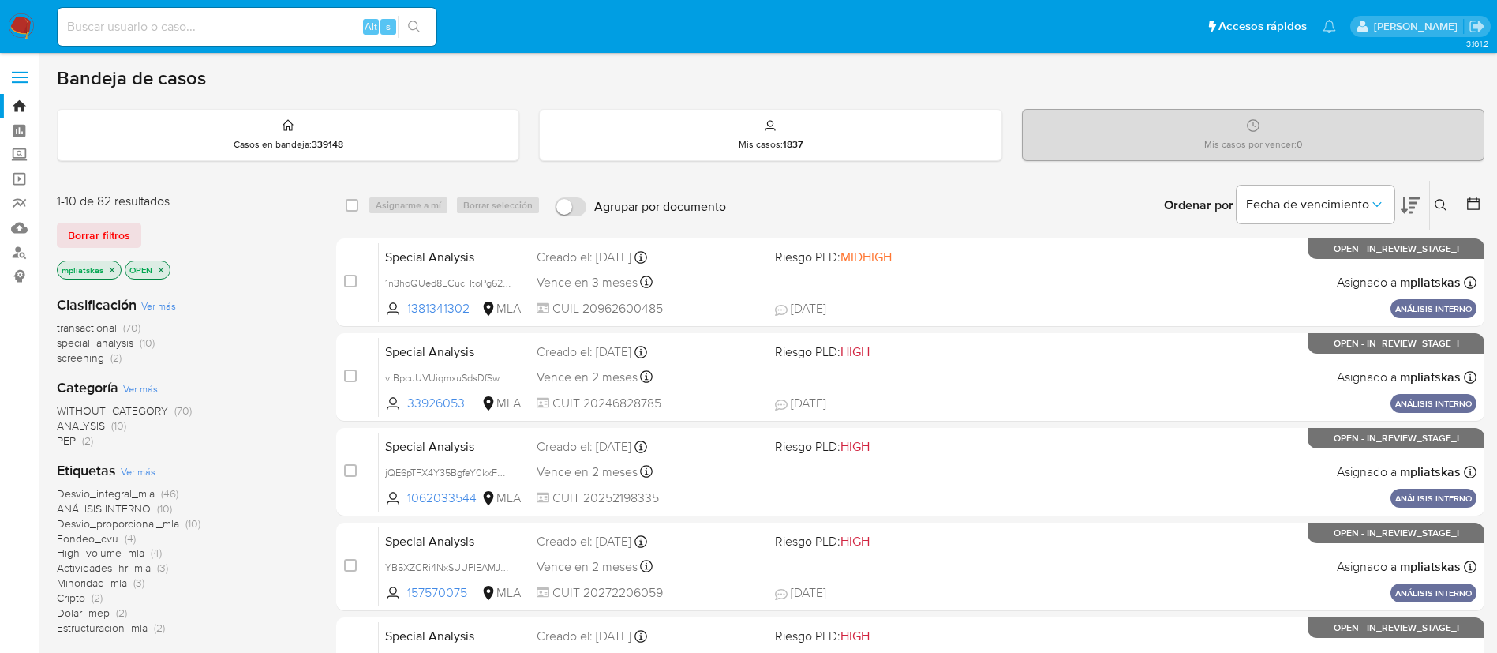
click at [297, 39] on div "Alt s" at bounding box center [247, 27] width 379 height 38
click at [325, 36] on input at bounding box center [247, 27] width 379 height 21
paste input "IHFoAEXRoNDIXVRo0XvxIZyI"
type input "IHFoAEXRoNDIXVRo0XvxIZyI"
click at [406, 39] on div "IHFoAEXRoNDIXVRo0XvxIZyI Alt s" at bounding box center [247, 27] width 379 height 38
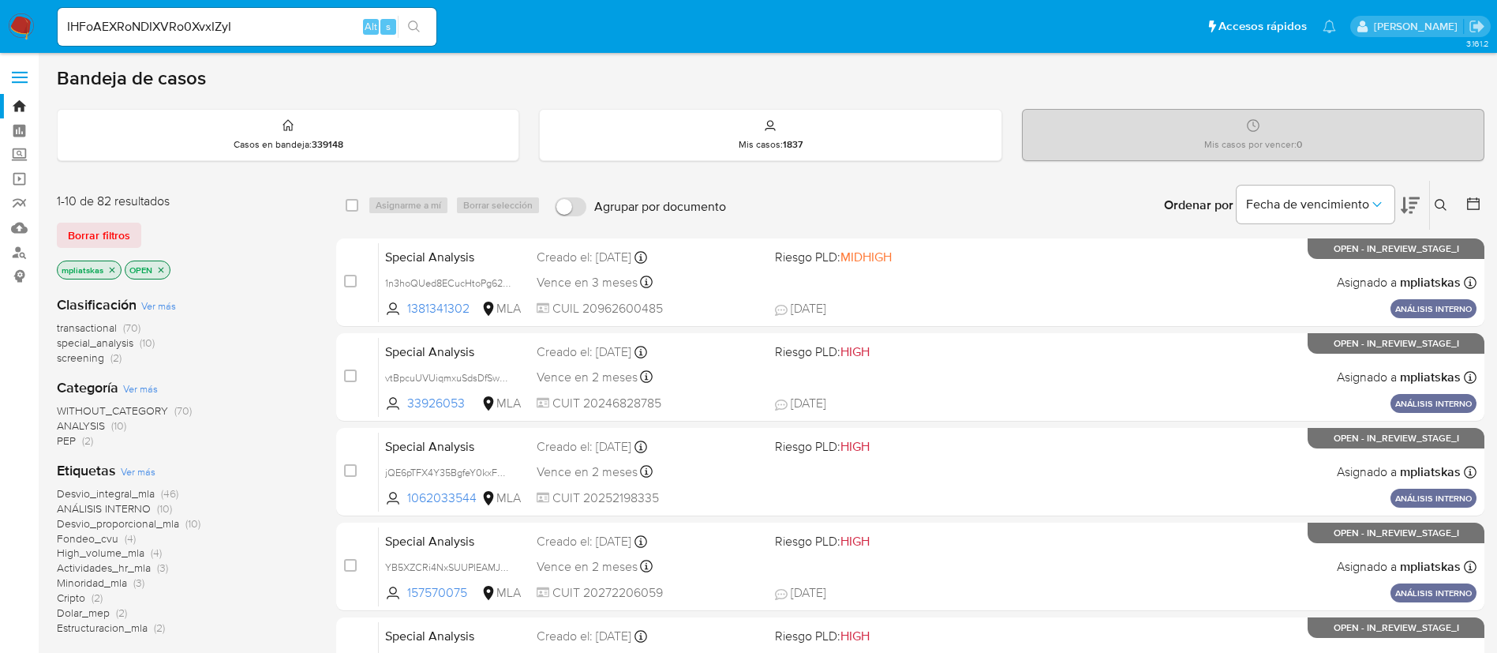
click at [394, 22] on div "s" at bounding box center [388, 27] width 16 height 16
click at [403, 24] on button "search-icon" at bounding box center [414, 27] width 32 height 22
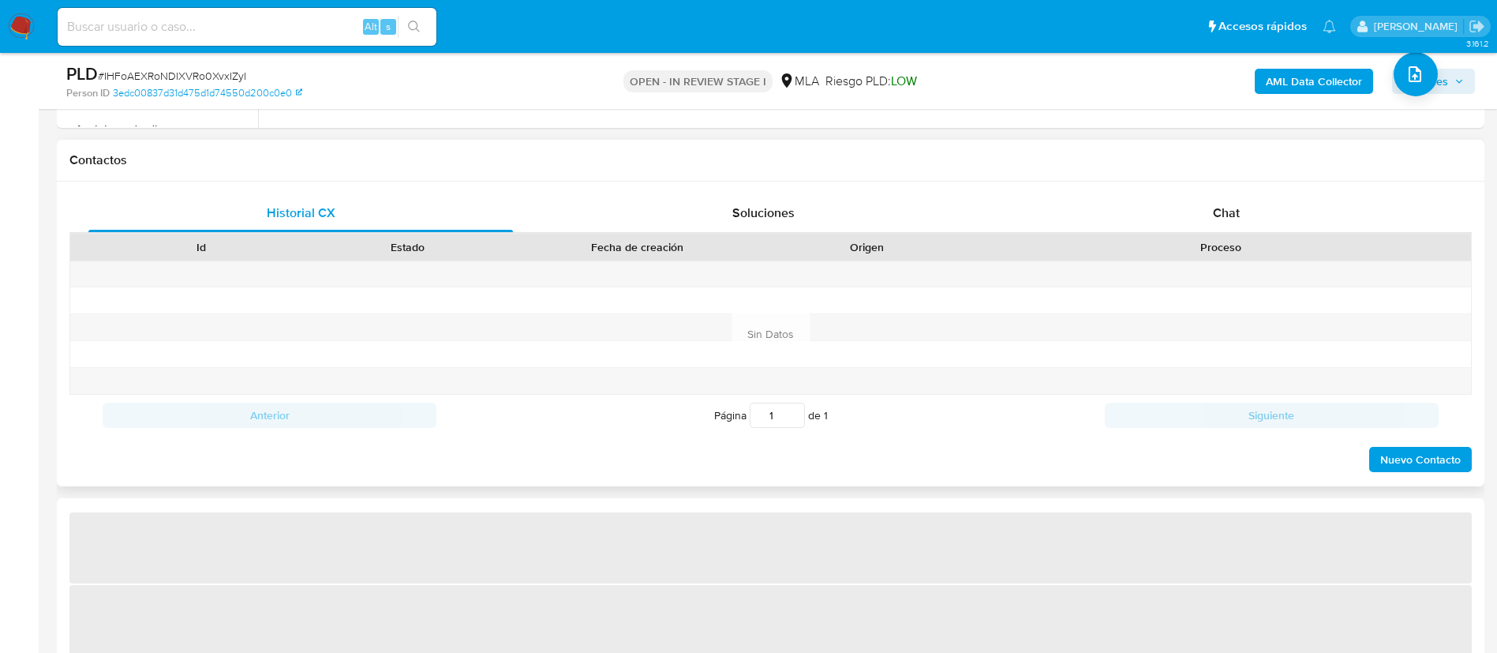
select select "10"
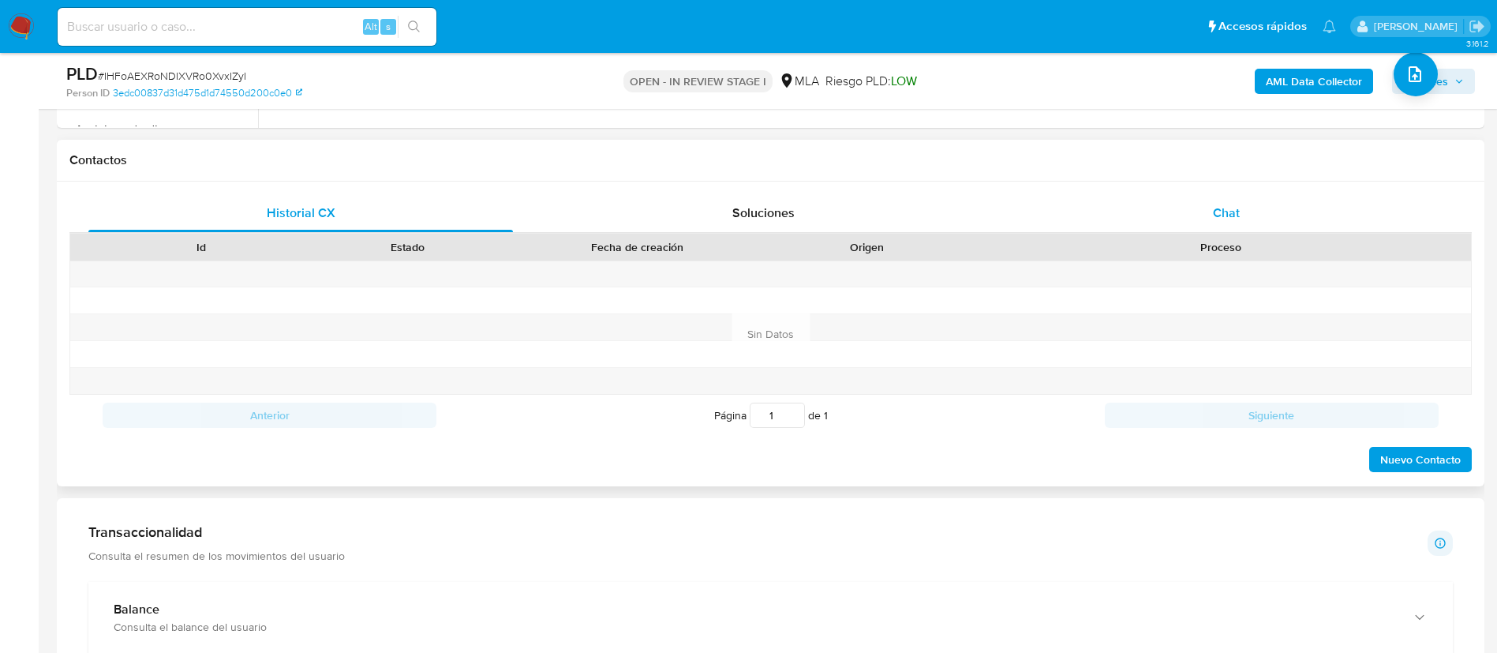
scroll to position [710, 0]
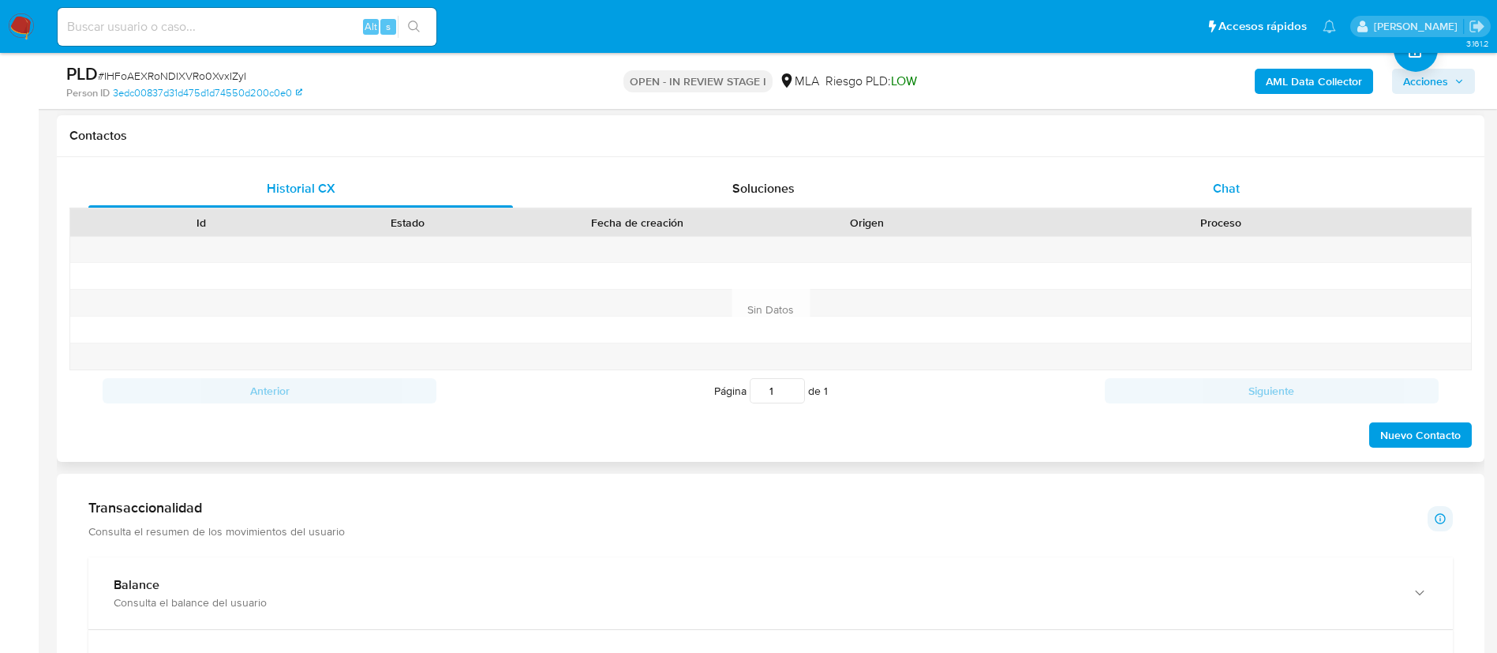
click at [1180, 207] on div "Historial CX Soluciones Chat Id Estado Fecha de creación Origen Proceso Anterio…" at bounding box center [770, 309] width 1403 height 279
click at [1171, 187] on div "Chat" at bounding box center [1226, 189] width 425 height 38
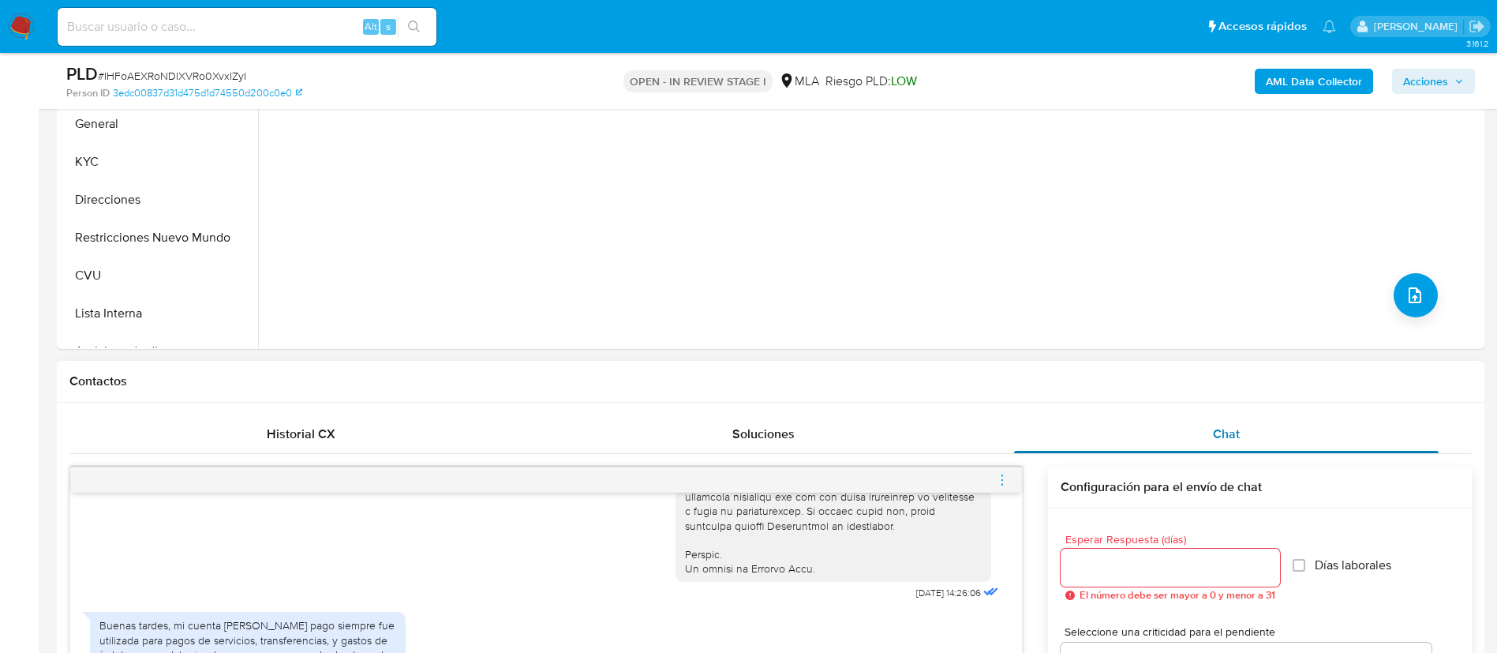
scroll to position [237, 0]
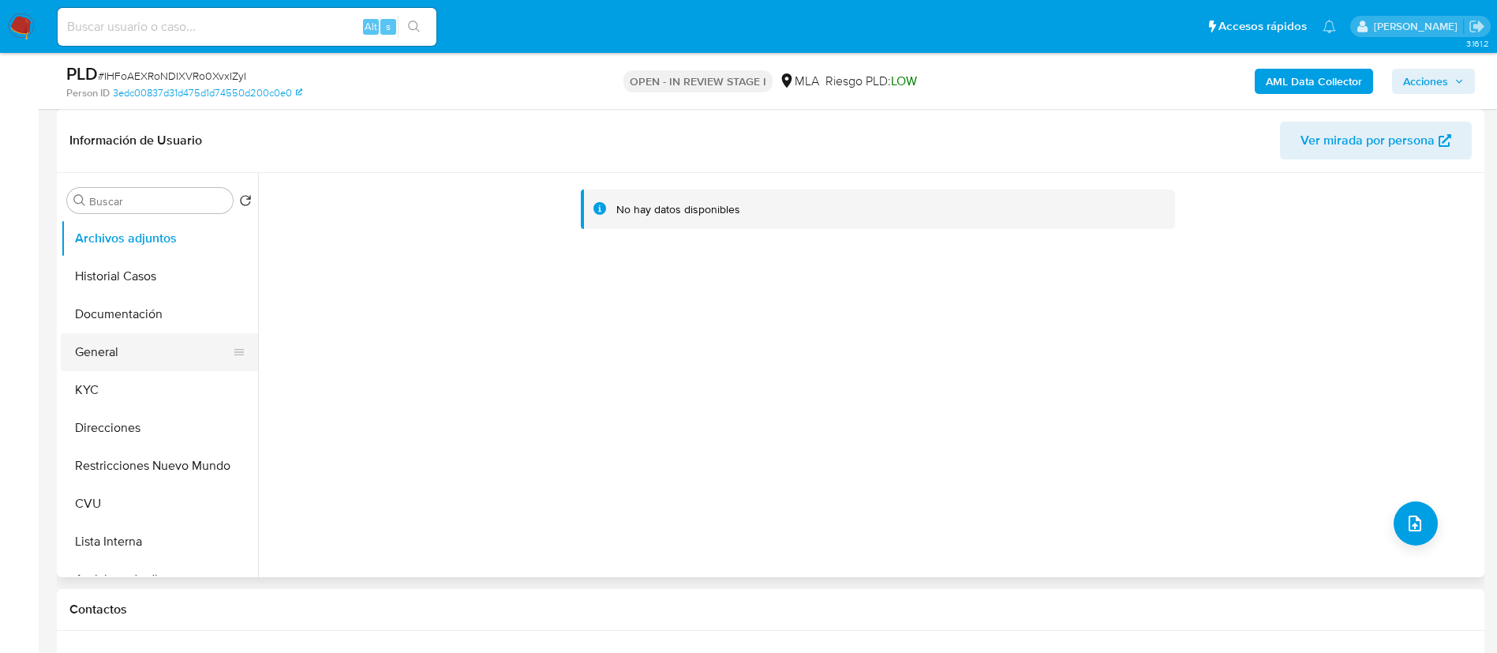
click at [106, 363] on button "General" at bounding box center [153, 352] width 185 height 38
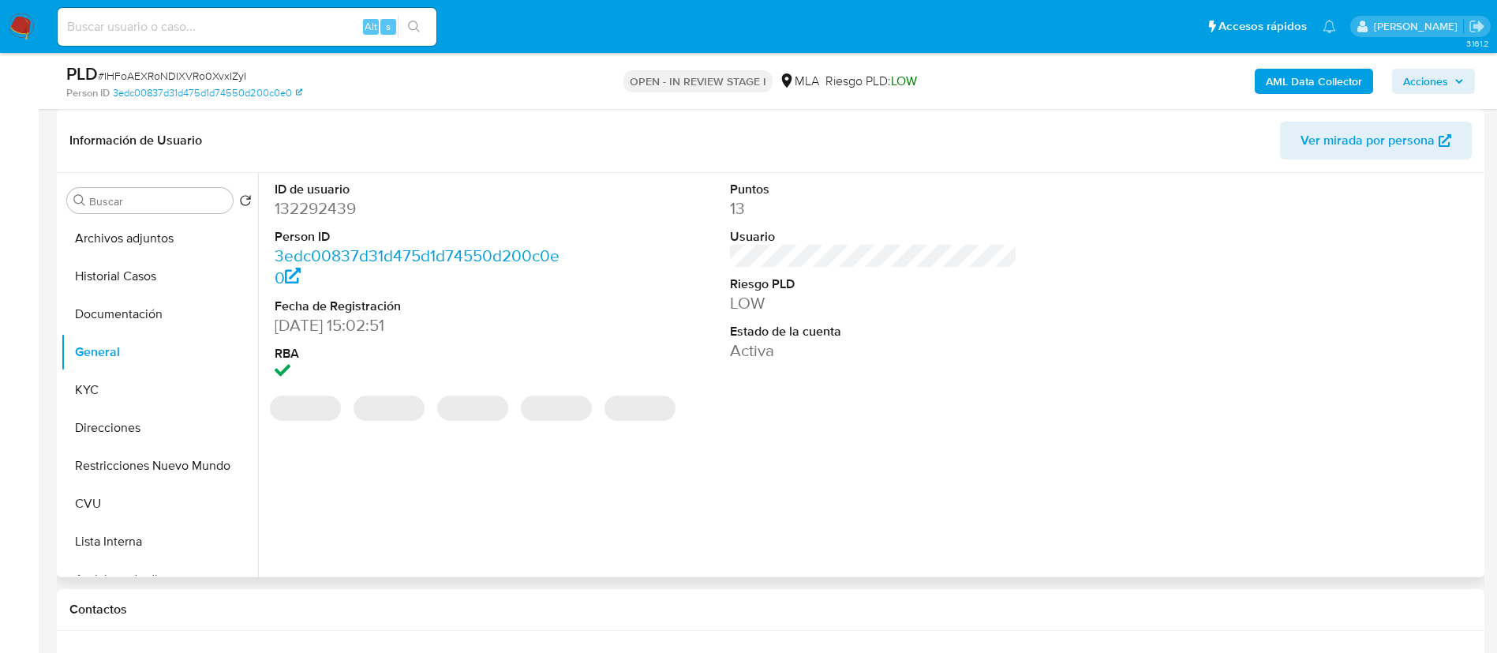
click at [335, 210] on dd "132292439" at bounding box center [419, 208] width 288 height 22
copy dd "132292439"
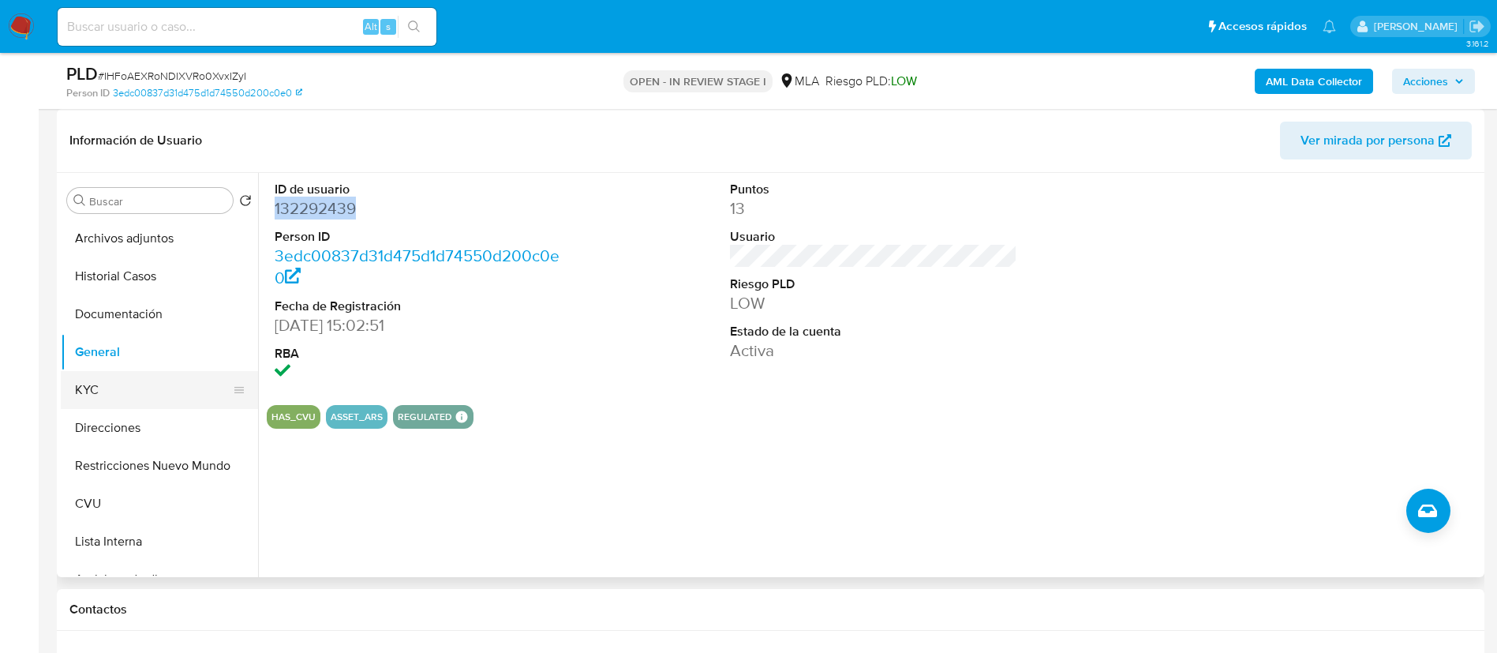
click at [138, 378] on button "KYC" at bounding box center [153, 390] width 185 height 38
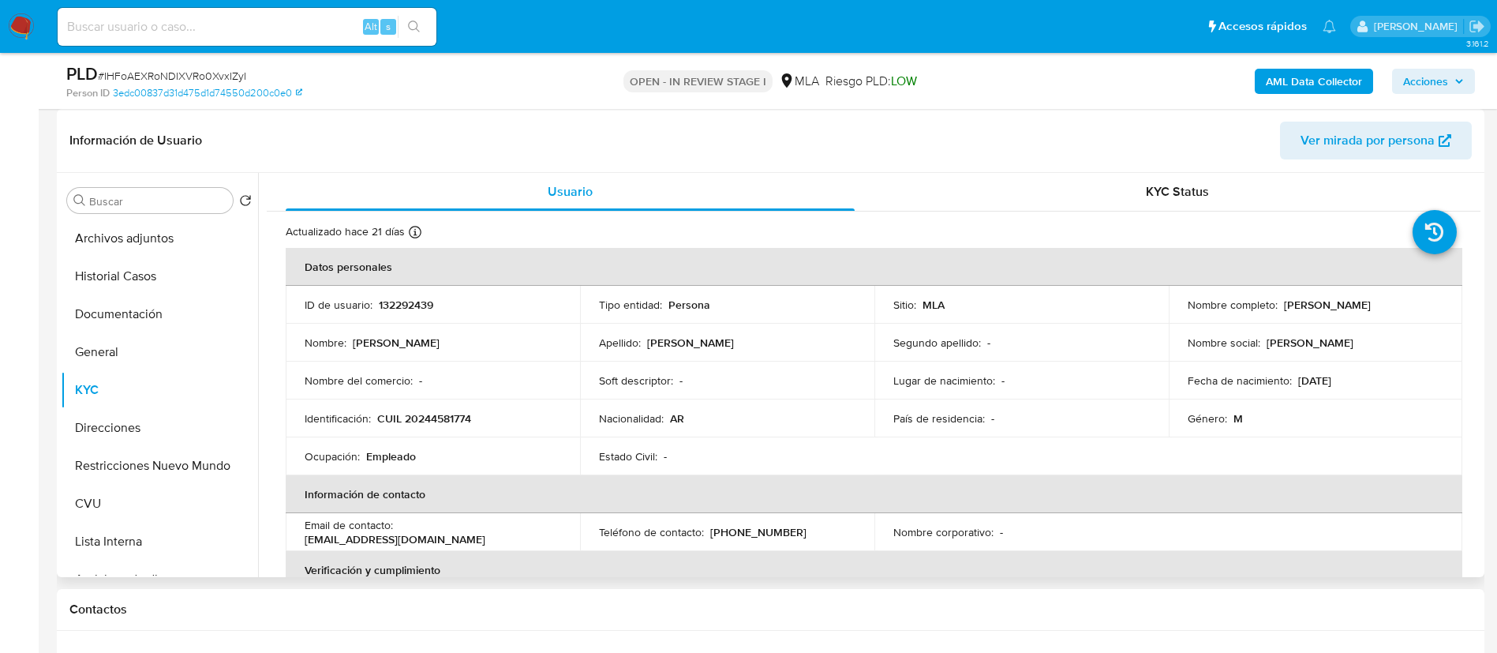
click at [451, 425] on p "CUIL 20244581774" at bounding box center [424, 418] width 94 height 14
copy p "20244581774"
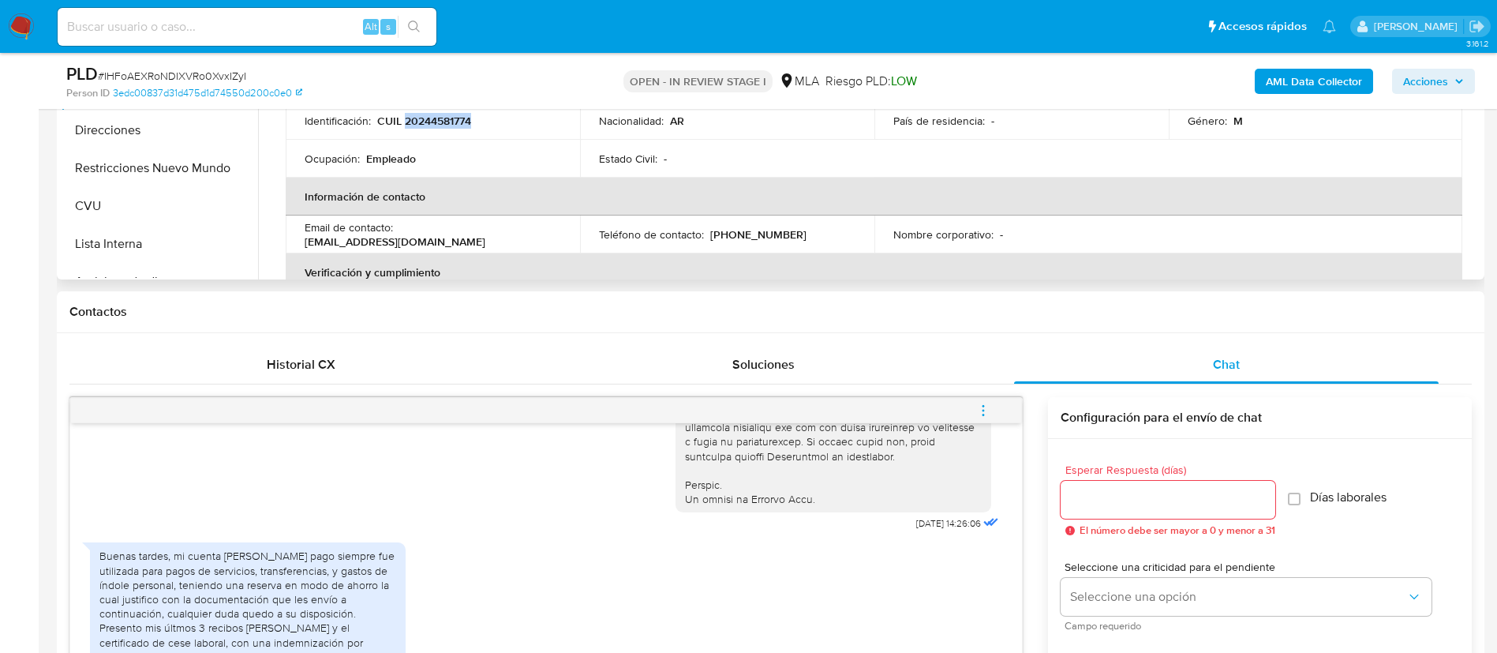
scroll to position [829, 0]
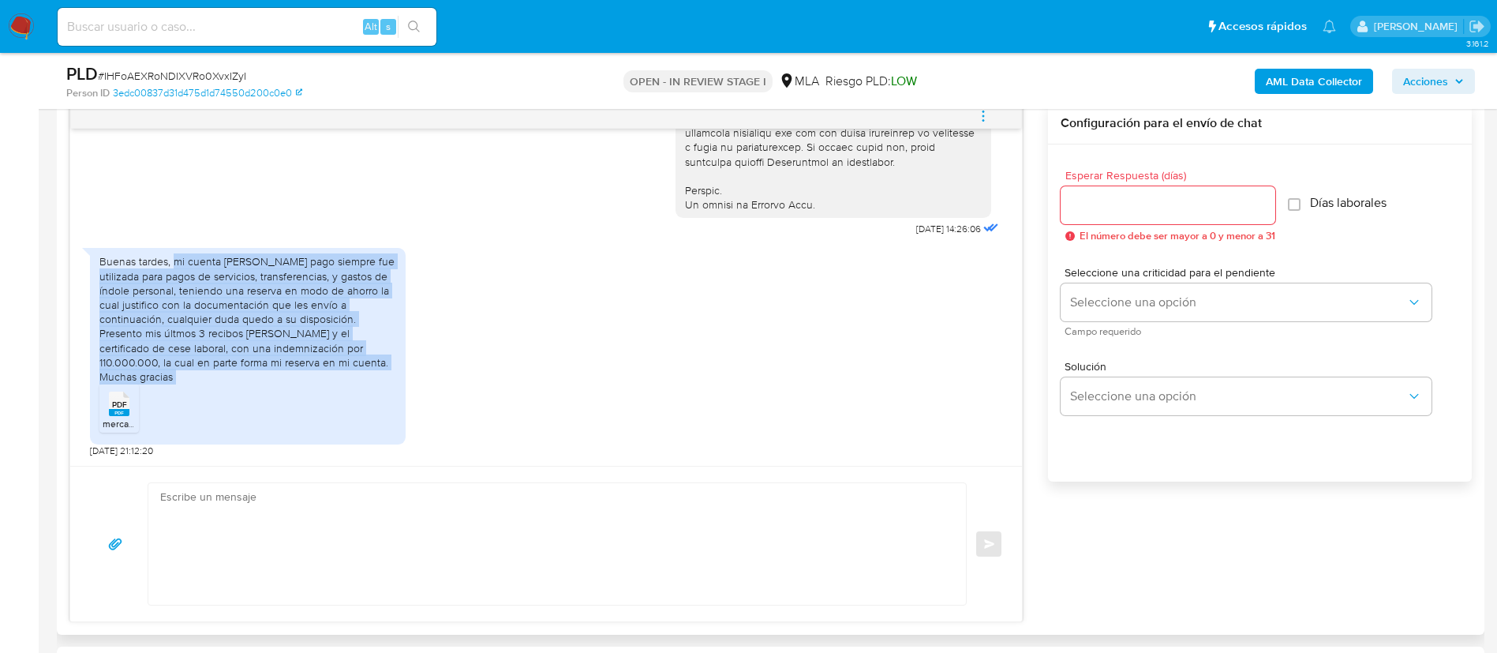
drag, startPoint x: 345, startPoint y: 376, endPoint x: 174, endPoint y: 275, distance: 198.2
click at [174, 275] on div "Buenas tardes, mi cuenta de mercado pago siempre fue utilizada para pagos de se…" at bounding box center [248, 346] width 316 height 197
copy div "mi cuenta de mercado pago siempre fue utilizada para pagos de servicios, transf…"
click at [110, 403] on icon at bounding box center [119, 404] width 21 height 24
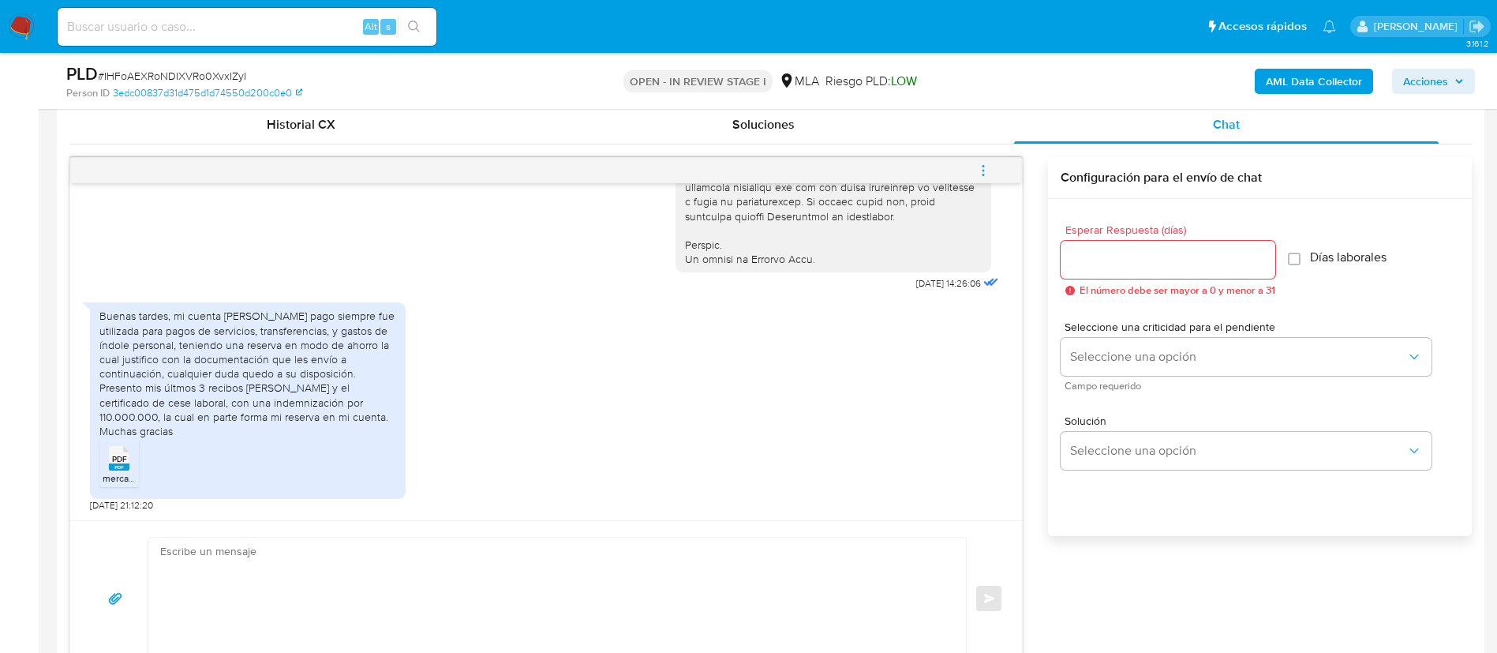
scroll to position [947, 0]
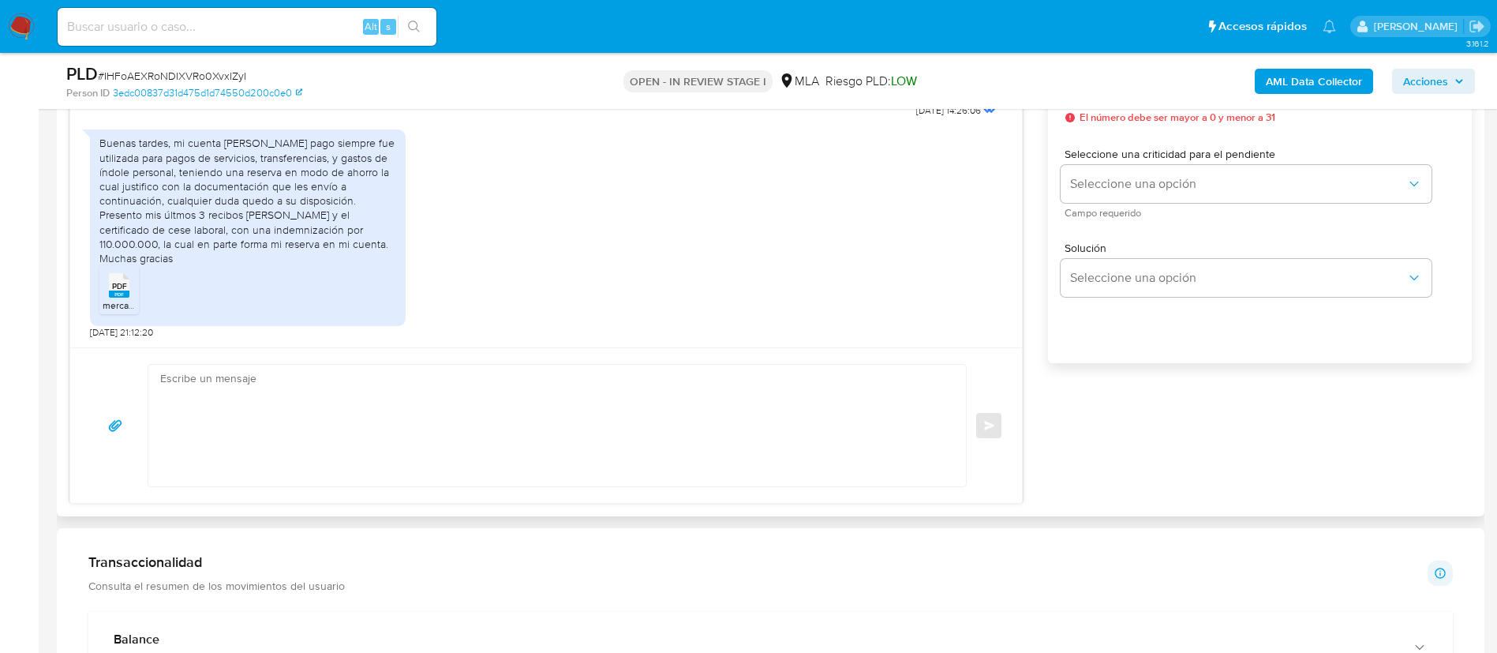
click at [676, 452] on textarea at bounding box center [553, 426] width 786 height 122
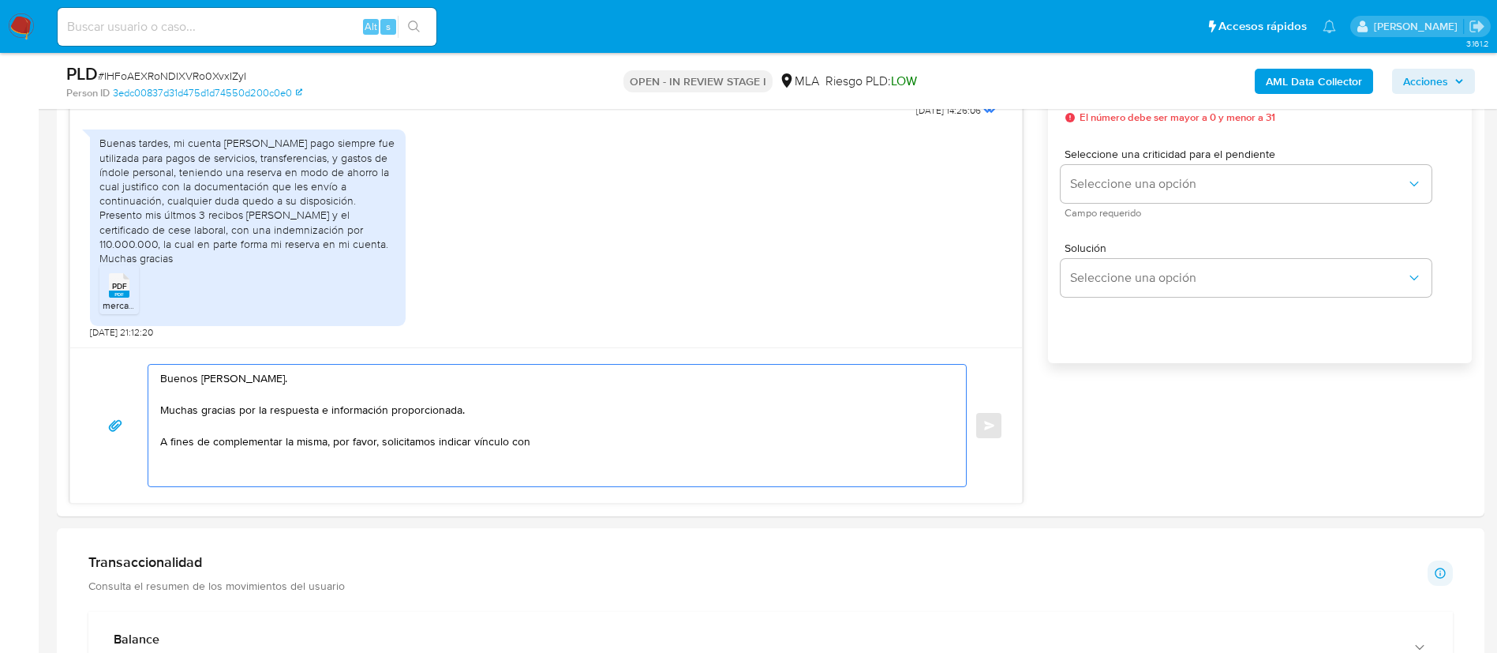
paste textarea "Debora Soledad Pereyra - CUIL 20321557504"
click at [767, 445] on textarea "Buenos días, Adrian. Muchas gracias por la respuesta e información proporcionad…" at bounding box center [553, 426] width 786 height 122
click at [767, 446] on textarea "Buenos días, Adrian. Muchas gracias por la respuesta e información proporcionad…" at bounding box center [553, 426] width 786 height 122
click at [588, 467] on textarea "Buenos días, Adrian. Muchas gracias por la respuesta e información proporcionad…" at bounding box center [553, 426] width 786 height 122
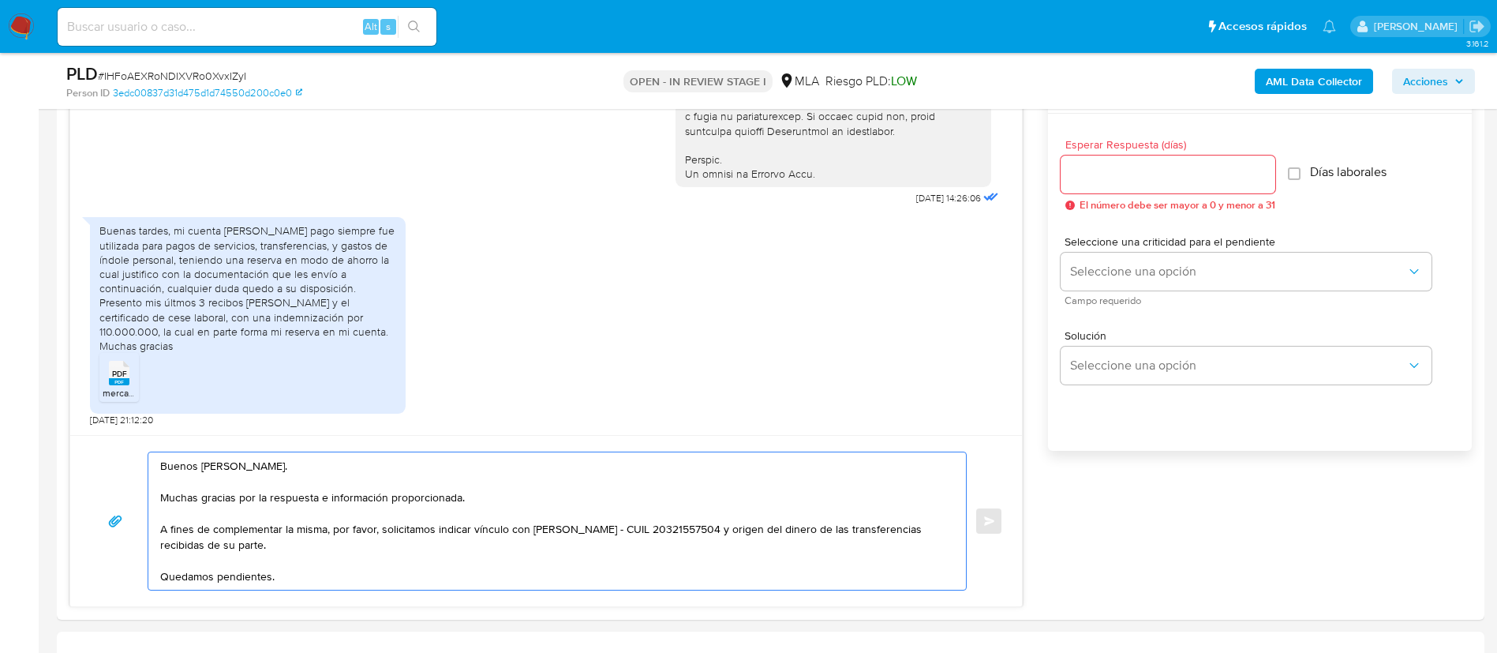
scroll to position [829, 0]
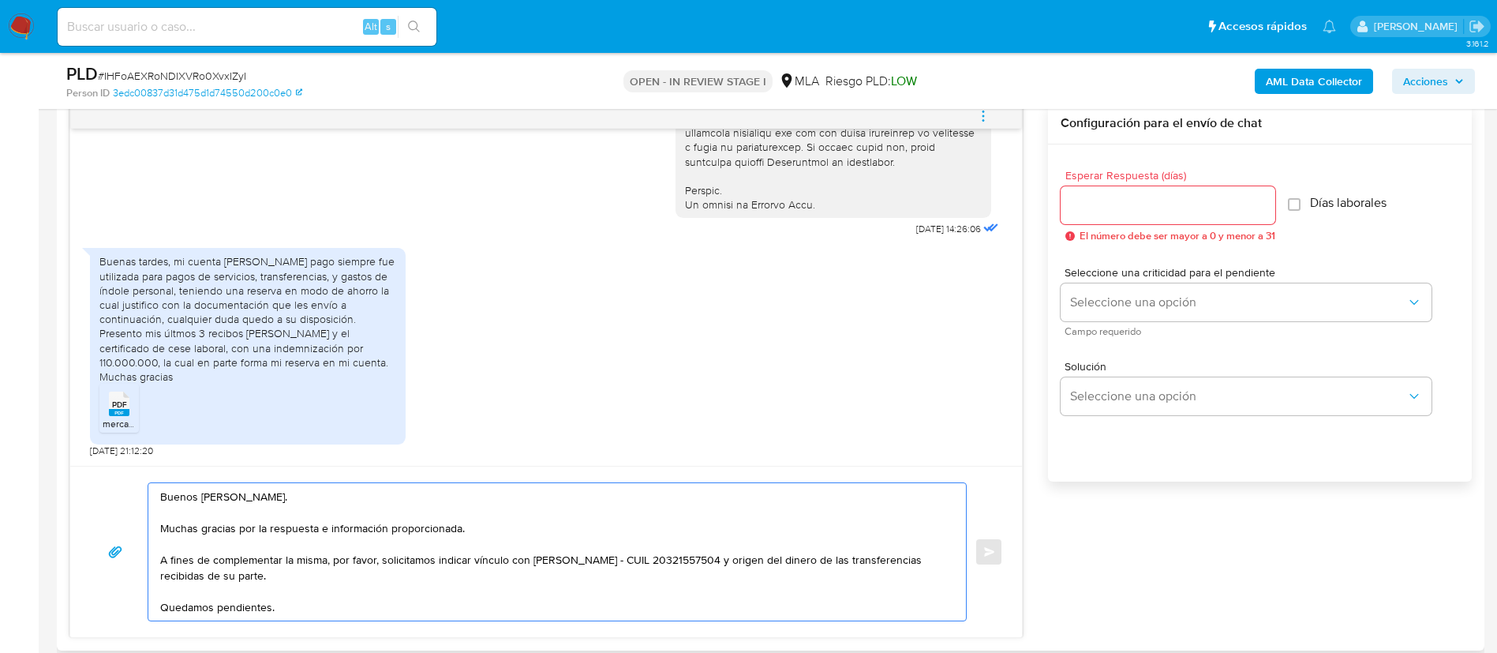
type textarea "Buenos días, Adrian. Muchas gracias por la respuesta e información proporcionad…"
click at [1135, 212] on input "Esperar Respuesta (días)" at bounding box center [1168, 205] width 215 height 21
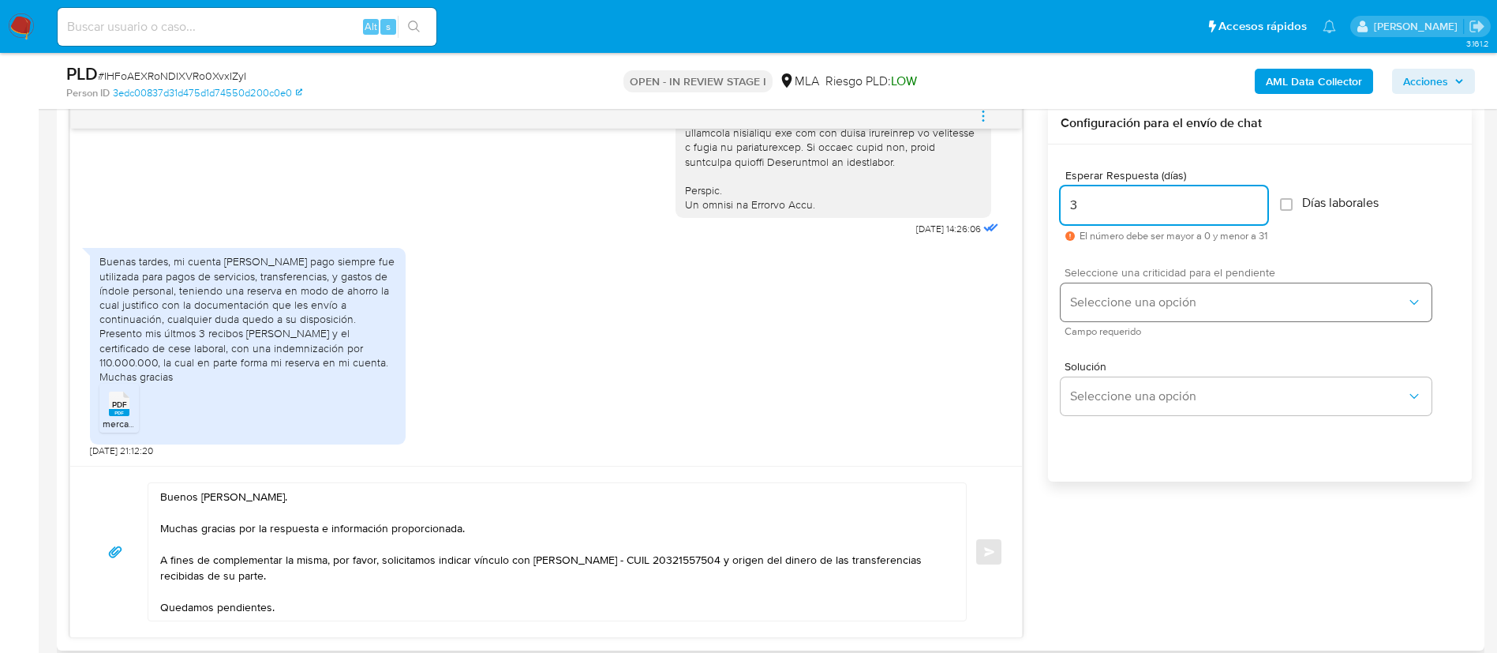
type input "3"
click at [1133, 308] on span "Seleccione una opción" at bounding box center [1238, 302] width 336 height 16
click at [1133, 308] on div "Seleccione una opción" at bounding box center [1246, 302] width 371 height 38
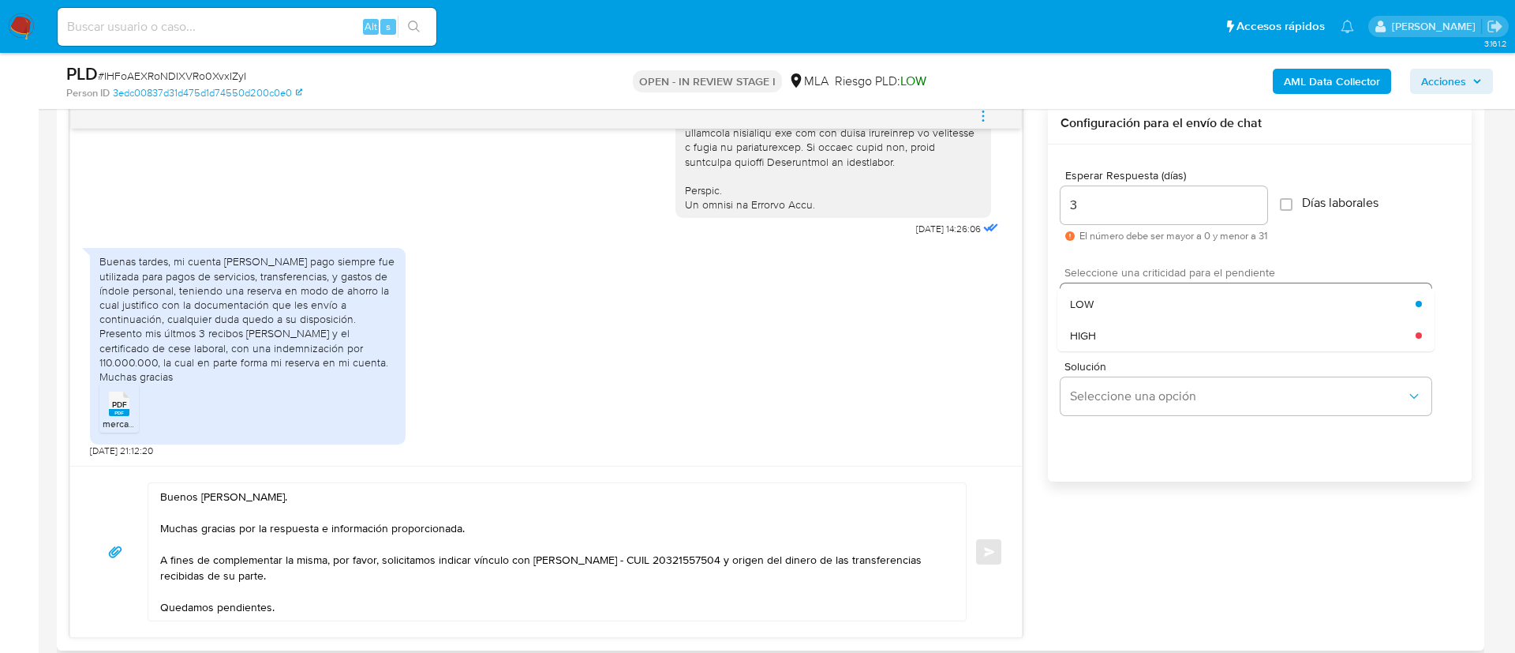
click at [1133, 308] on div "LOW" at bounding box center [1243, 304] width 346 height 32
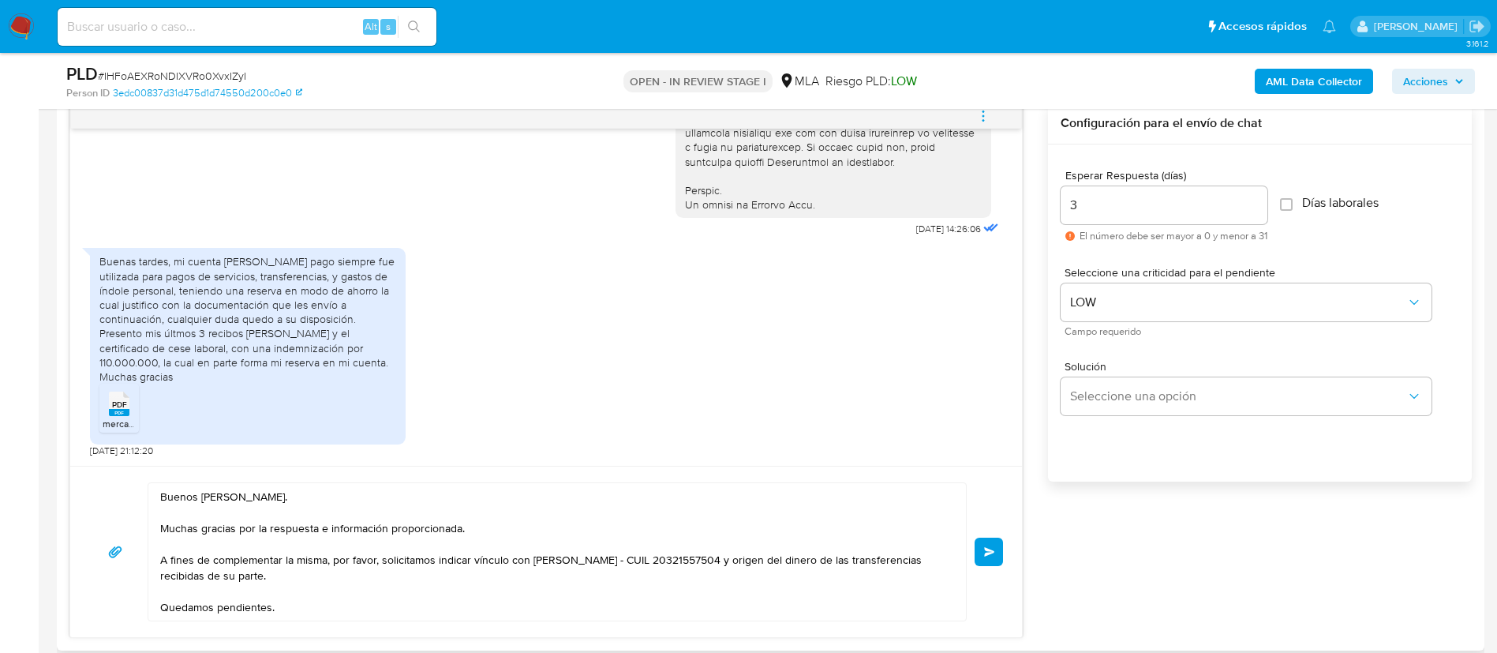
click at [1004, 538] on div "Buenos días, Adrian. Muchas gracias por la respuesta e información proporcionad…" at bounding box center [546, 551] width 952 height 171
click at [995, 549] on span "Enviar" at bounding box center [989, 551] width 11 height 9
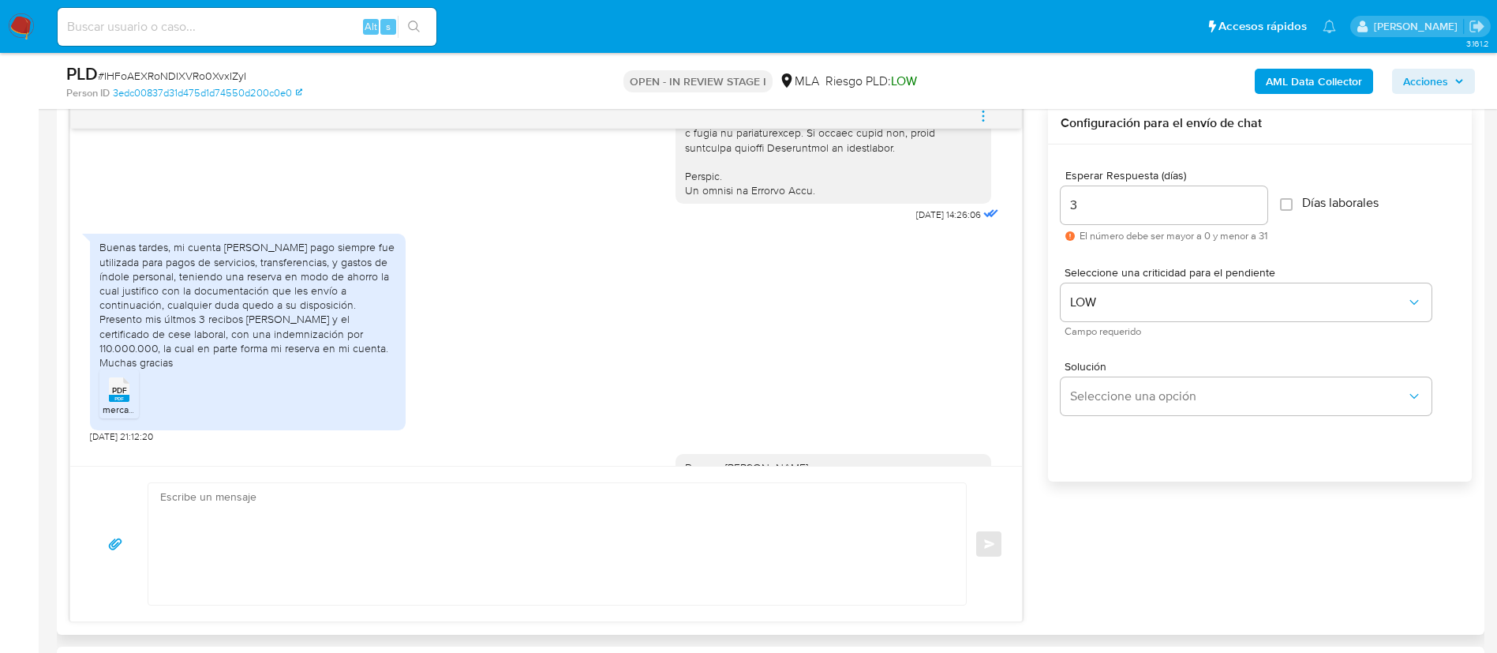
scroll to position [978, 0]
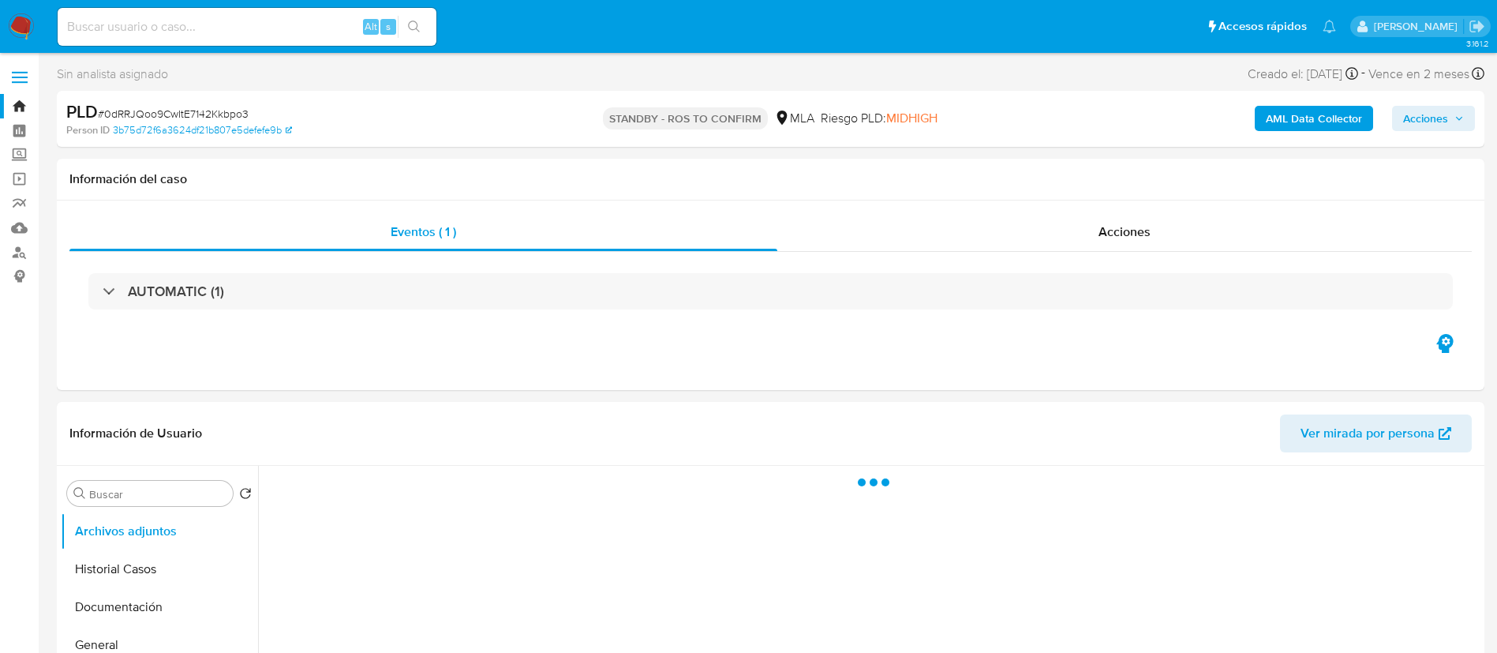
select select "10"
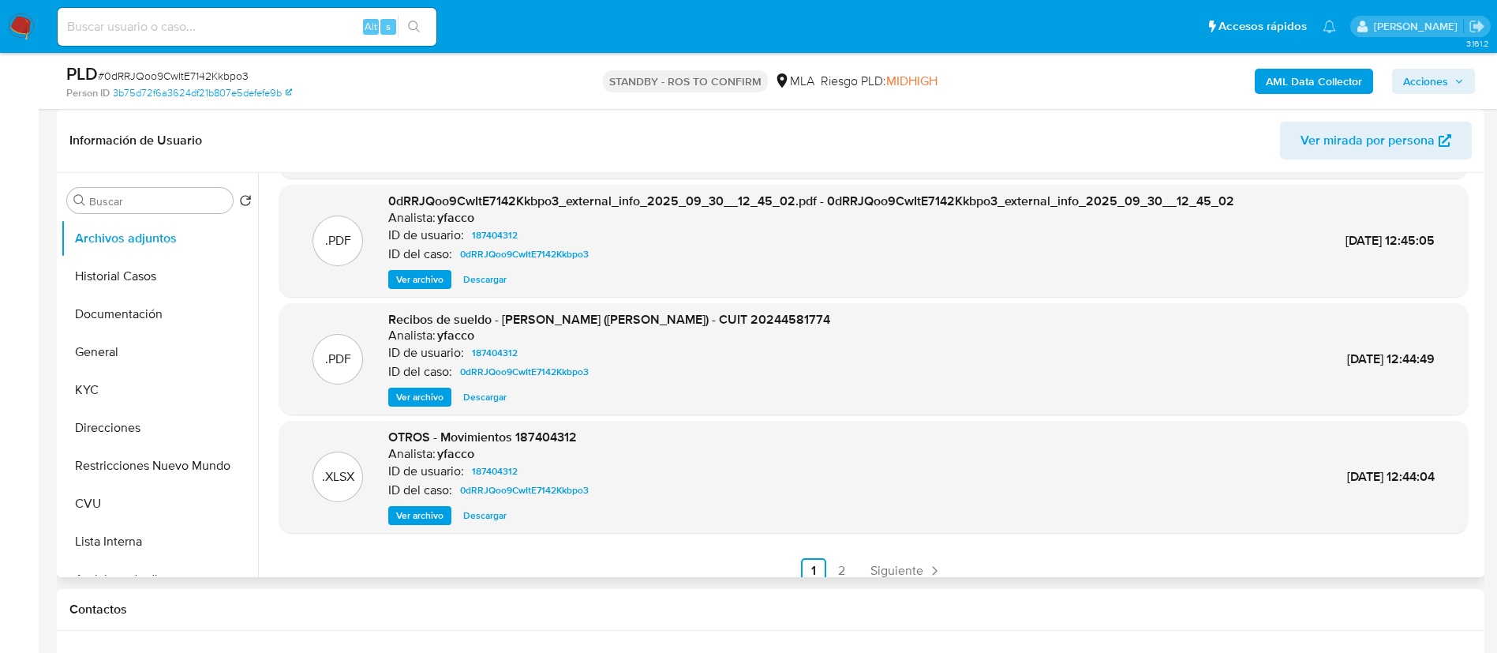
scroll to position [133, 0]
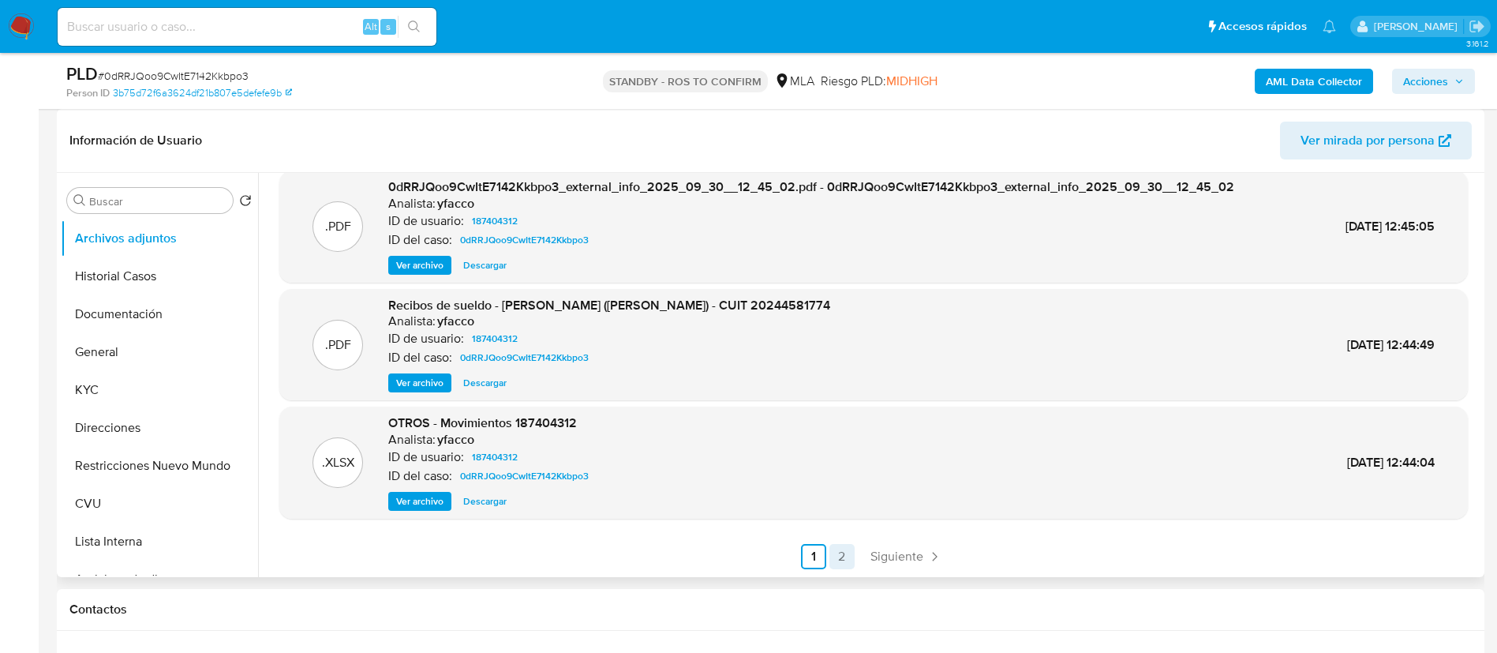
click at [844, 557] on link "2" at bounding box center [842, 556] width 25 height 25
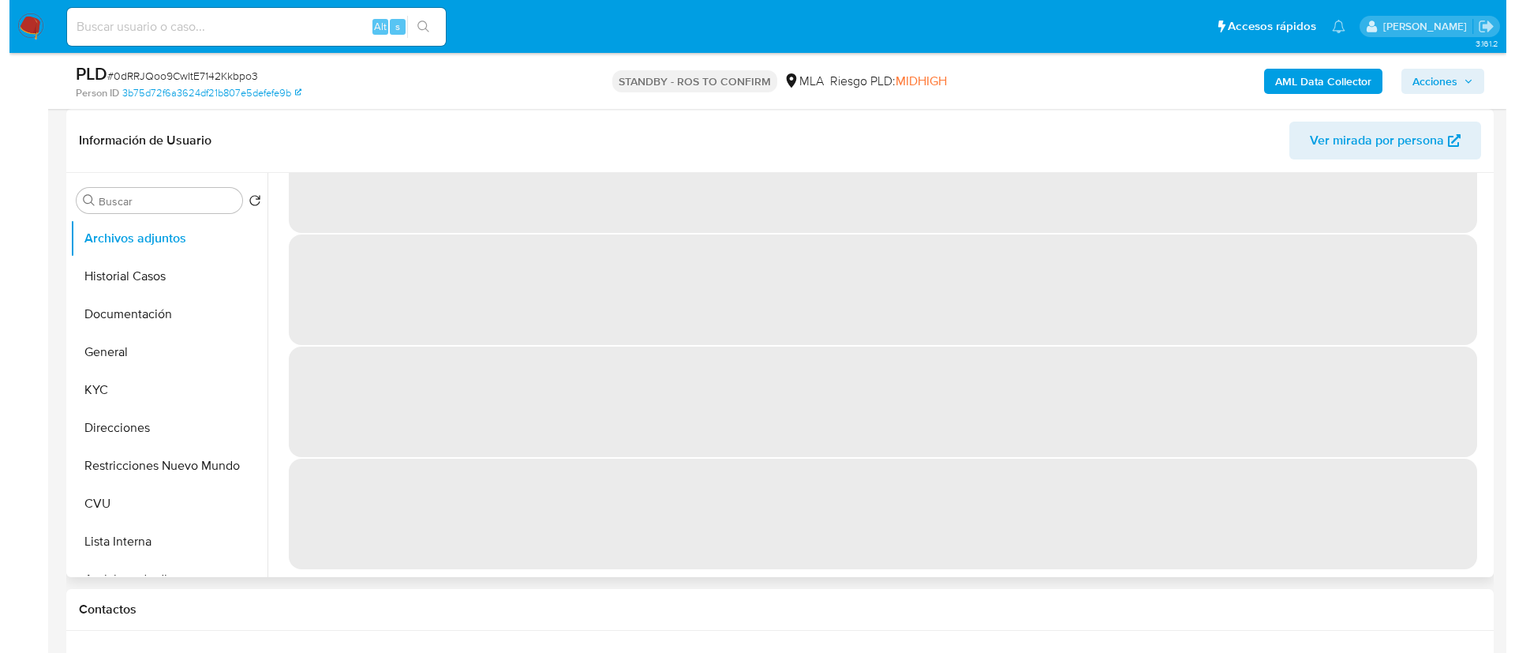
scroll to position [0, 0]
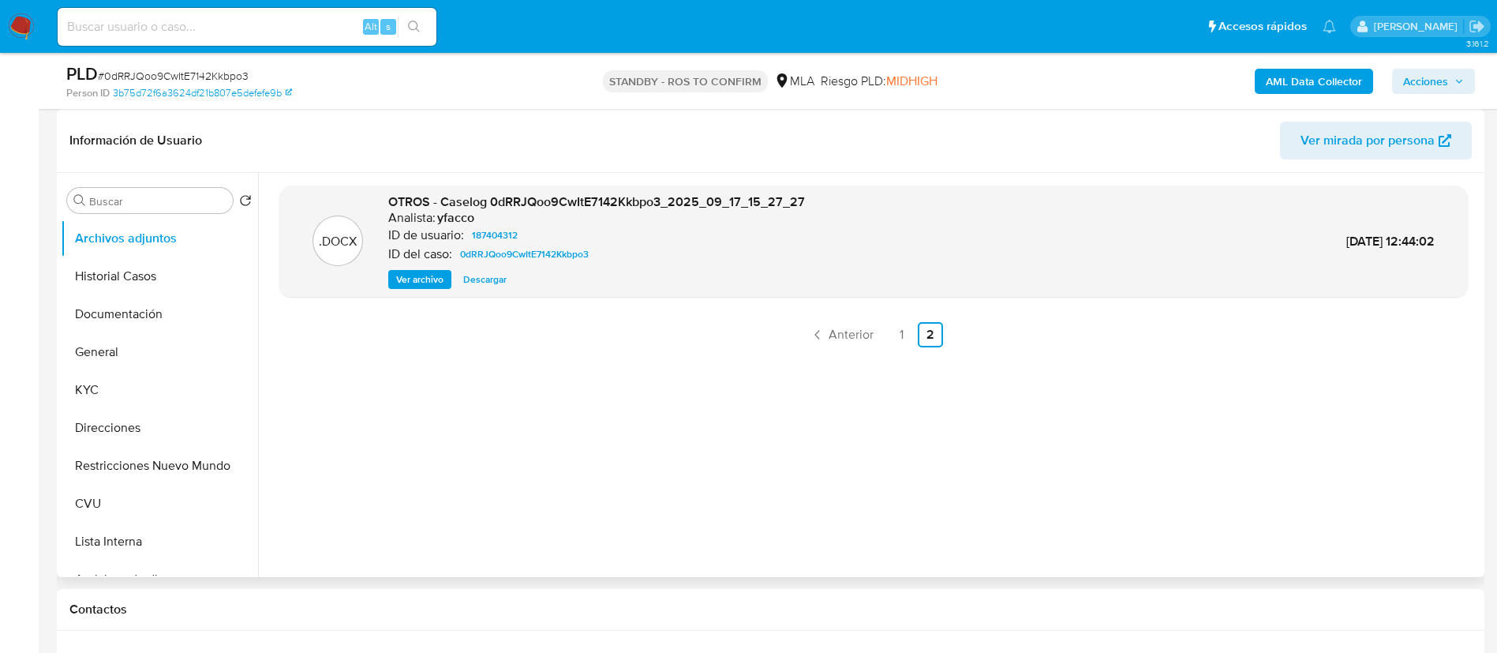
click at [412, 274] on span "Ver archivo" at bounding box center [419, 280] width 47 height 16
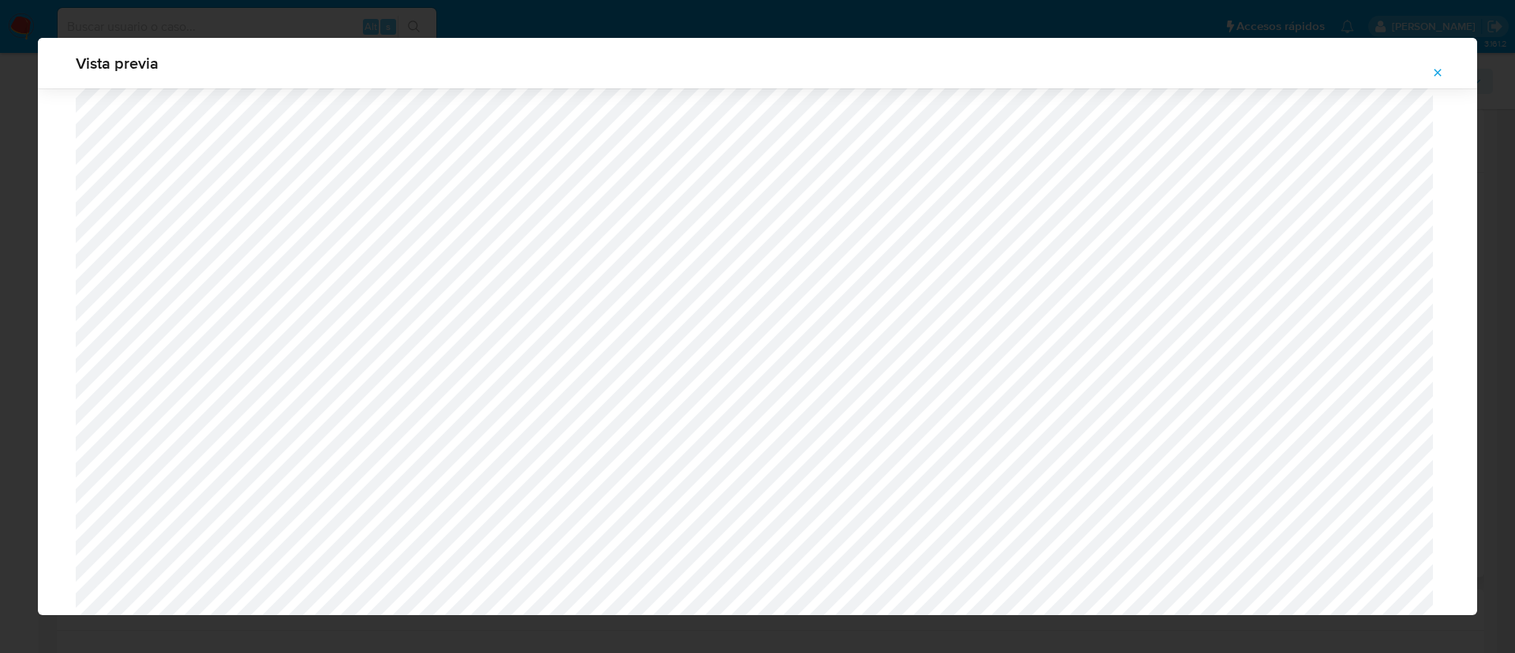
scroll to position [1271, 0]
click at [1441, 79] on span "Attachment preview" at bounding box center [1438, 73] width 13 height 22
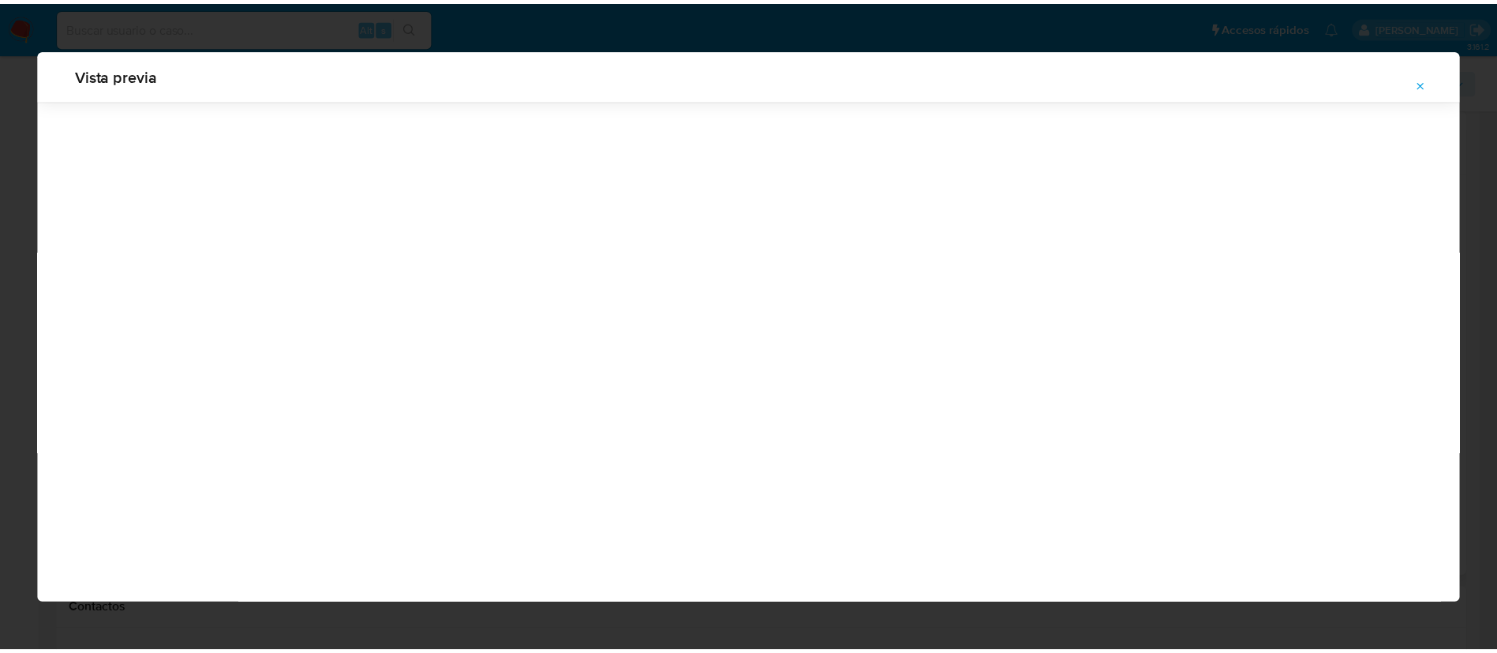
scroll to position [0, 0]
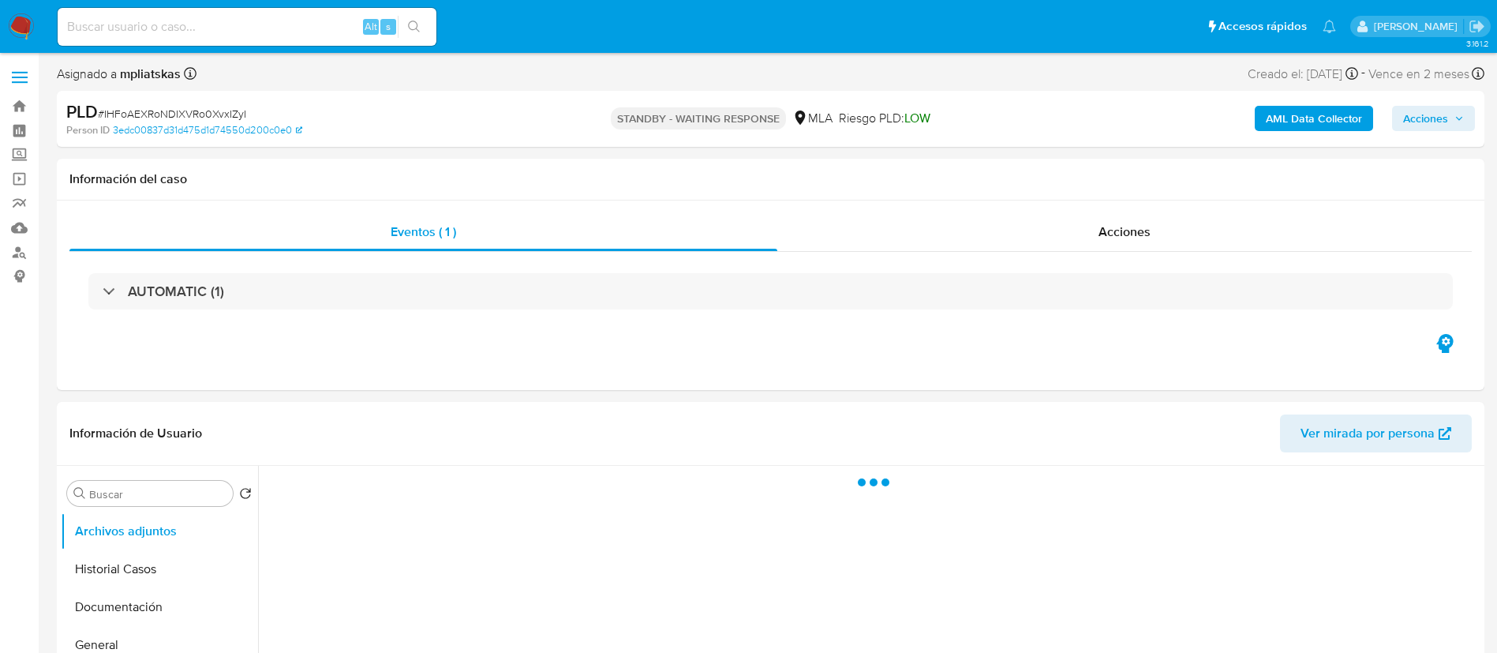
select select "10"
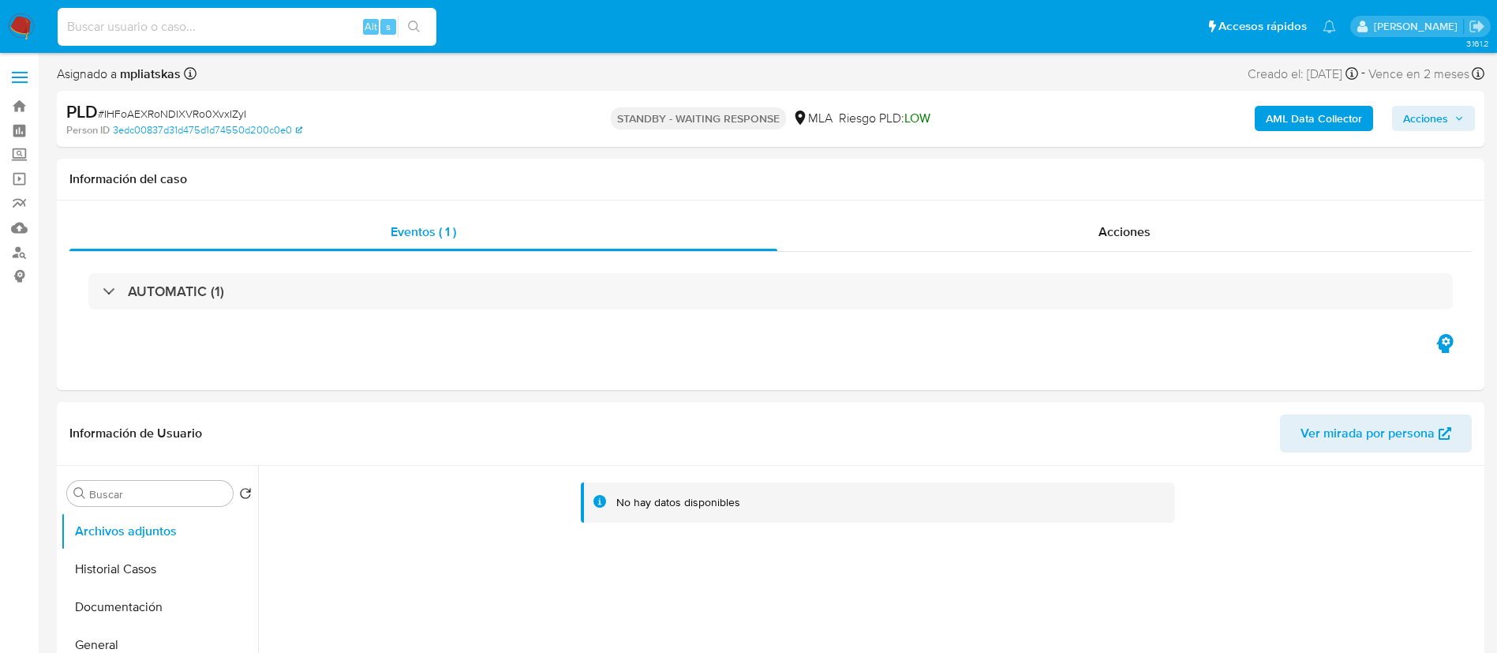
drag, startPoint x: 324, startPoint y: 23, endPoint x: 400, endPoint y: 21, distance: 76.6
click at [324, 24] on input at bounding box center [247, 27] width 379 height 21
paste input "InY3OtacZX1HXdHe3HvGIqfe"
type input "InY3OtacZX1HXdHe3HvGIqfe"
click at [407, 20] on button "search-icon" at bounding box center [414, 27] width 32 height 22
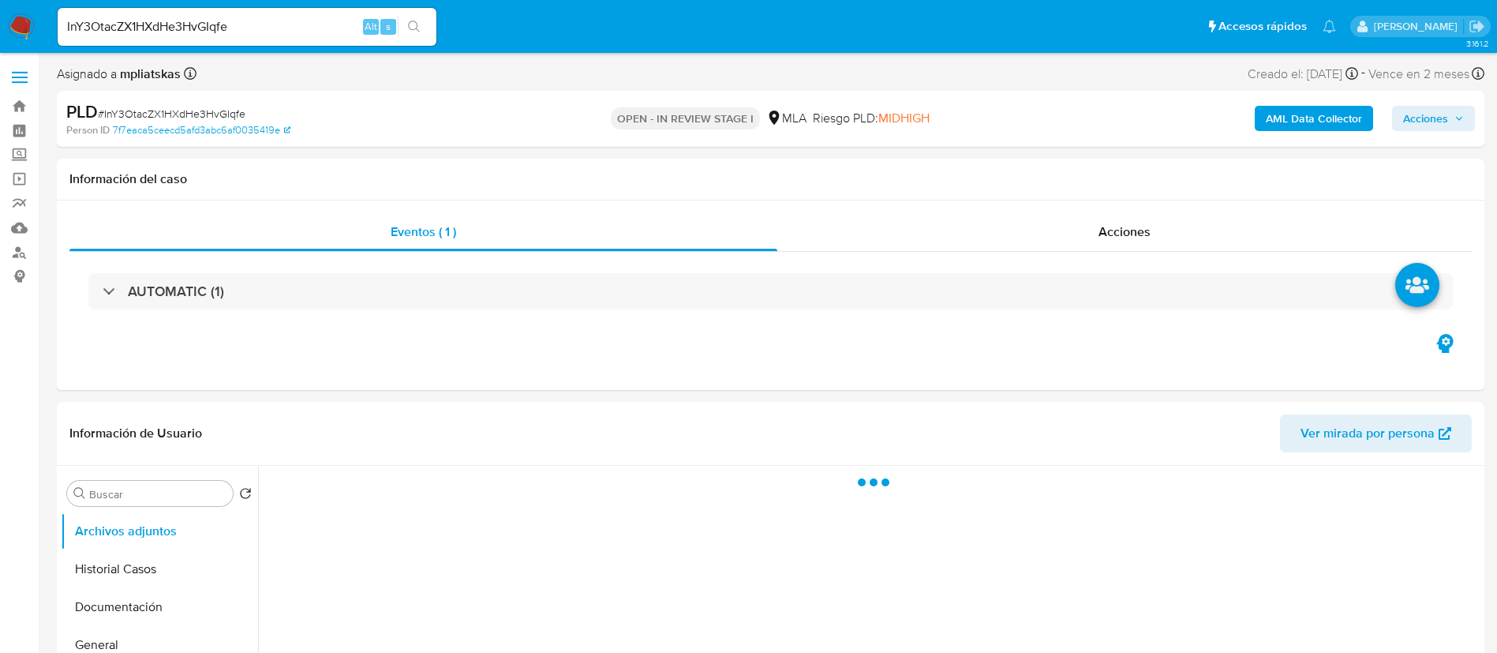
select select "10"
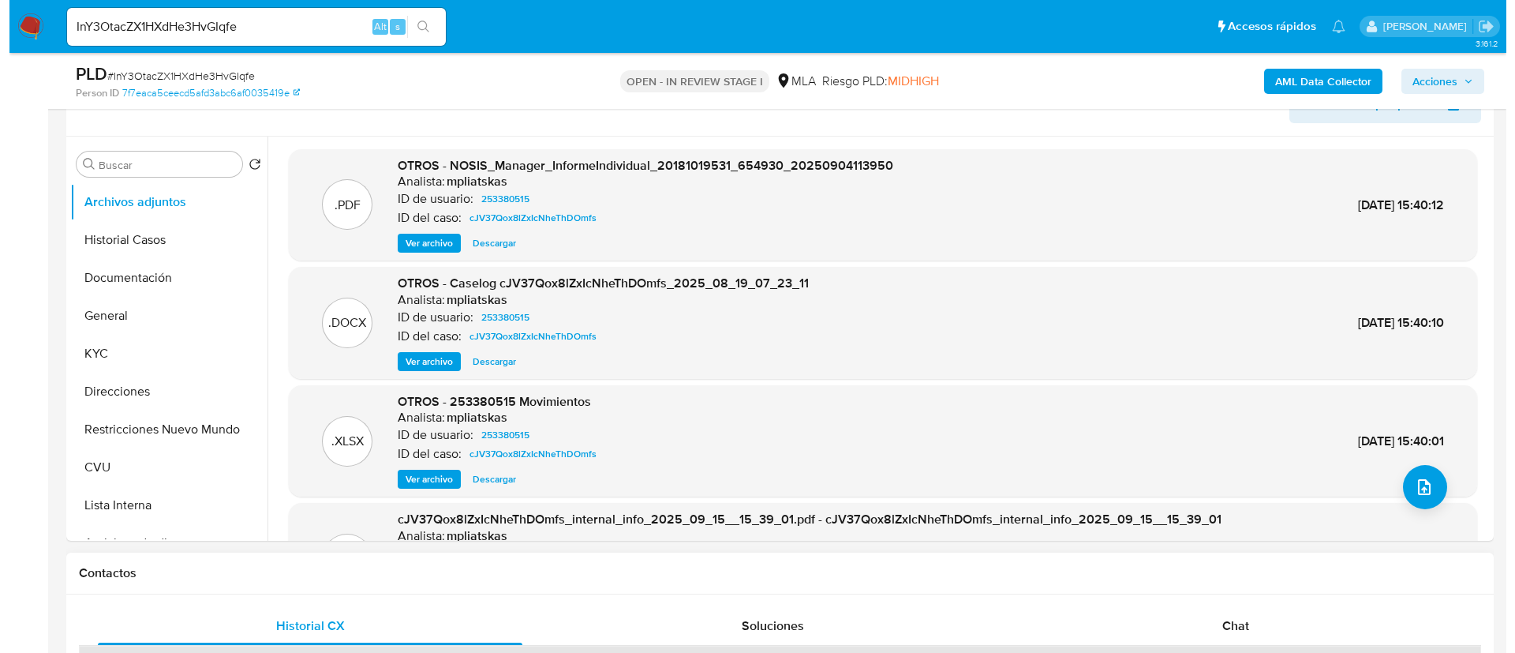
scroll to position [237, 0]
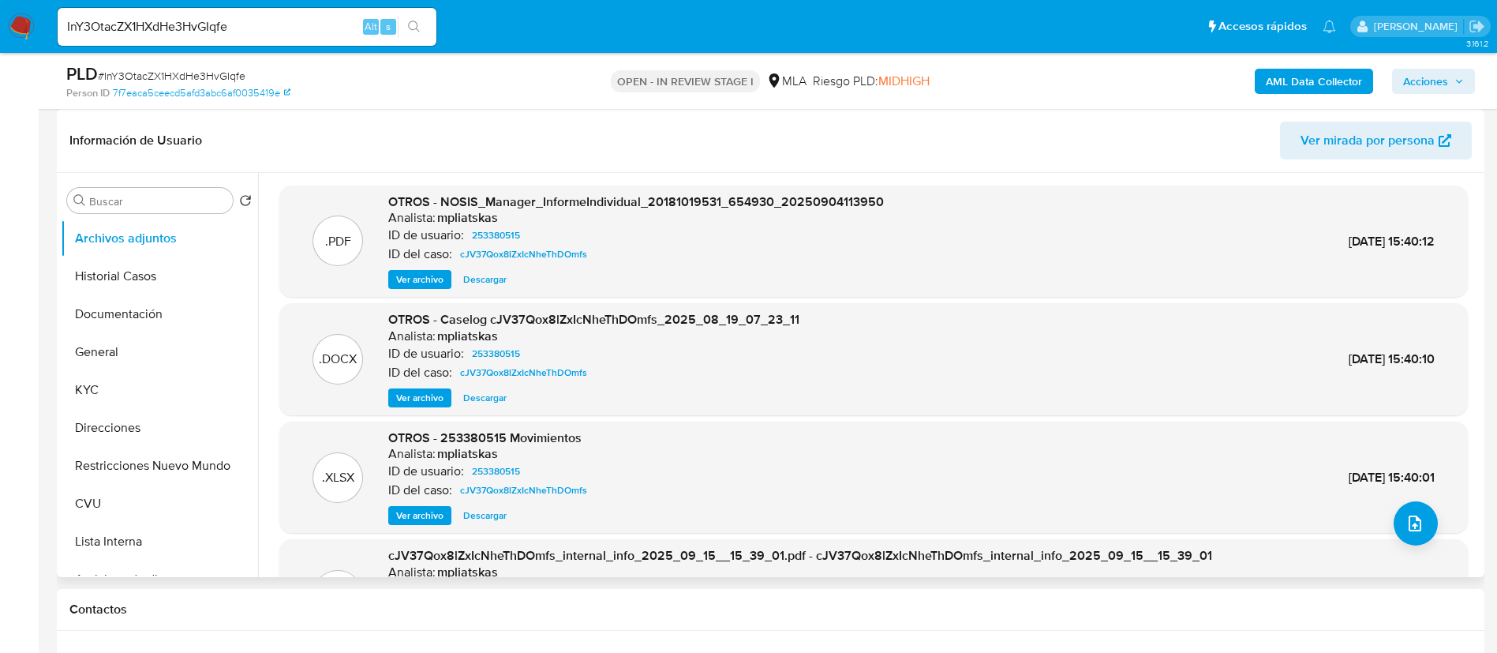
click at [416, 394] on span "Ver archivo" at bounding box center [419, 398] width 47 height 16
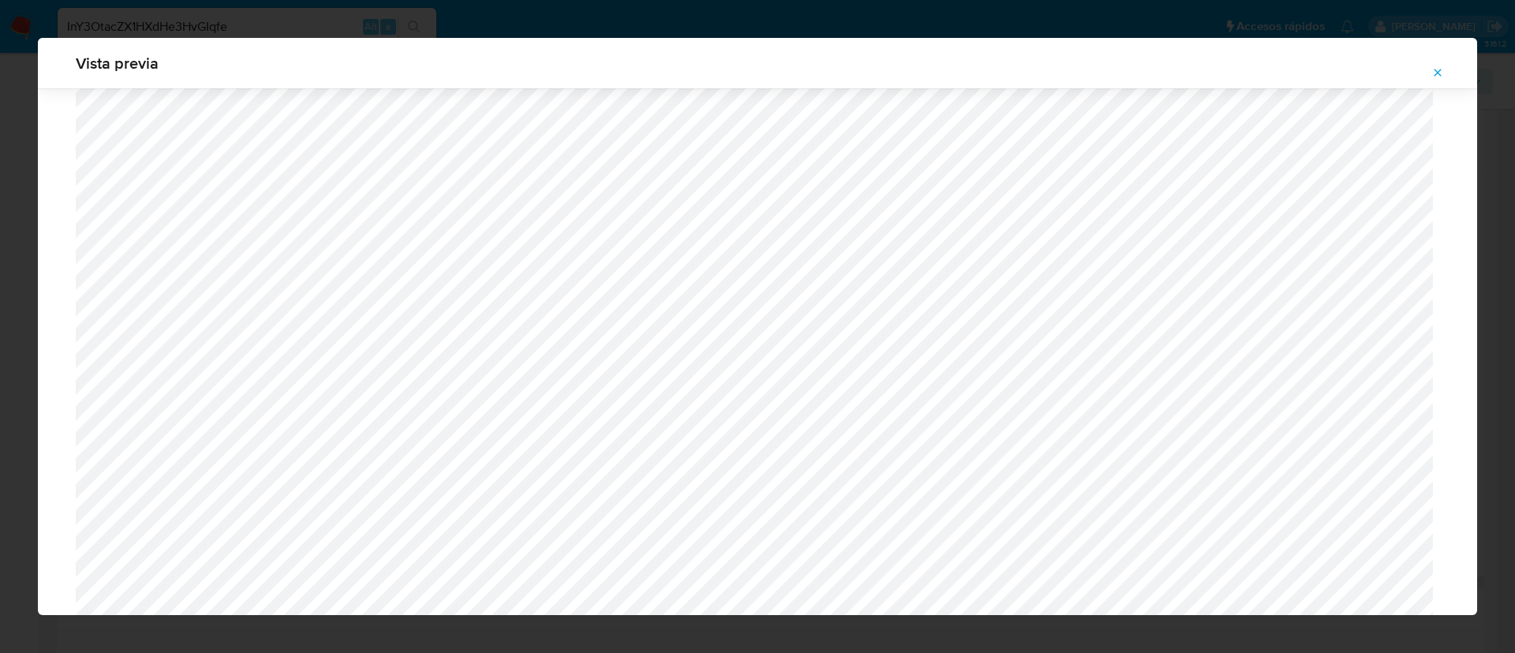
scroll to position [442, 0]
click at [1441, 67] on icon "Attachment preview" at bounding box center [1438, 72] width 13 height 13
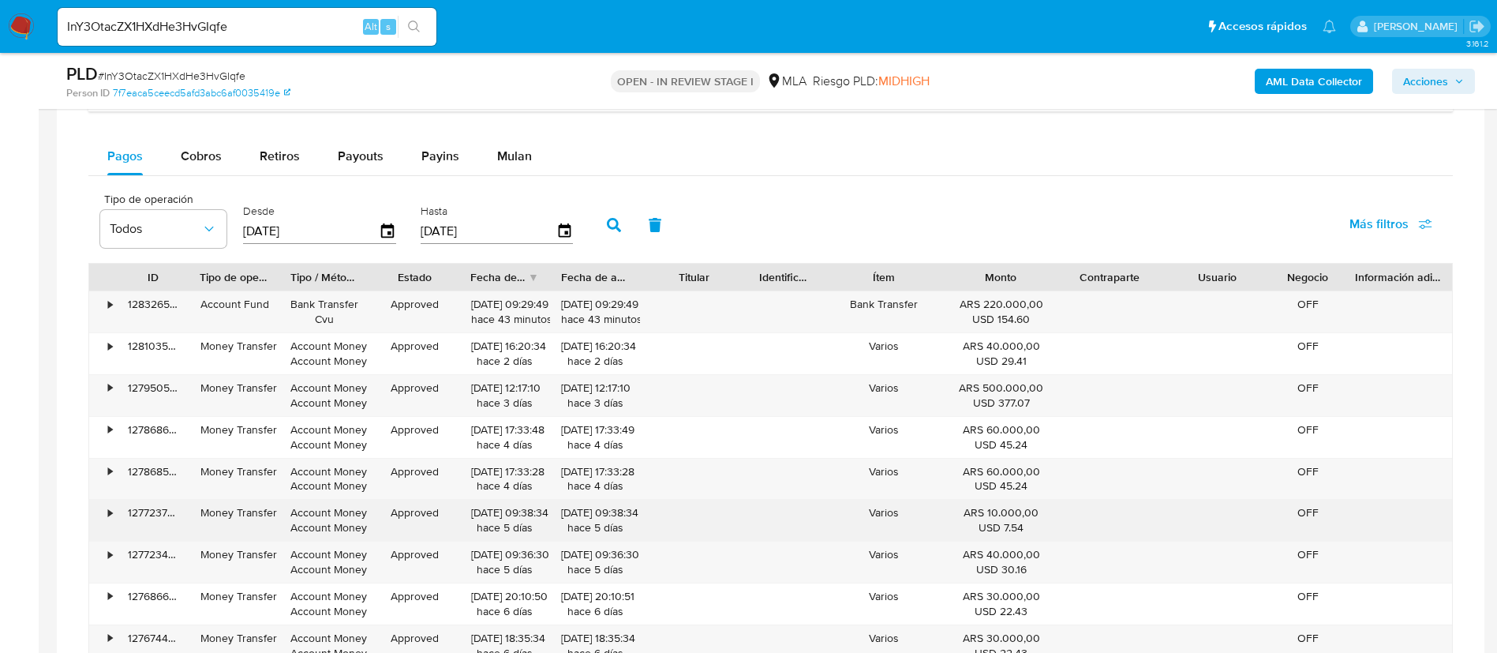
scroll to position [1184, 0]
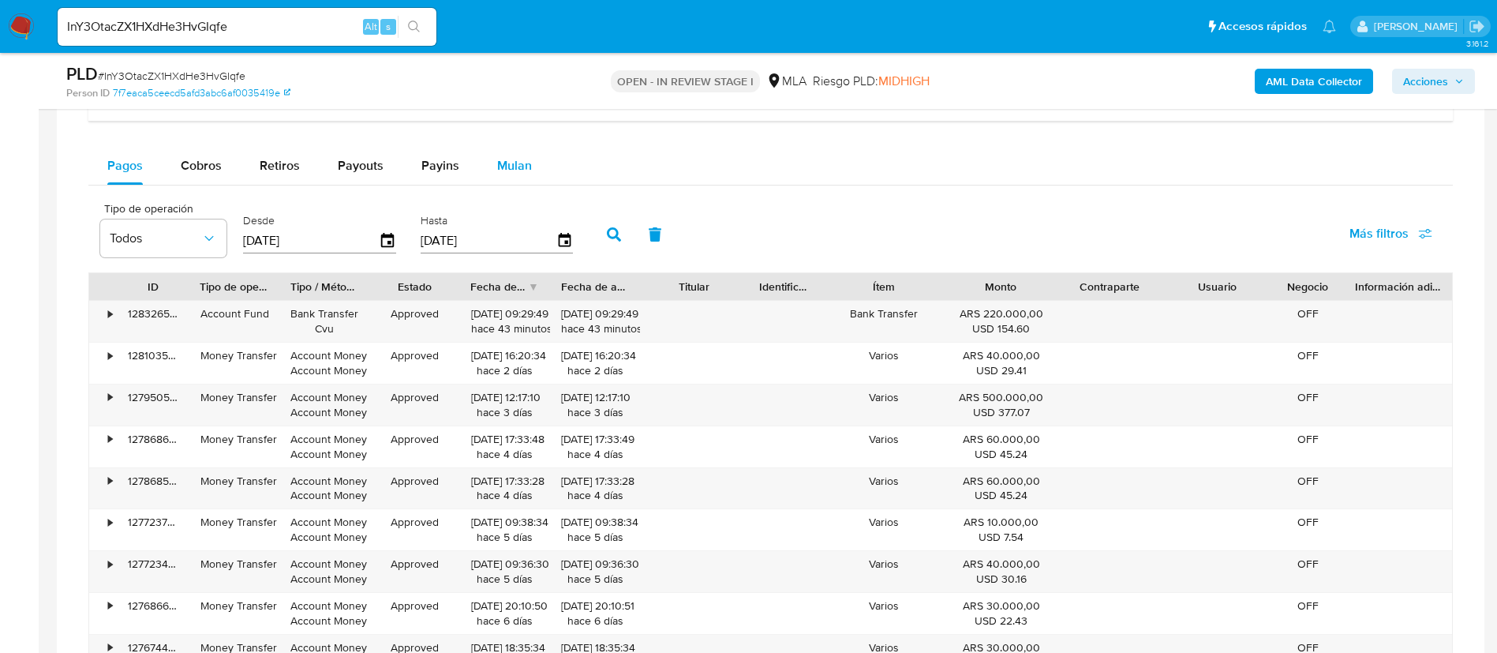
drag, startPoint x: 519, startPoint y: 163, endPoint x: 521, endPoint y: 176, distance: 12.8
click at [518, 163] on span "Mulan" at bounding box center [514, 165] width 35 height 18
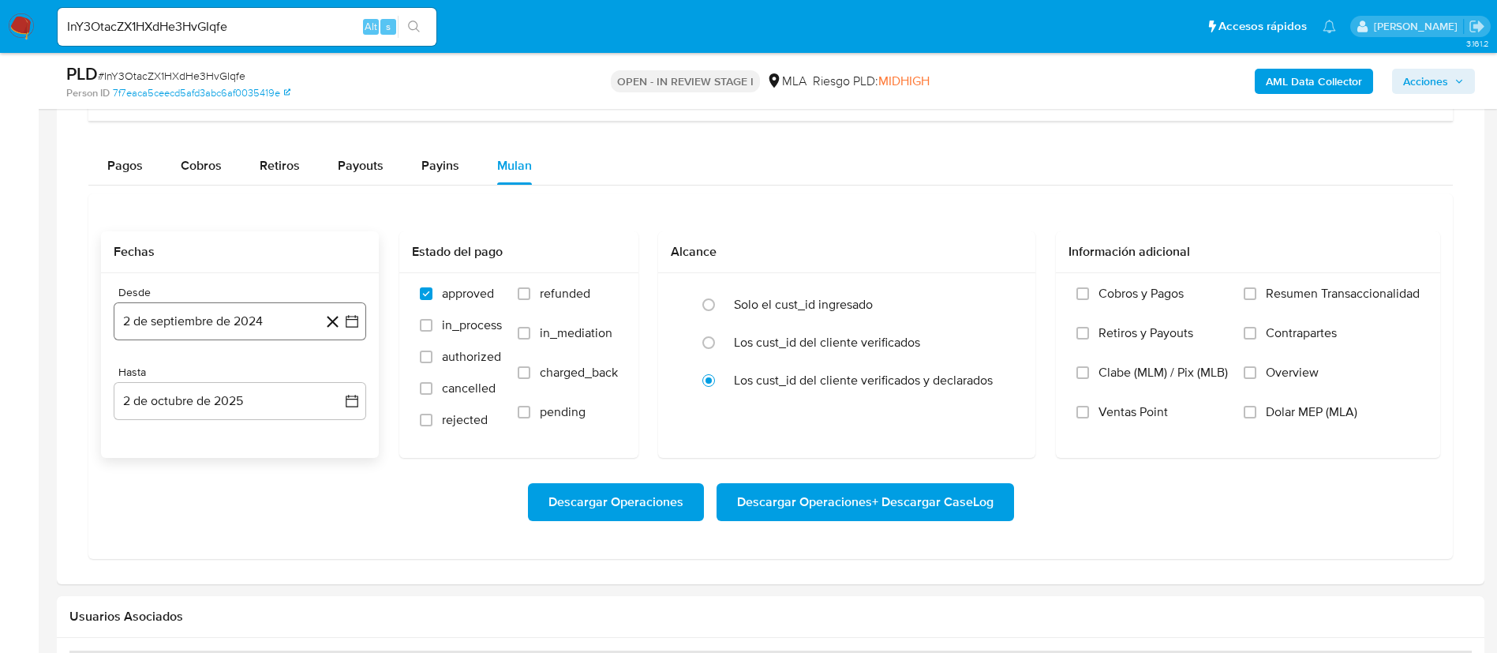
click at [350, 326] on icon "button" at bounding box center [352, 321] width 16 height 16
click at [279, 375] on span "septiembre 2024" at bounding box center [232, 378] width 96 height 16
click at [350, 388] on div "2024 2024 ene feb mar abr may jun jul ago sep oct nov dic" at bounding box center [238, 479] width 249 height 268
click at [339, 382] on icon "Año siguiente" at bounding box center [334, 378] width 19 height 19
click at [242, 518] on span "ago" at bounding box center [239, 524] width 20 height 13
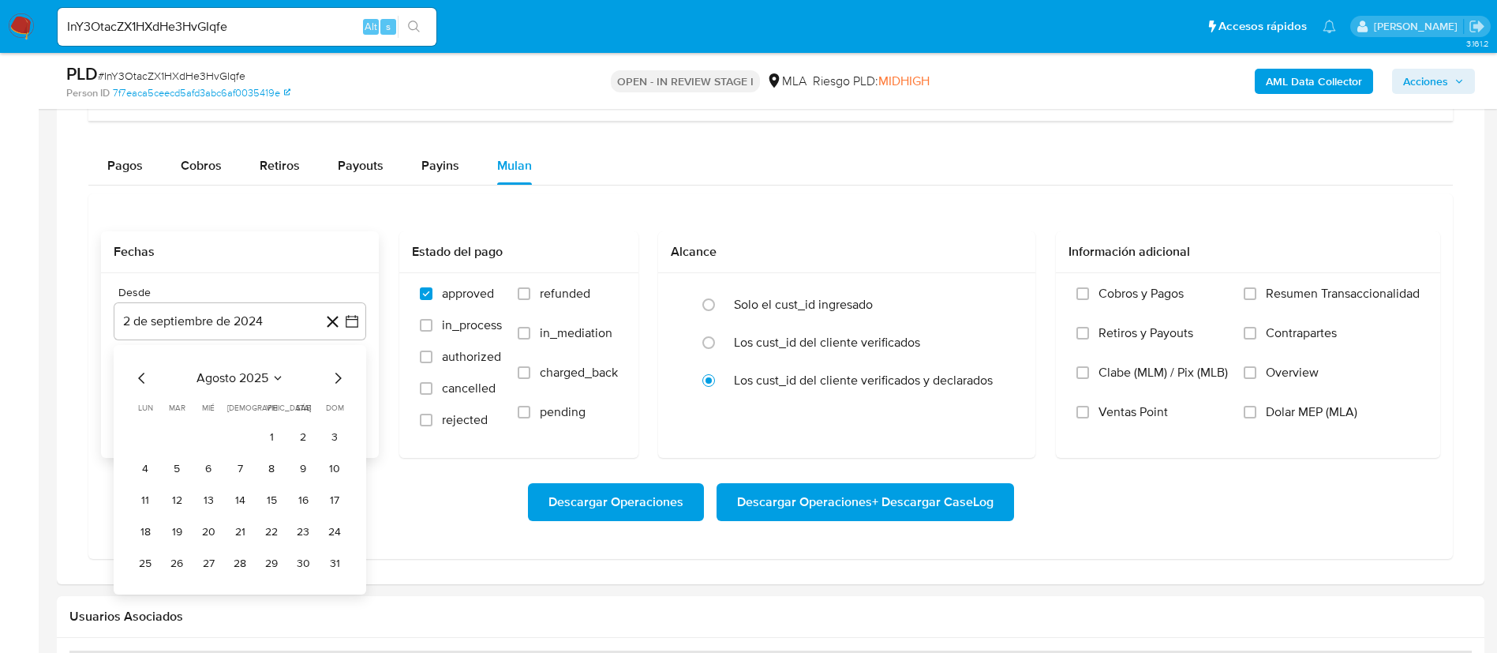
drag, startPoint x: 272, startPoint y: 437, endPoint x: 318, endPoint y: 414, distance: 51.9
click at [271, 437] on button "1" at bounding box center [271, 436] width 25 height 25
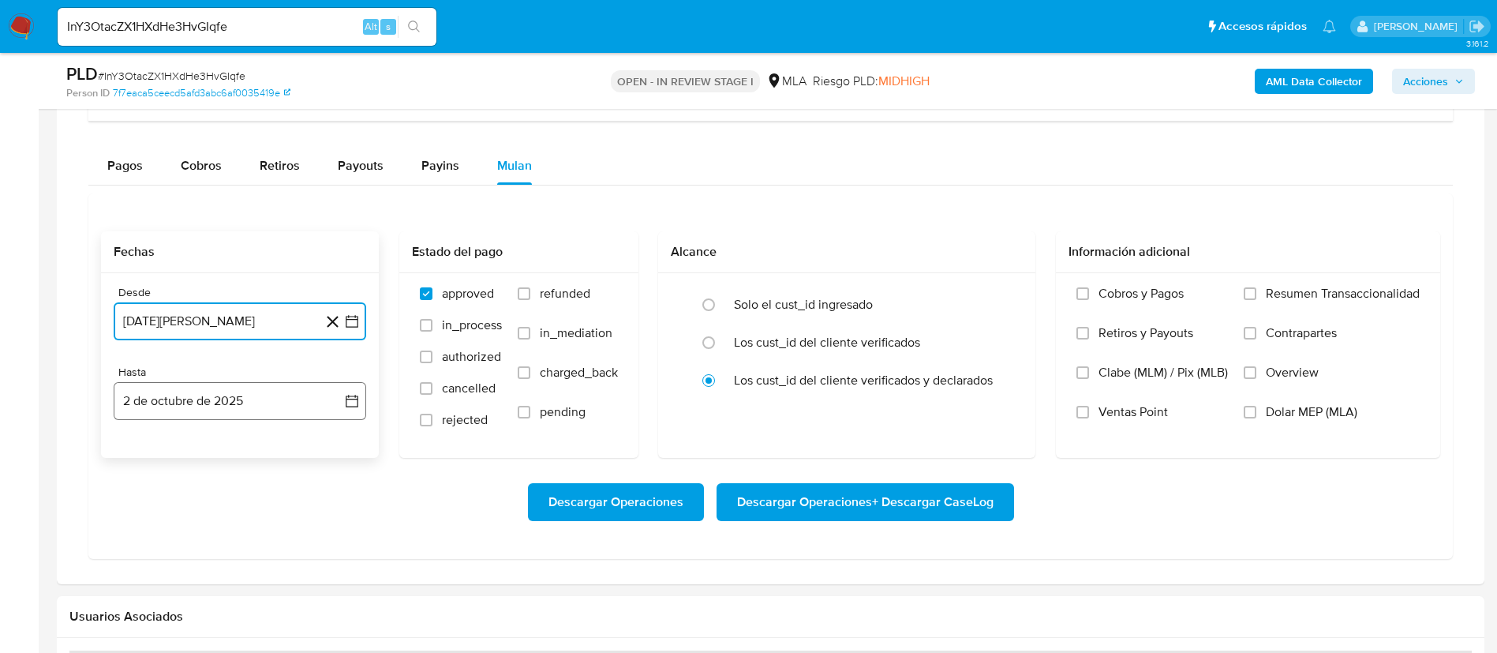
click at [341, 401] on button "2 de octubre de 2025" at bounding box center [240, 401] width 253 height 38
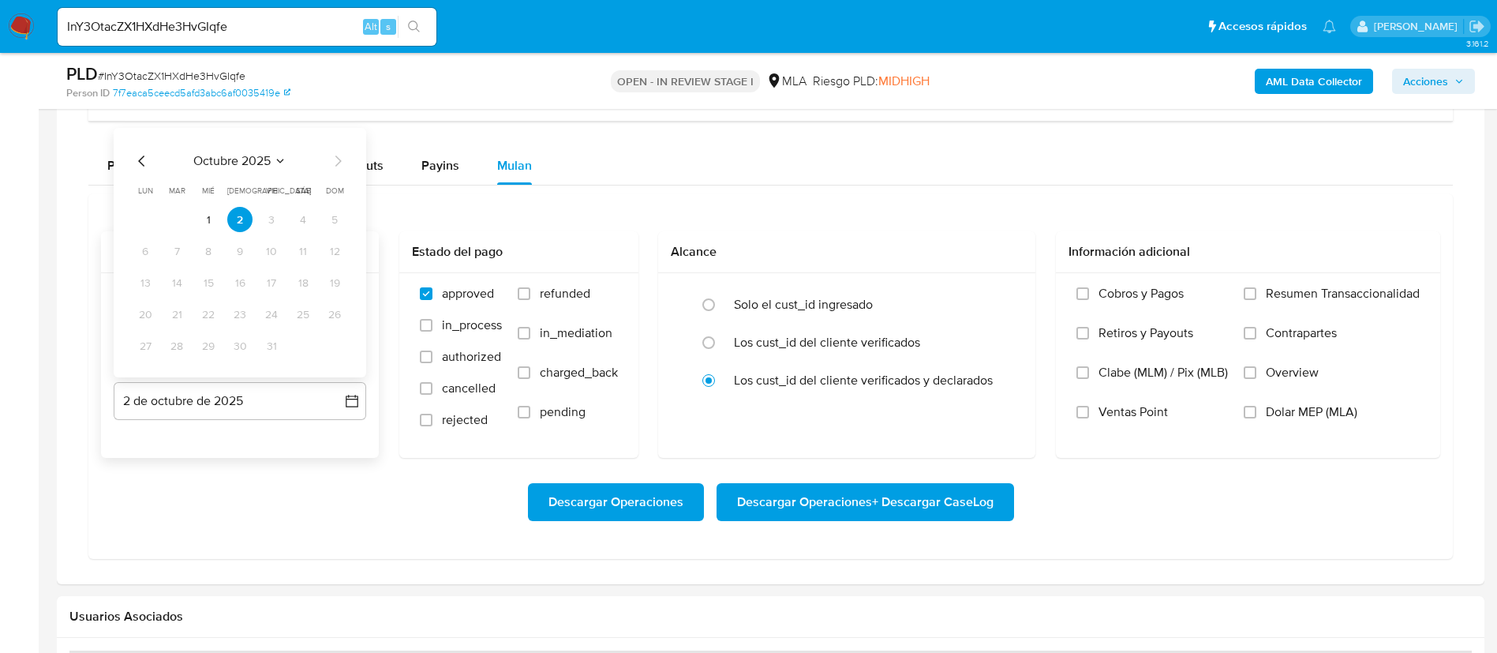
click at [141, 161] on icon "Mes anterior" at bounding box center [142, 161] width 19 height 19
click at [180, 343] on button "30" at bounding box center [176, 345] width 25 height 25
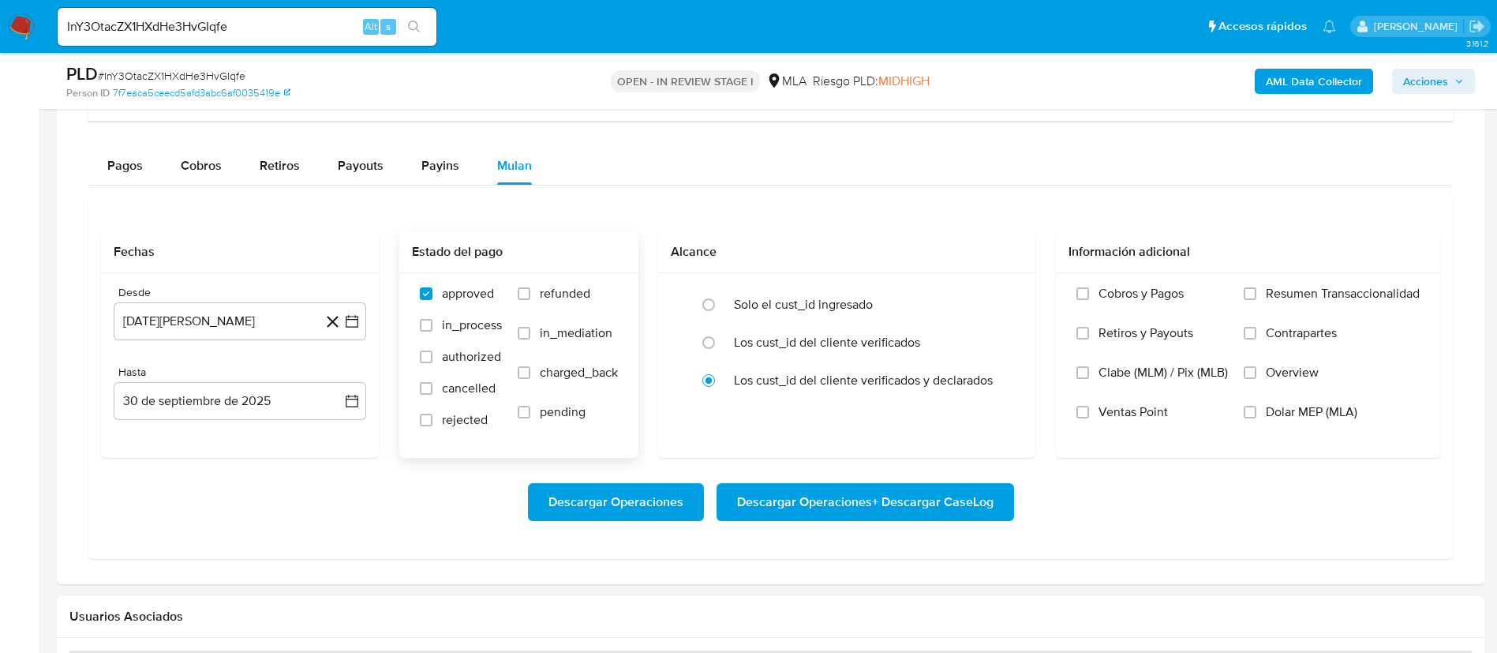
click at [537, 290] on label "refunded" at bounding box center [568, 305] width 100 height 39
click at [530, 290] on input "refunded" at bounding box center [524, 293] width 13 height 13
checkbox input "true"
click at [1288, 414] on span "Dolar MEP (MLA)" at bounding box center [1312, 412] width 92 height 16
click at [1257, 414] on input "Dolar MEP (MLA)" at bounding box center [1250, 412] width 13 height 13
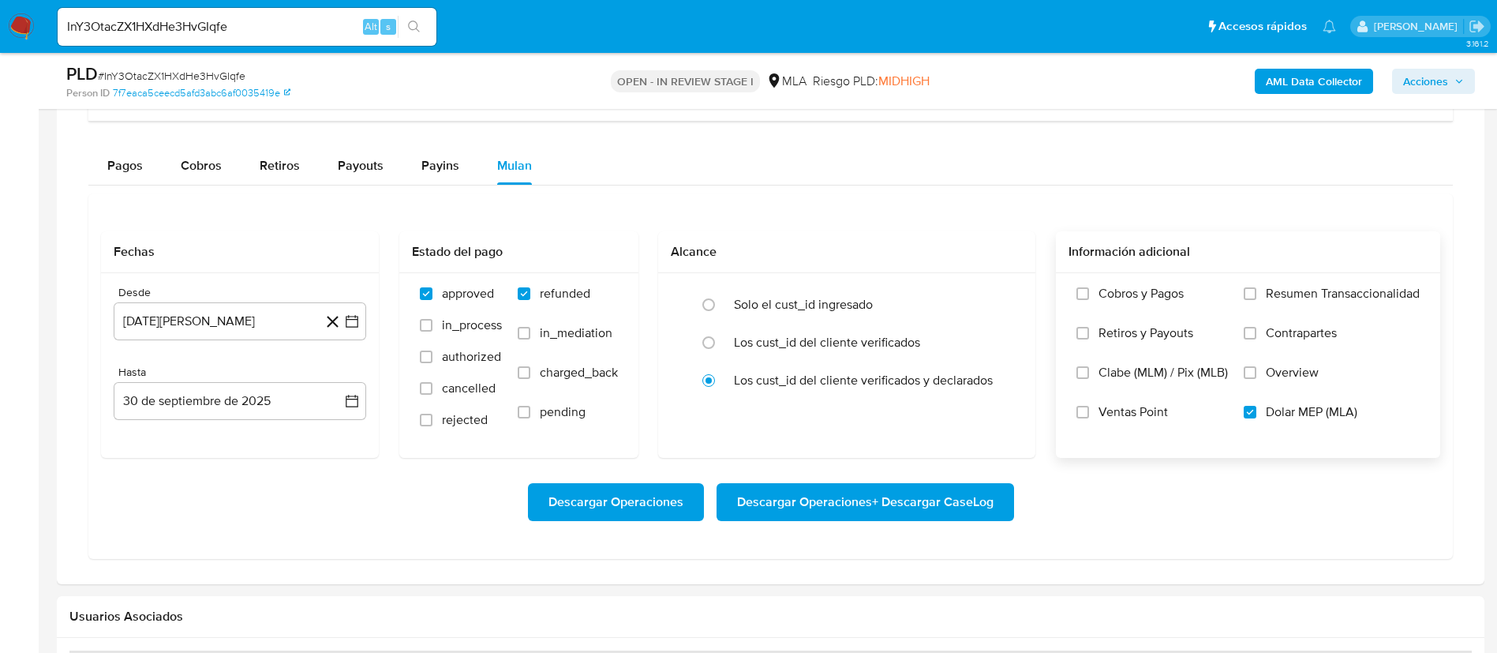
click at [937, 508] on span "Descargar Operaciones + Descargar CaseLog" at bounding box center [865, 502] width 257 height 35
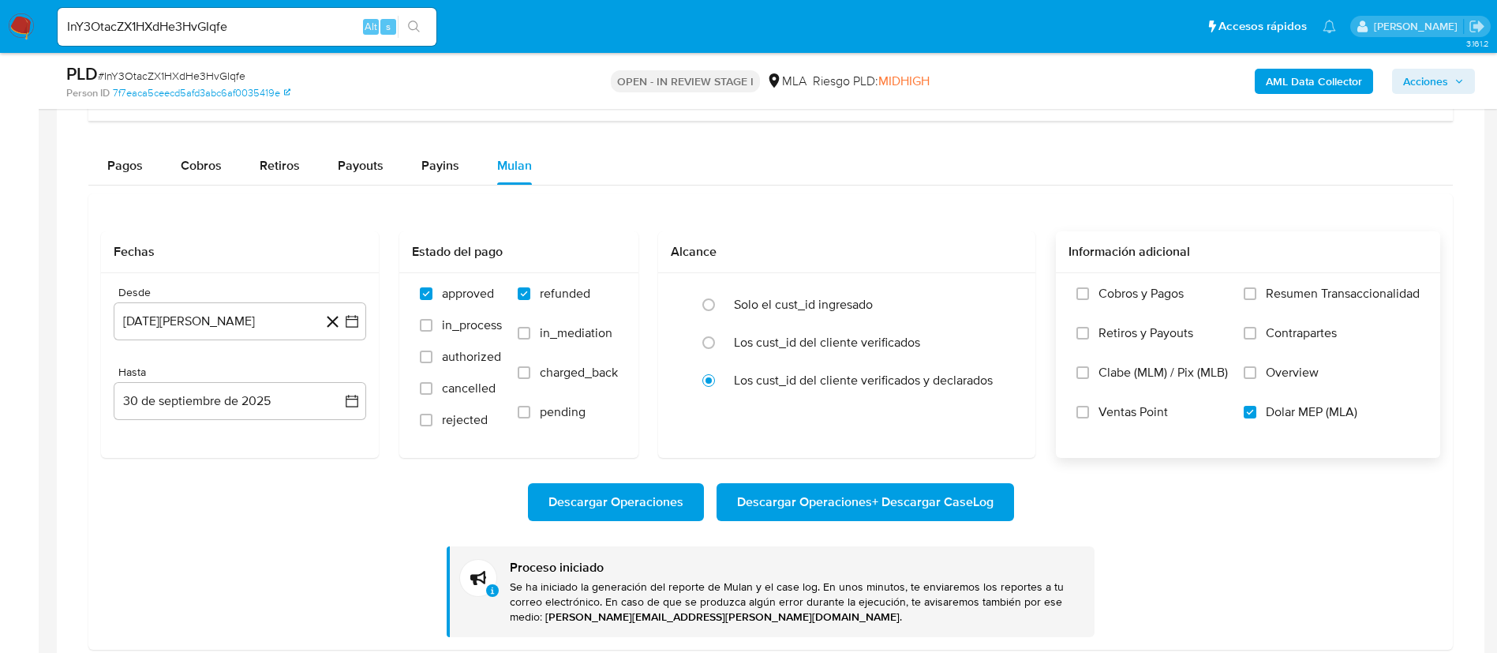
click at [275, 29] on input "InY3OtacZX1HXdHe3HvGIqfe" at bounding box center [247, 27] width 379 height 21
paste input "ongKgEEQAb6cVQTJu6uOA2dZ"
type input "ongKgEEQAb6cVQTJu6uOA2dZ"
click at [404, 36] on button "search-icon" at bounding box center [414, 27] width 32 height 22
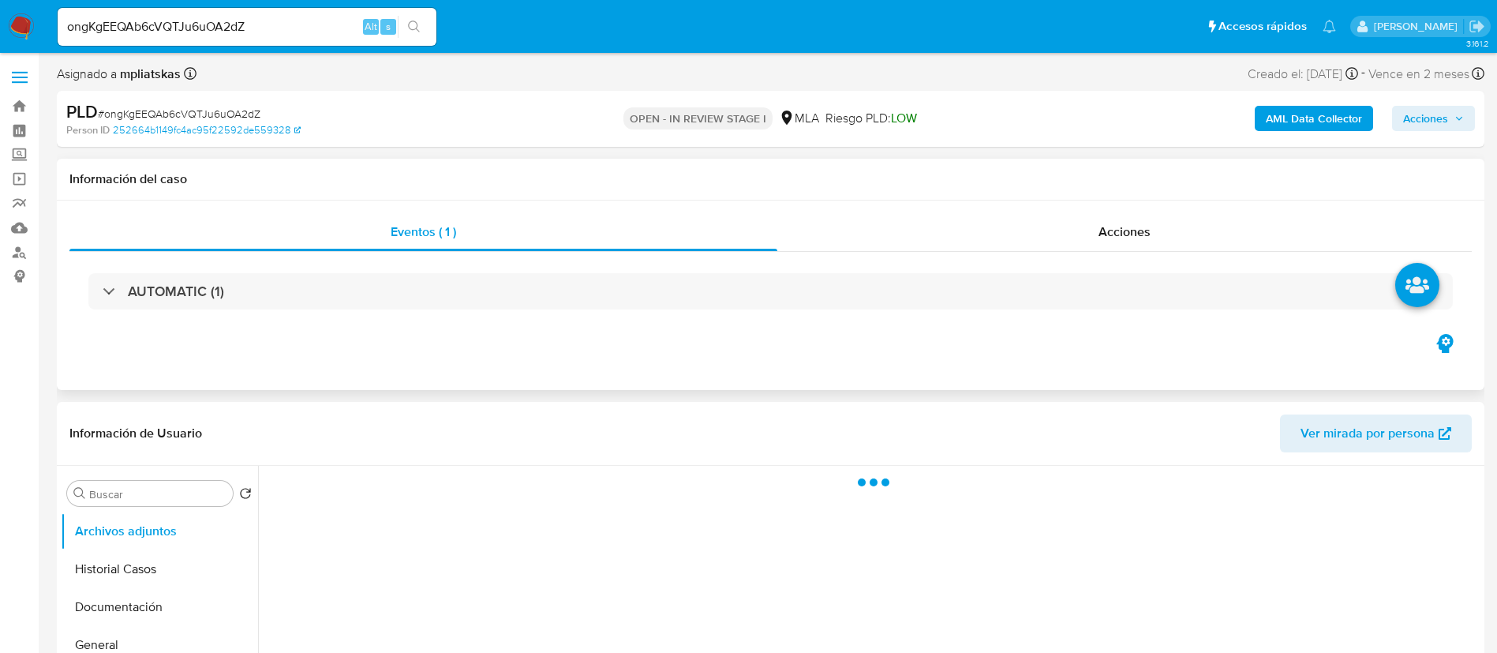
select select "10"
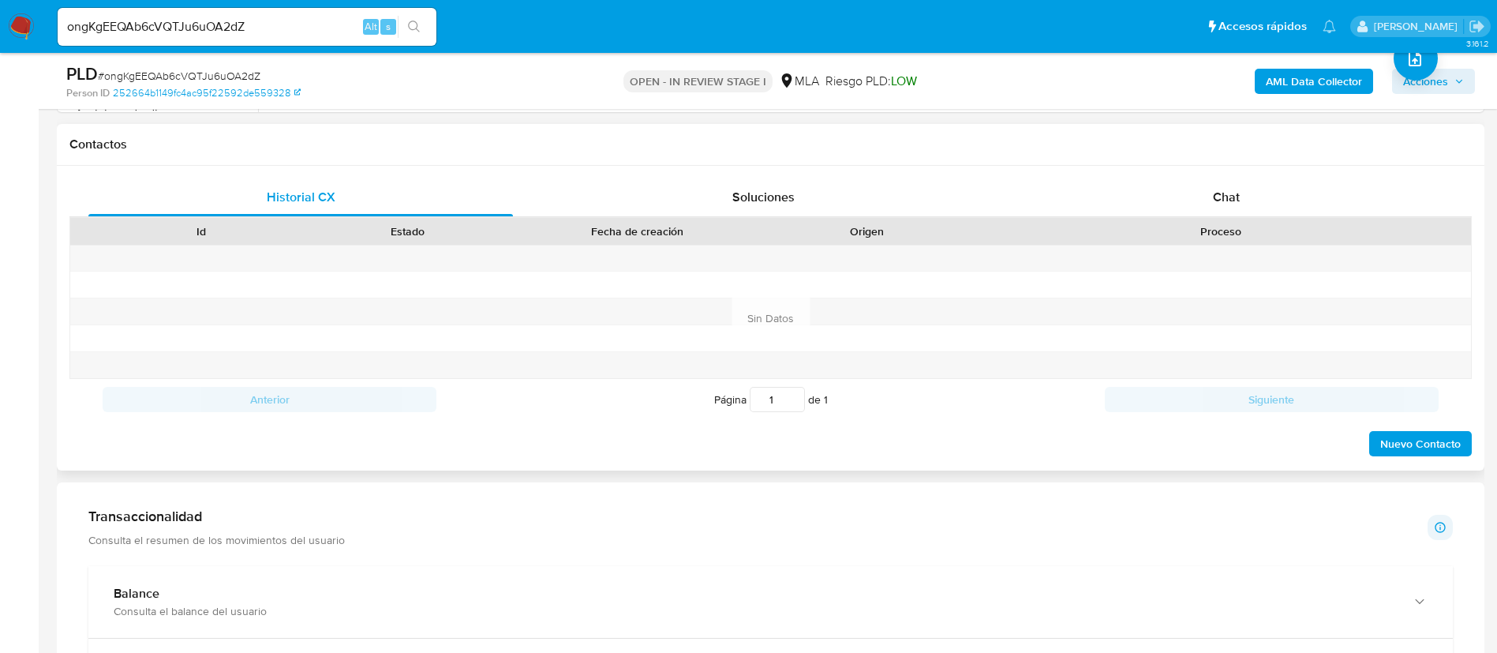
scroll to position [710, 0]
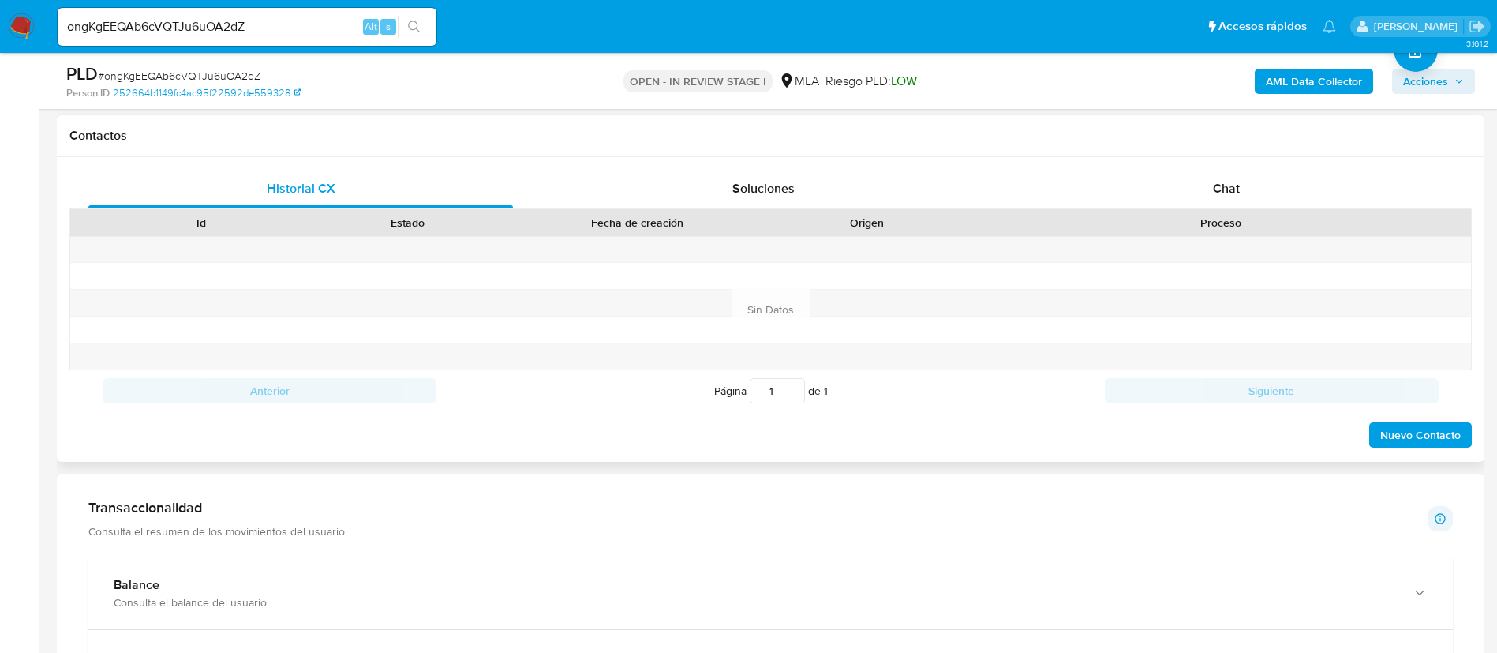
click at [1094, 211] on div "Proceso" at bounding box center [1221, 222] width 500 height 27
click at [1104, 187] on div "Chat" at bounding box center [1226, 189] width 425 height 38
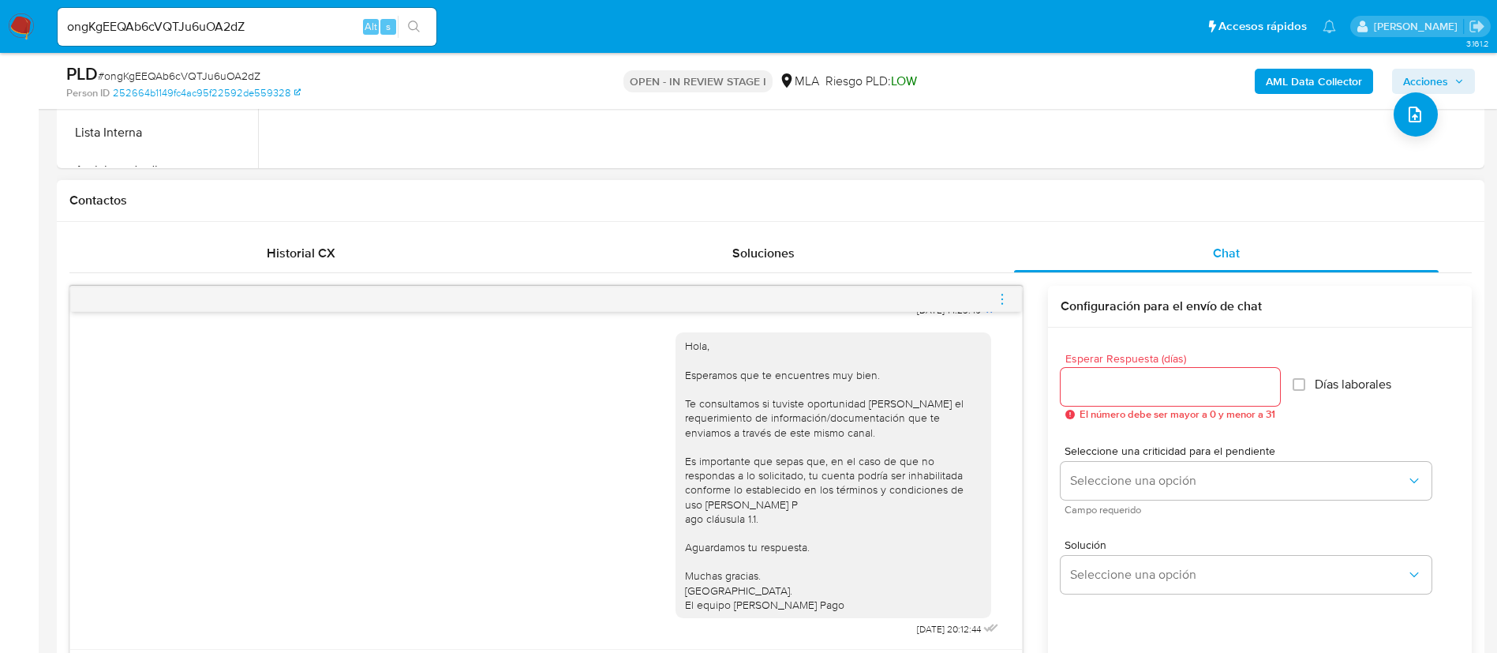
scroll to position [474, 0]
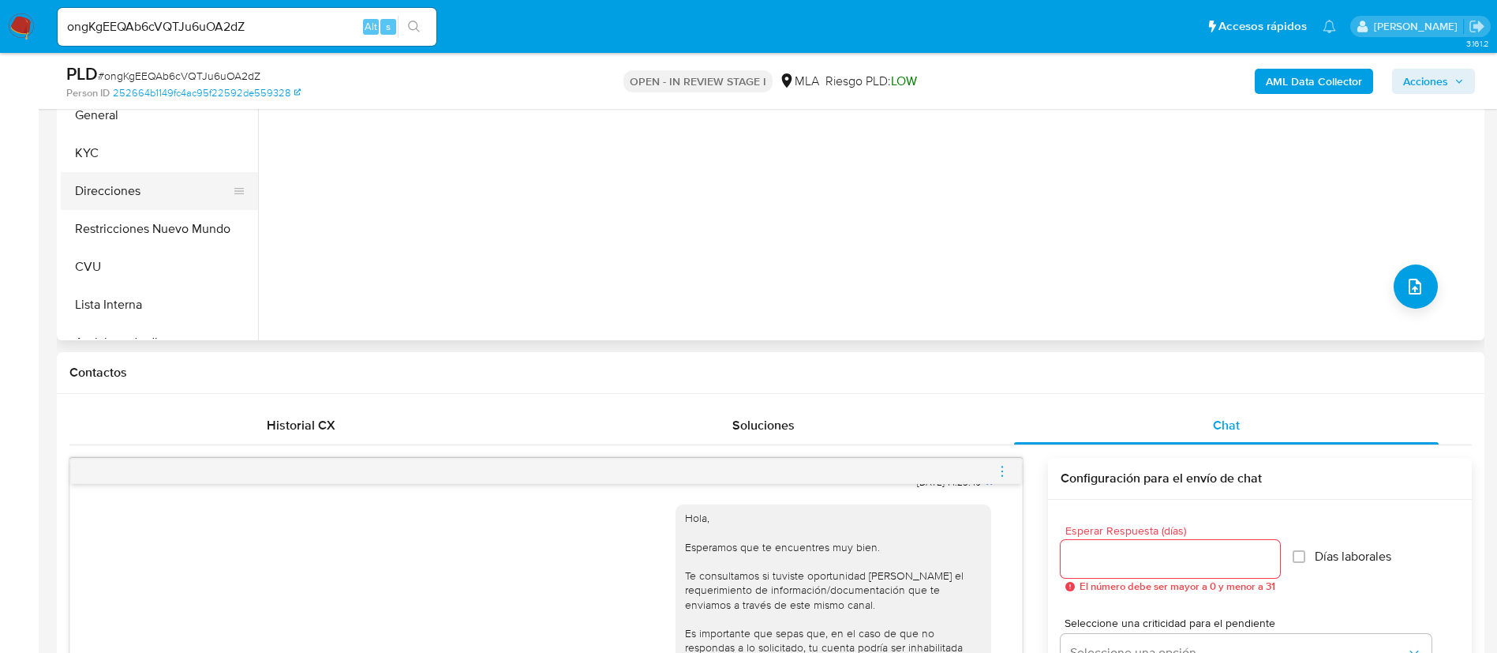
click at [126, 171] on ul "Archivos adjuntos Historial Casos Documentación General KYC Direcciones Restric…" at bounding box center [159, 161] width 197 height 356
drag, startPoint x: 114, startPoint y: 155, endPoint x: 137, endPoint y: 179, distance: 32.9
click at [114, 154] on button "KYC" at bounding box center [159, 153] width 197 height 38
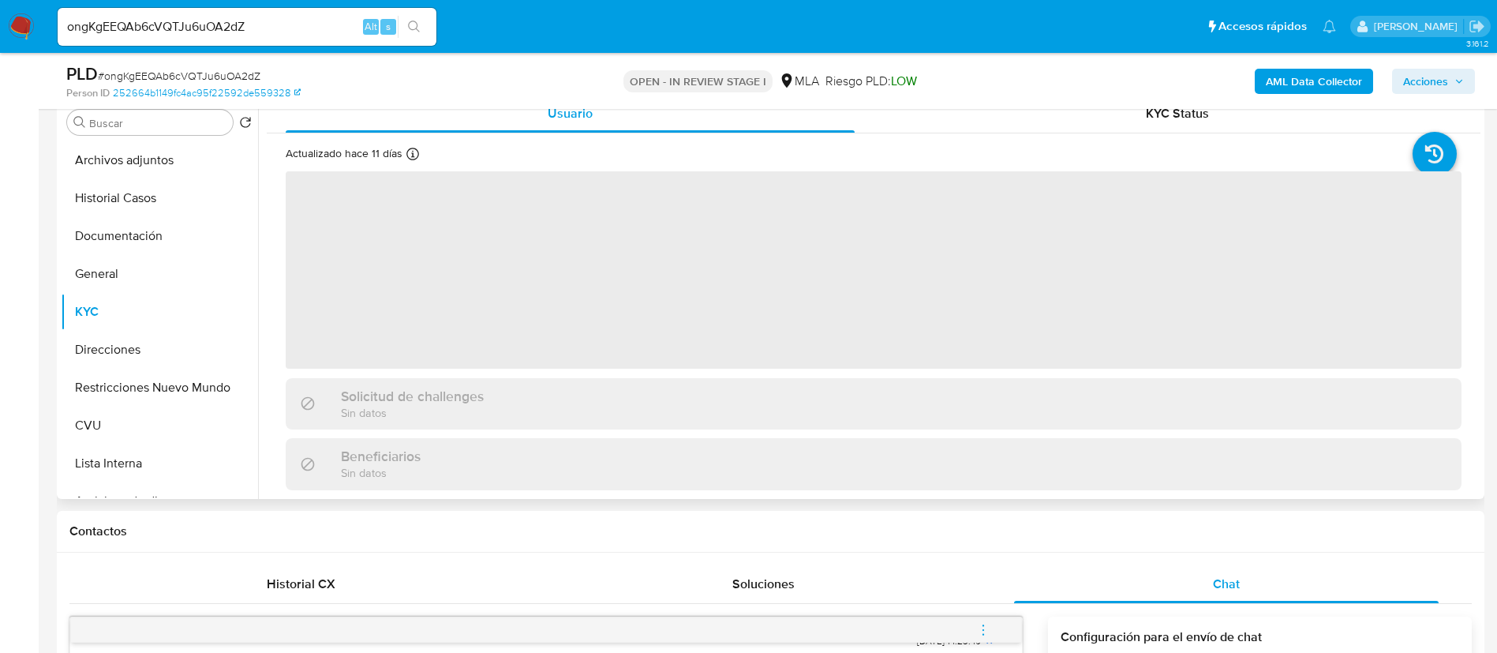
scroll to position [237, 0]
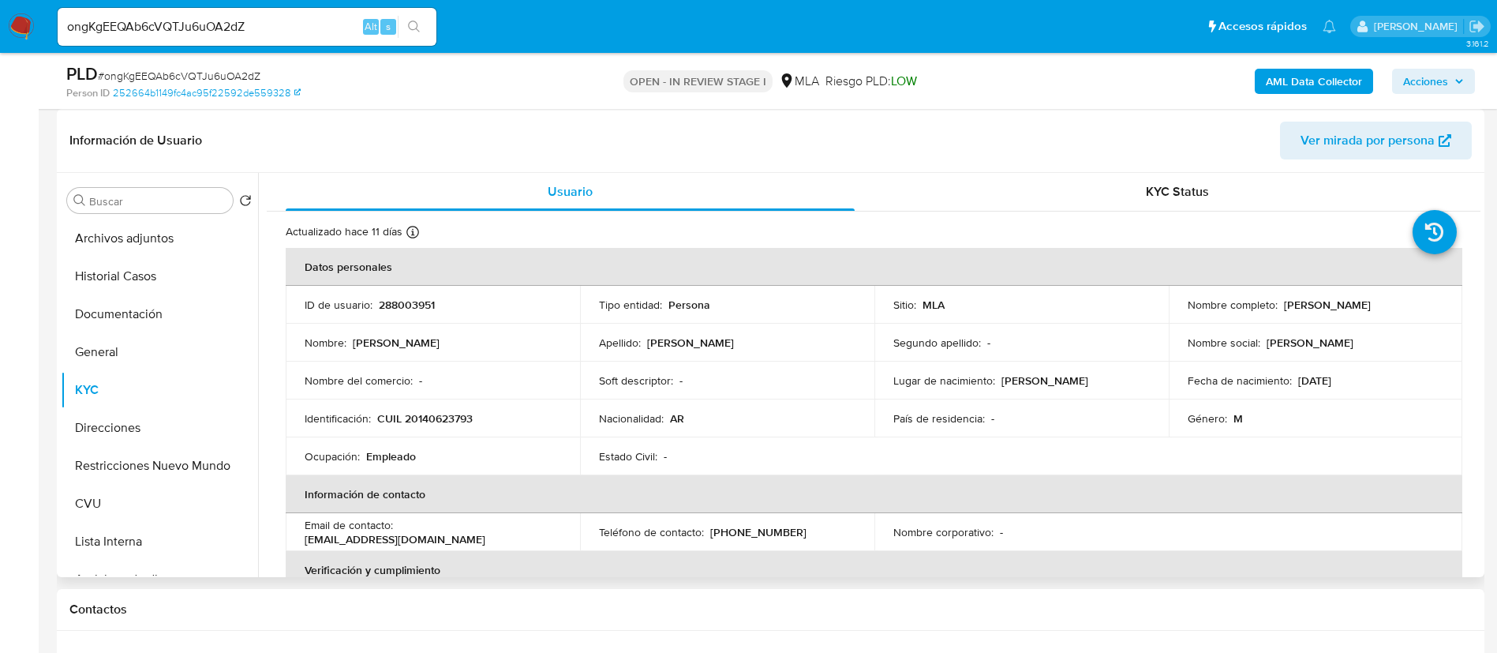
click at [403, 310] on p "288003951" at bounding box center [407, 305] width 56 height 14
click at [403, 309] on p "288003951" at bounding box center [407, 305] width 56 height 14
copy p "288003951"
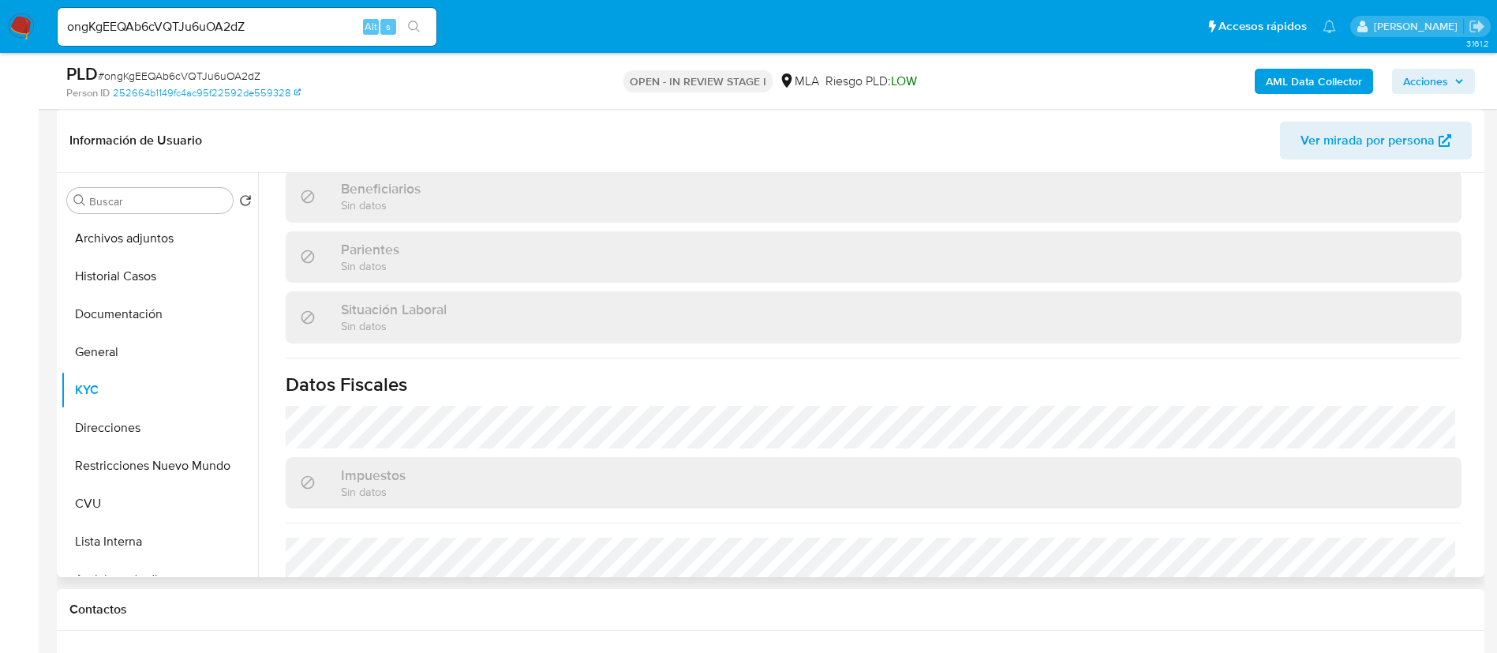
scroll to position [817, 0]
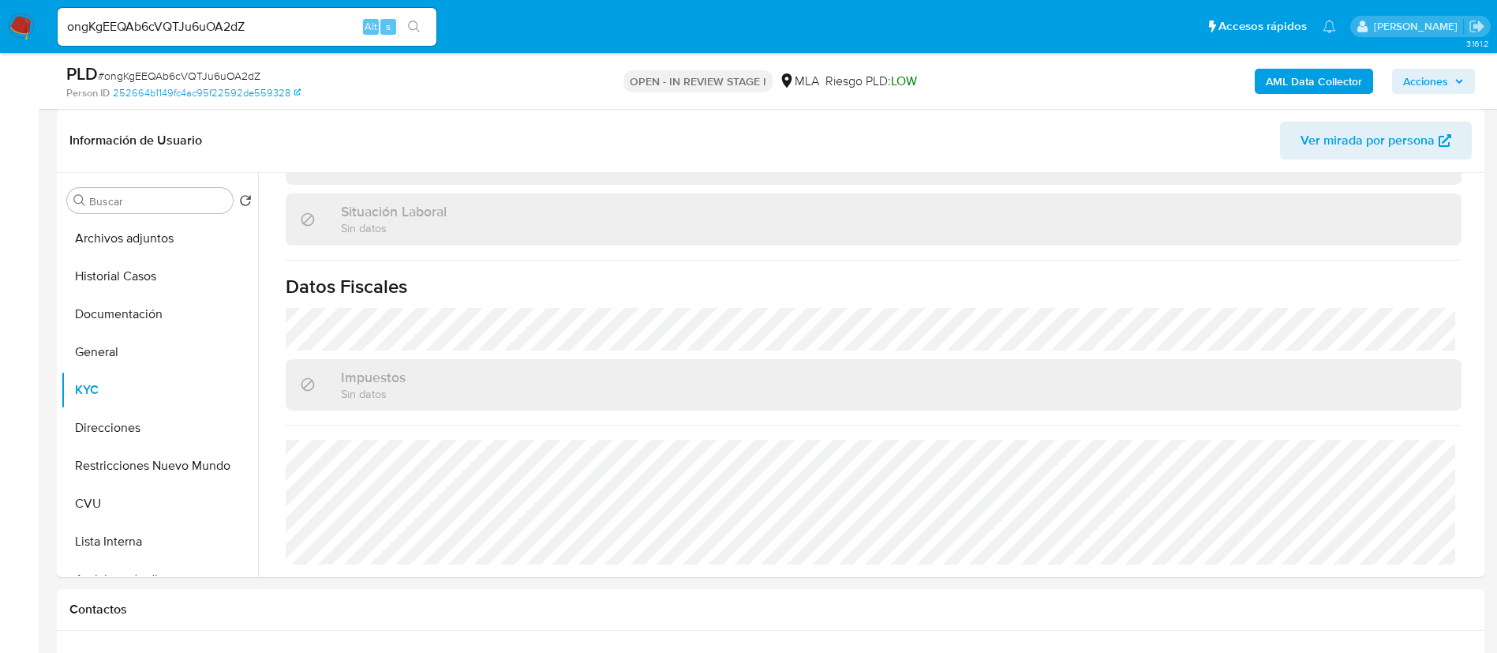
click at [1335, 81] on b "AML Data Collector" at bounding box center [1314, 81] width 96 height 25
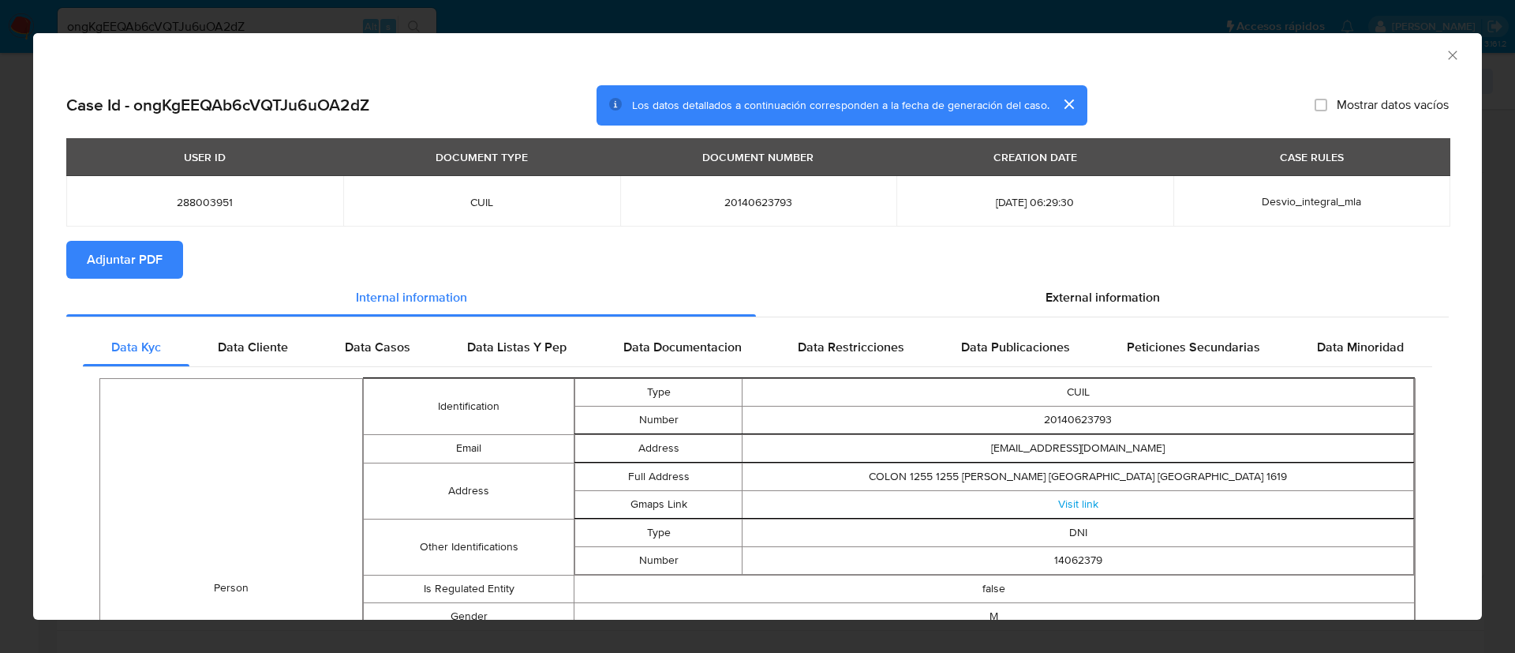
click at [126, 246] on span "Adjuntar PDF" at bounding box center [125, 259] width 76 height 35
click at [1448, 52] on icon "Cerrar ventana" at bounding box center [1452, 55] width 9 height 9
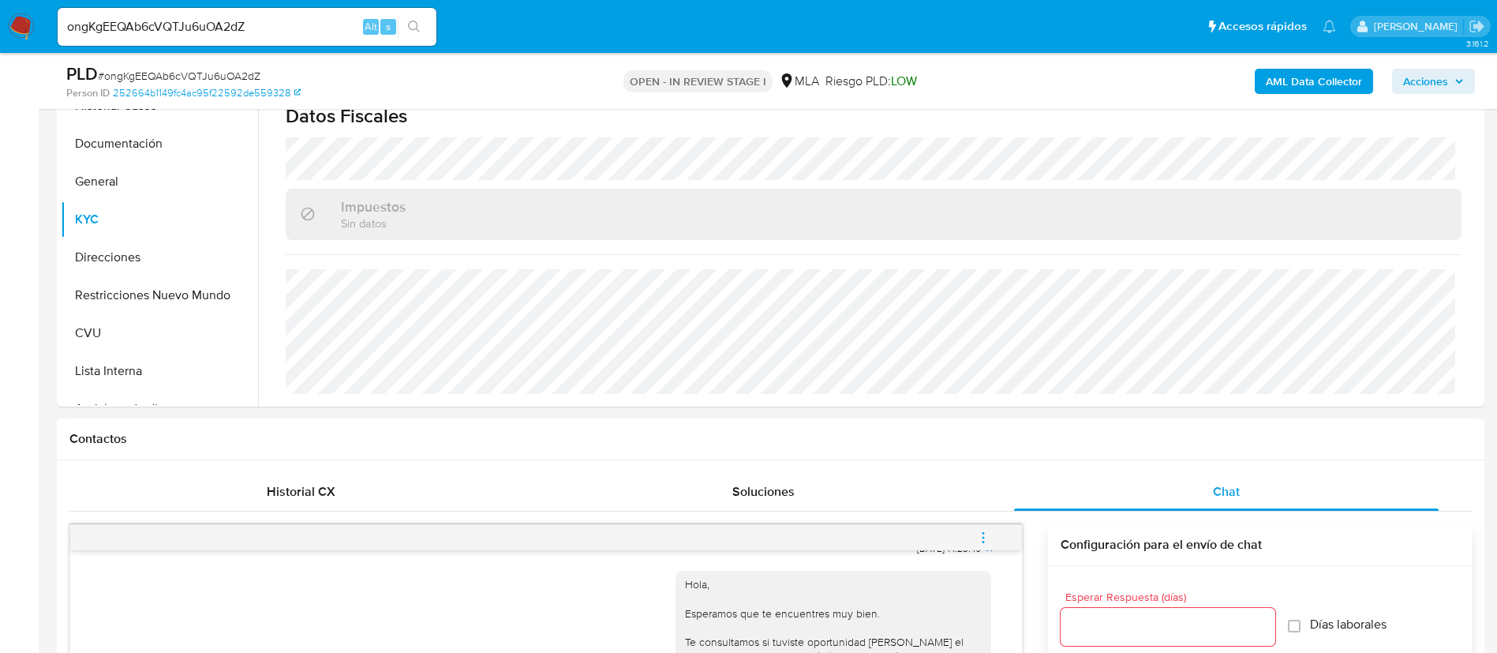
scroll to position [592, 0]
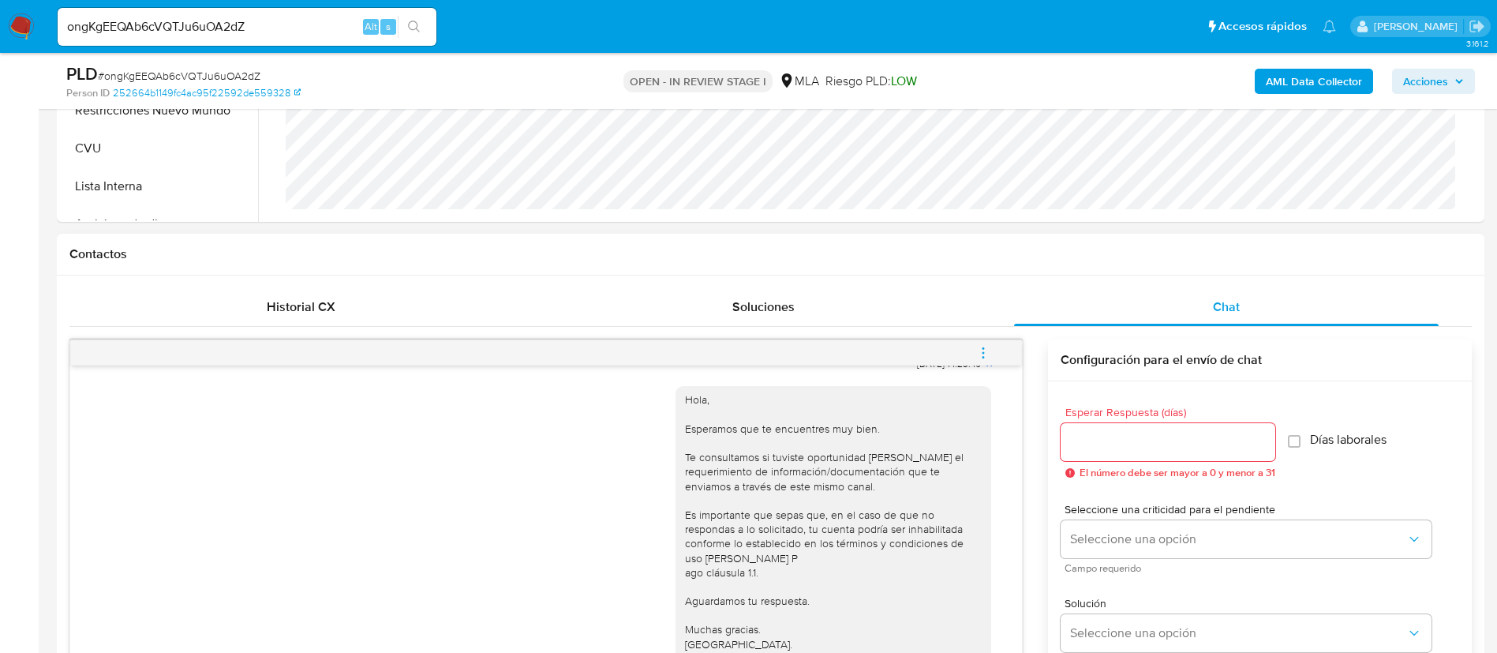
click at [983, 350] on icon "menu-action" at bounding box center [983, 353] width 14 height 14
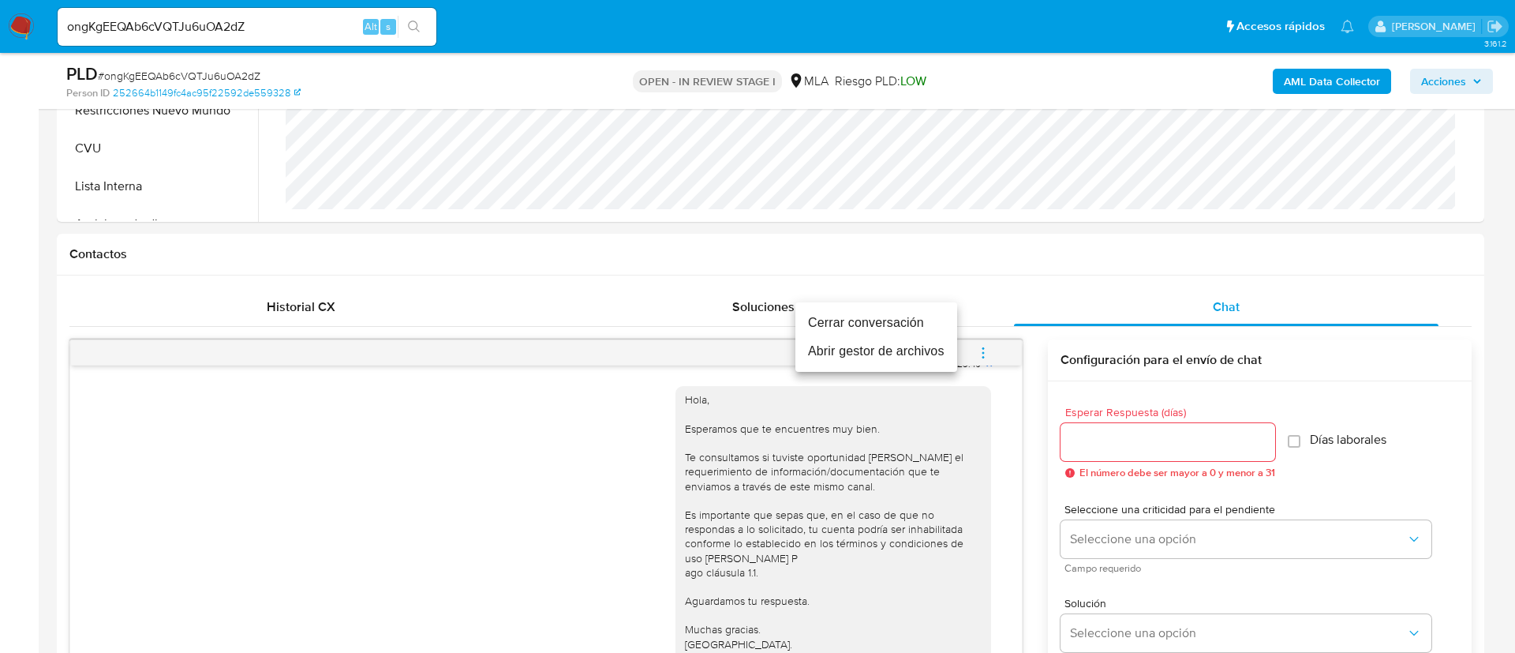
click at [935, 321] on li "Cerrar conversación" at bounding box center [877, 323] width 162 height 28
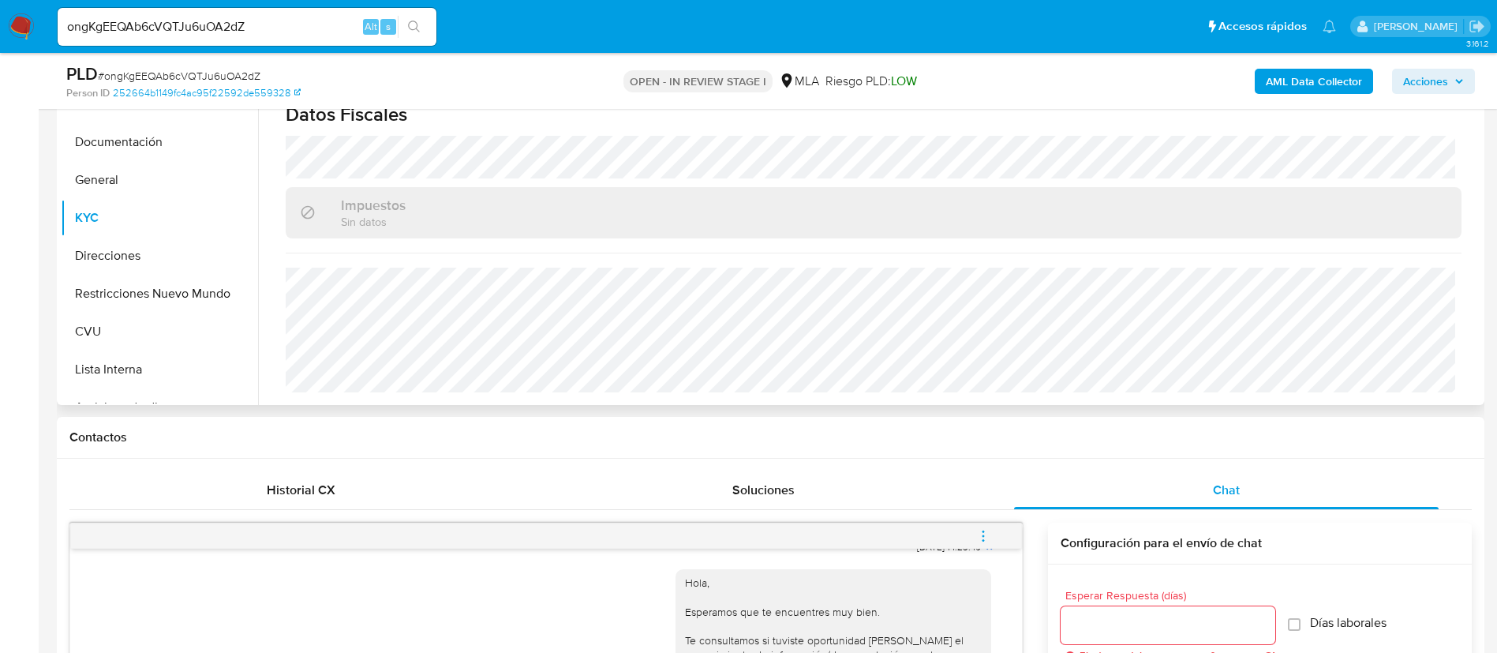
scroll to position [237, 0]
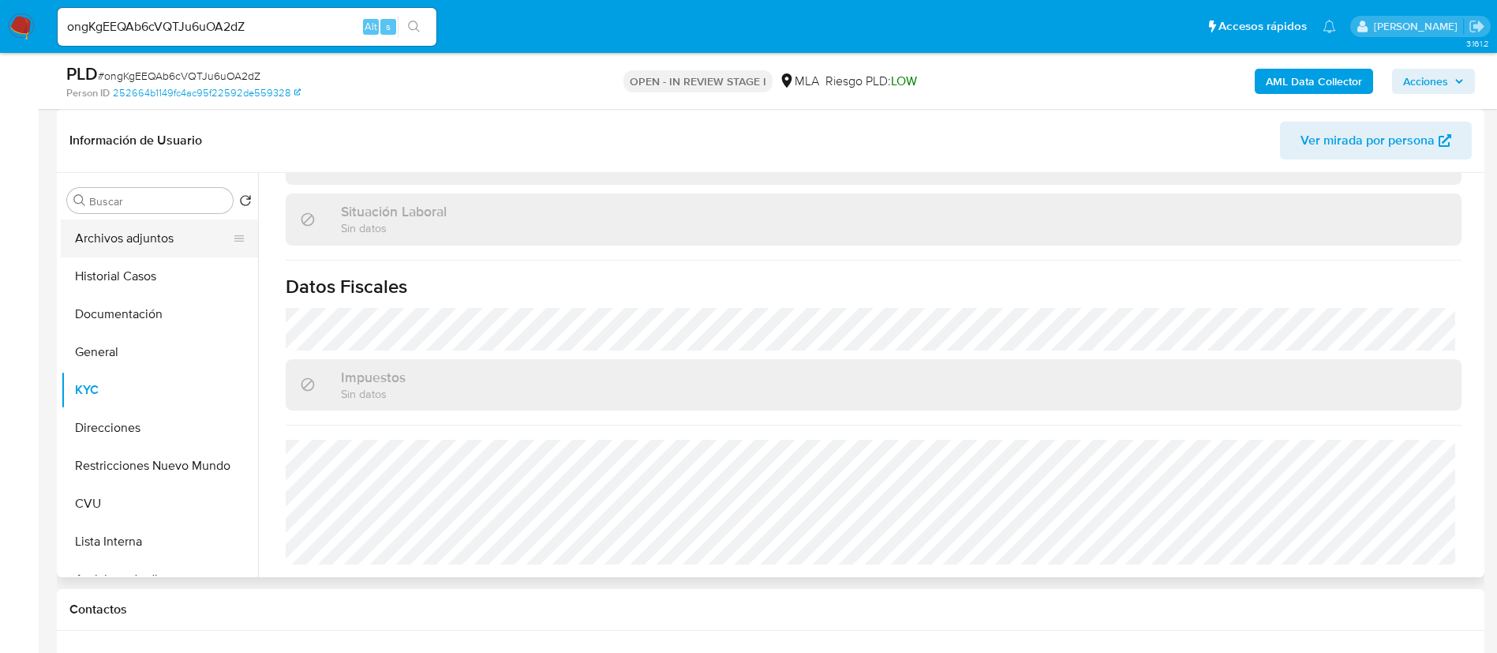
click at [208, 230] on button "Archivos adjuntos" at bounding box center [153, 238] width 185 height 38
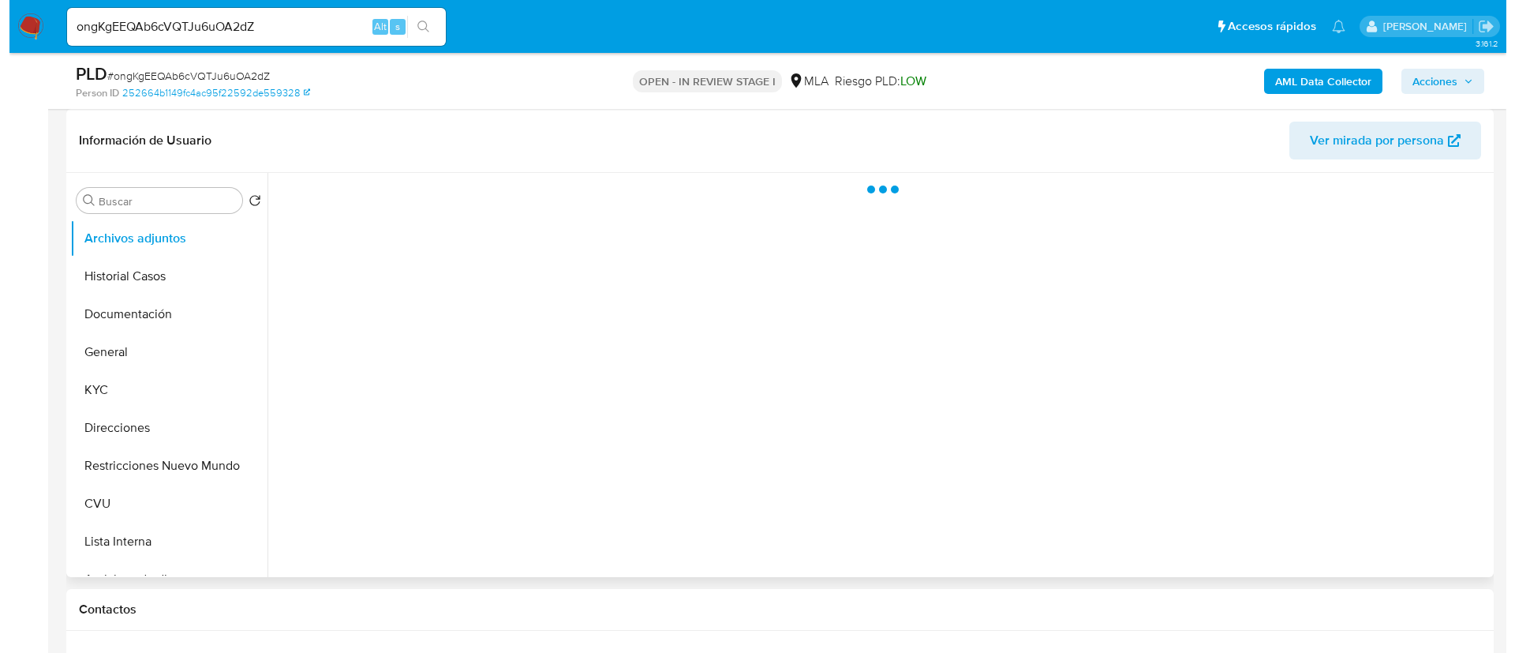
scroll to position [0, 0]
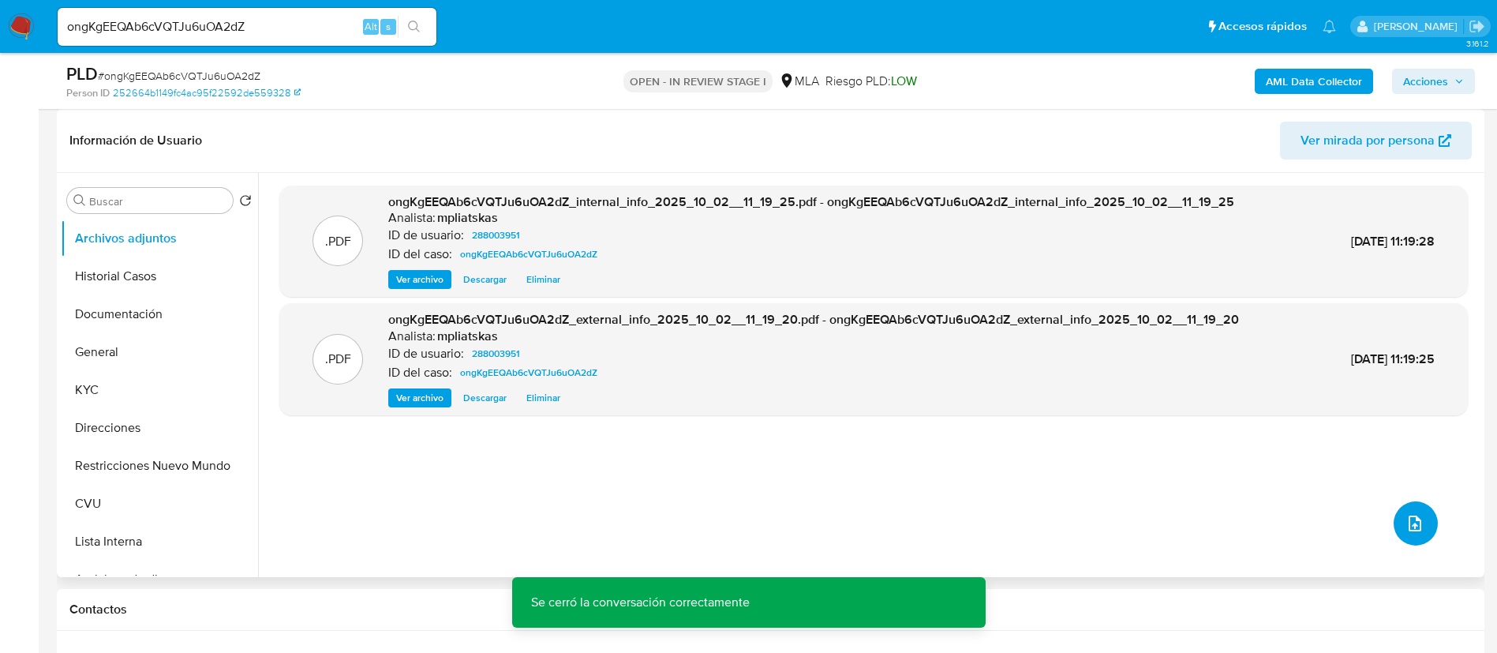
click at [1426, 534] on button "upload-file" at bounding box center [1416, 523] width 44 height 44
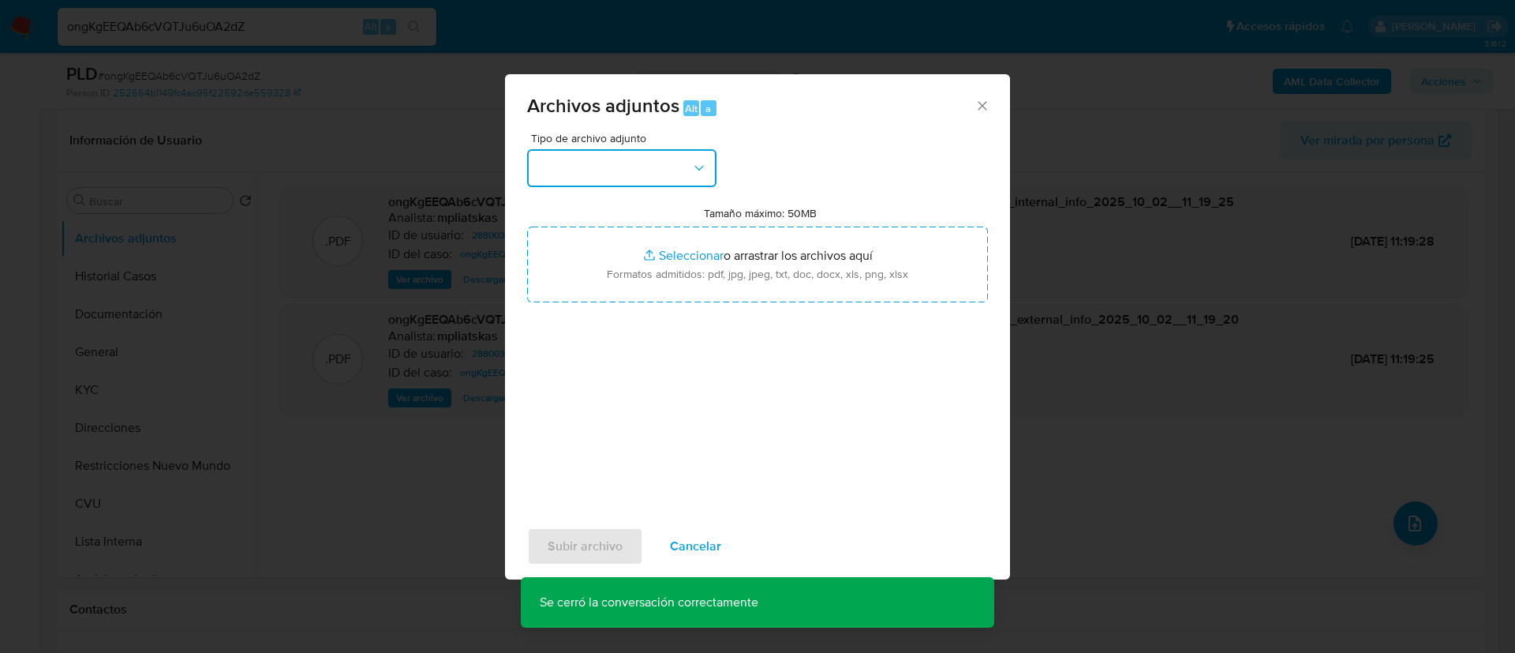
click at [678, 165] on button "button" at bounding box center [621, 168] width 189 height 38
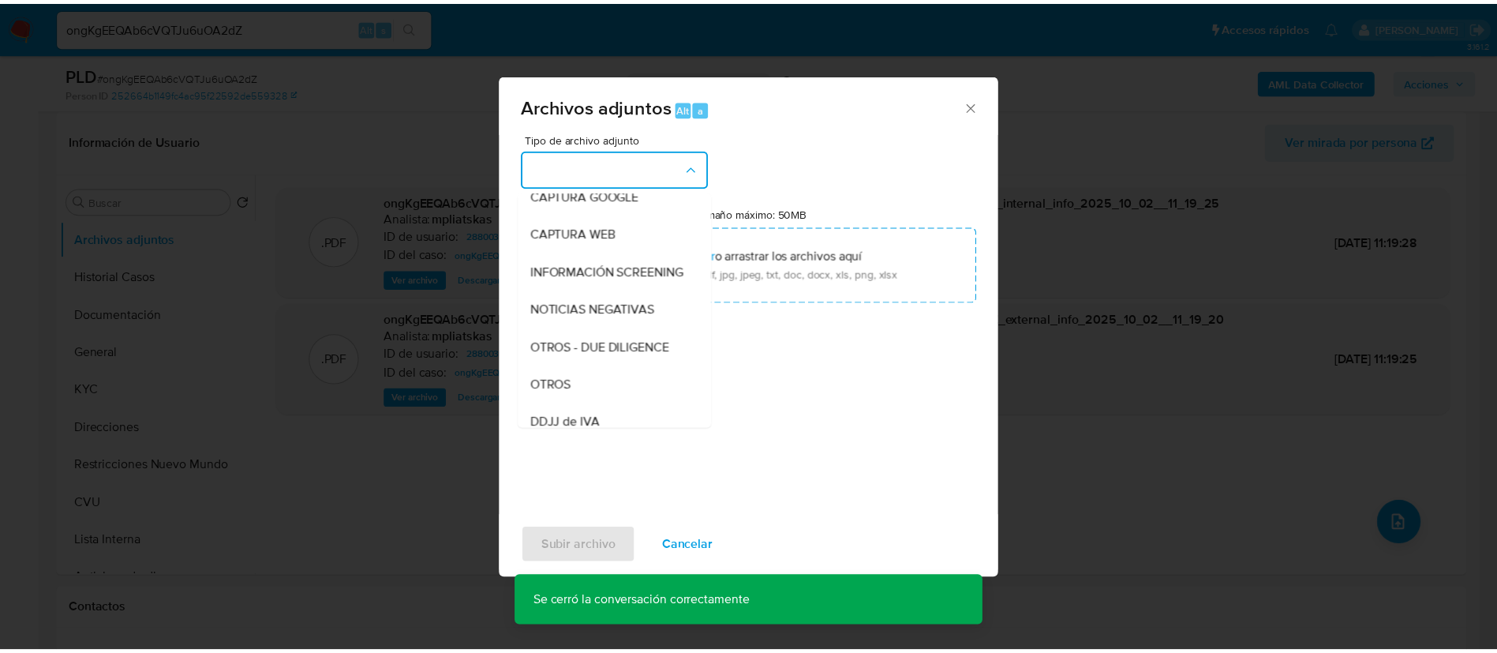
scroll to position [237, 0]
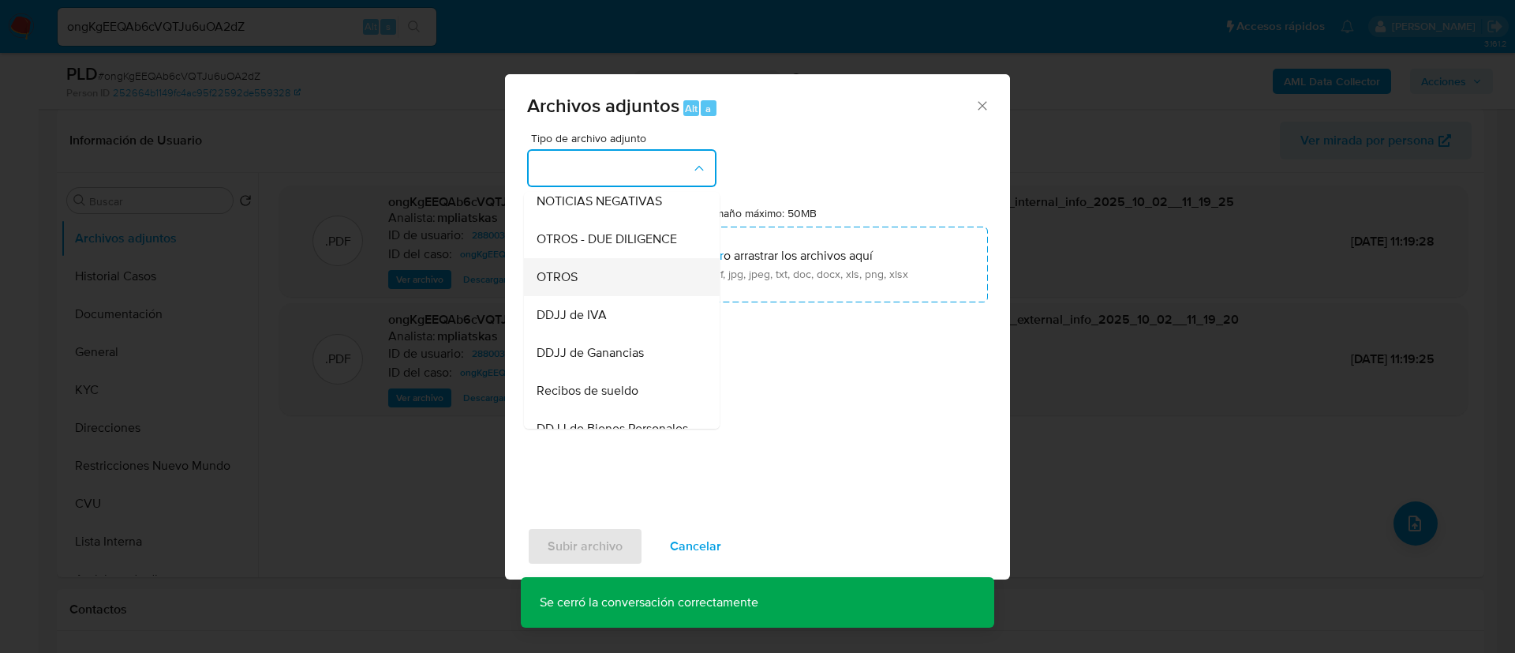
click at [654, 280] on div "OTROS" at bounding box center [617, 277] width 161 height 38
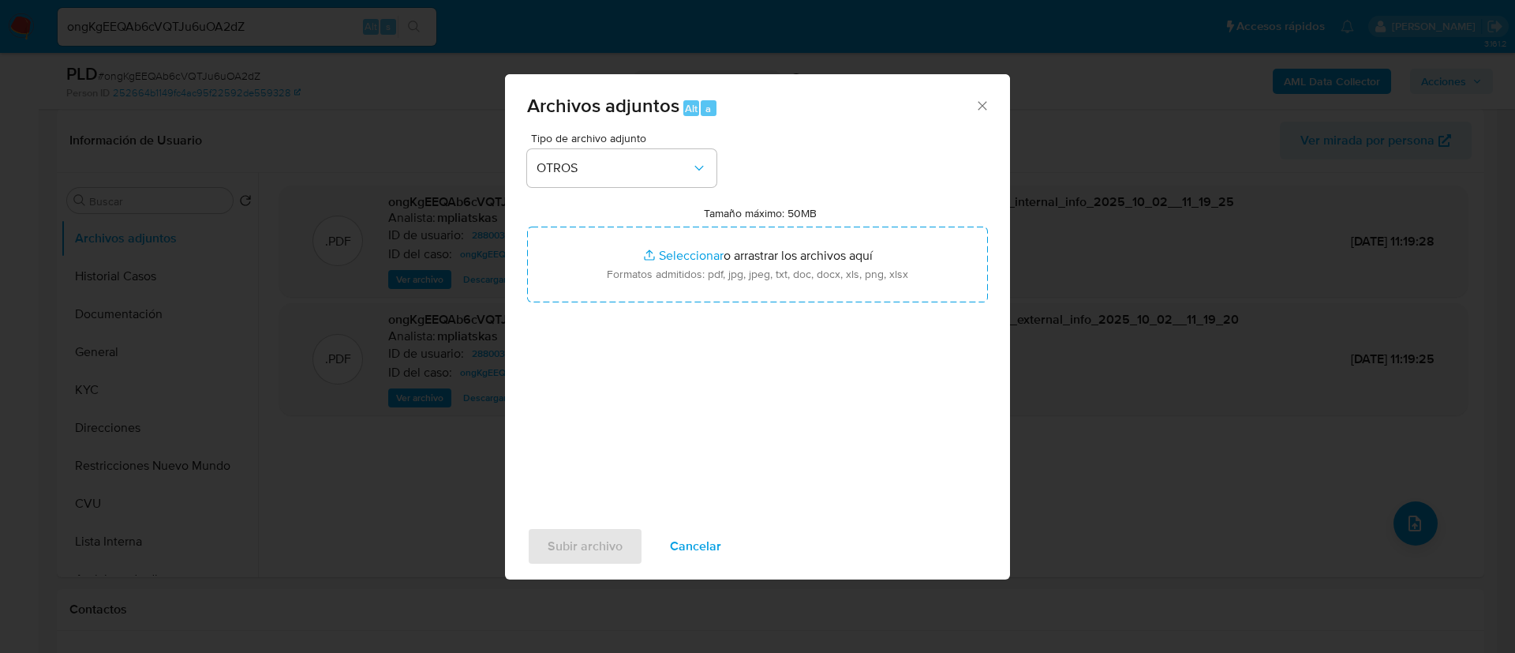
click at [654, 280] on input "Tamaño máximo: 50MB Seleccionar archivos" at bounding box center [757, 265] width 461 height 76
type input "C:\fakepath\288003951 Movimientos.xlsx"
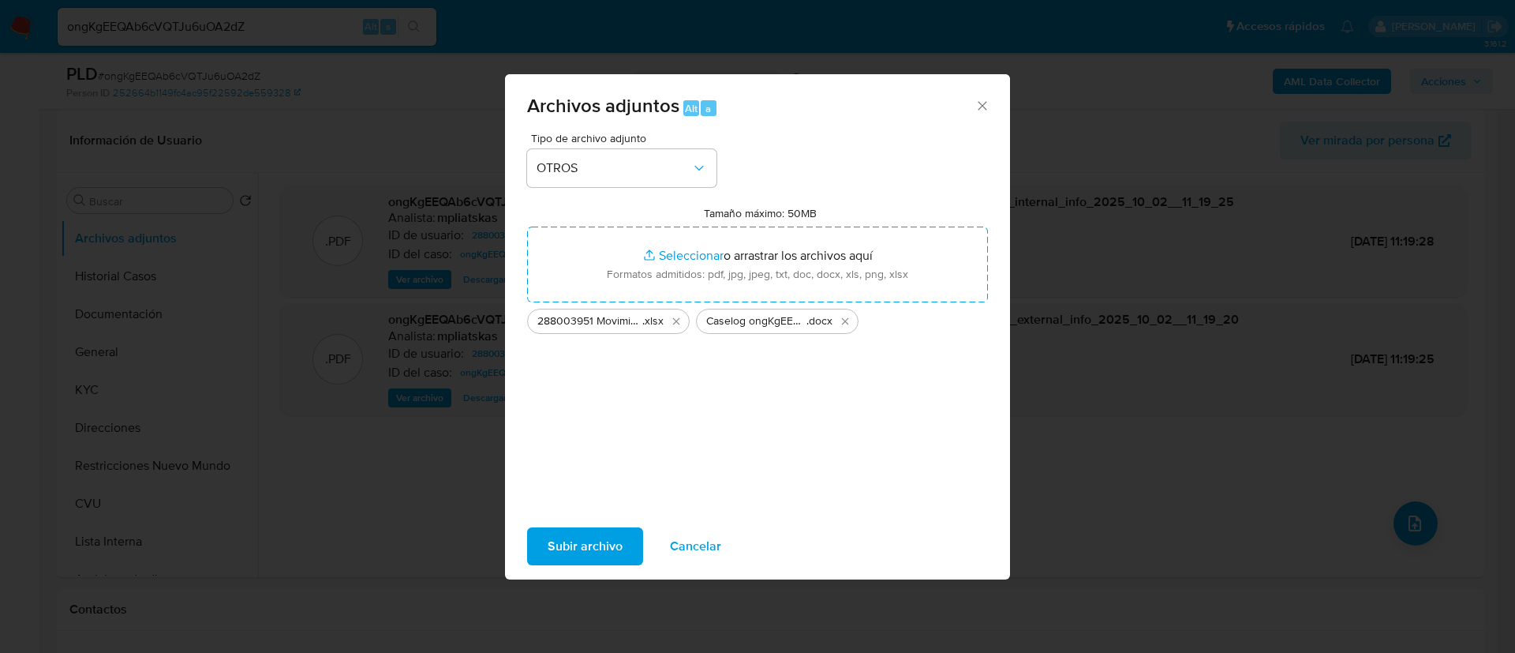
click at [599, 549] on span "Subir archivo" at bounding box center [585, 546] width 75 height 35
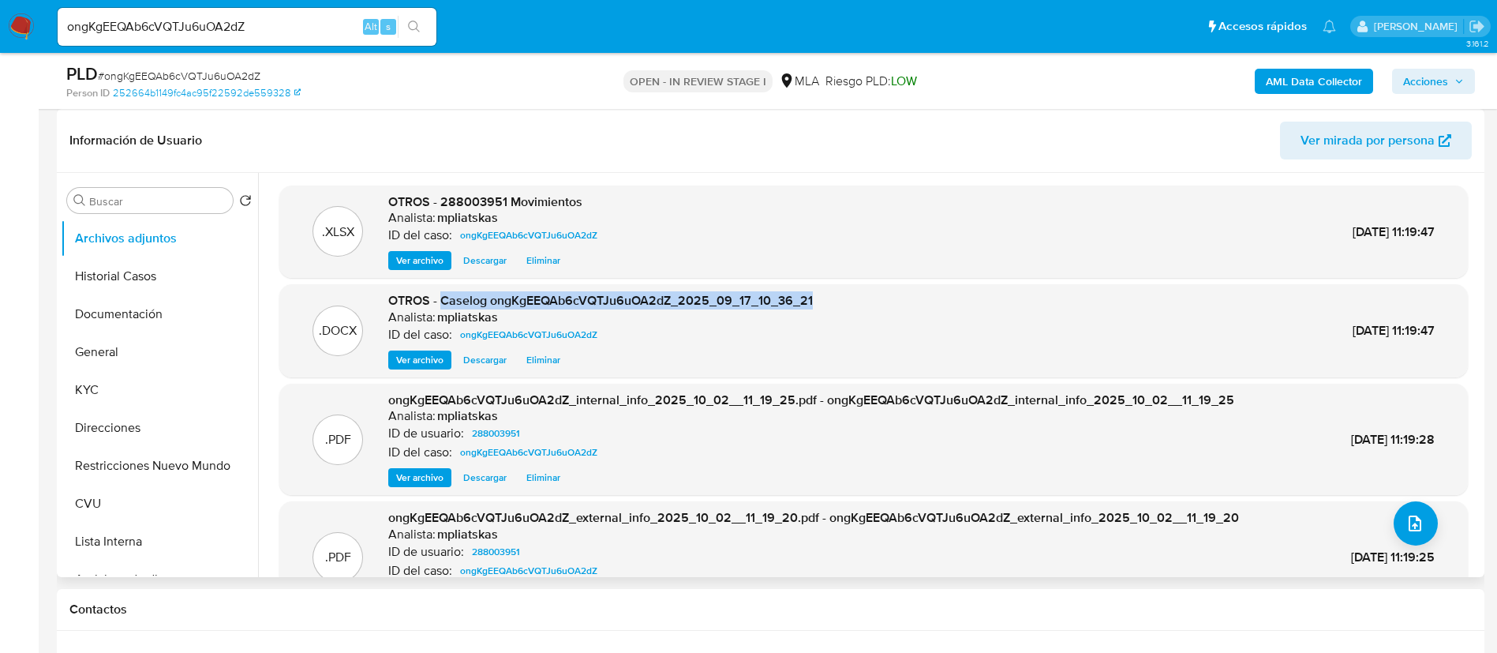
drag, startPoint x: 444, startPoint y: 296, endPoint x: 1122, endPoint y: 264, distance: 678.8
click at [873, 289] on div ".DOCX OTROS - Caselog ongKgEEQAb6cVQTJu6uOA2dZ_2025_09_17_10_36_21 Analista: mp…" at bounding box center [873, 330] width 1189 height 93
copy span "Caselog ongKgEEQAb6cVQTJu6uOA2dZ_2025_09_17_10_36_21"
click at [1441, 80] on span "Acciones" at bounding box center [1425, 81] width 45 height 25
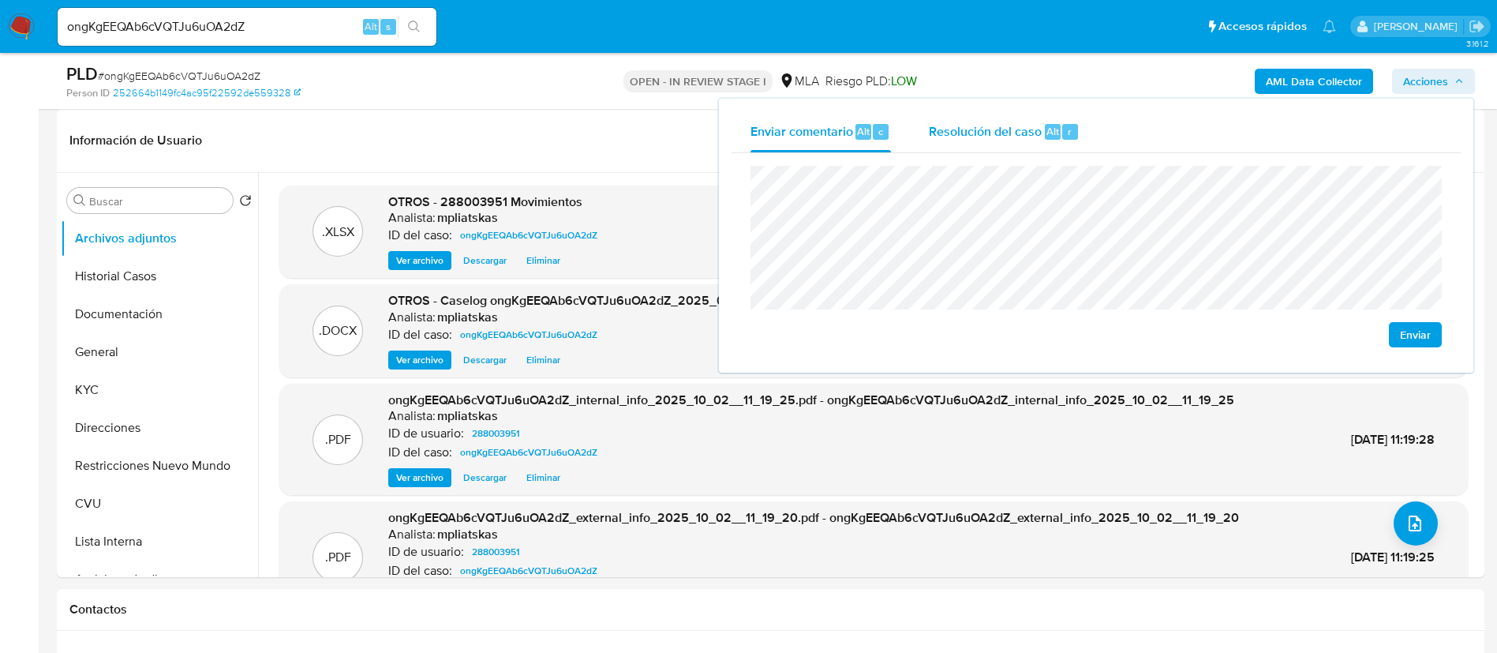
click at [1017, 149] on div "Resolución del caso Alt r" at bounding box center [1004, 131] width 151 height 41
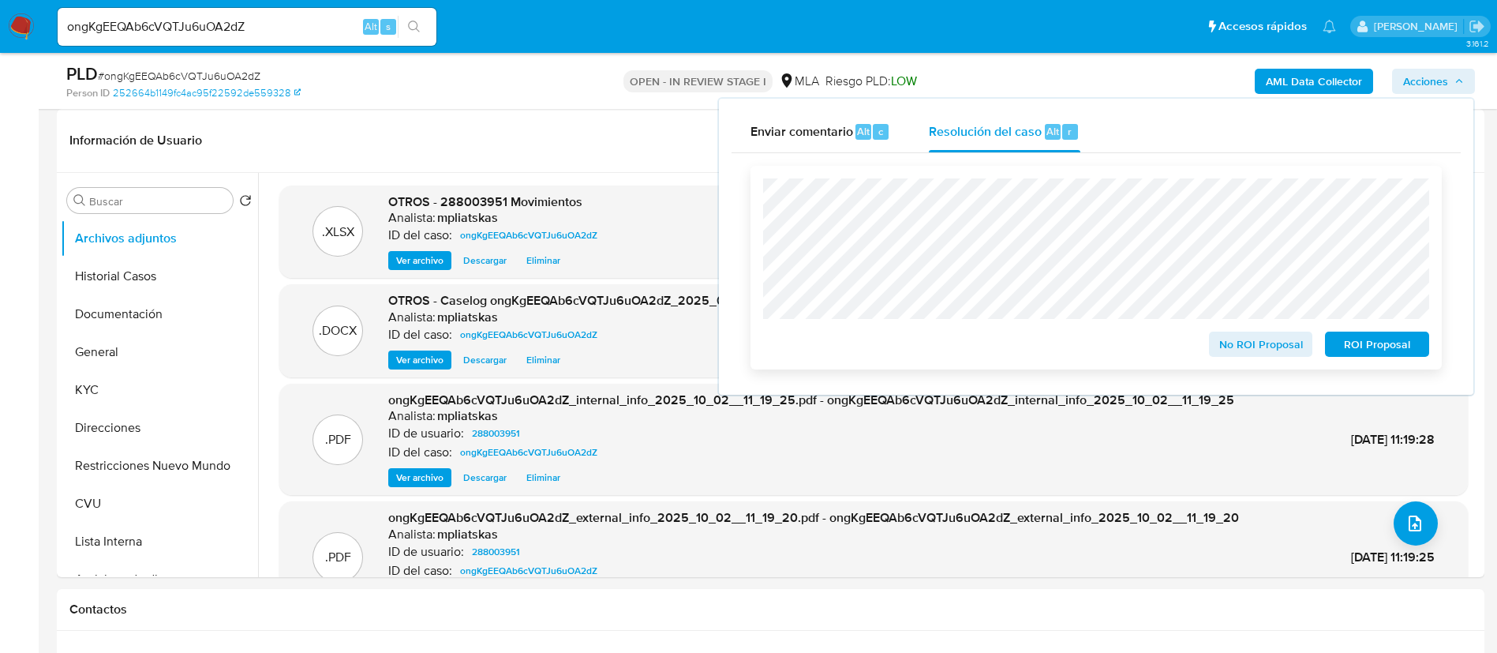
click at [1248, 345] on span "No ROI Proposal" at bounding box center [1261, 344] width 82 height 22
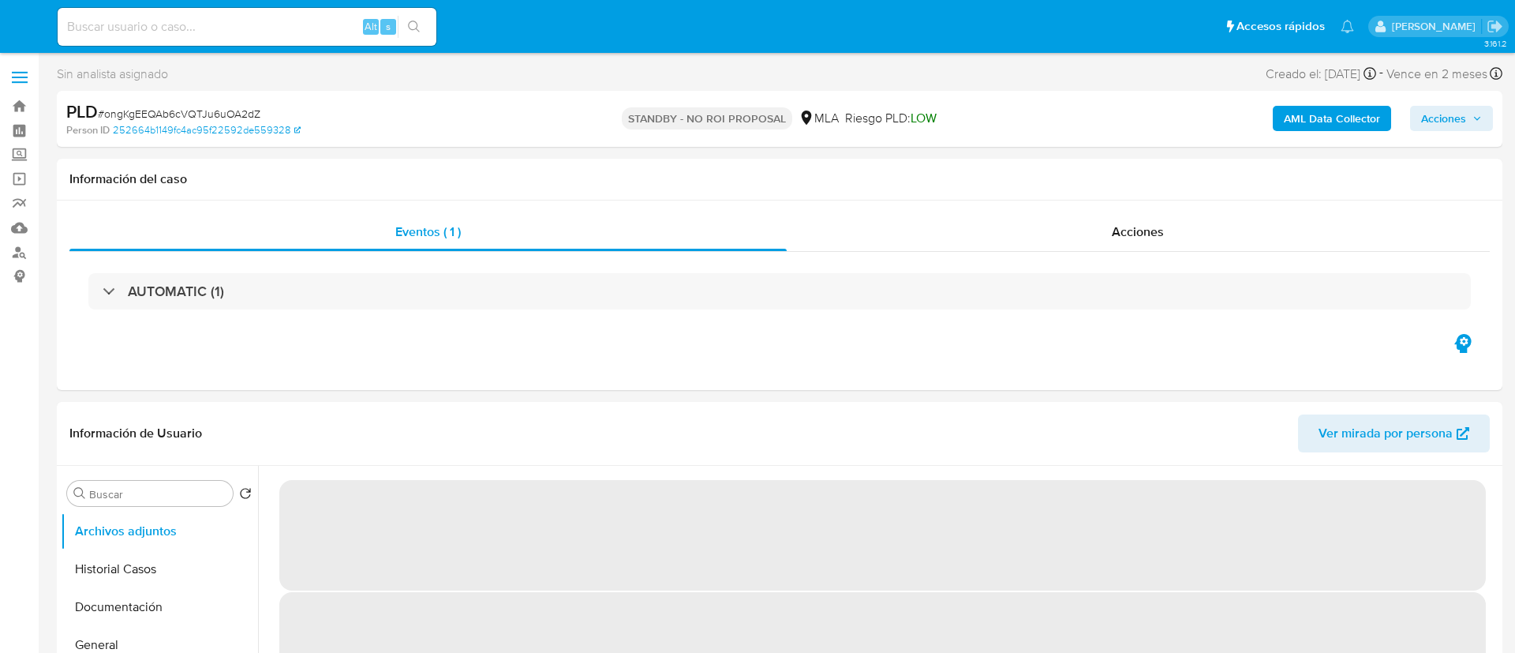
select select "10"
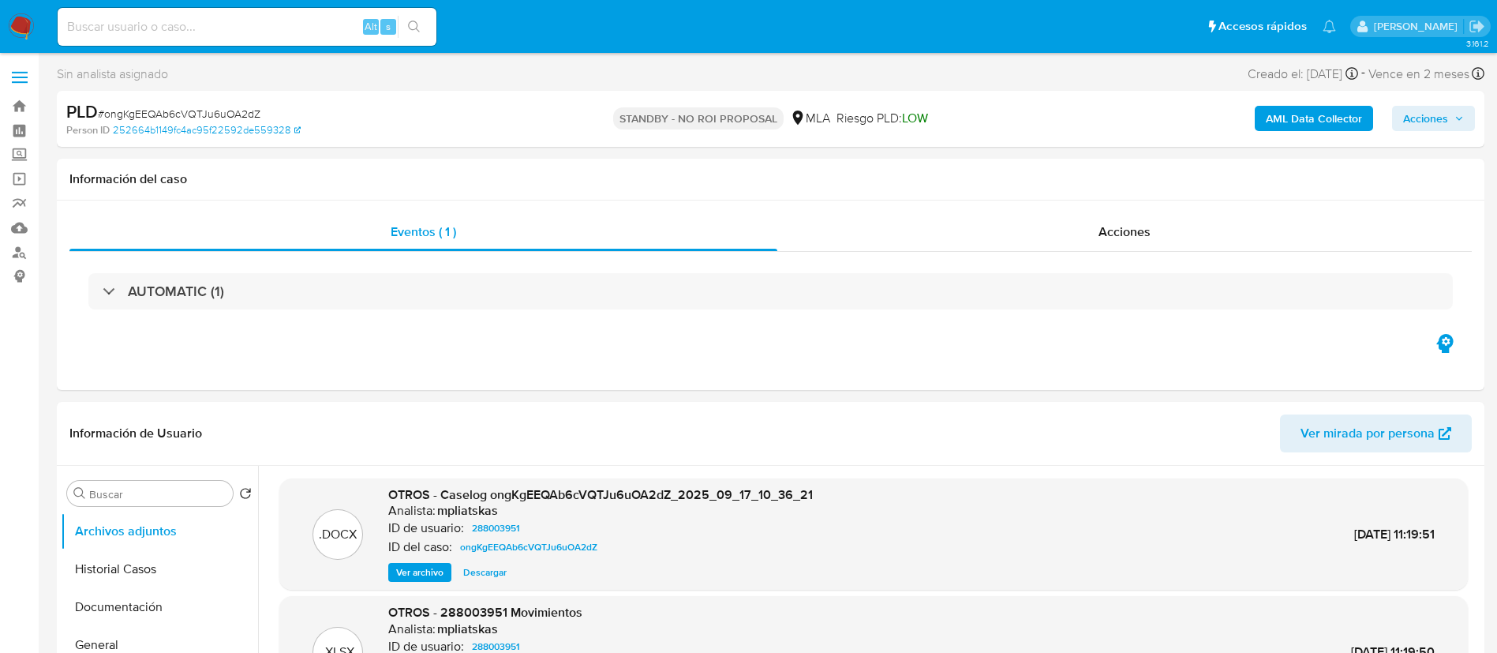
click at [343, 32] on input at bounding box center [247, 27] width 379 height 21
paste input "TQBCvHjZX1lE9jw3PIvrnLPb"
type input "TQBCvHjZX1lE9jw3PIvrnLPb"
click at [410, 21] on icon "search-icon" at bounding box center [414, 27] width 13 height 13
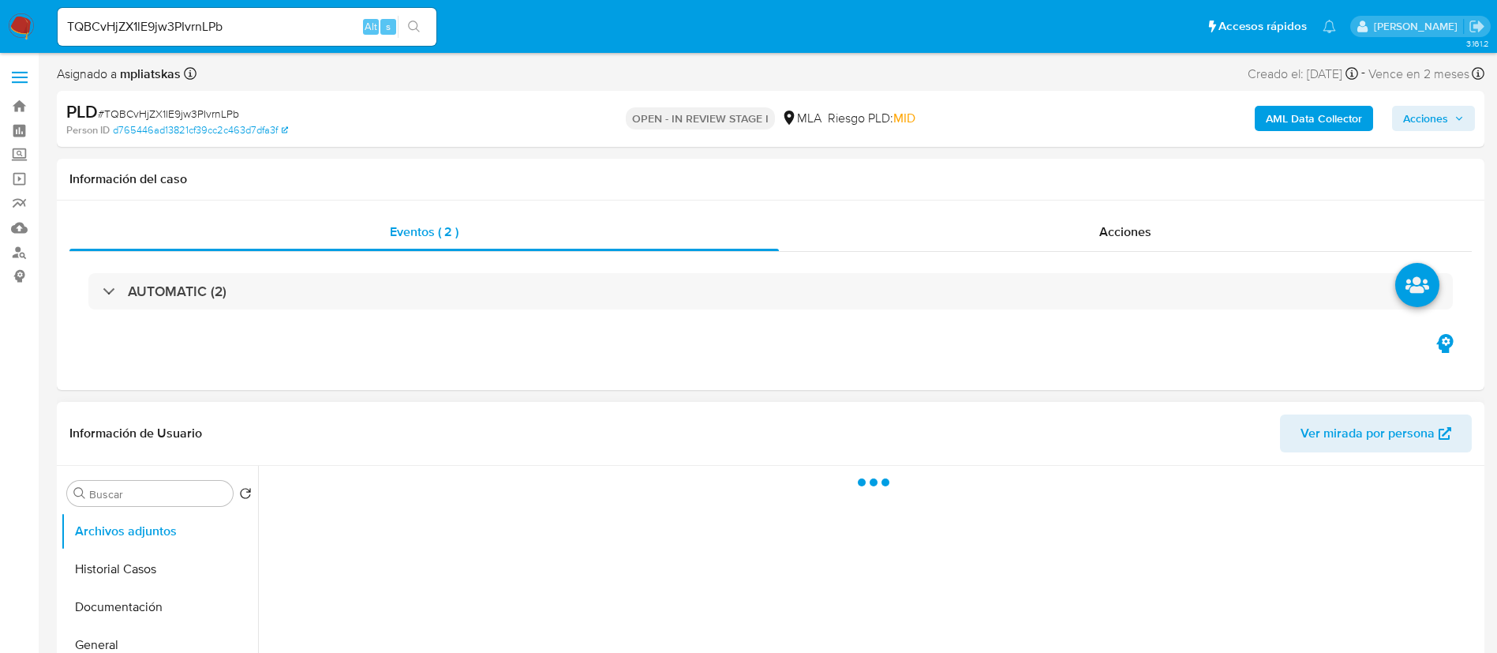
select select "10"
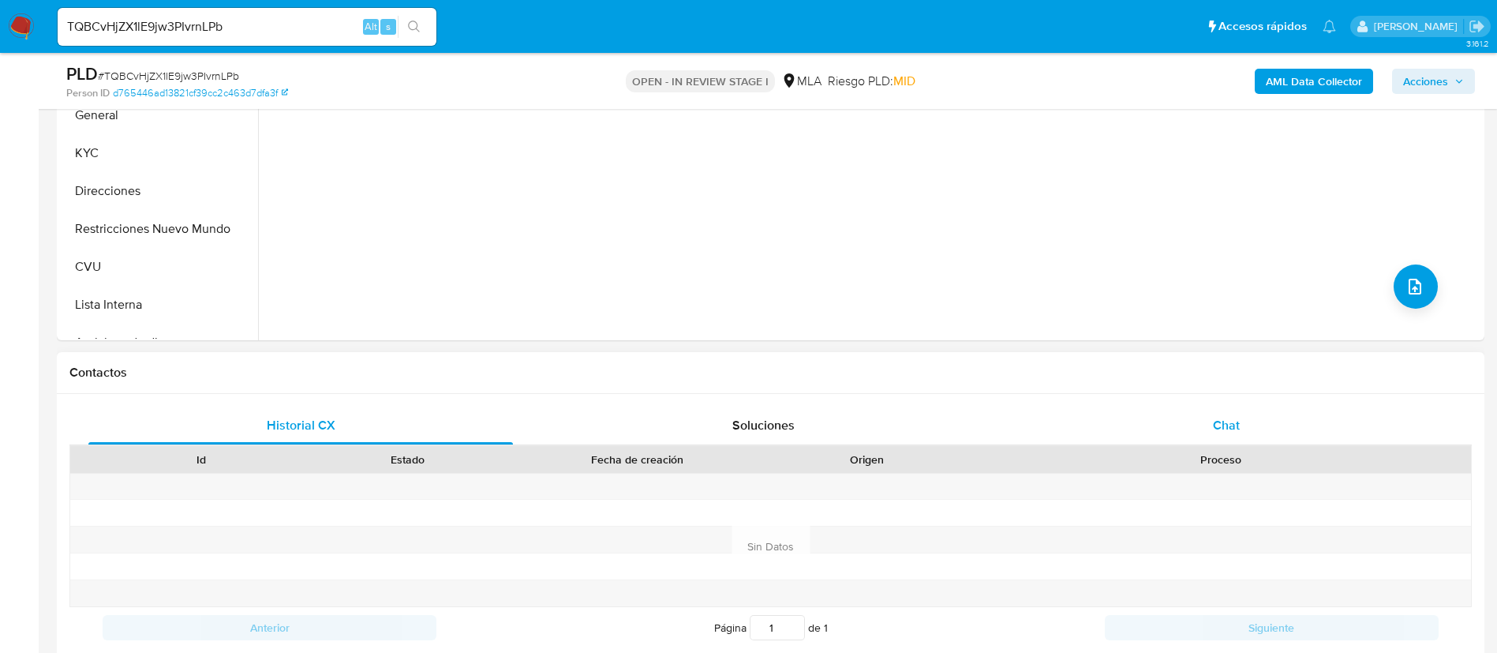
click at [1066, 434] on div "Chat" at bounding box center [1226, 425] width 425 height 38
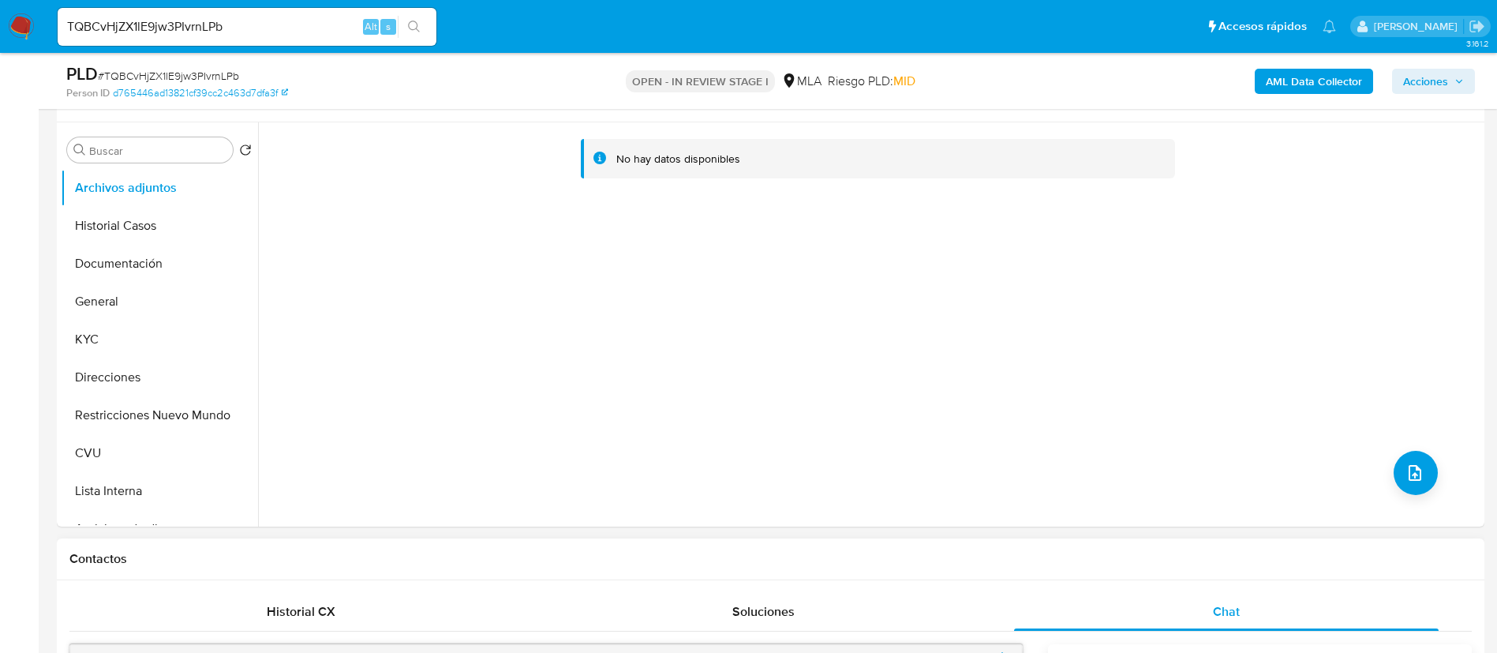
scroll to position [237, 0]
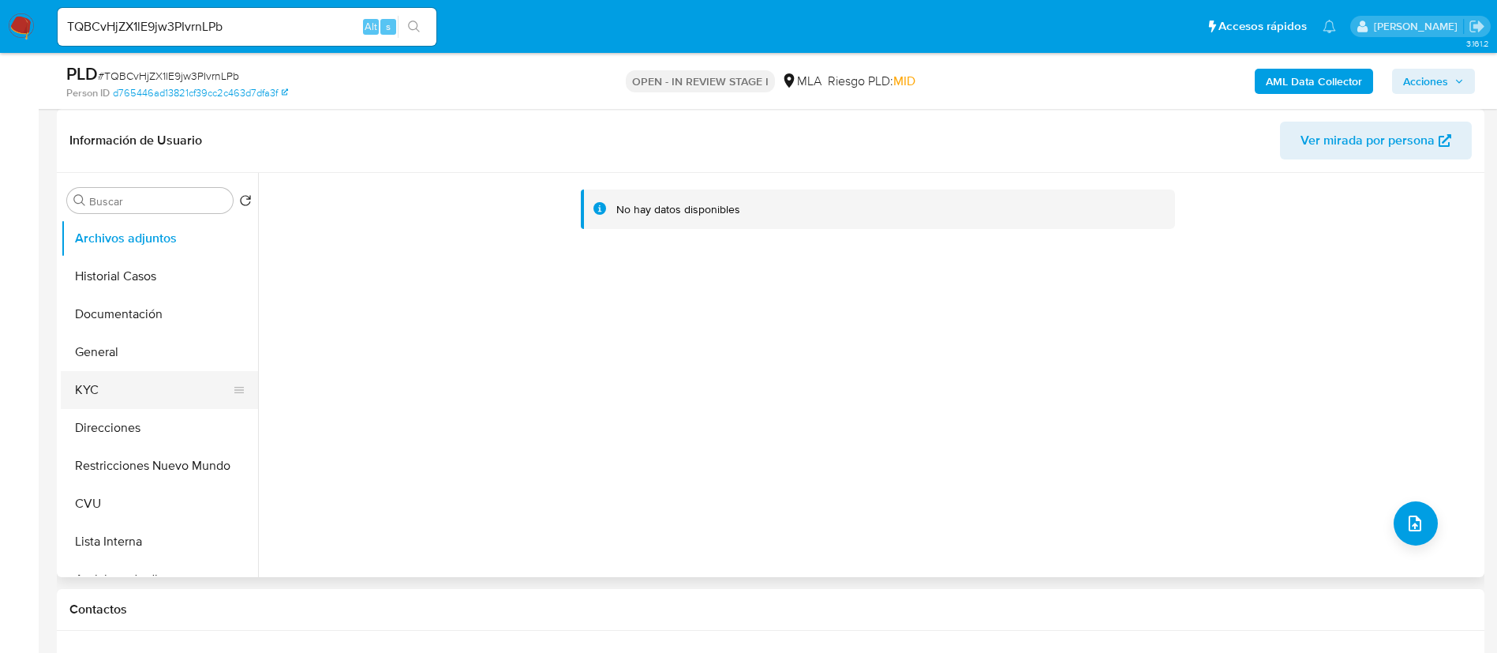
click at [126, 399] on button "KYC" at bounding box center [153, 390] width 185 height 38
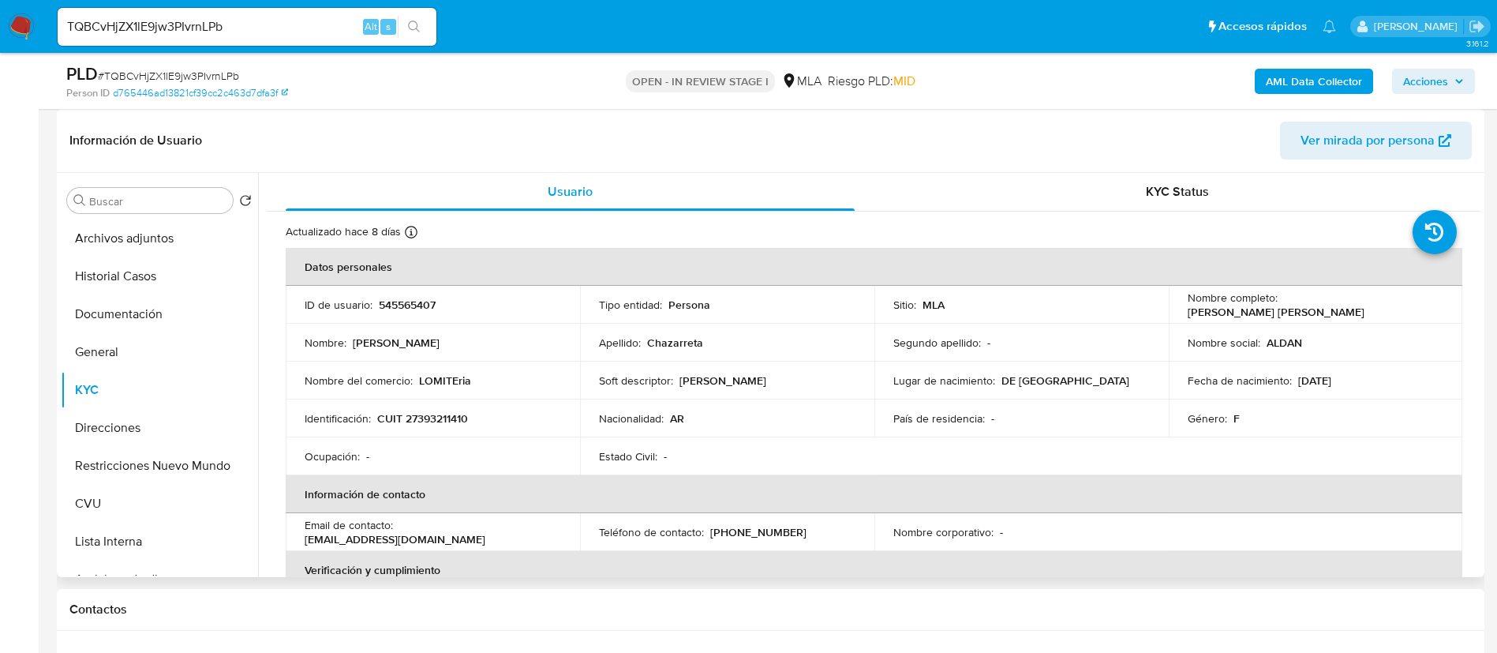
click at [404, 308] on p "545565407" at bounding box center [407, 305] width 57 height 14
copy p "545565407"
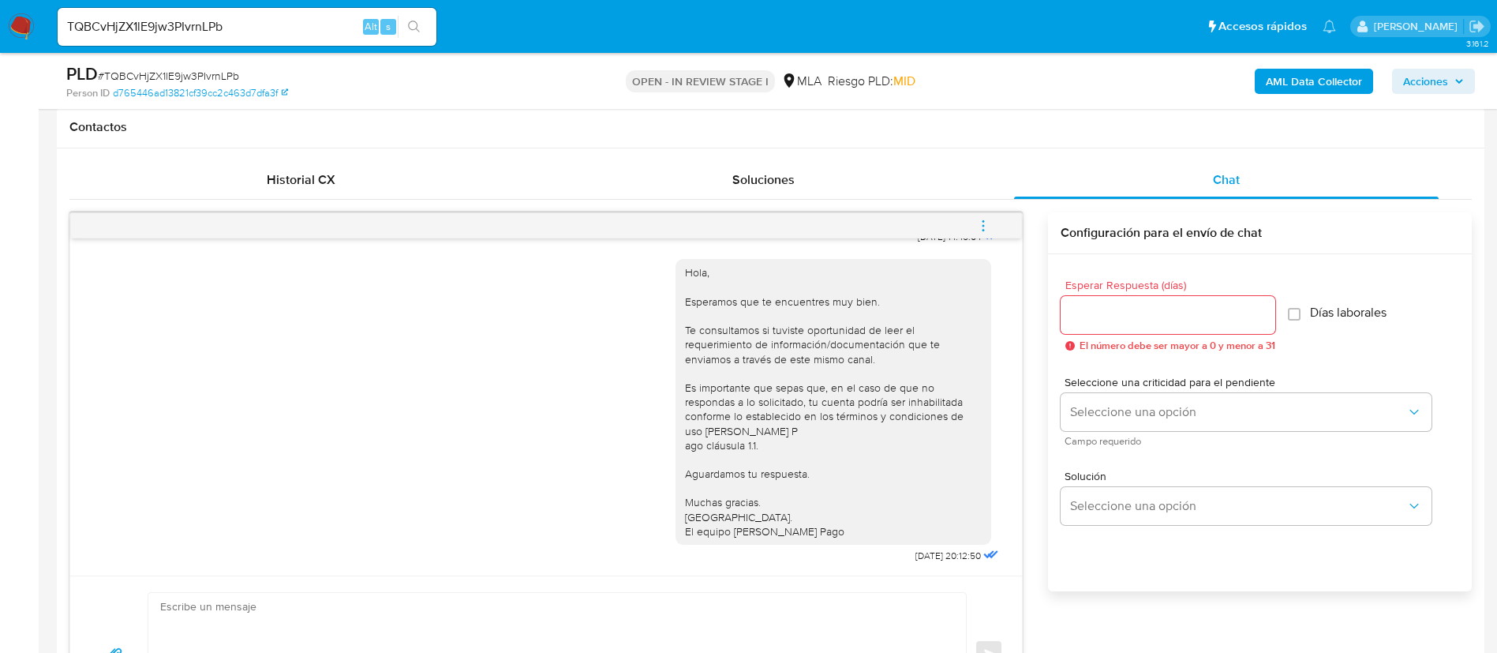
scroll to position [829, 0]
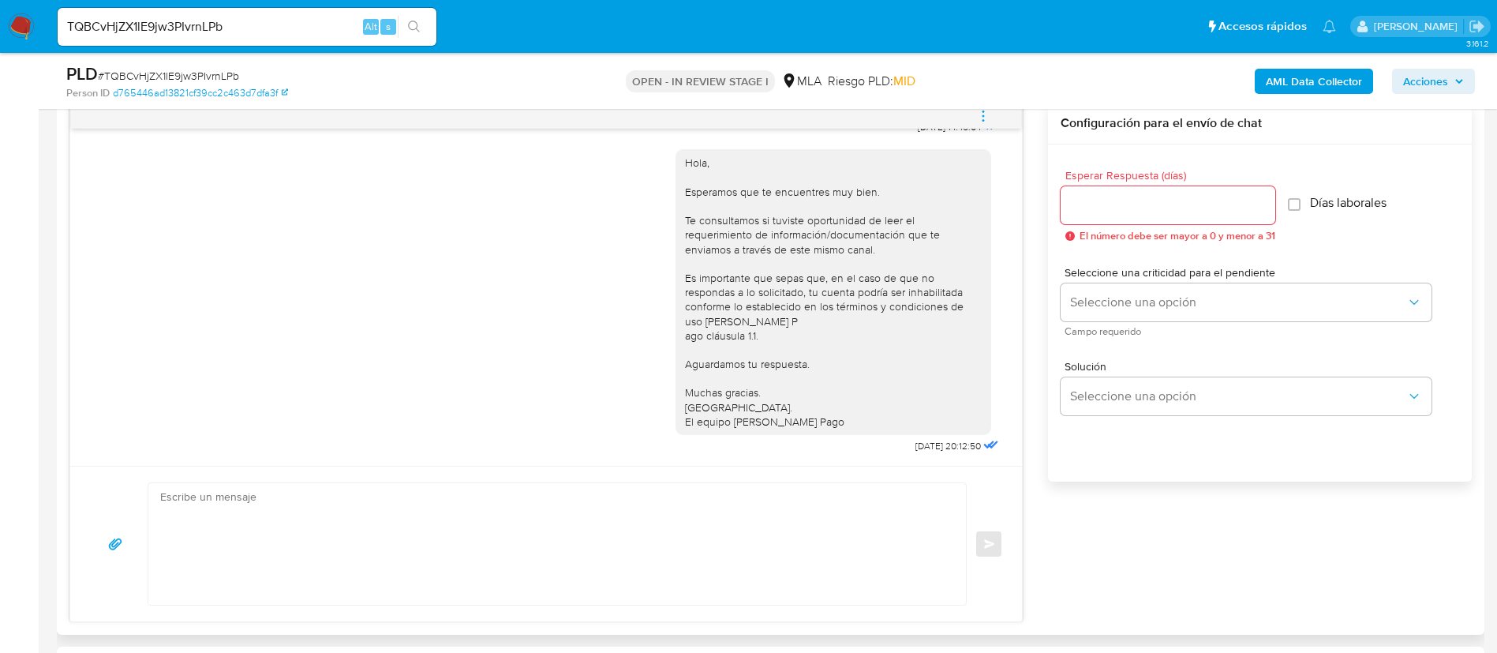
click at [847, 557] on textarea at bounding box center [553, 544] width 786 height 122
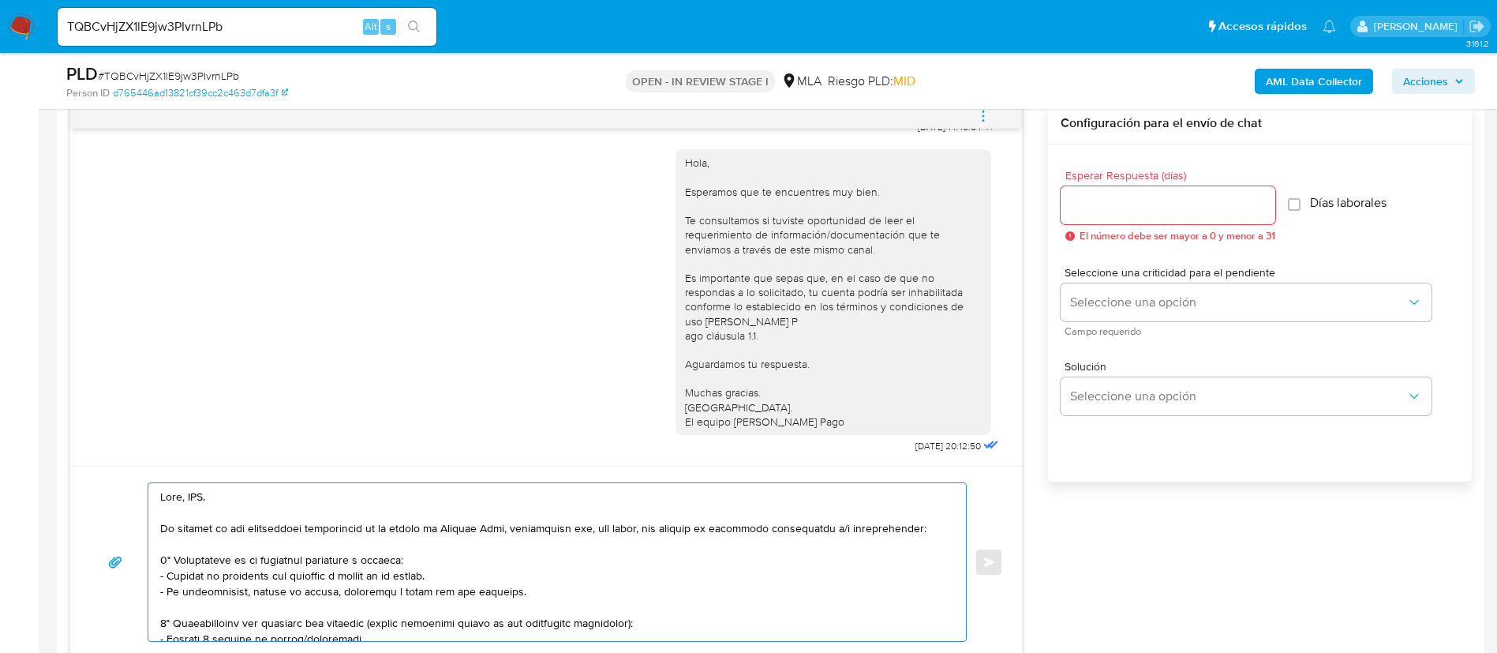
click at [199, 490] on textarea at bounding box center [553, 562] width 786 height 158
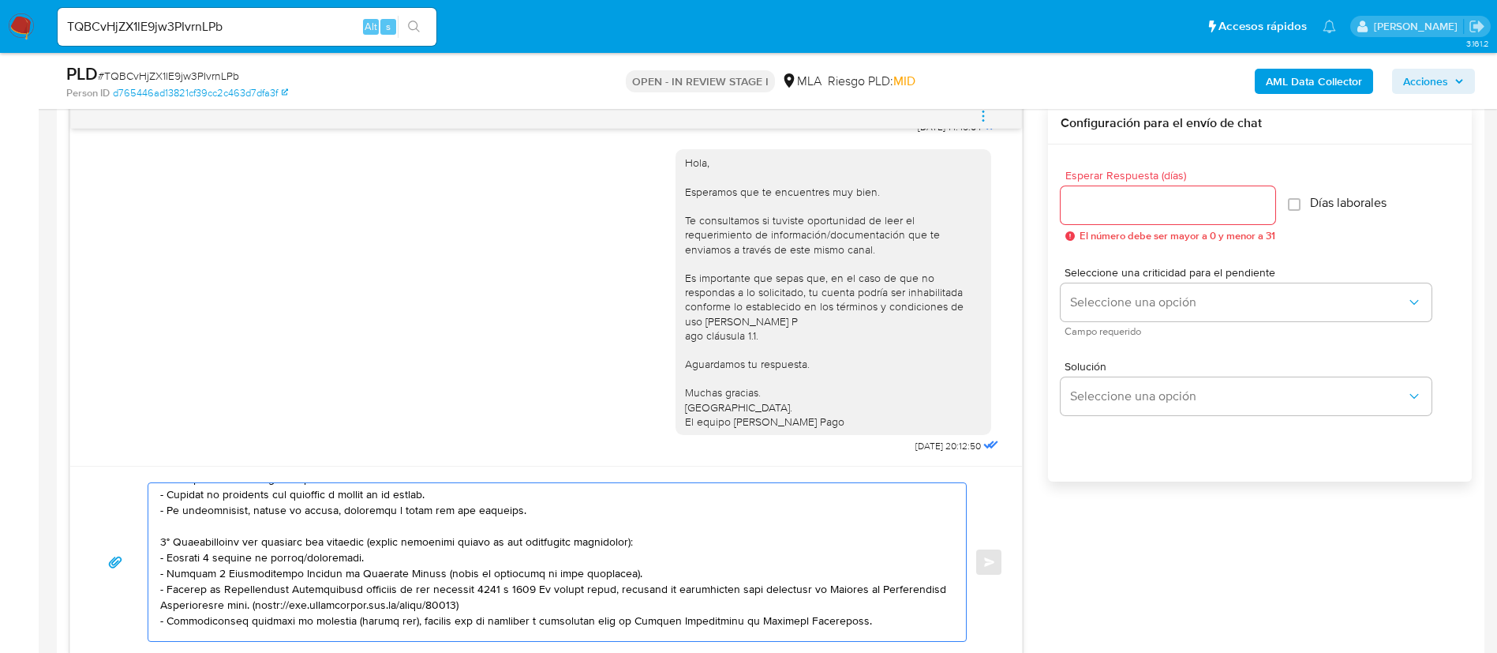
scroll to position [118, 0]
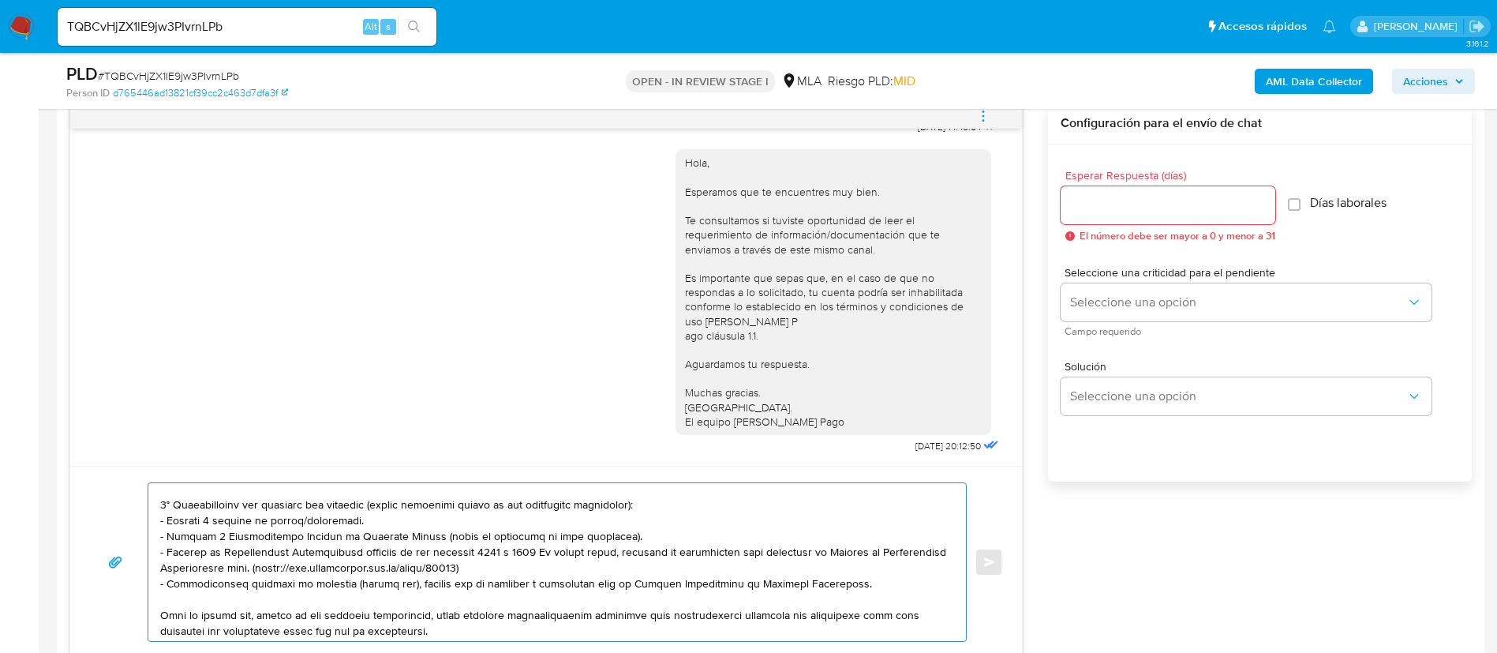
click at [306, 519] on textarea at bounding box center [553, 562] width 786 height 158
click at [305, 519] on textarea at bounding box center [553, 562] width 786 height 158
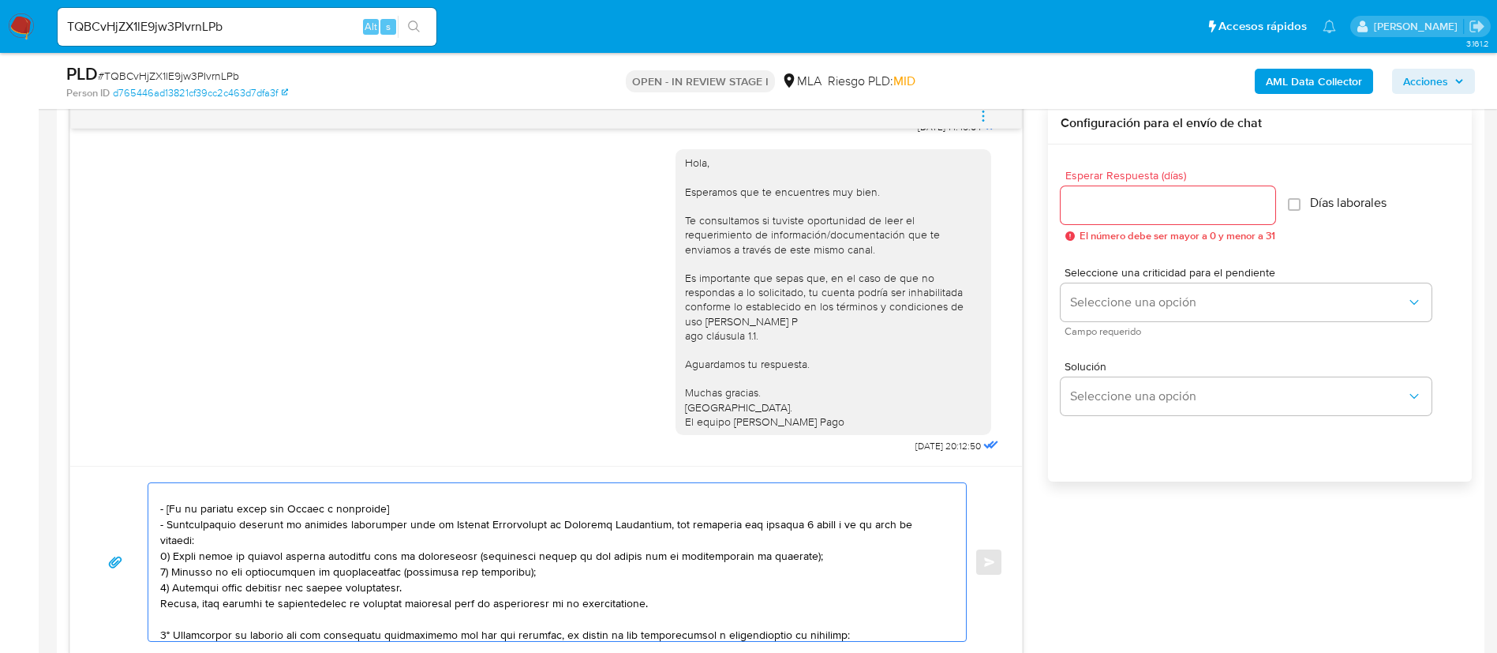
scroll to position [237, 0]
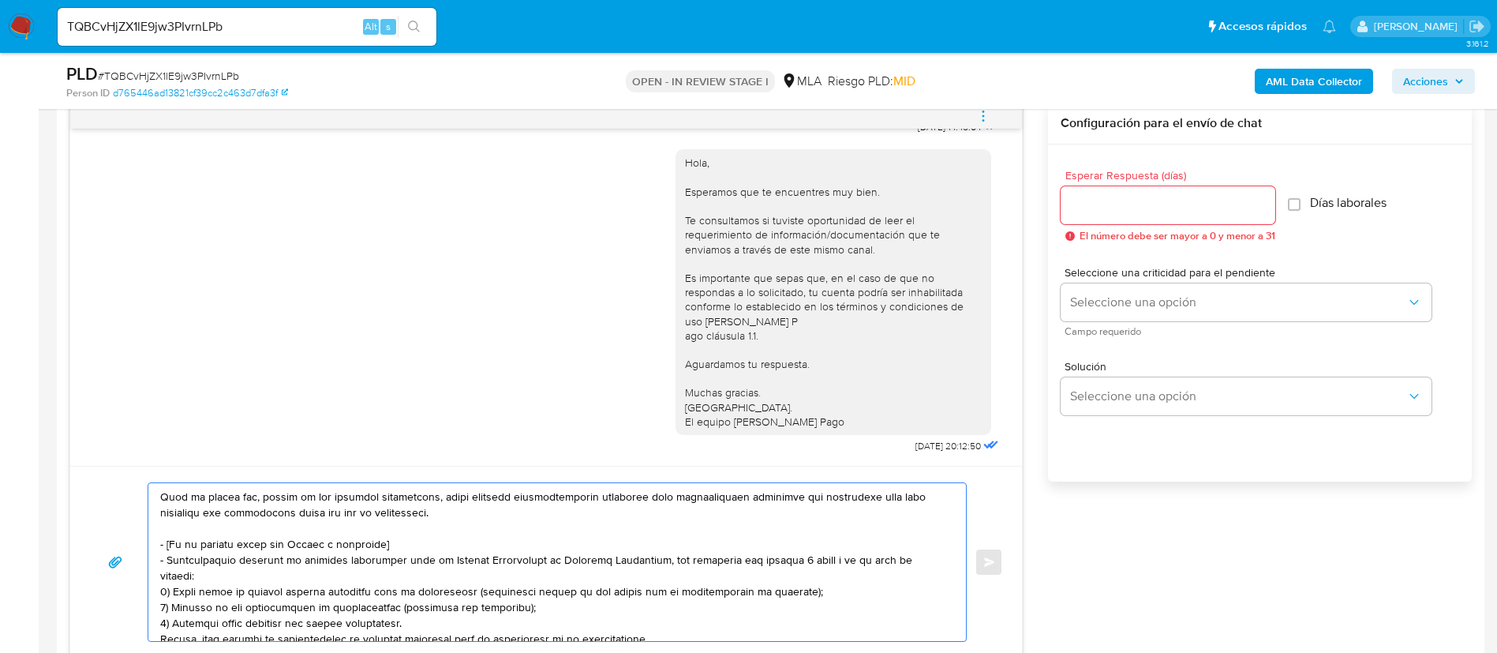
drag, startPoint x: 159, startPoint y: 545, endPoint x: 648, endPoint y: 616, distance: 493.8
click at [648, 616] on div at bounding box center [553, 562] width 810 height 158
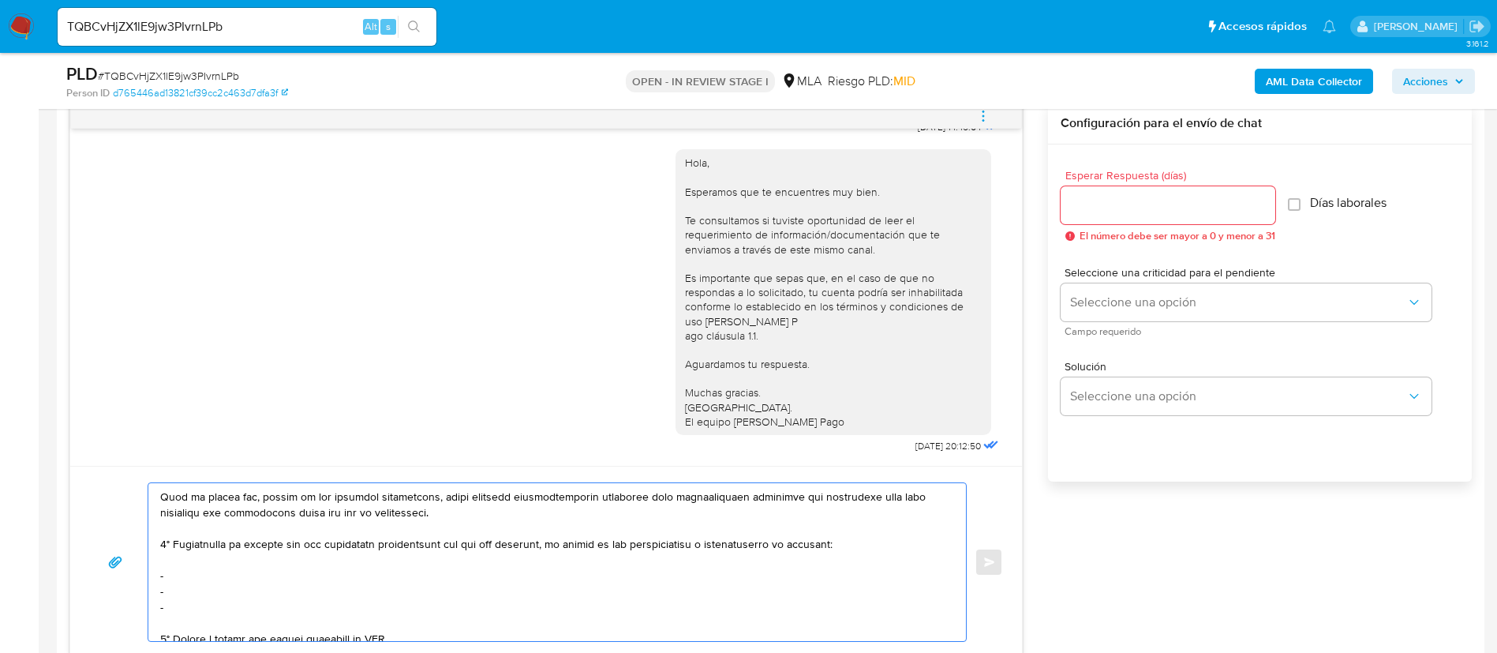
scroll to position [221, 0]
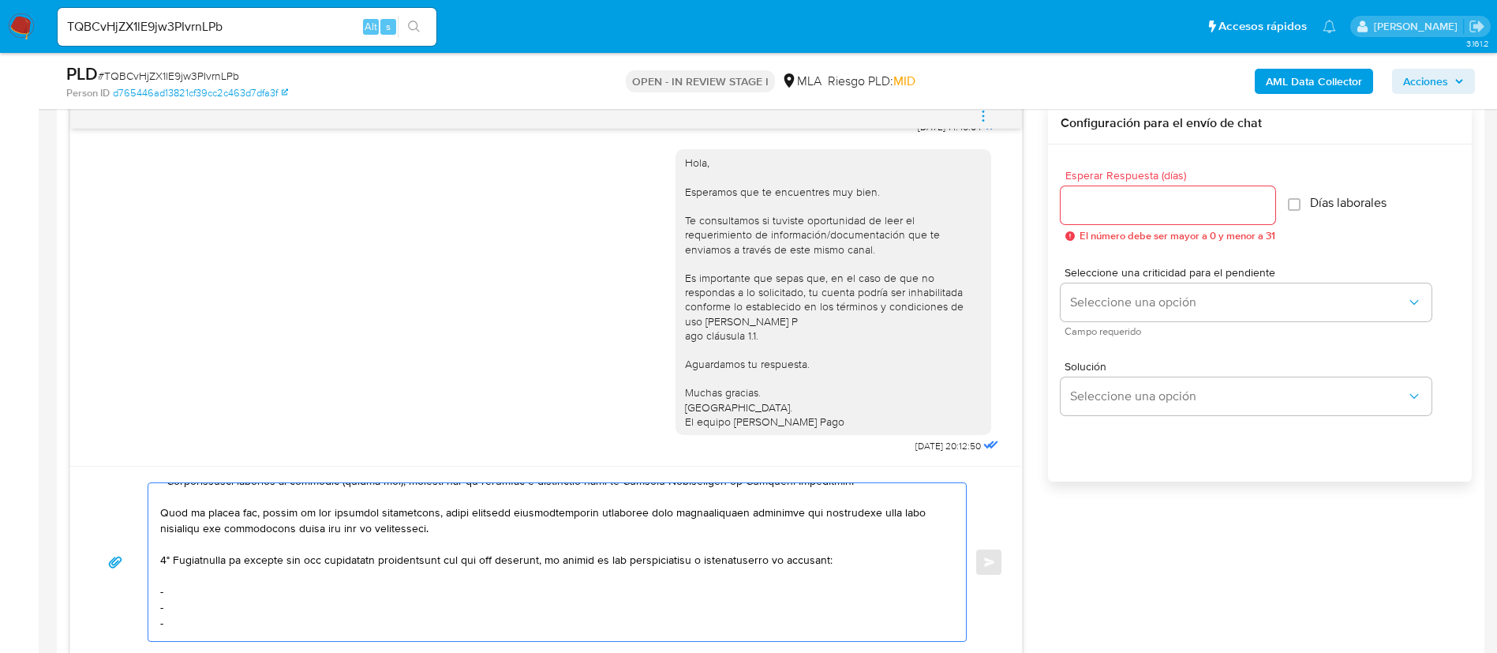
click at [199, 590] on textarea at bounding box center [553, 562] width 786 height 158
paste textarea "David Oscar Alfredo Lazarte - CUIT 23149268669"
click at [197, 605] on textarea at bounding box center [553, 562] width 786 height 158
paste textarea "Magali Santandreu - CUIL 23356475224"
click at [185, 627] on textarea at bounding box center [553, 562] width 786 height 158
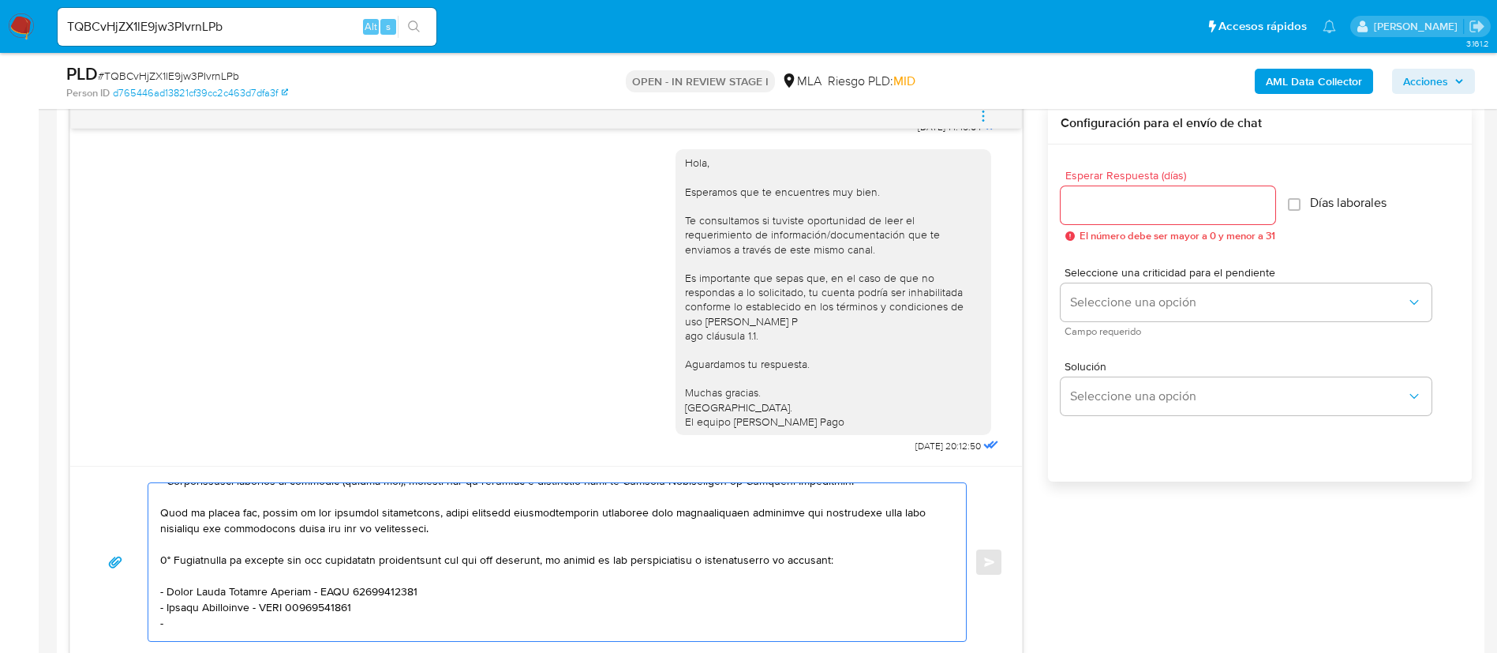
paste textarea "Matias Fabian Medina - CUIL 20437185892"
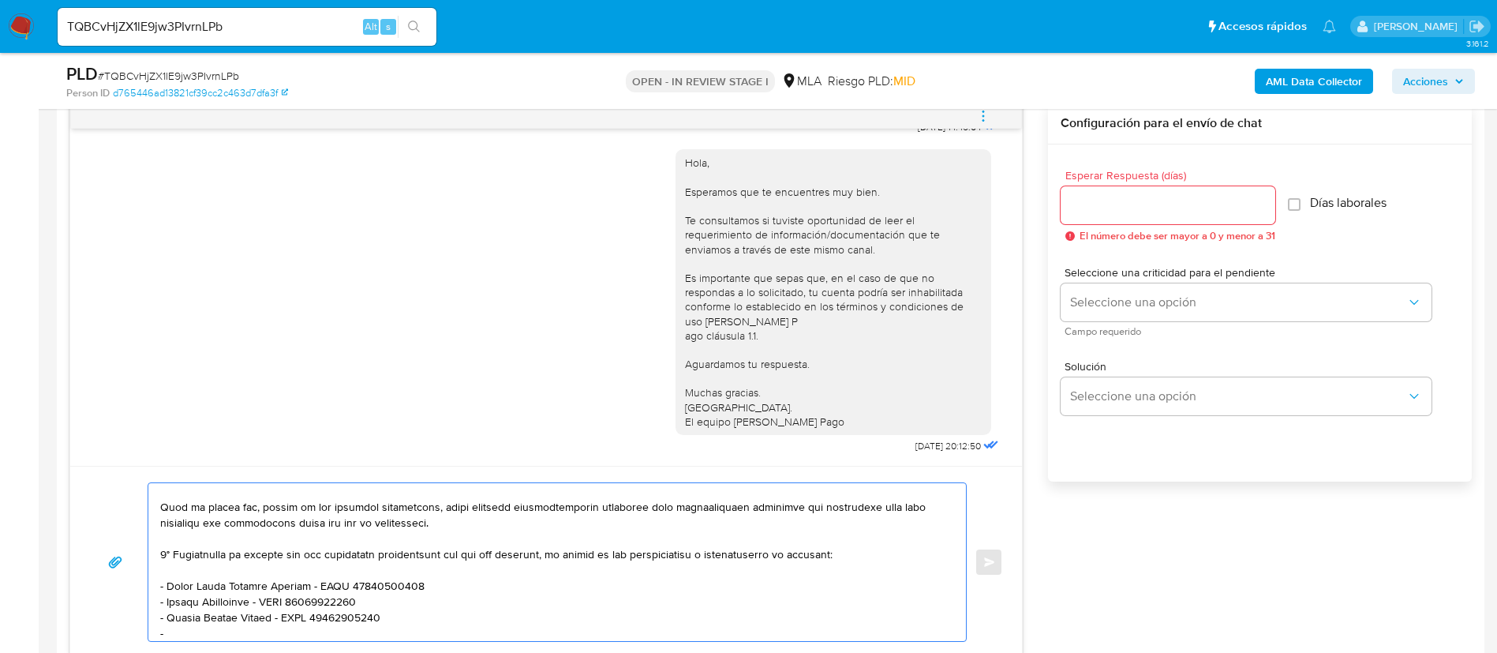
paste textarea "Lucas Gabriel Gaeta - CUIT 20347985806"
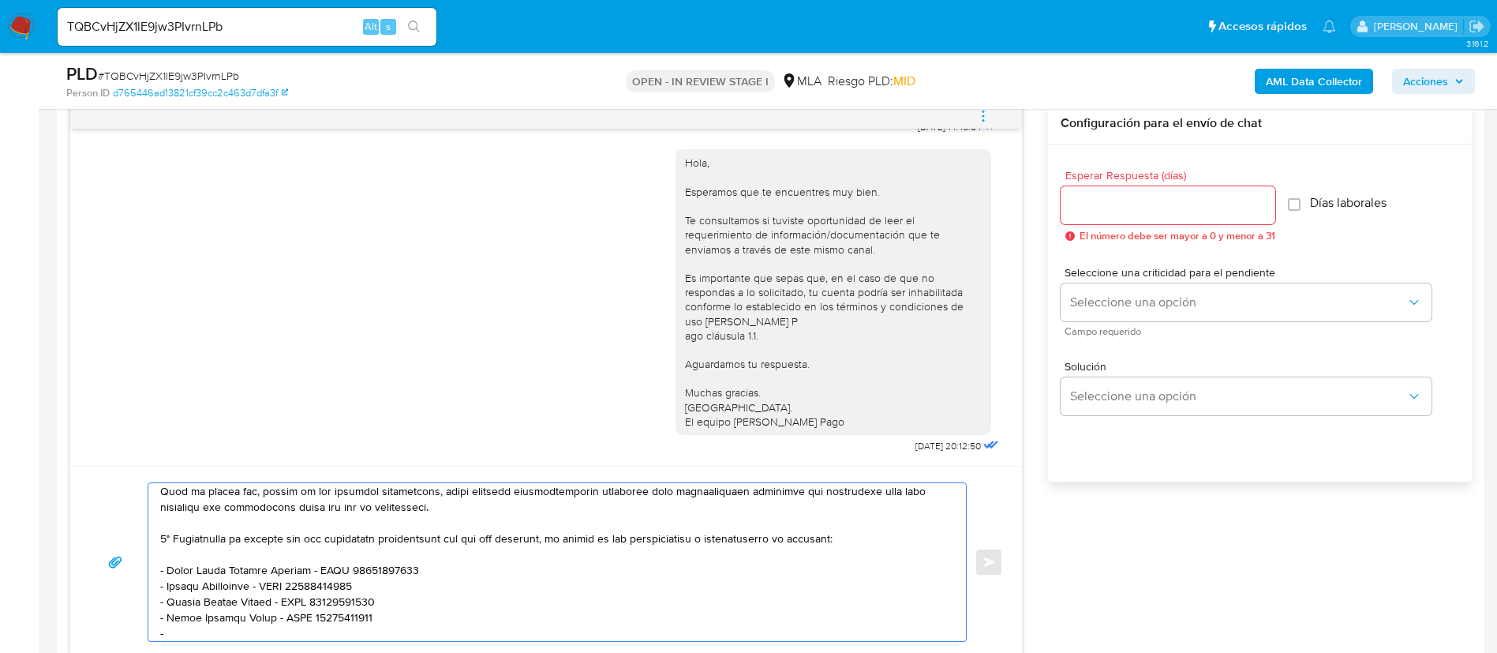
paste textarea "Mathias Fabian Leiva - CUIT 20362960860"
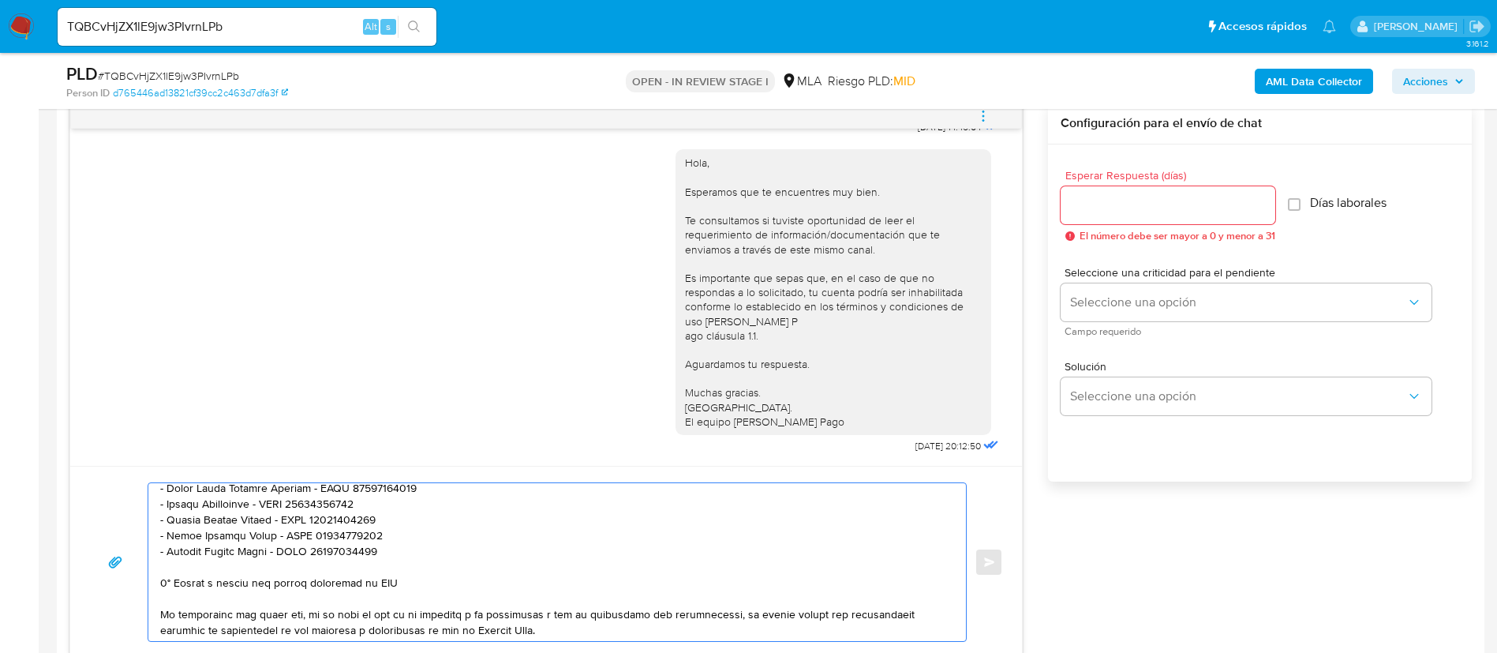
scroll to position [361, 0]
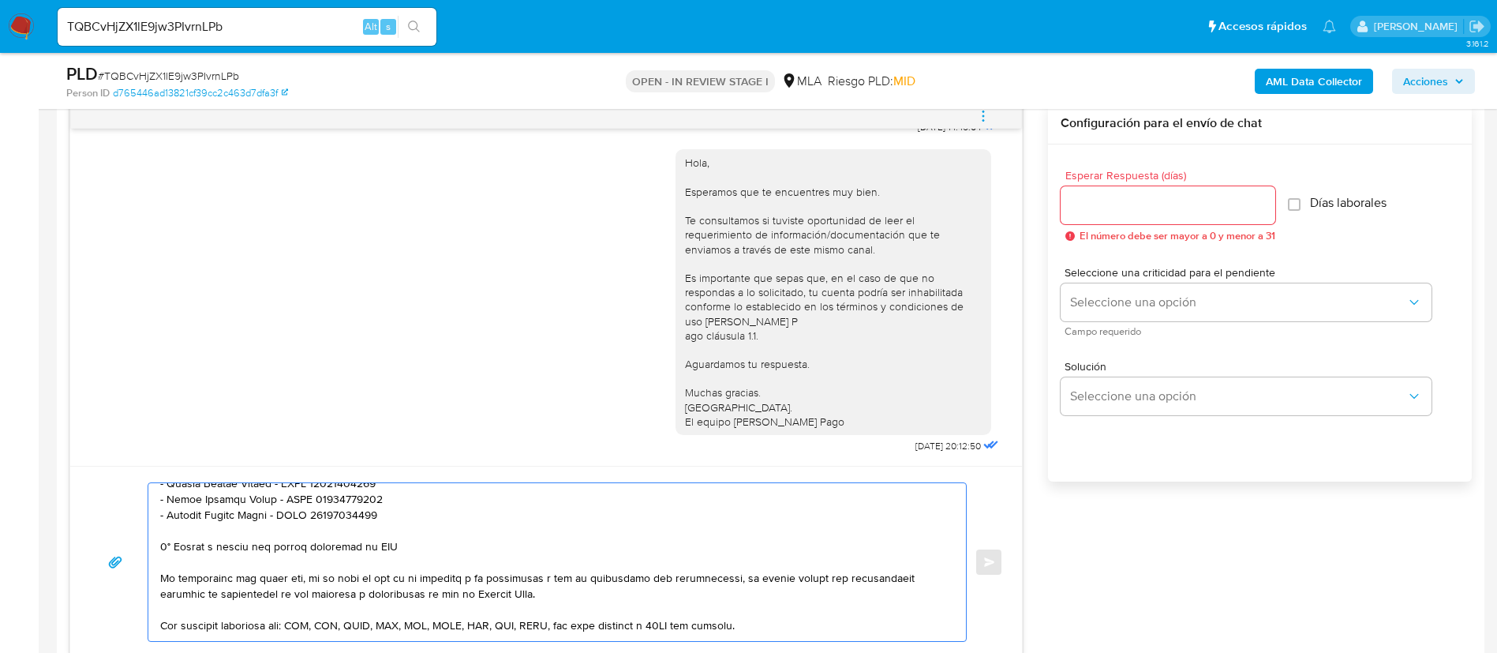
click at [370, 545] on textarea at bounding box center [553, 562] width 786 height 158
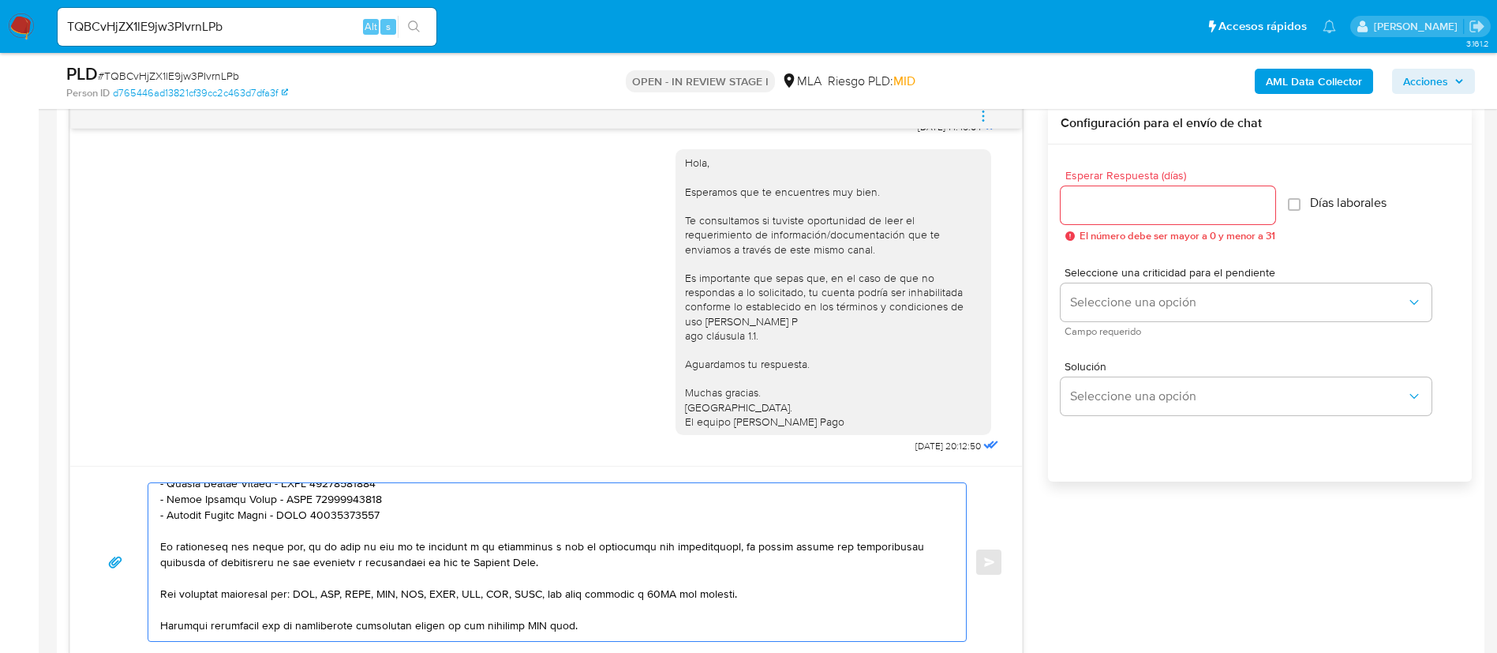
click at [542, 626] on textarea at bounding box center [553, 562] width 786 height 158
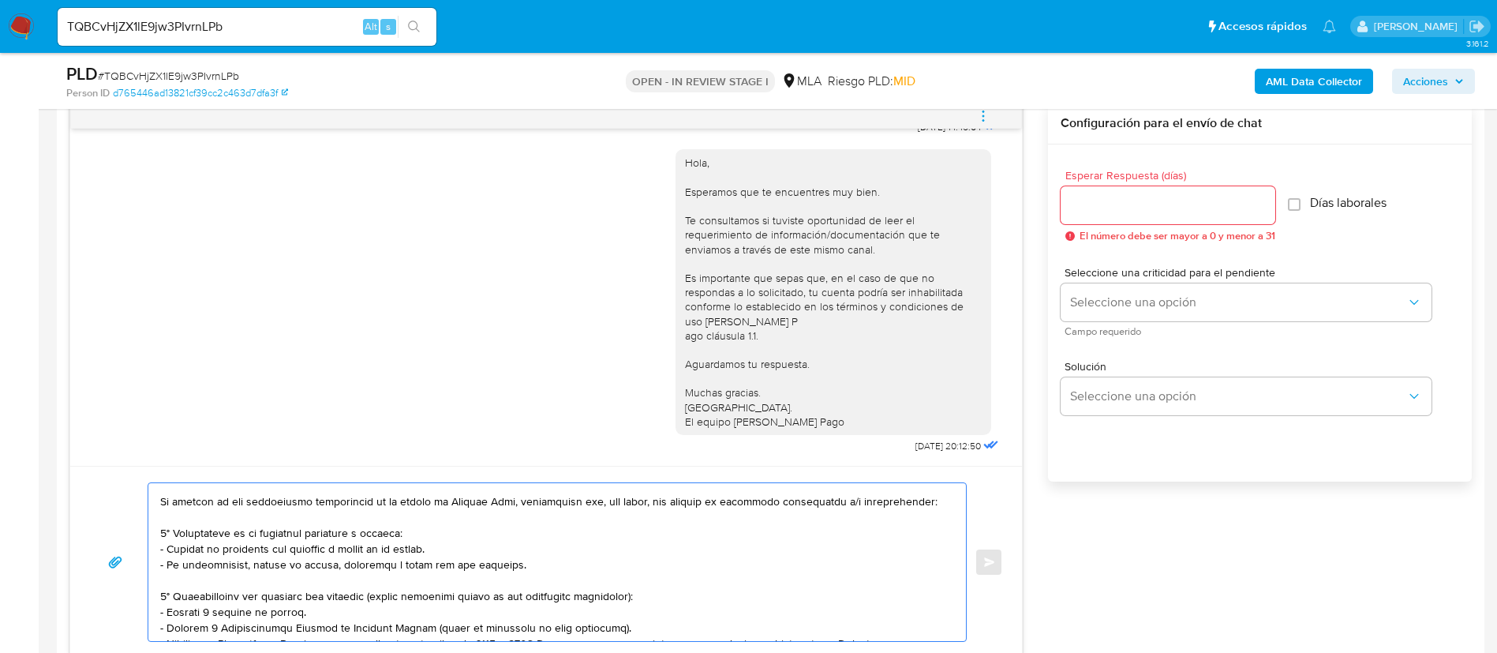
scroll to position [0, 0]
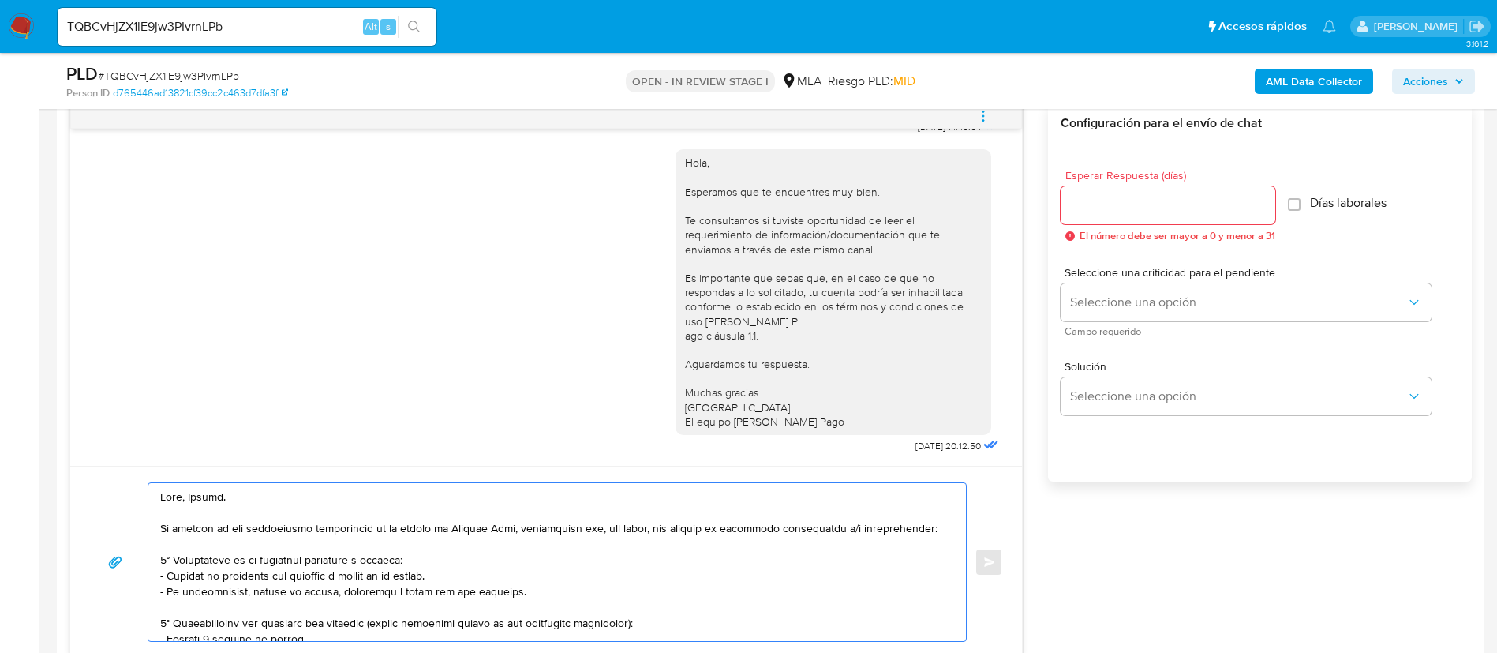
type textarea "Hola, Aldana. En función de las operaciones registradas en tu cuenta de Mercado…"
click at [1145, 189] on div at bounding box center [1168, 205] width 215 height 38
click at [1149, 208] on input "Esperar Respuesta (días)" at bounding box center [1168, 205] width 215 height 21
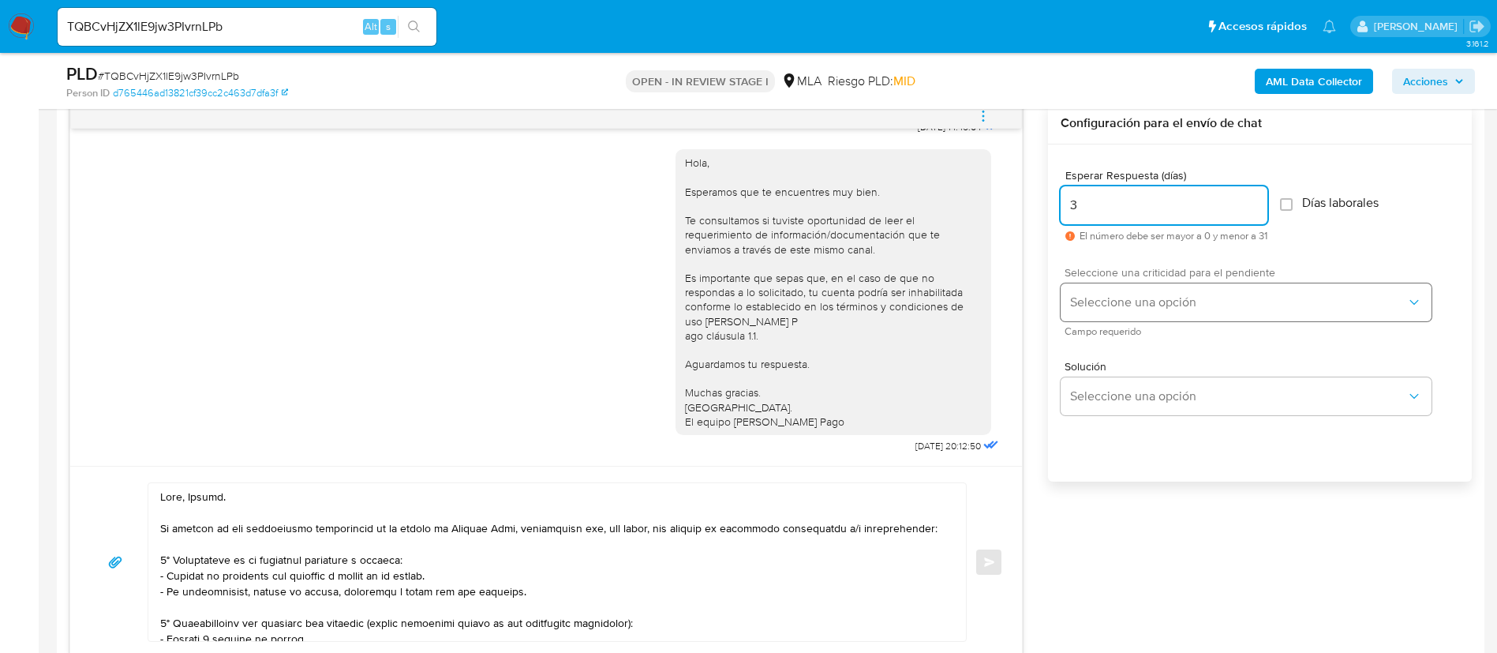
type input "3"
click at [1163, 296] on span "Seleccione una opción" at bounding box center [1238, 302] width 336 height 16
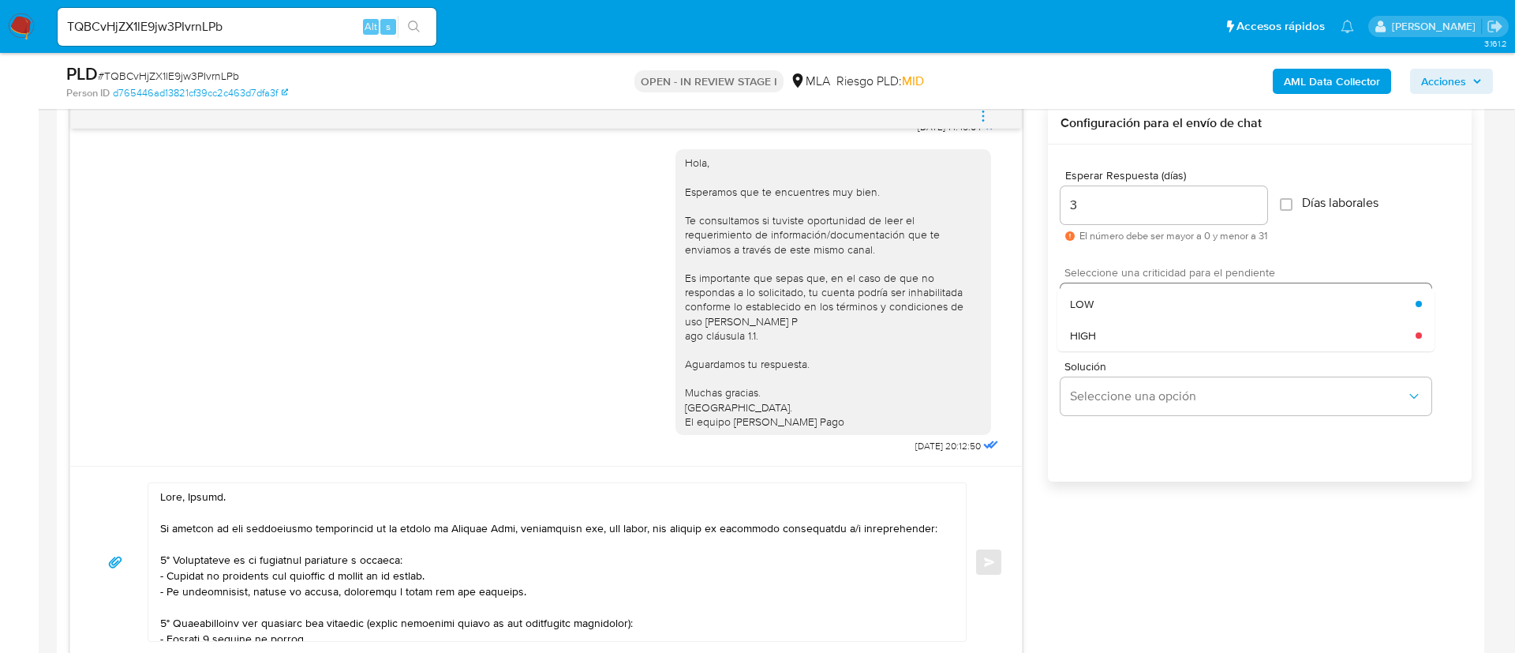
click at [1163, 296] on div "LOW" at bounding box center [1243, 304] width 346 height 32
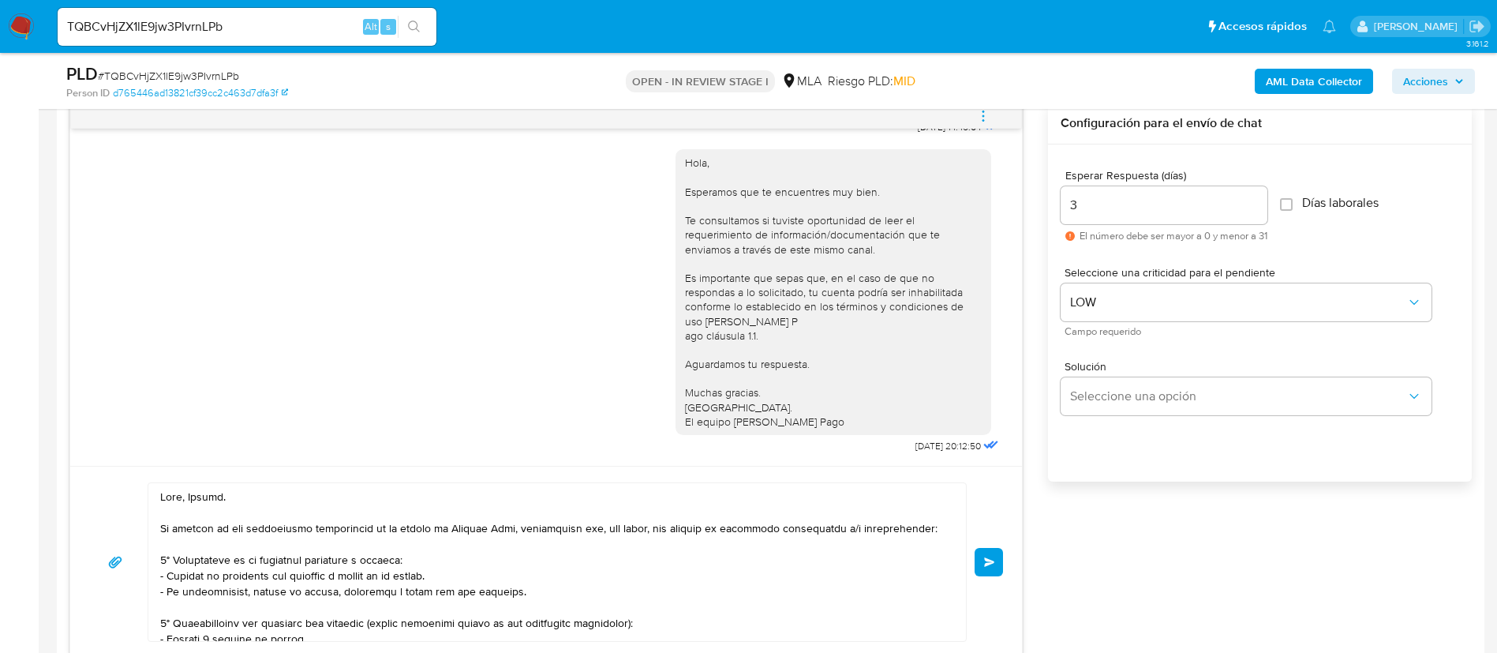
click at [991, 556] on button "Enviar" at bounding box center [989, 562] width 28 height 28
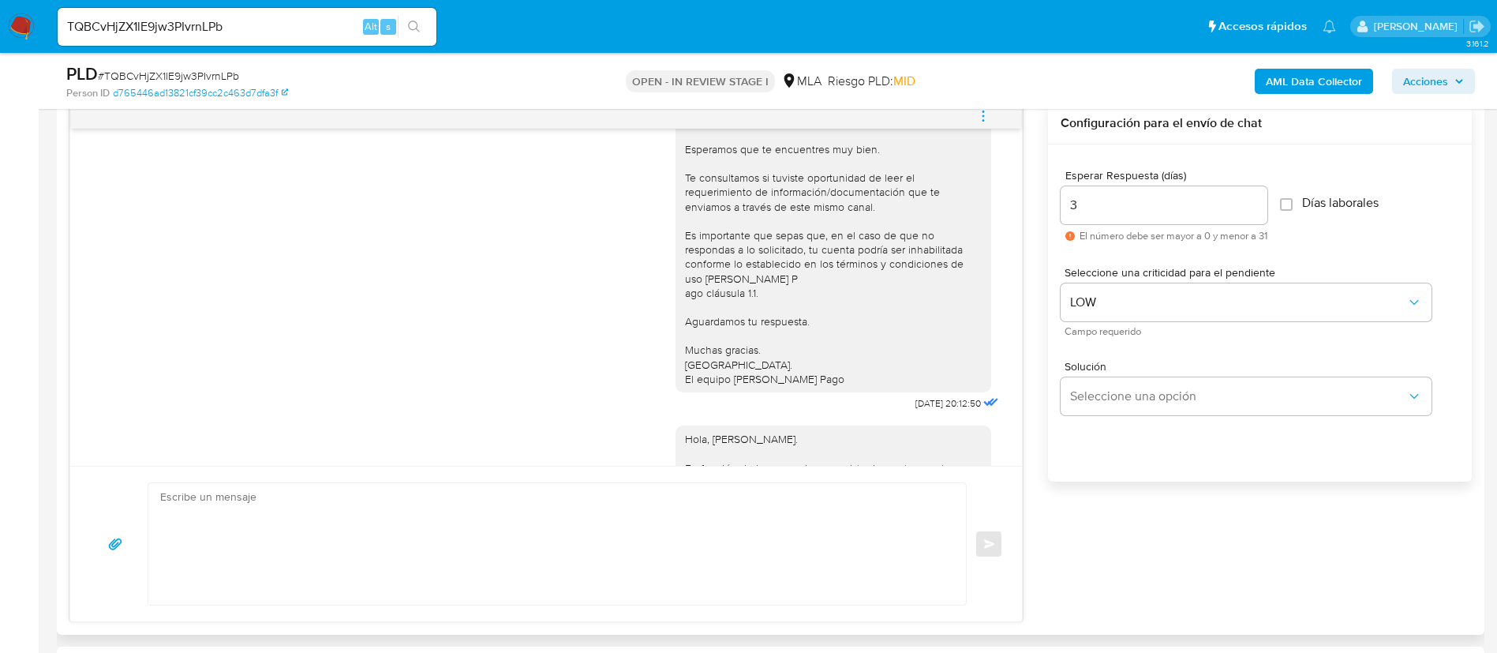
scroll to position [1726, 0]
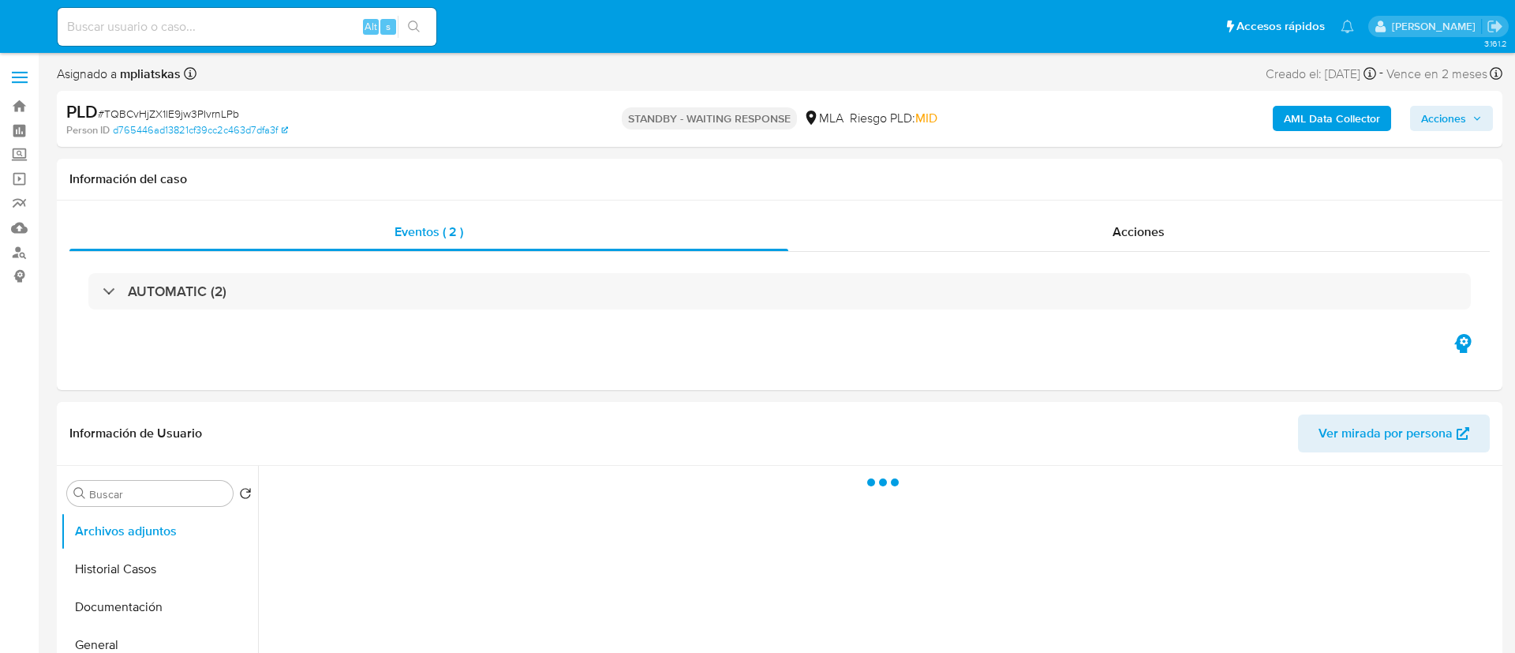
select select "10"
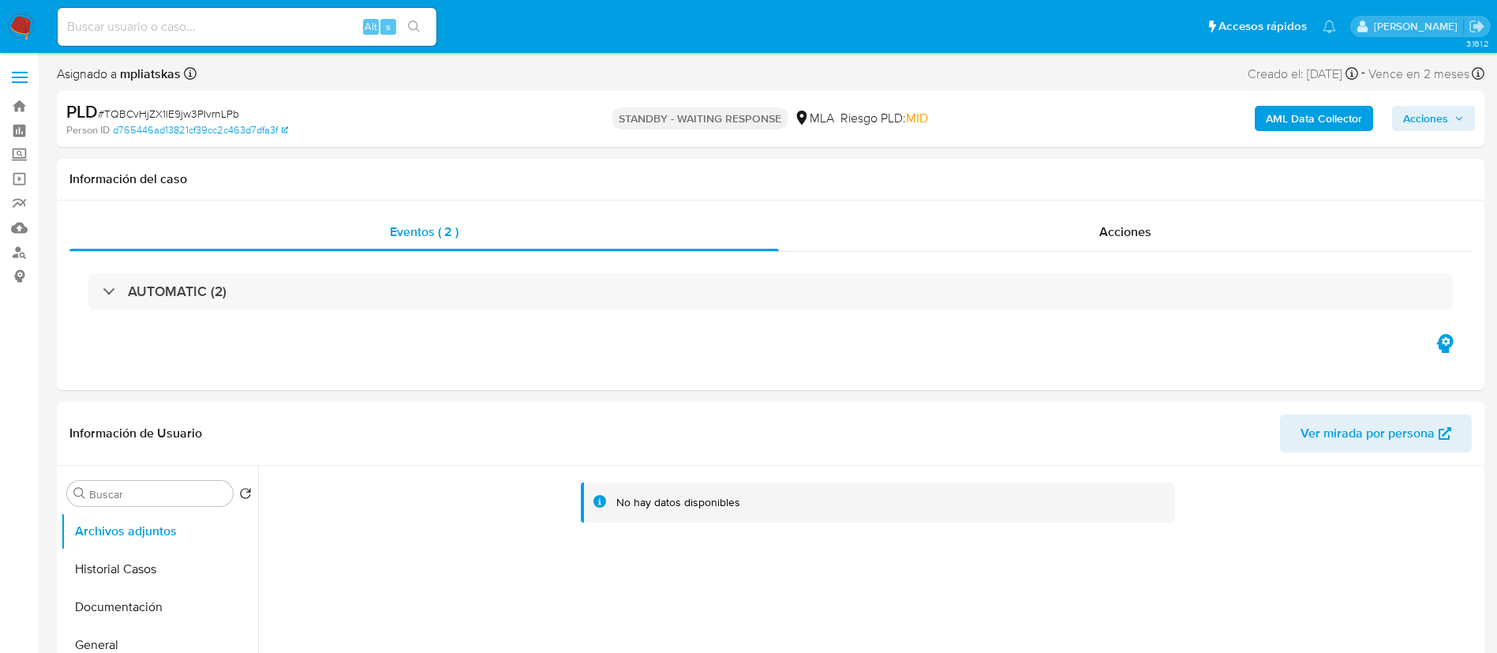
click at [348, 5] on div "Alt s" at bounding box center [247, 27] width 379 height 44
click at [335, 23] on input at bounding box center [247, 27] width 379 height 21
paste input "SkL28RHqRxFZ3zY49Z8G0d0J"
type input "SkL28RHqRxFZ3zY49Z8G0d0J"
click at [422, 34] on button "search-icon" at bounding box center [414, 27] width 32 height 22
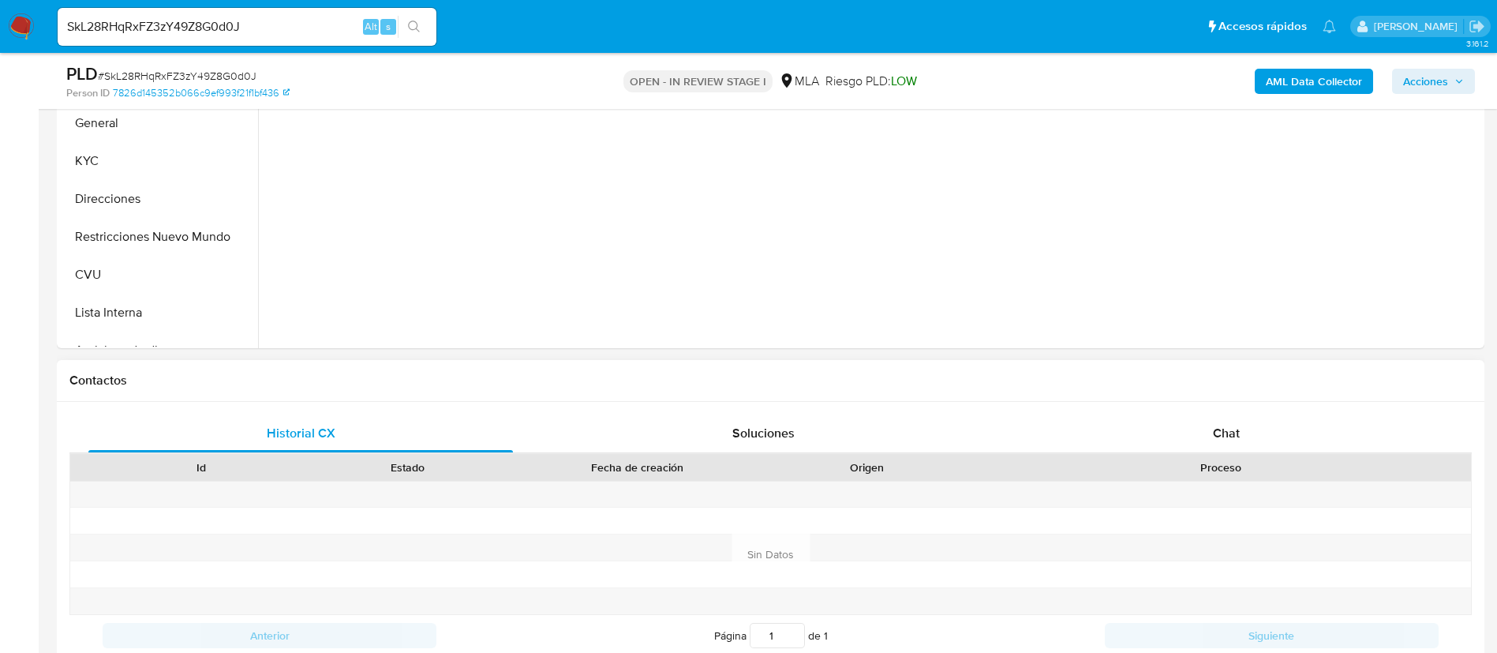
scroll to position [474, 0]
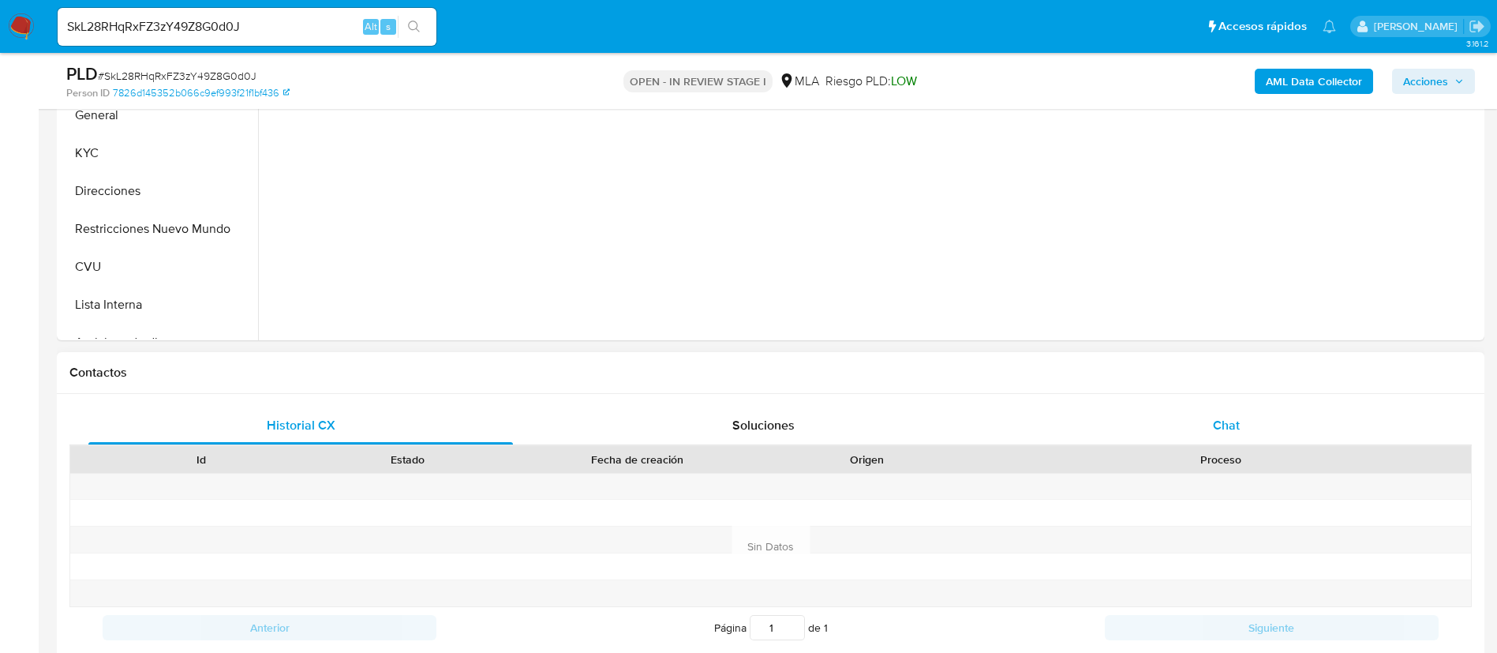
select select "10"
click at [1172, 406] on div "Chat" at bounding box center [1226, 425] width 425 height 38
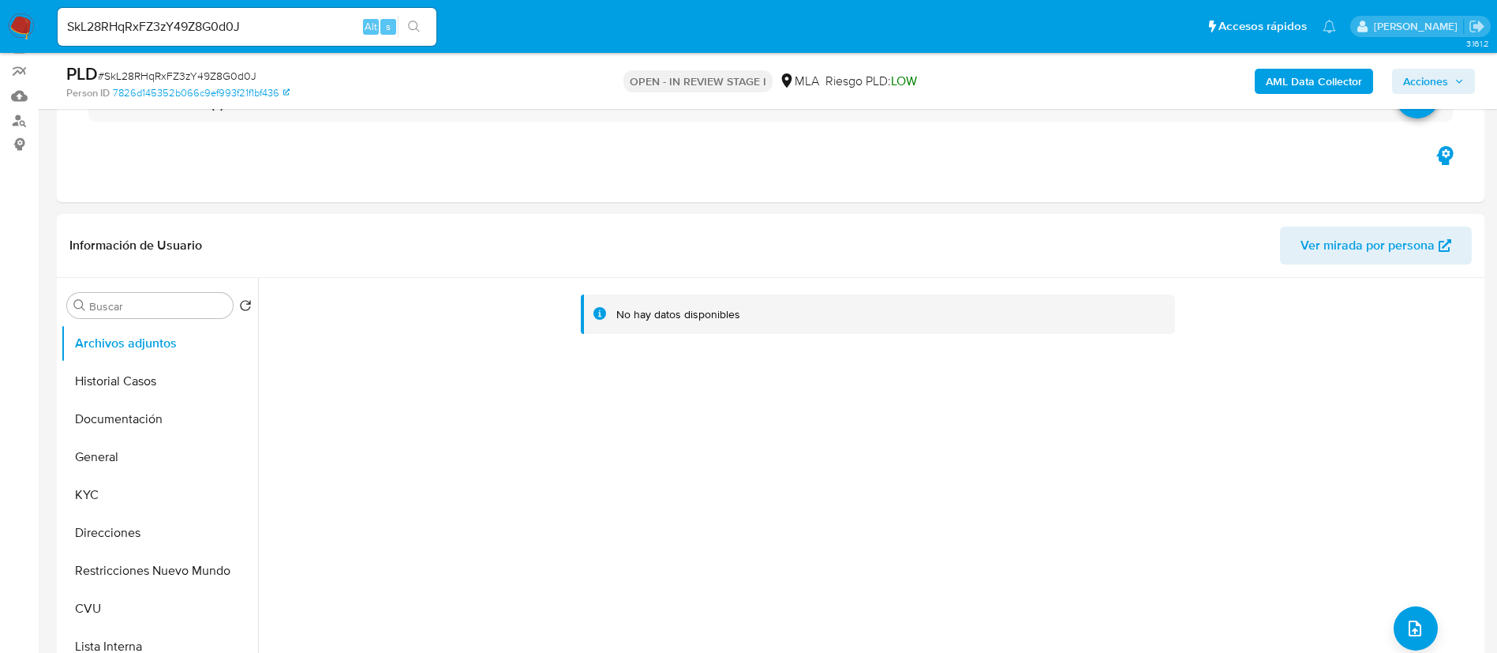
scroll to position [118, 0]
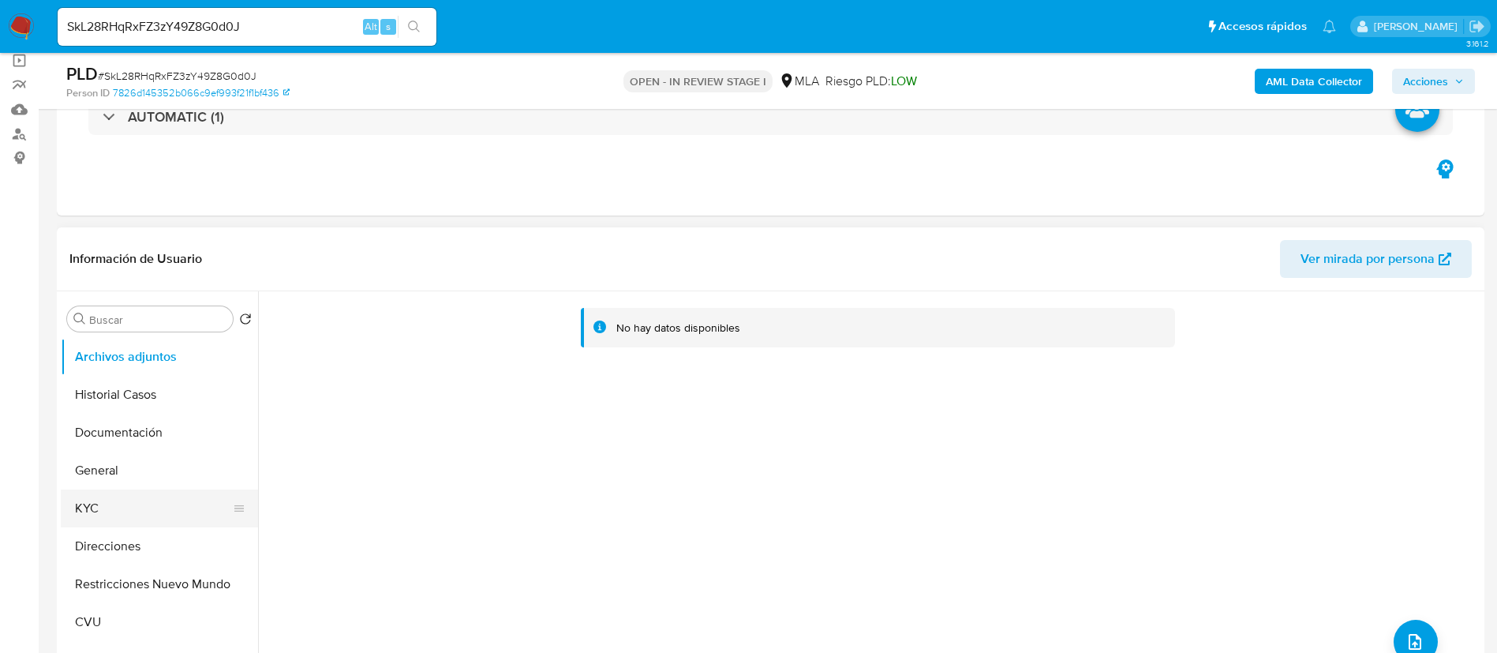
click at [99, 510] on button "KYC" at bounding box center [153, 508] width 185 height 38
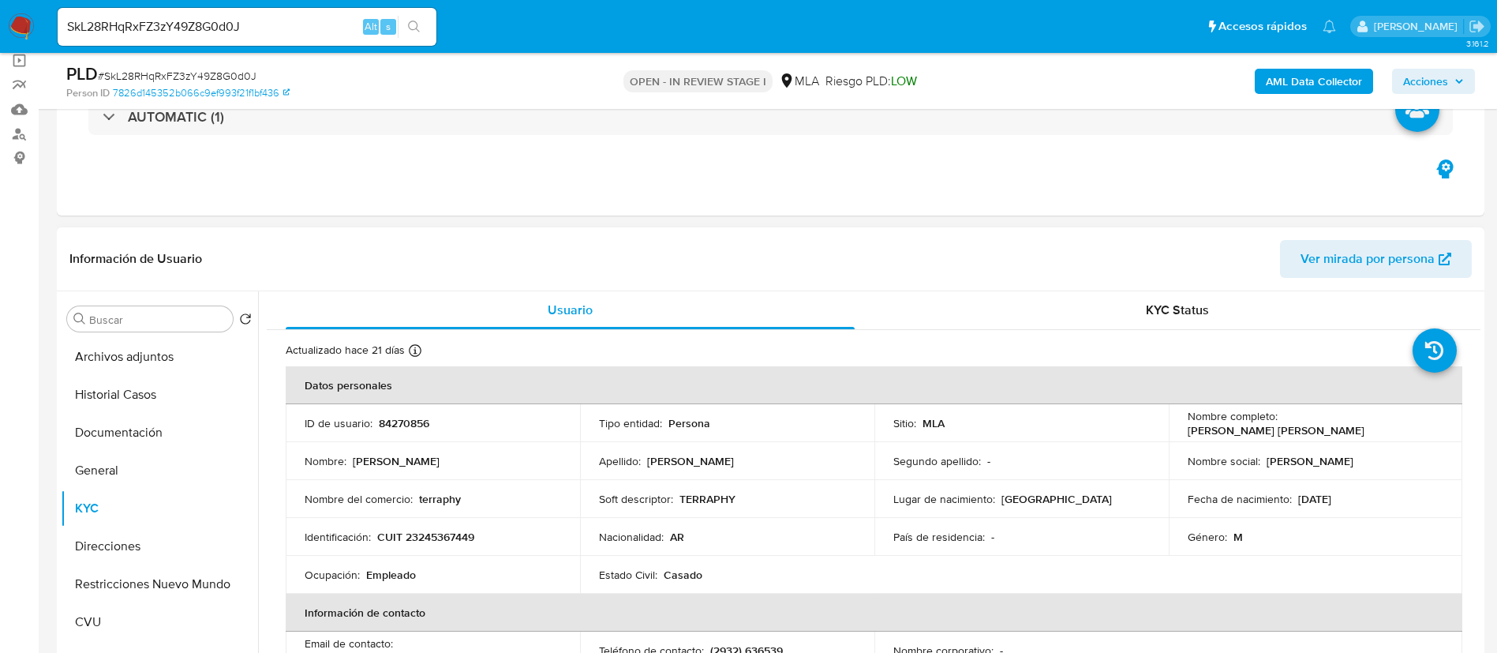
click at [416, 431] on td "ID de usuario : 84270856" at bounding box center [433, 423] width 294 height 38
click at [412, 423] on p "84270856" at bounding box center [404, 423] width 51 height 14
copy p "84270856"
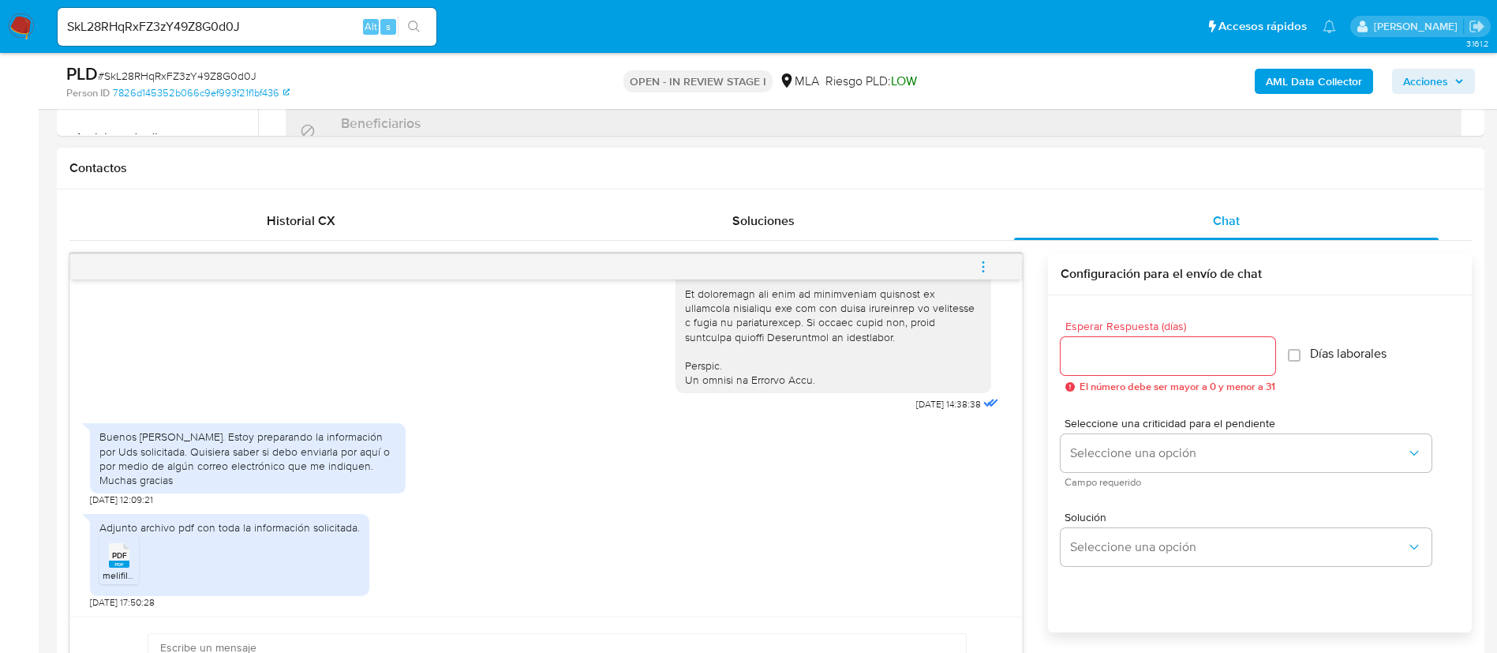
scroll to position [829, 0]
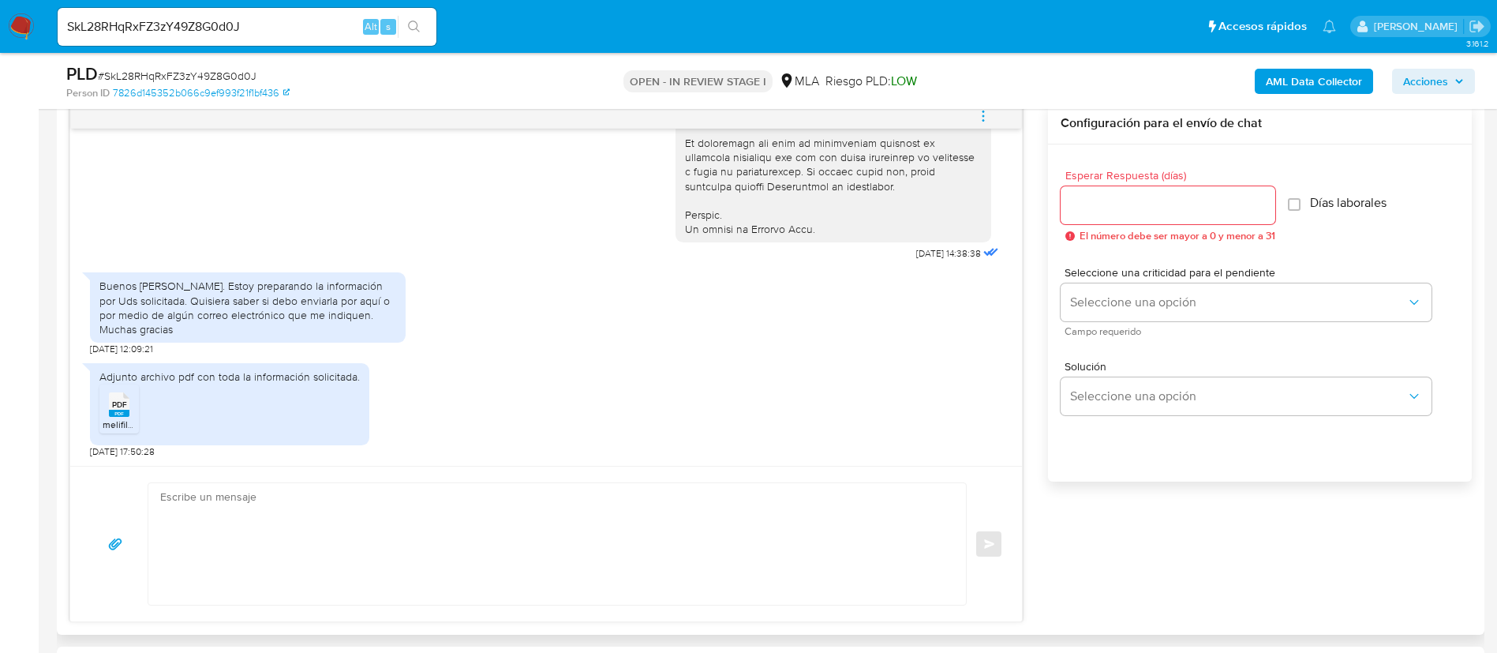
click at [145, 389] on ul "PDF PDF melifile2265171327383698341.pdf" at bounding box center [229, 411] width 260 height 54
click at [141, 392] on ul "PDF PDF melifile2265171327383698341.pdf" at bounding box center [229, 411] width 260 height 54
click at [135, 395] on li "PDF PDF melifile2265171327383698341.pdf" at bounding box center [118, 408] width 39 height 49
click at [1359, 87] on b "AML Data Collector" at bounding box center [1314, 81] width 96 height 25
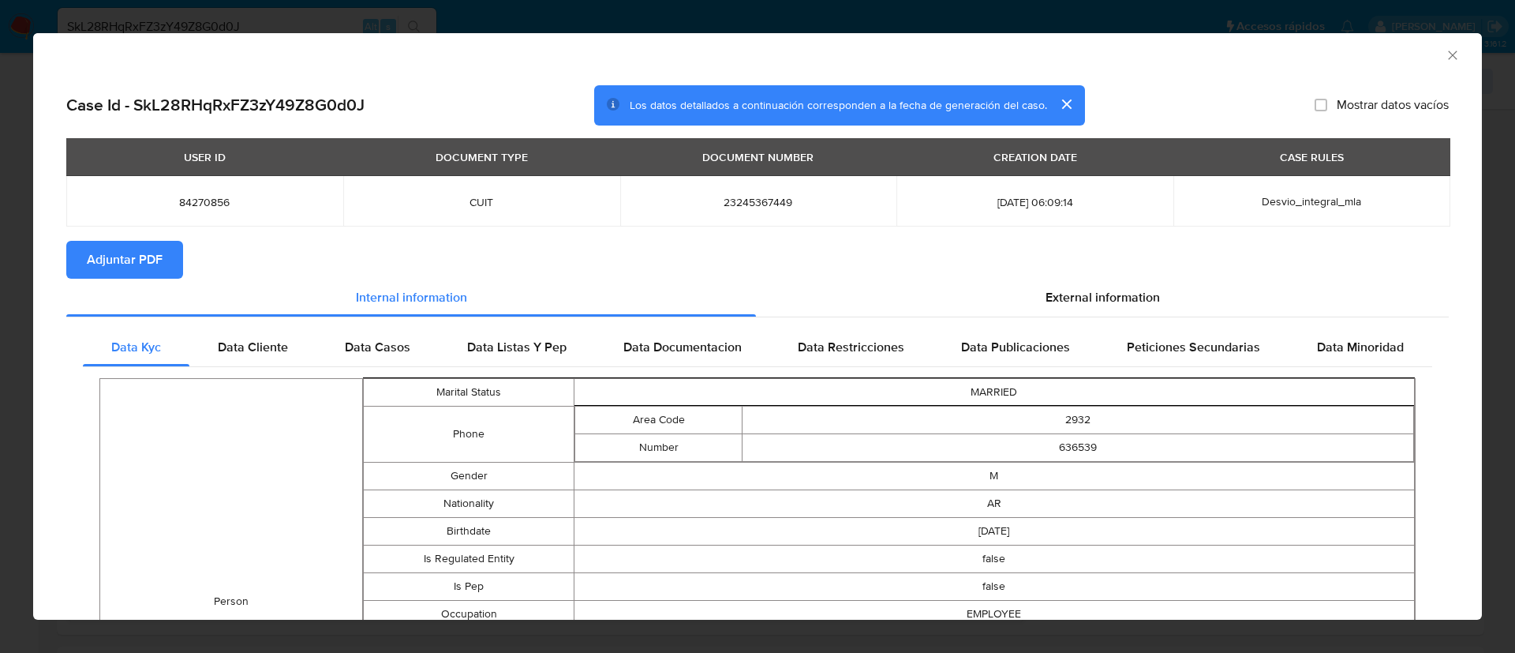
click at [185, 257] on section "Adjuntar PDF" at bounding box center [757, 260] width 1383 height 38
click at [162, 260] on span "Adjuntar PDF" at bounding box center [125, 259] width 76 height 35
click at [1445, 62] on icon "Cerrar ventana" at bounding box center [1453, 55] width 16 height 16
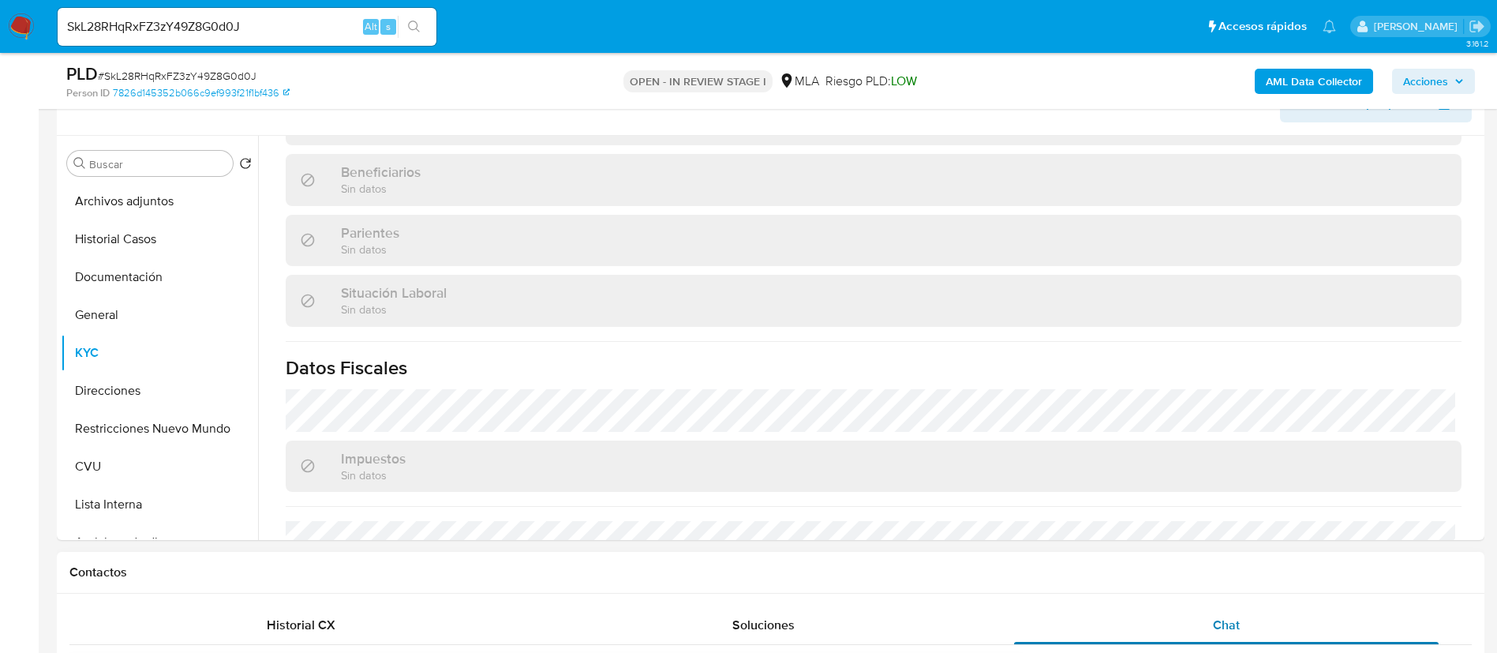
scroll to position [237, 0]
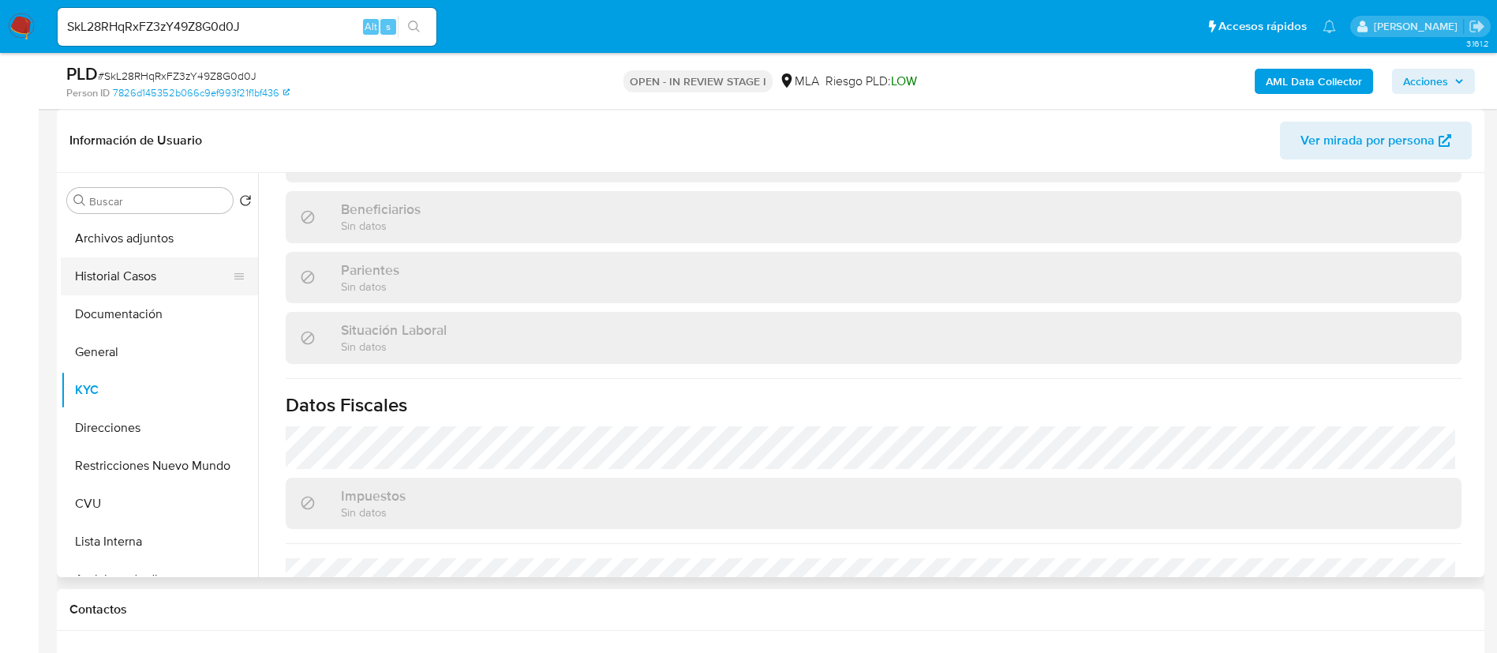
drag, startPoint x: 148, startPoint y: 244, endPoint x: 238, endPoint y: 277, distance: 95.2
click at [148, 243] on button "Archivos adjuntos" at bounding box center [159, 238] width 197 height 38
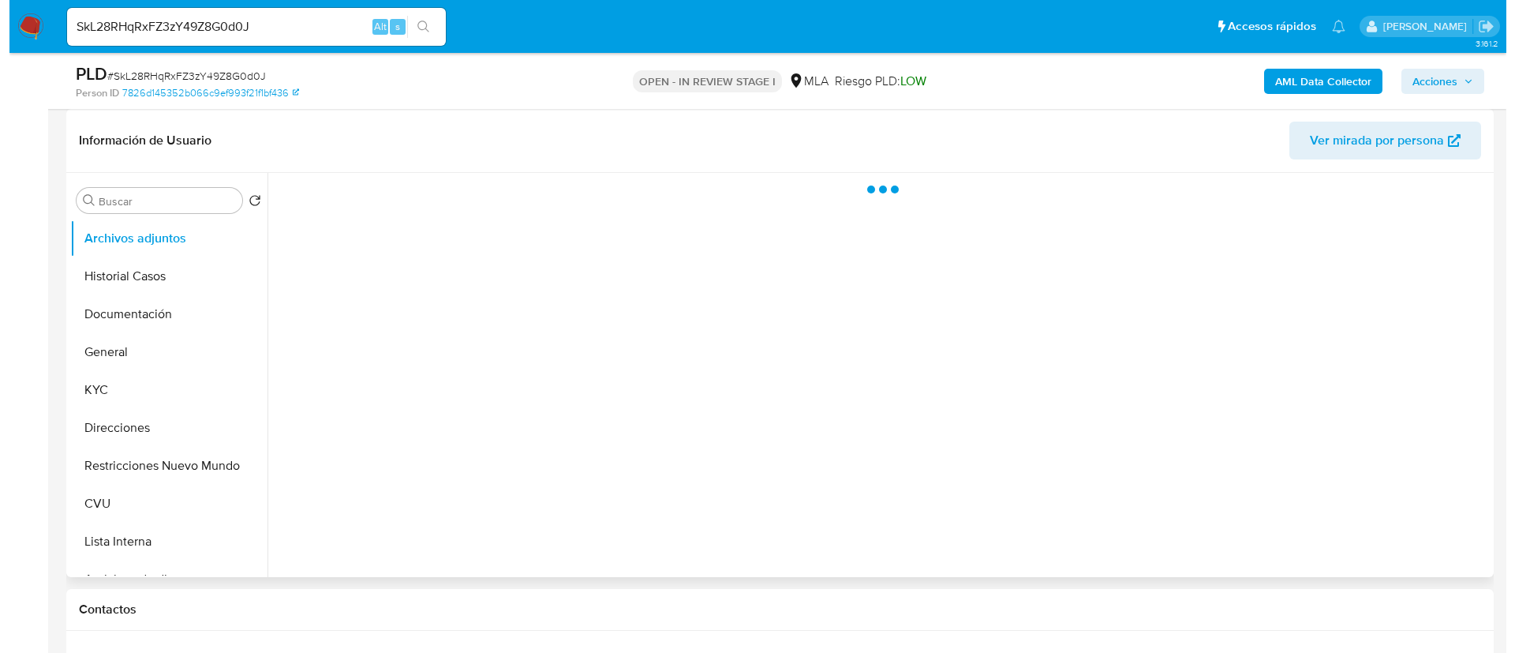
scroll to position [0, 0]
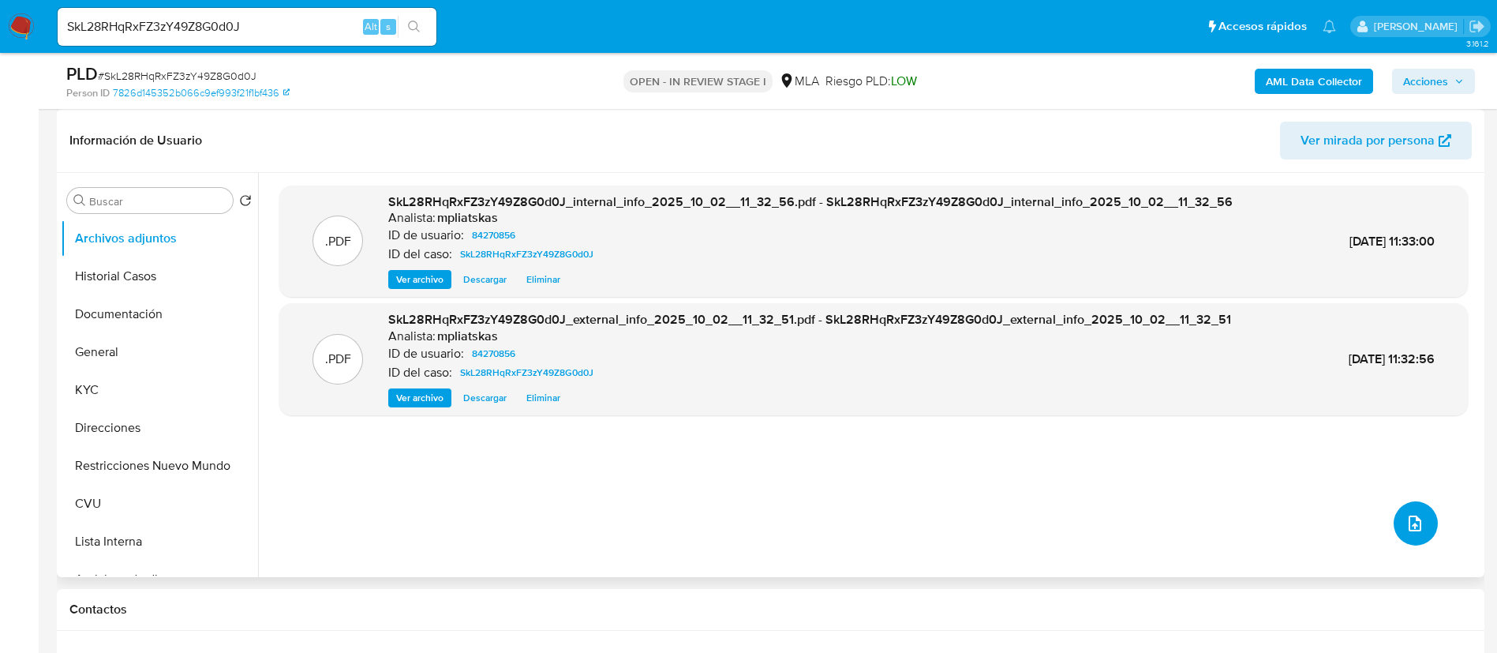
click at [1420, 526] on button "upload-file" at bounding box center [1416, 523] width 44 height 44
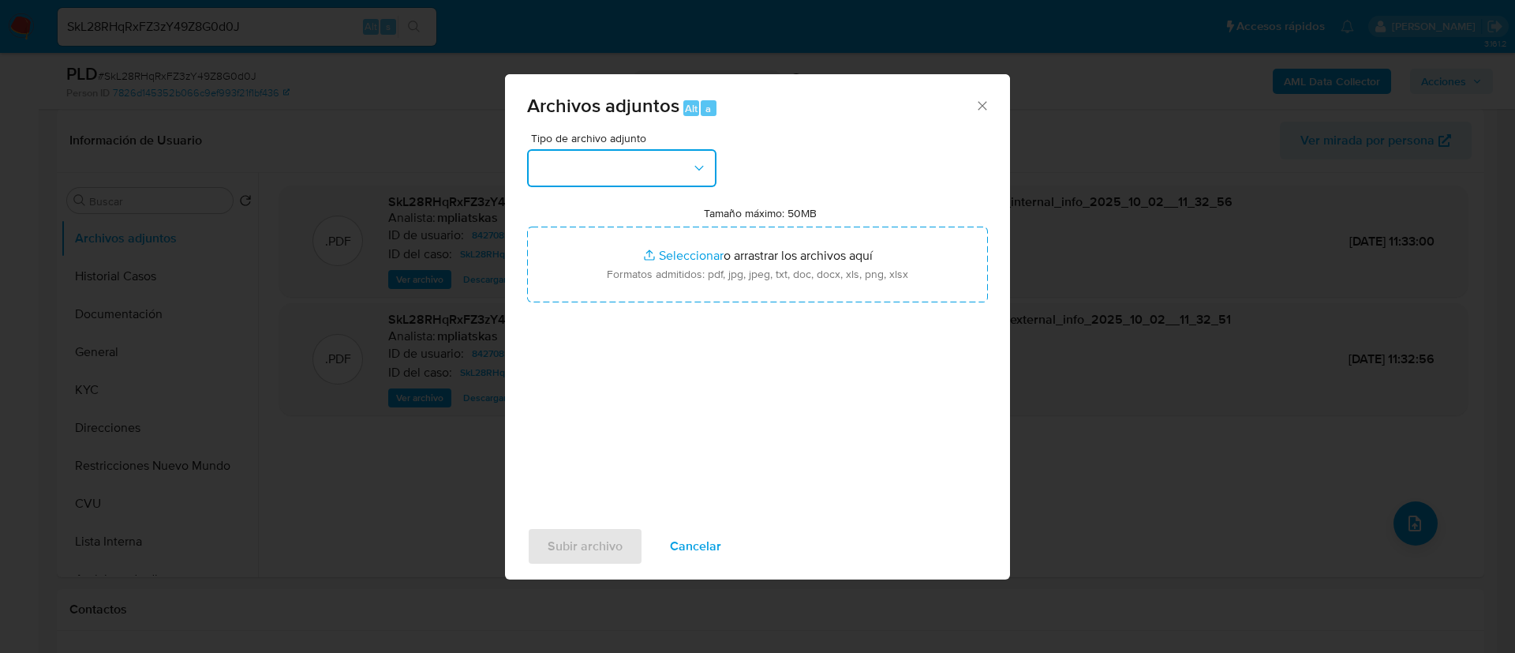
click at [609, 160] on button "button" at bounding box center [621, 168] width 189 height 38
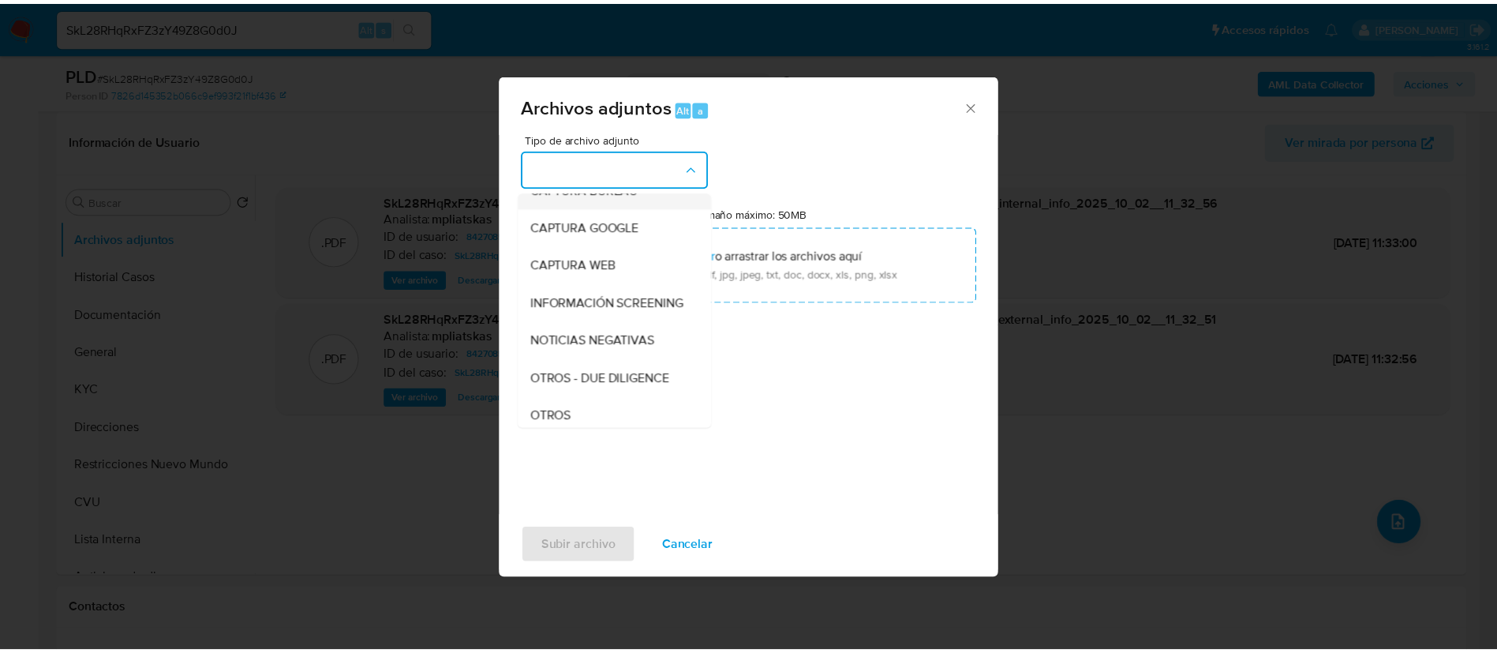
scroll to position [118, 0]
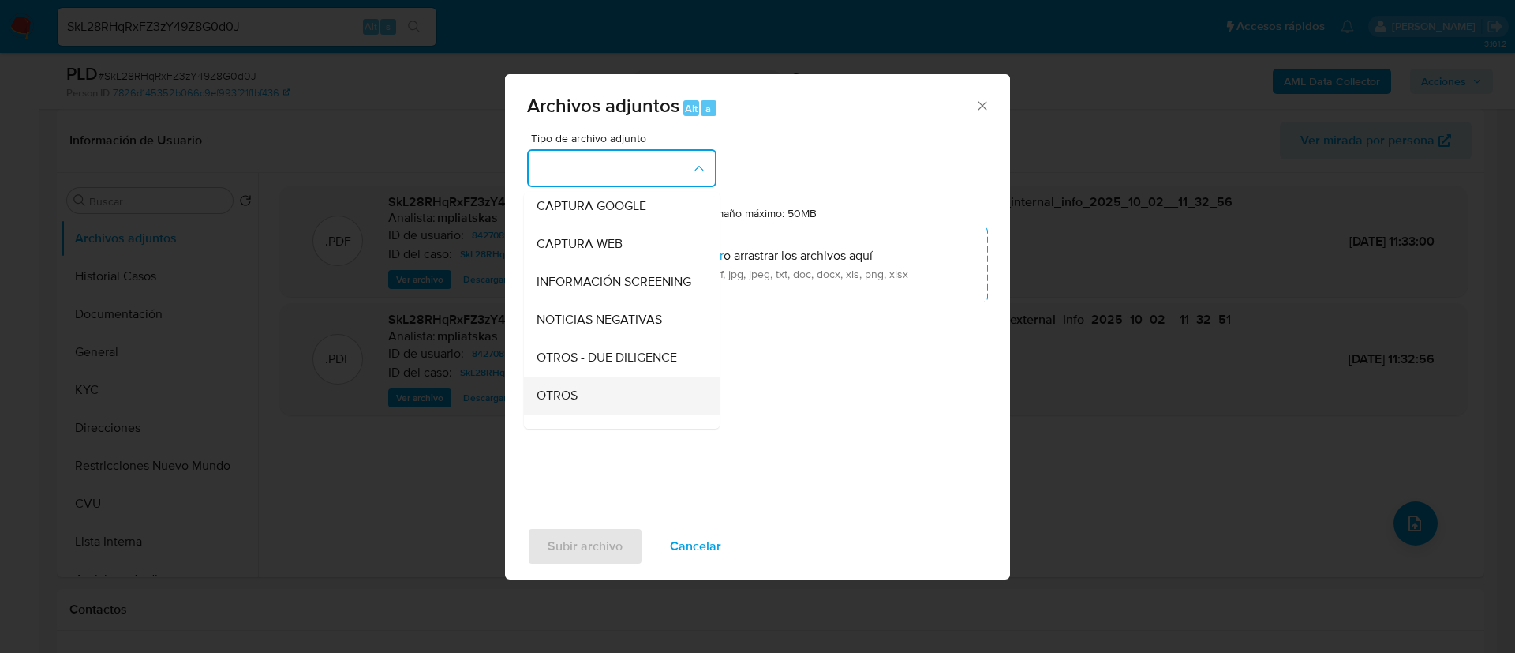
click at [595, 412] on div "OTROS" at bounding box center [617, 396] width 161 height 38
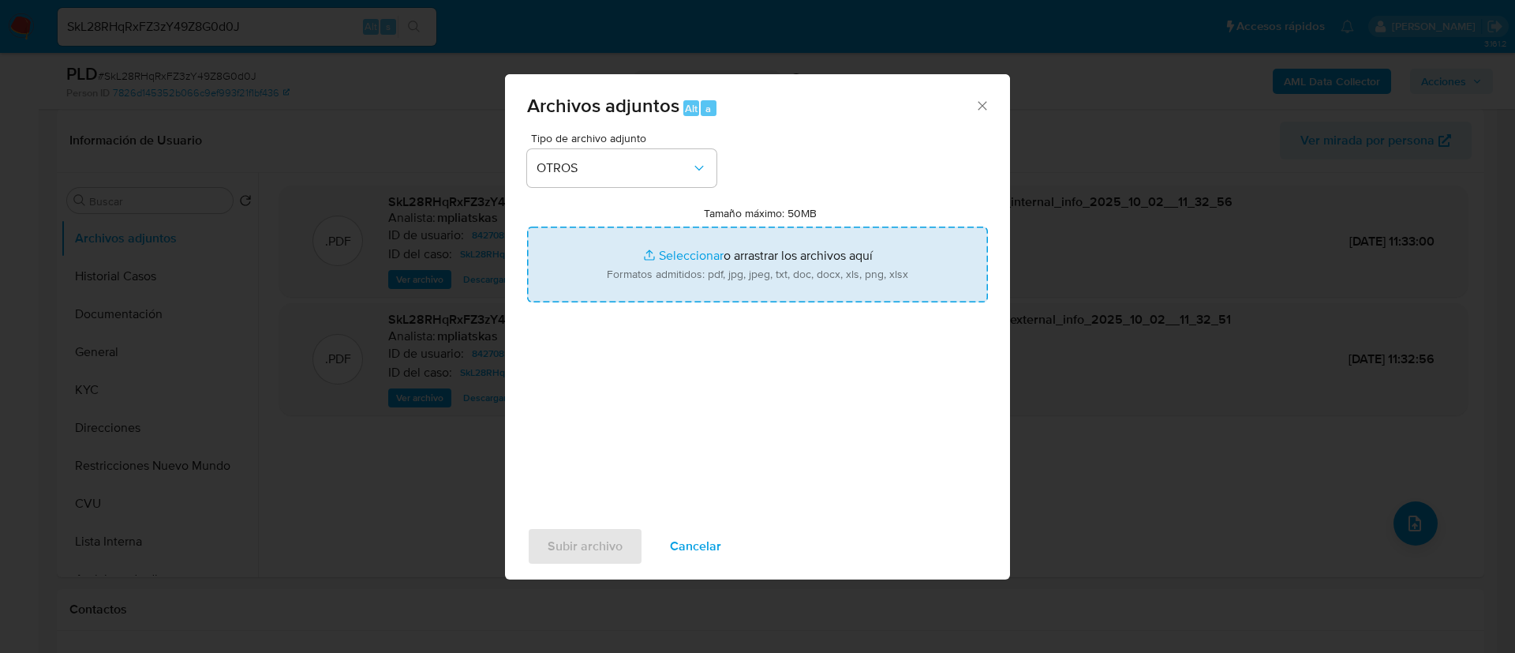
click at [648, 272] on input "Tamaño máximo: 50MB Seleccionar archivos" at bounding box center [757, 265] width 461 height 76
type input "C:\fakepath\84270856 Movimientos.xlsx"
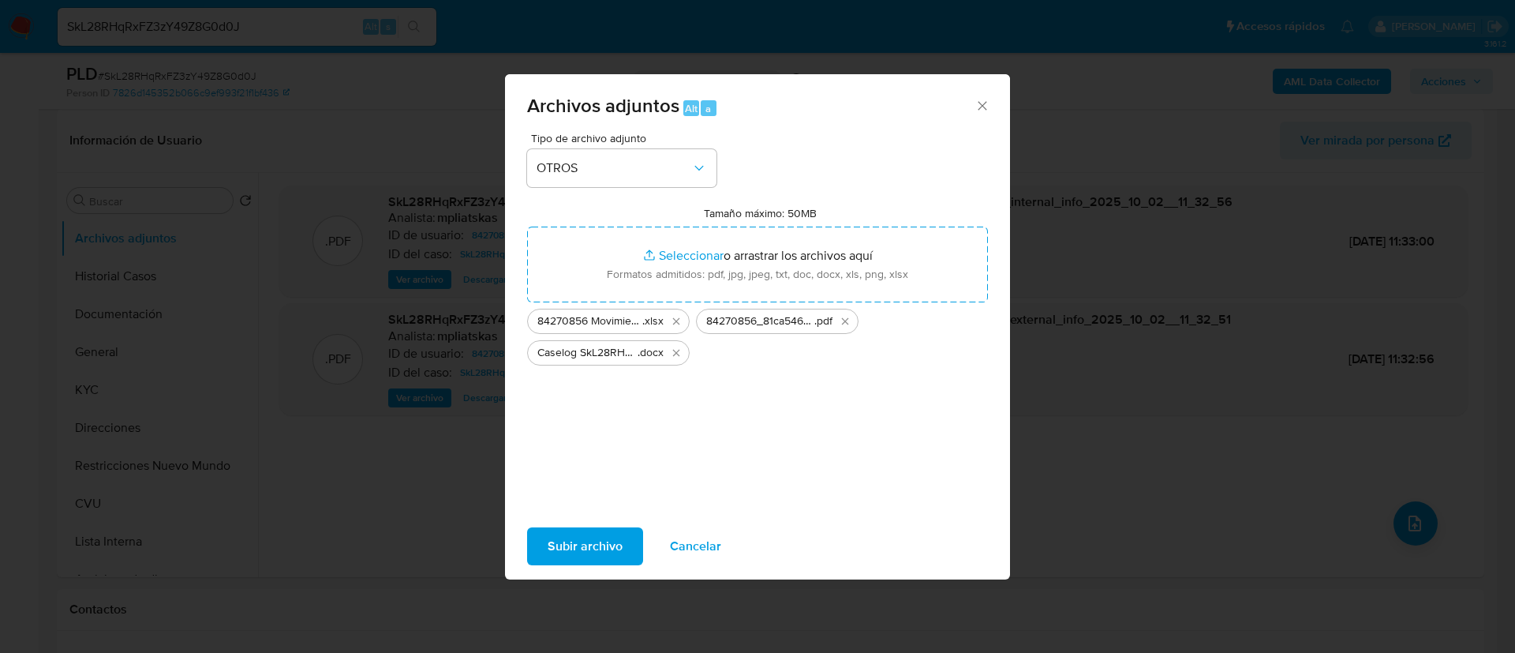
drag, startPoint x: 648, startPoint y: 272, endPoint x: 631, endPoint y: 534, distance: 261.8
click at [631, 534] on button "Subir archivo" at bounding box center [585, 546] width 116 height 38
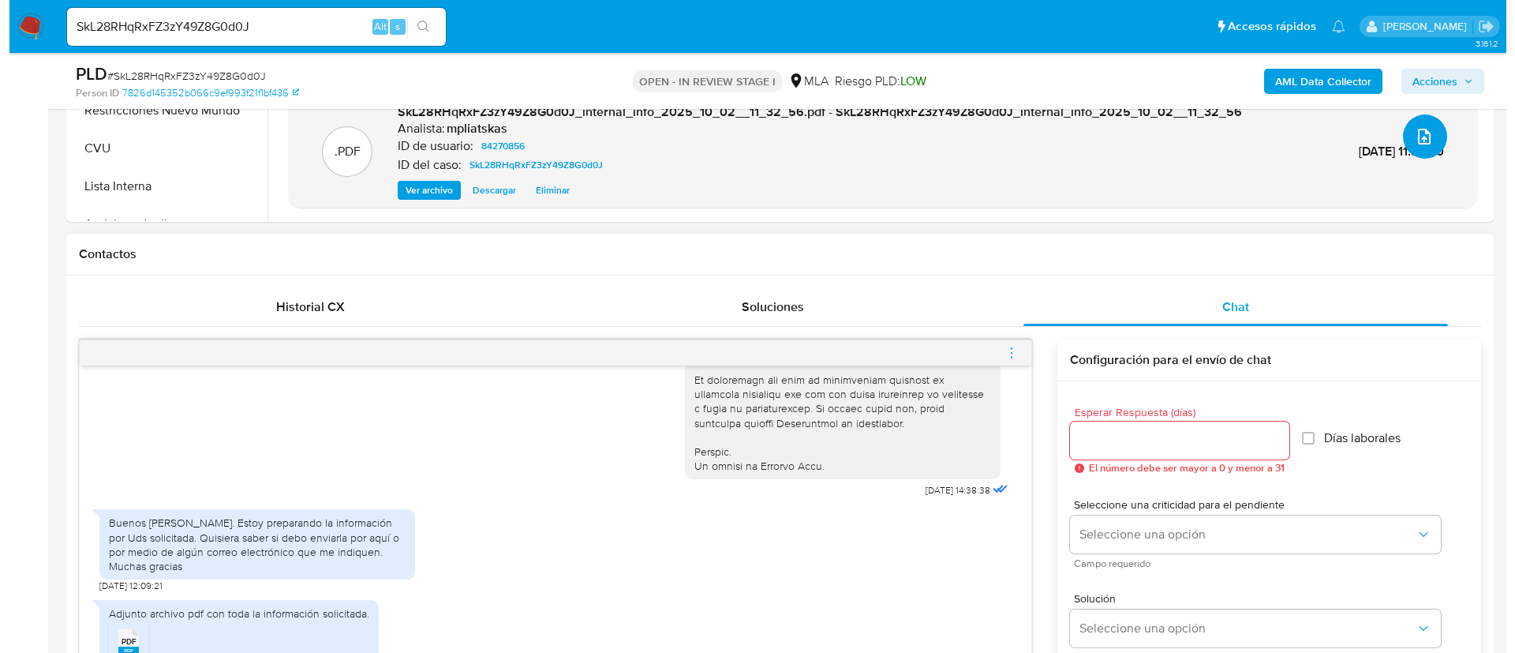
scroll to position [829, 0]
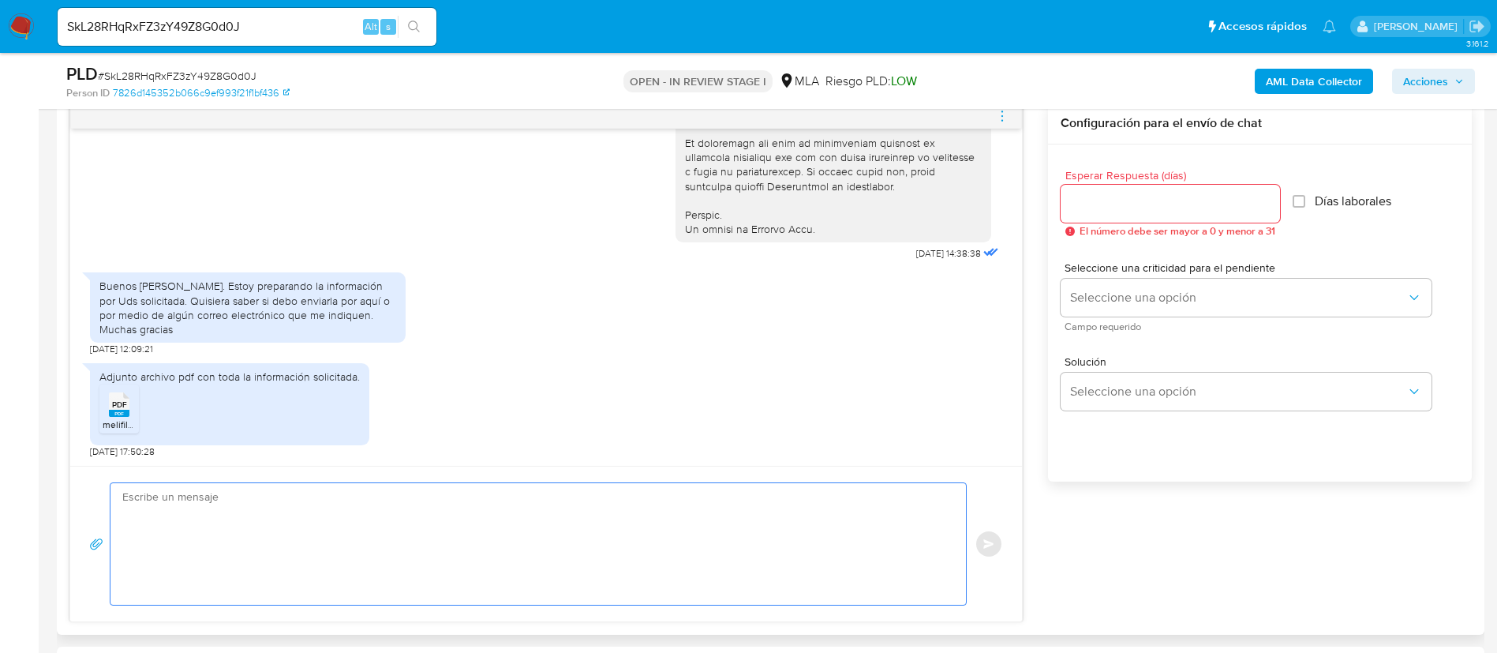
click at [226, 538] on textarea at bounding box center [534, 544] width 824 height 122
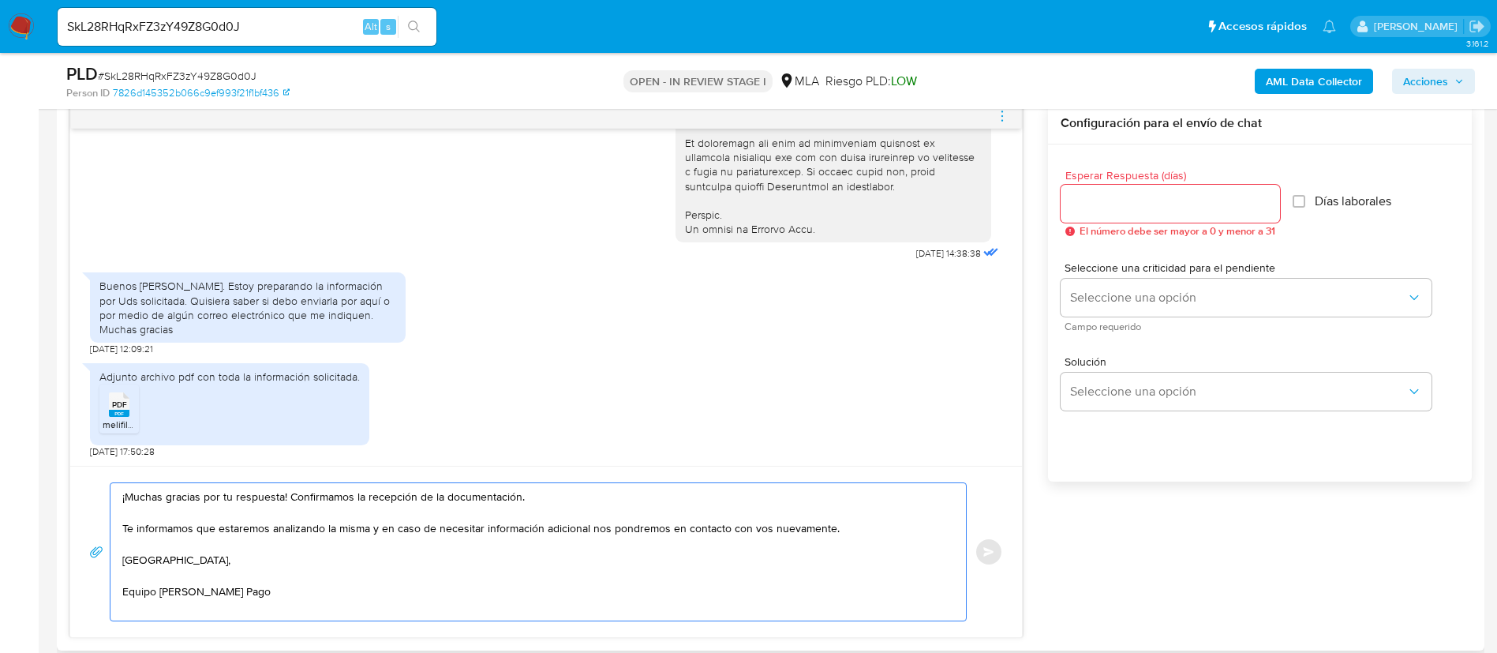
type textarea "¡Muchas gracias por tu respuesta! Confirmamos la recepción de la documentación.…"
click at [1097, 203] on input "Esperar Respuesta (días)" at bounding box center [1170, 203] width 219 height 21
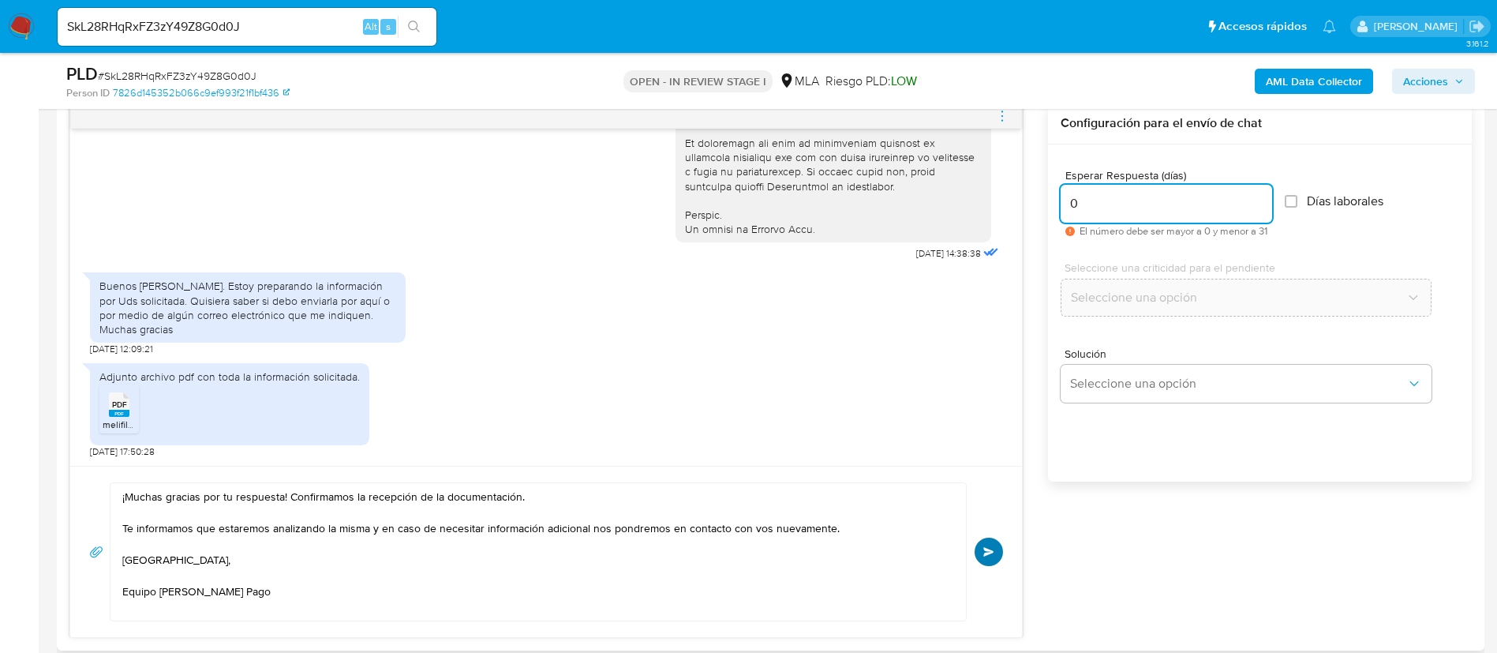
type input "0"
click at [983, 549] on button "Enviar" at bounding box center [989, 552] width 28 height 28
click at [1008, 112] on icon "menu-action" at bounding box center [1002, 116] width 14 height 14
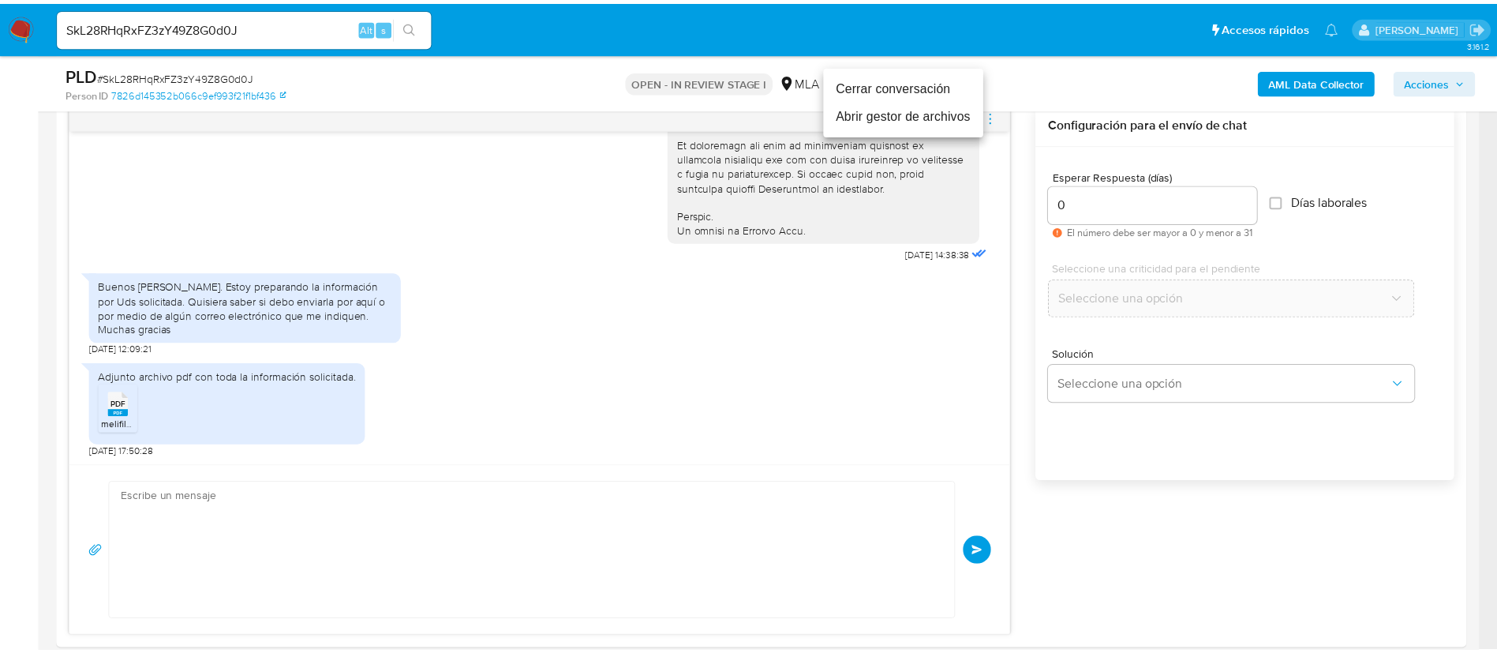
scroll to position [954, 0]
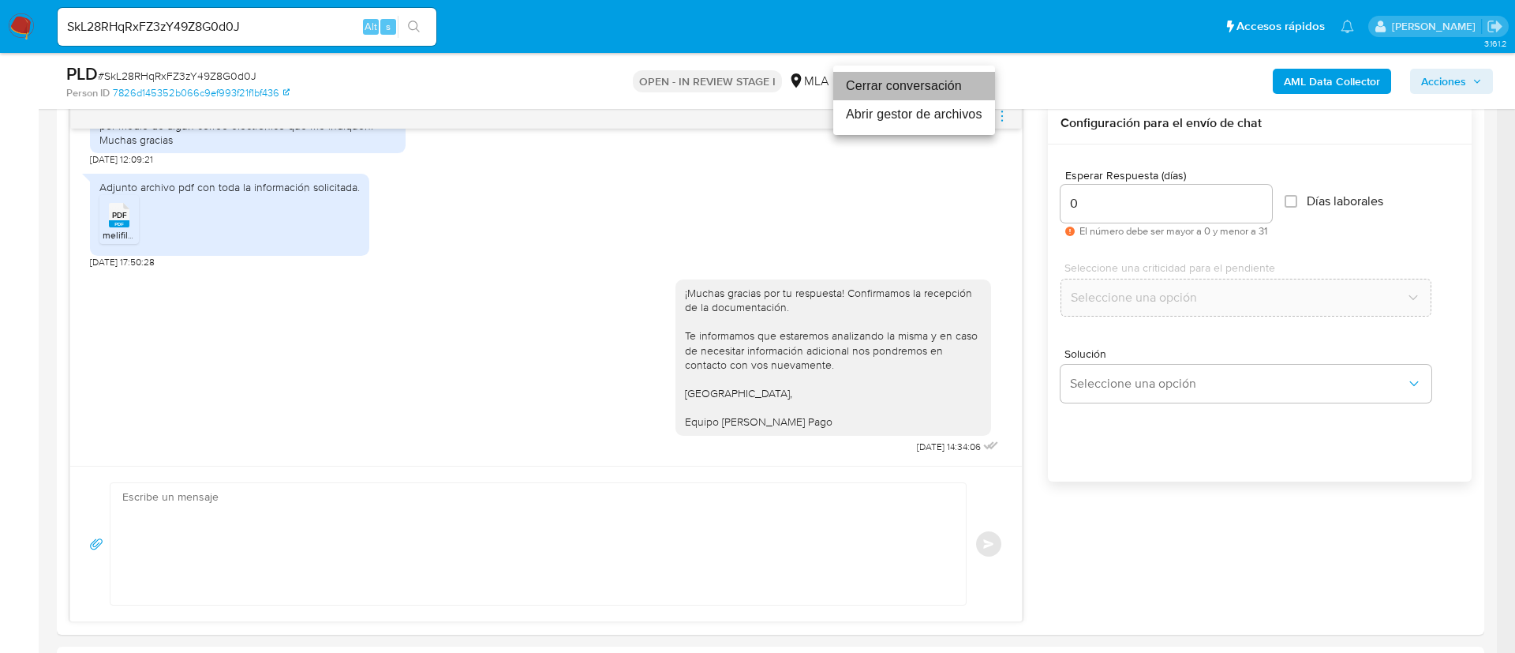
click at [949, 88] on li "Cerrar conversación" at bounding box center [915, 86] width 162 height 28
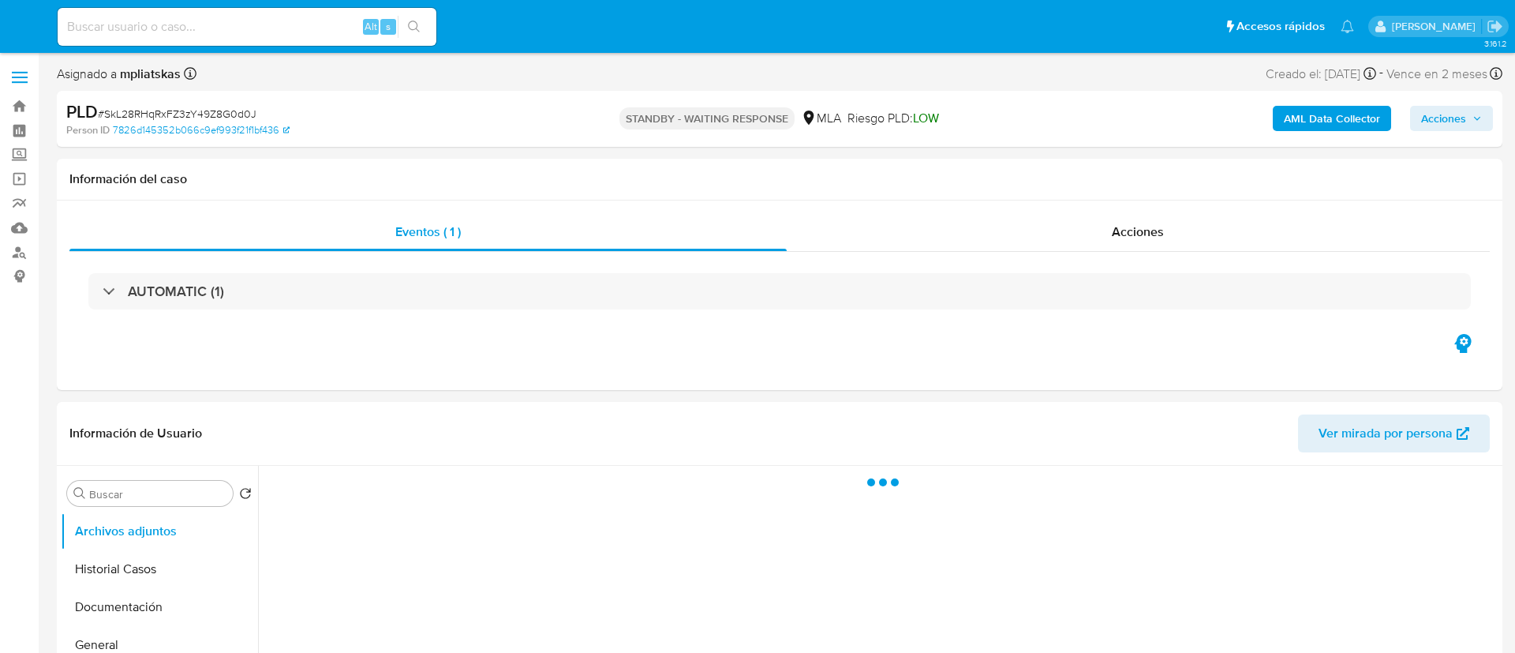
select select "10"
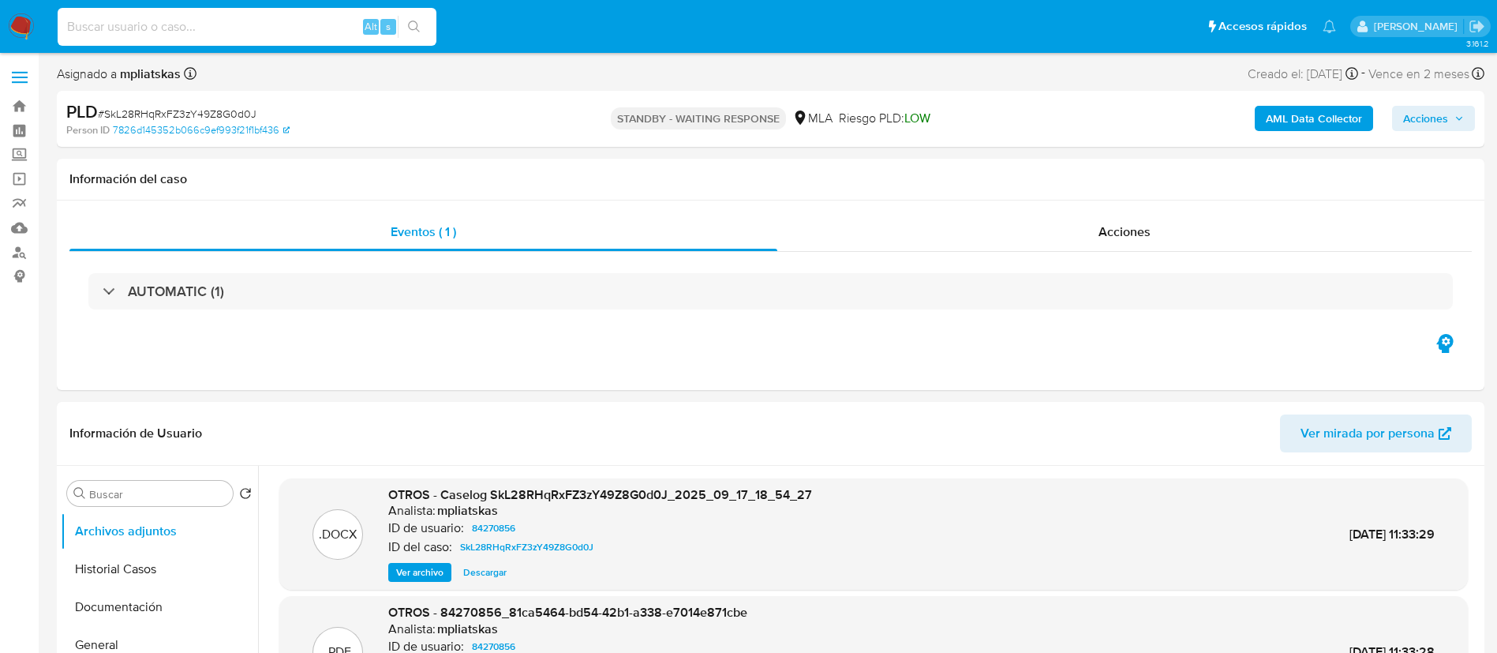
click at [321, 21] on input at bounding box center [247, 27] width 379 height 21
paste input "xsfnb3F08R7Q7fx3Y3usSudU"
type input "xsfnb3F08R7Q7fx3Y3usSudU"
click at [396, 28] on div "xsfnb3F08R7Q7fx3Y3usSudU Alt s" at bounding box center [247, 27] width 379 height 38
click at [403, 28] on button "search-icon" at bounding box center [414, 27] width 32 height 22
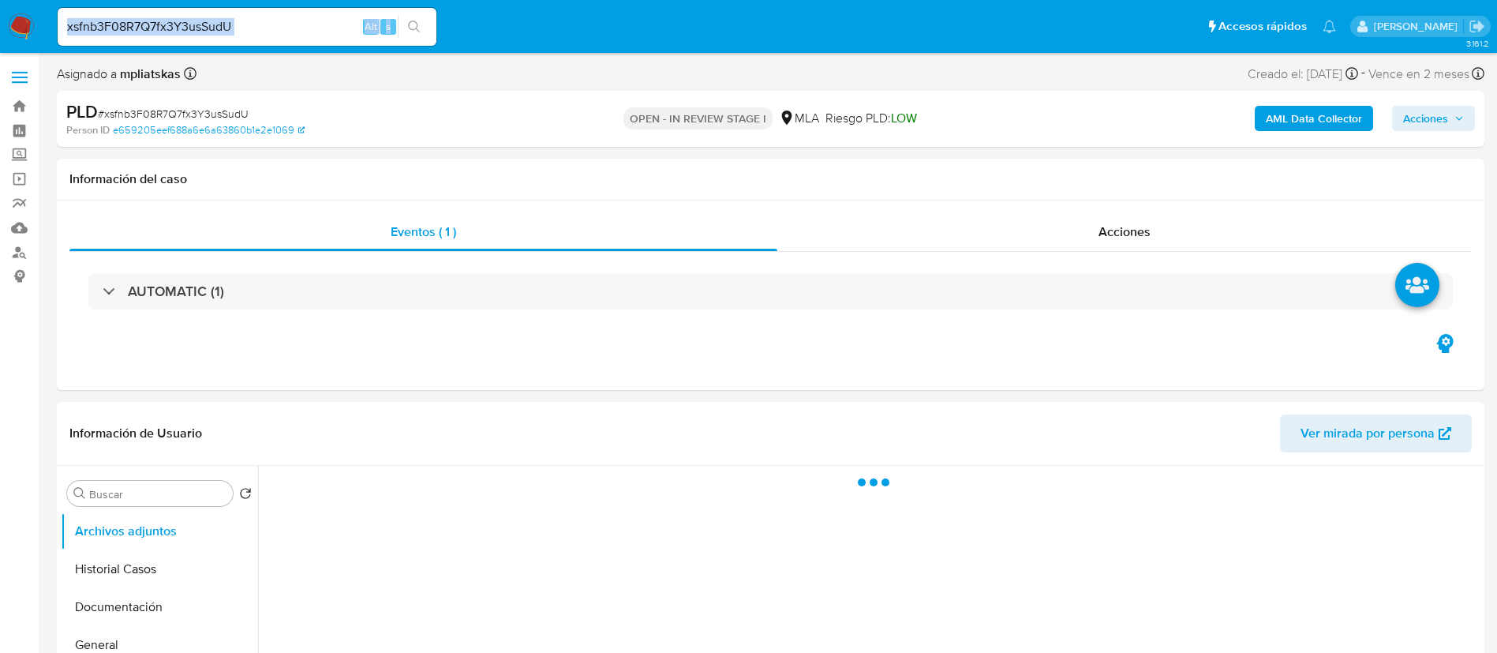
select select "10"
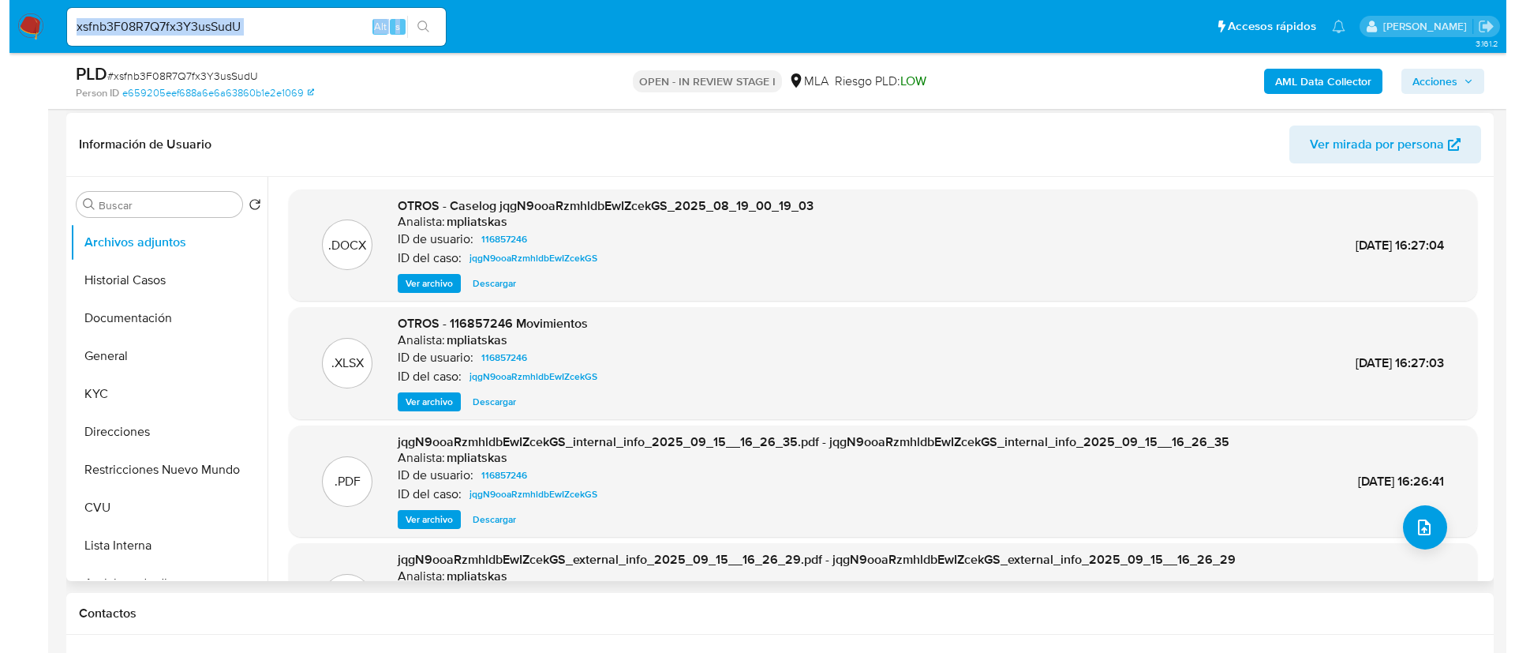
scroll to position [237, 0]
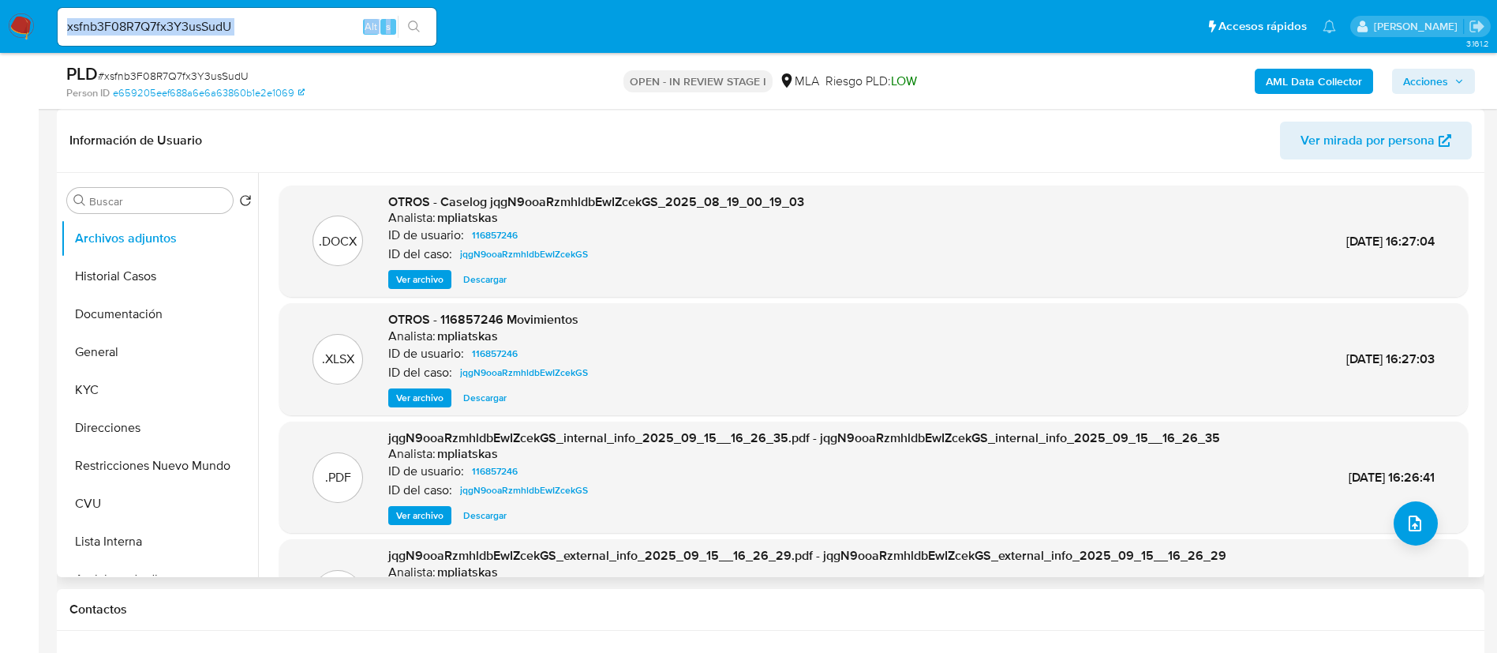
click at [422, 280] on span "Ver archivo" at bounding box center [419, 280] width 47 height 16
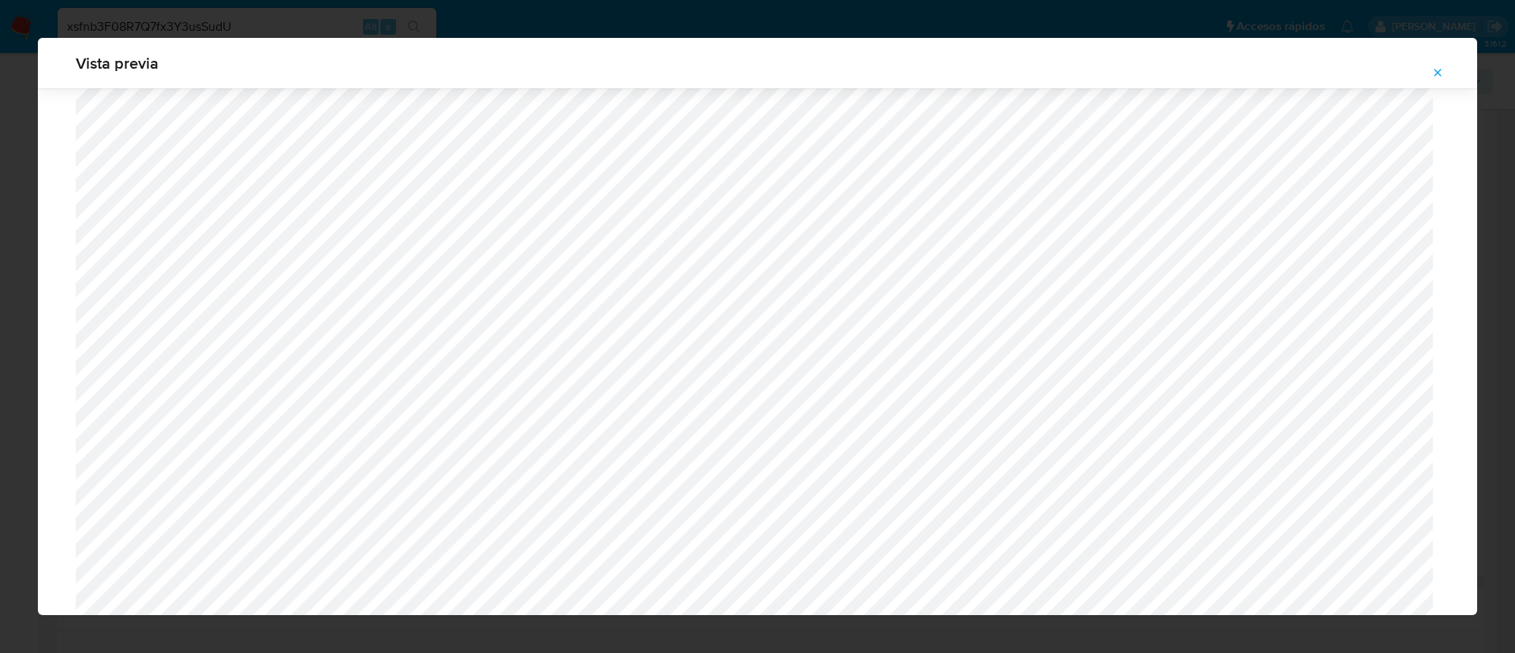
scroll to position [797, 0]
click at [1442, 75] on icon "Attachment preview" at bounding box center [1438, 72] width 13 height 13
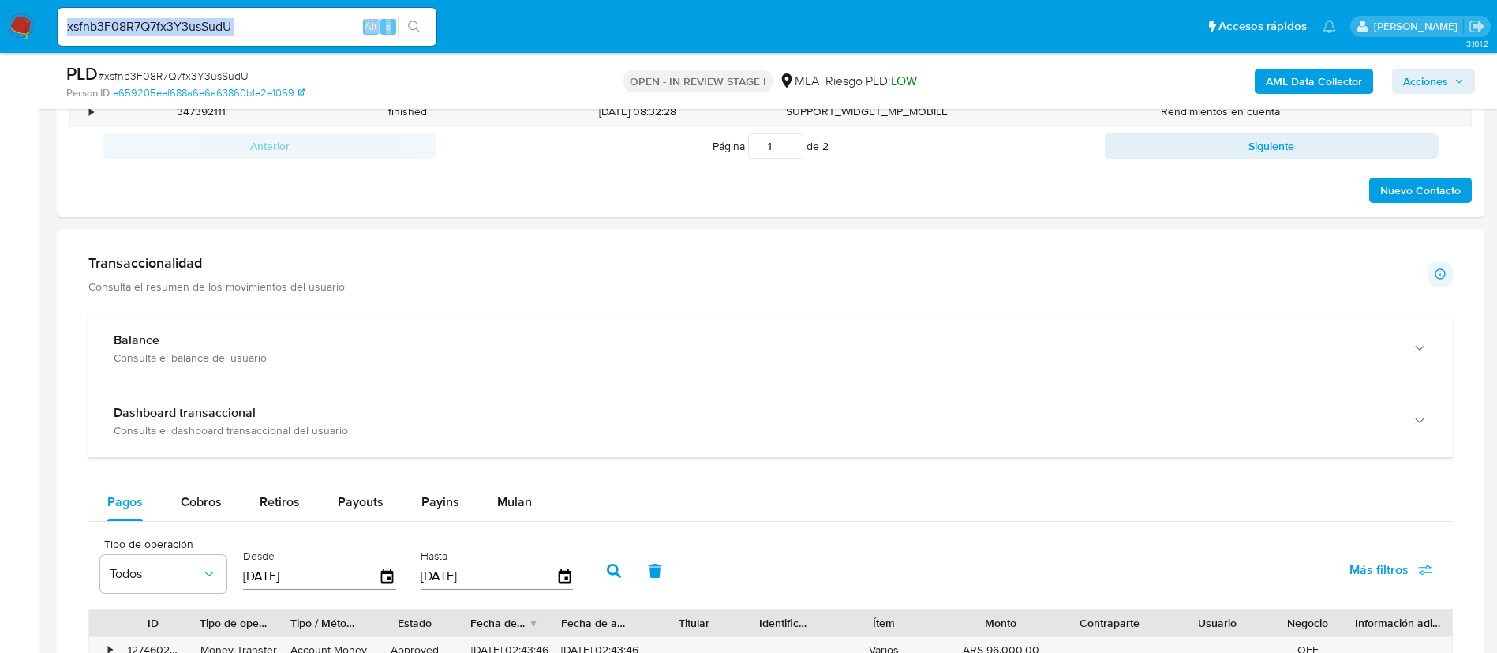
scroll to position [1302, 0]
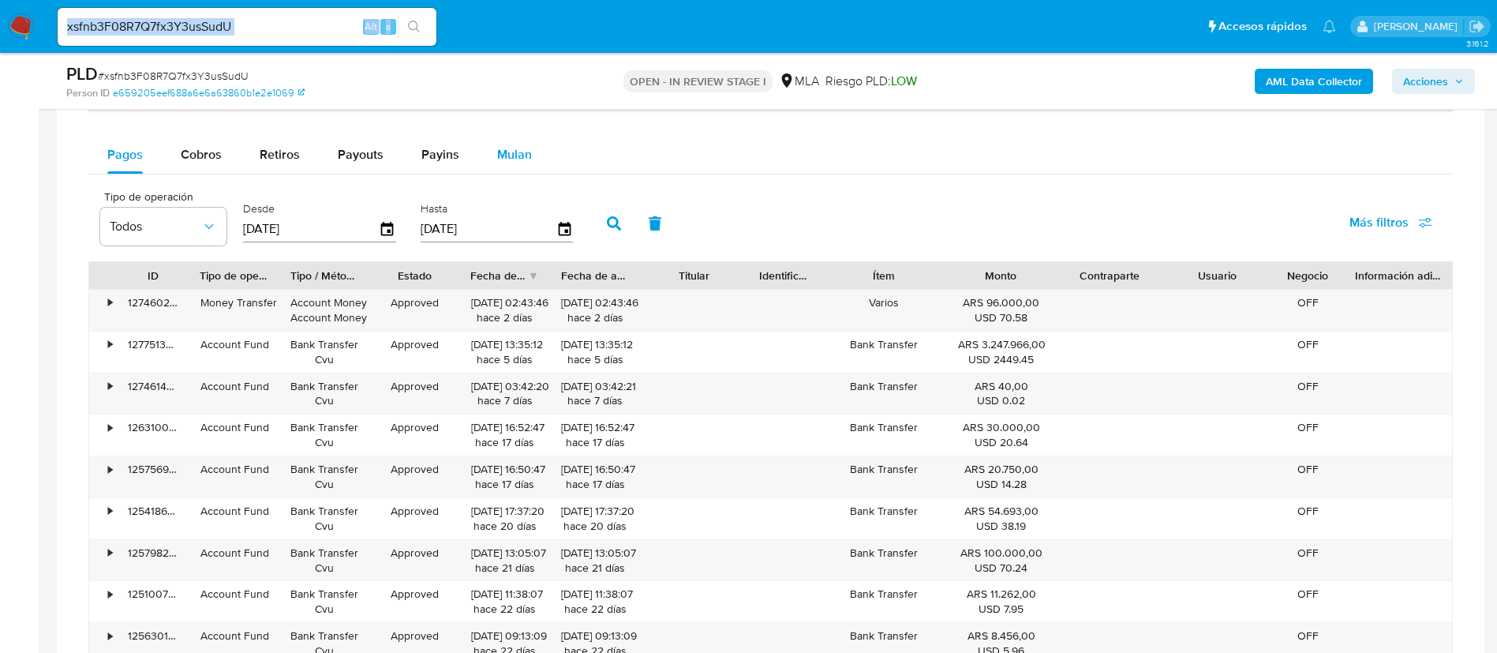
click at [510, 166] on div "Mulan" at bounding box center [514, 155] width 35 height 38
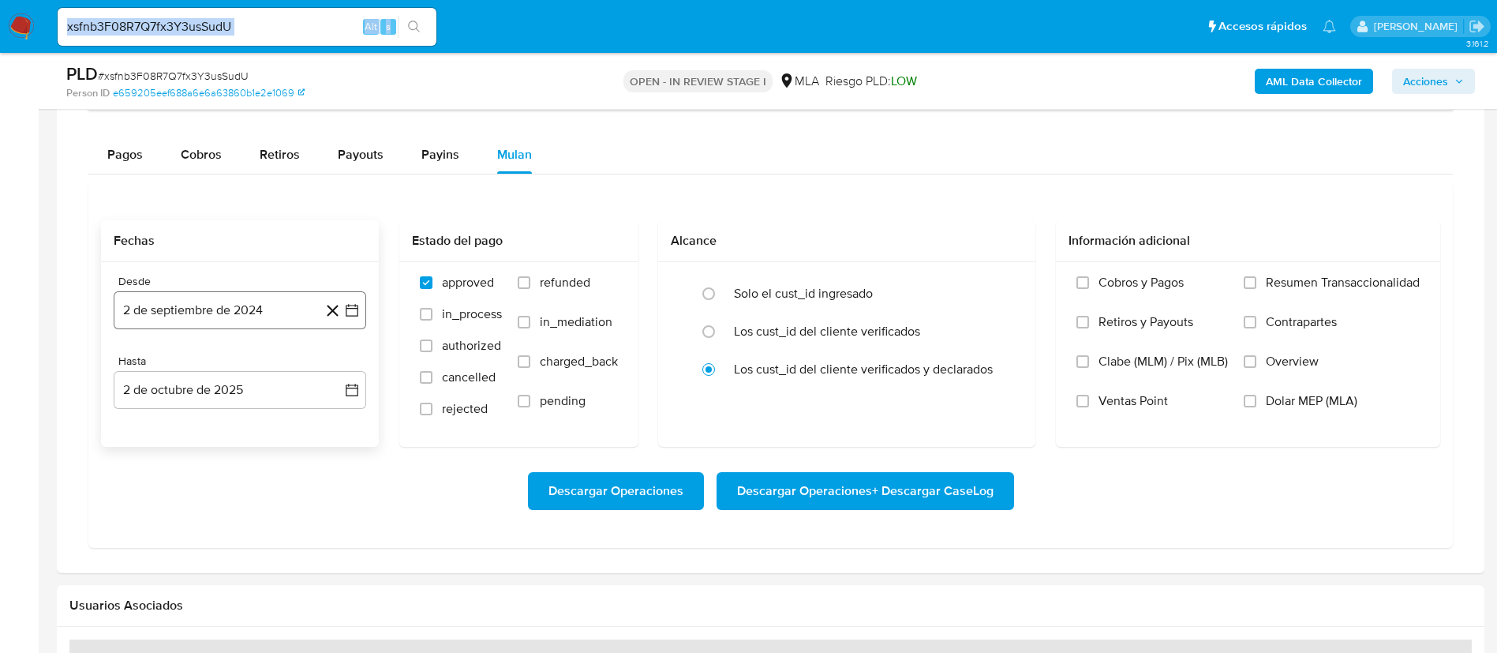
click at [348, 317] on icon "button" at bounding box center [352, 310] width 16 height 16
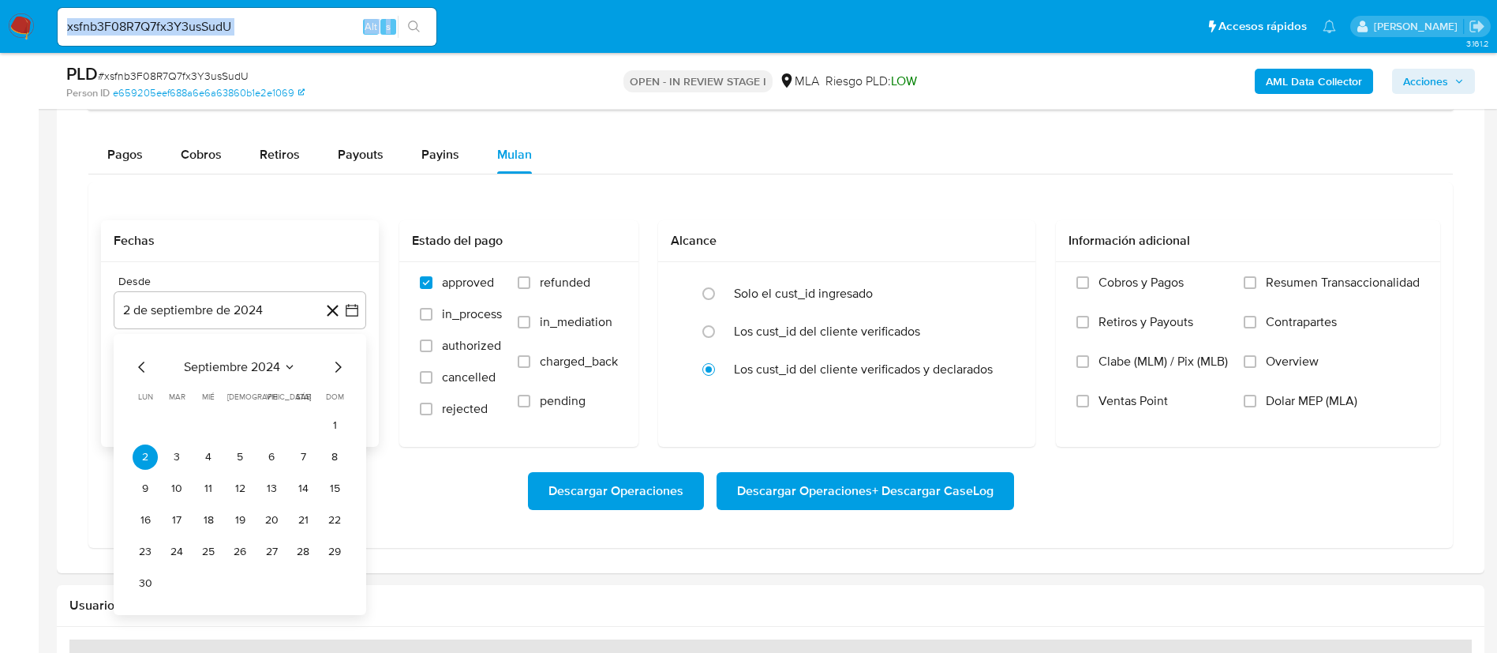
click at [254, 367] on span "septiembre 2024" at bounding box center [232, 367] width 96 height 16
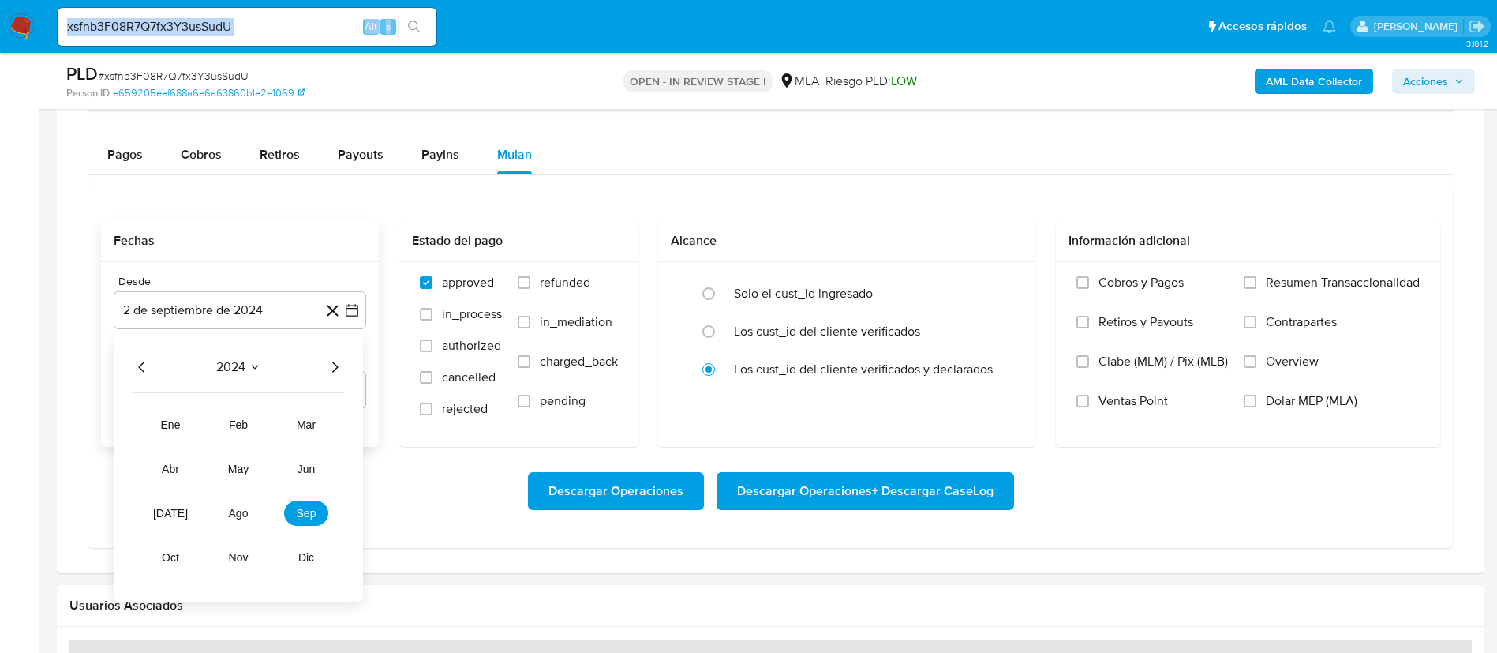
click at [338, 373] on icon "Año siguiente" at bounding box center [334, 367] width 19 height 19
click at [217, 522] on td "ago" at bounding box center [238, 512] width 44 height 25
click at [230, 519] on span "ago" at bounding box center [239, 513] width 20 height 13
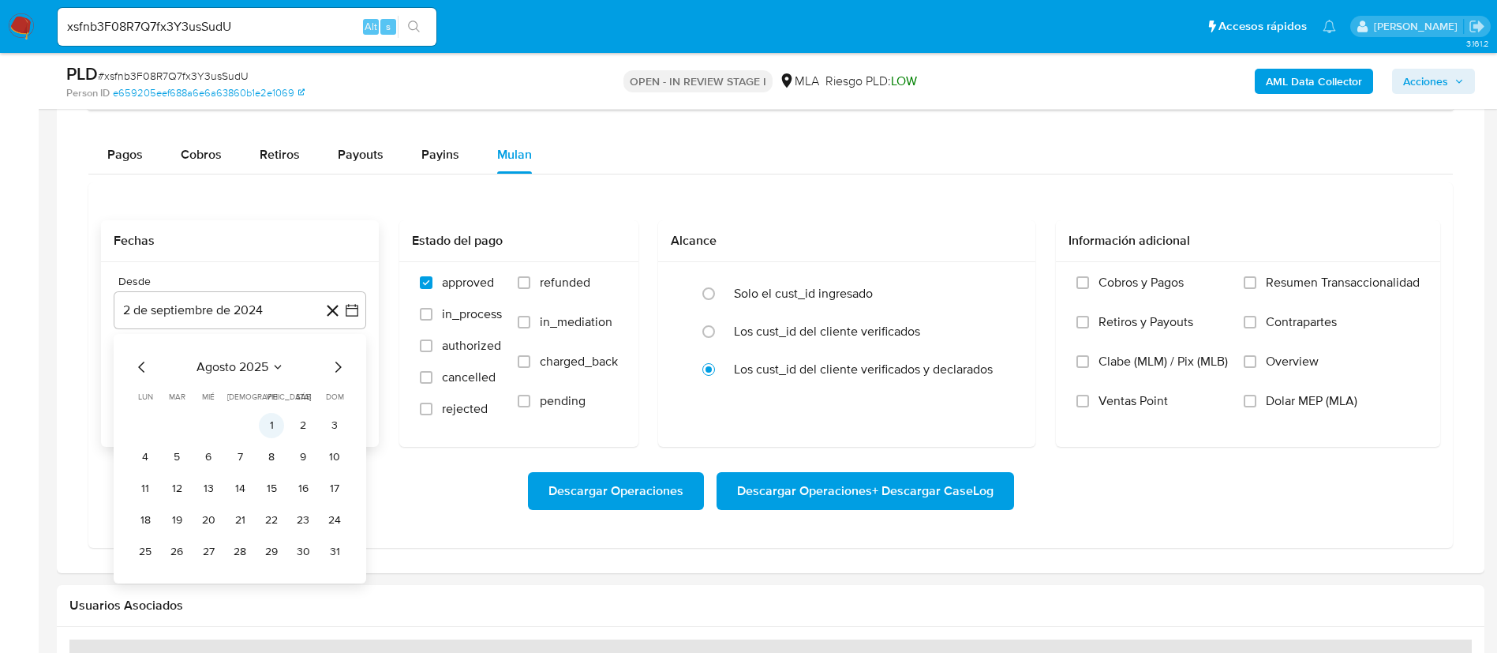
click at [262, 426] on button "1" at bounding box center [271, 425] width 25 height 25
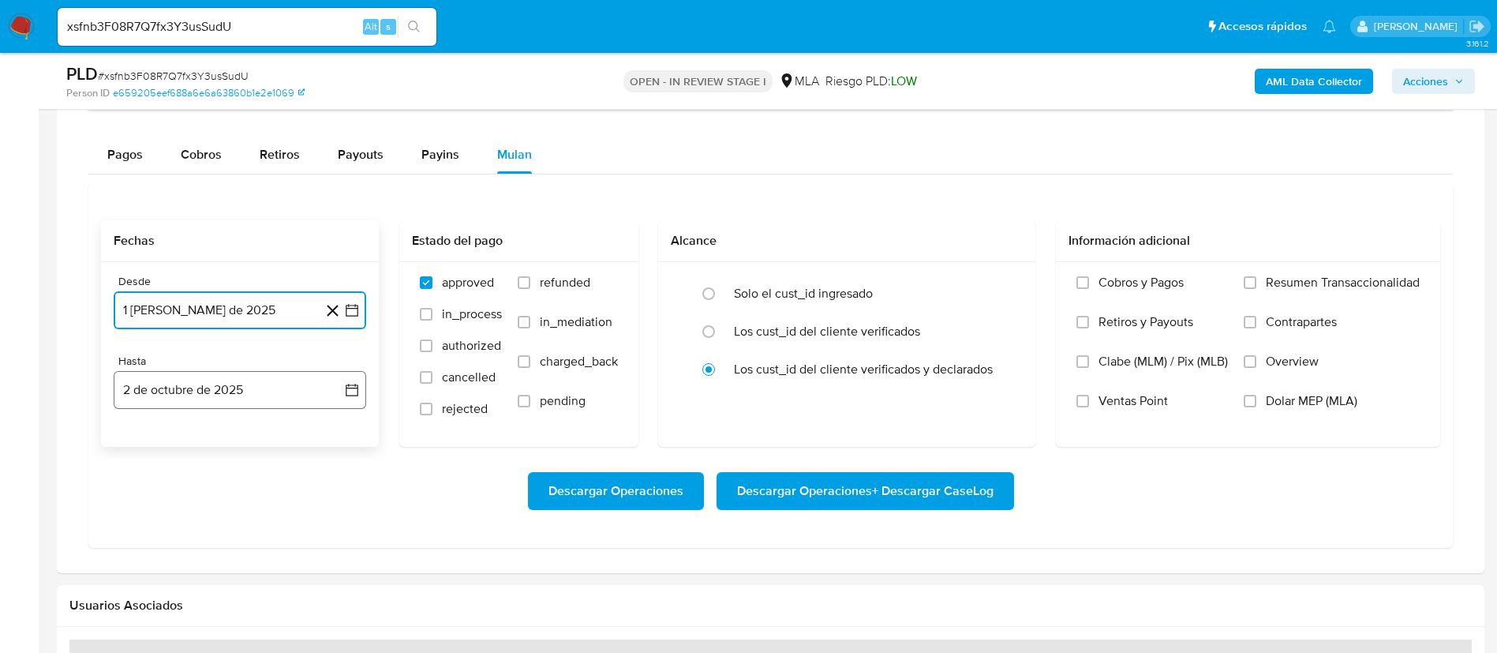
drag, startPoint x: 361, startPoint y: 397, endPoint x: 293, endPoint y: 377, distance: 70.9
click at [360, 397] on button "2 de octubre de 2025" at bounding box center [240, 390] width 253 height 38
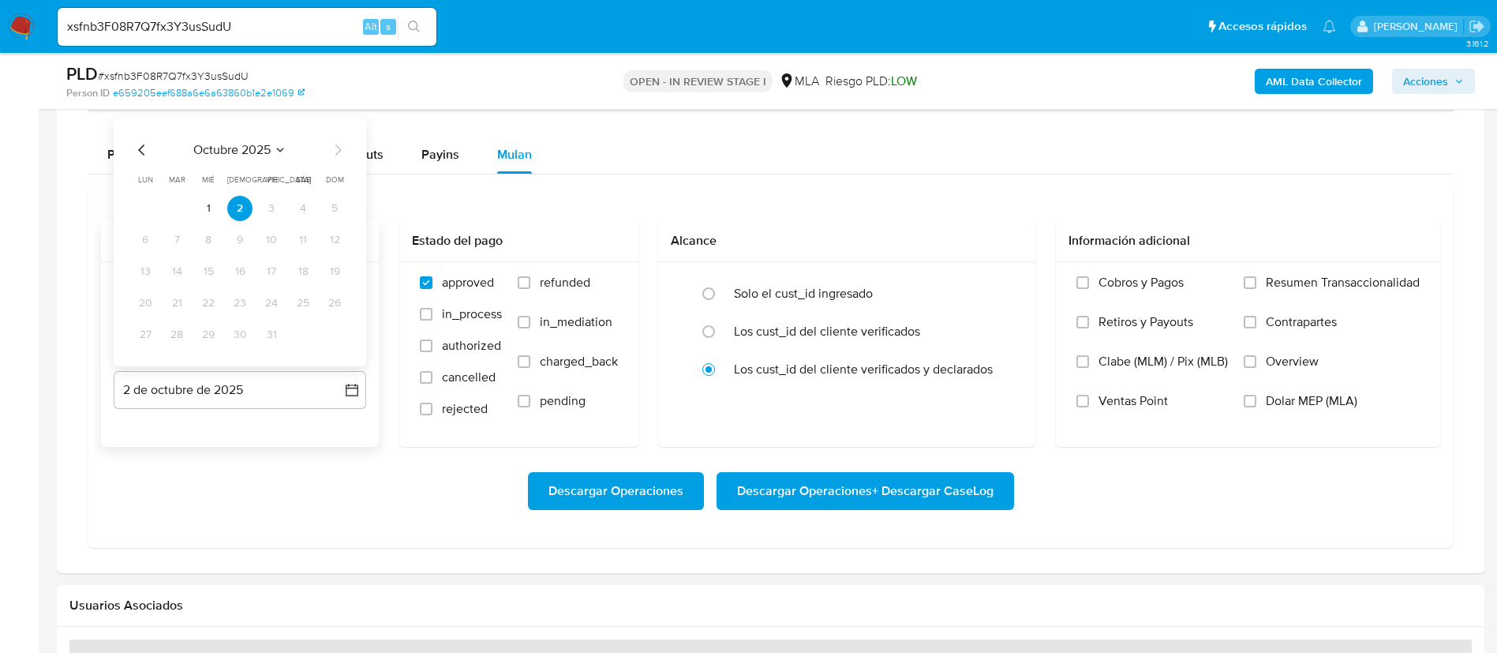
click at [133, 153] on icon "Mes anterior" at bounding box center [142, 149] width 19 height 19
click at [186, 332] on button "30" at bounding box center [176, 334] width 25 height 25
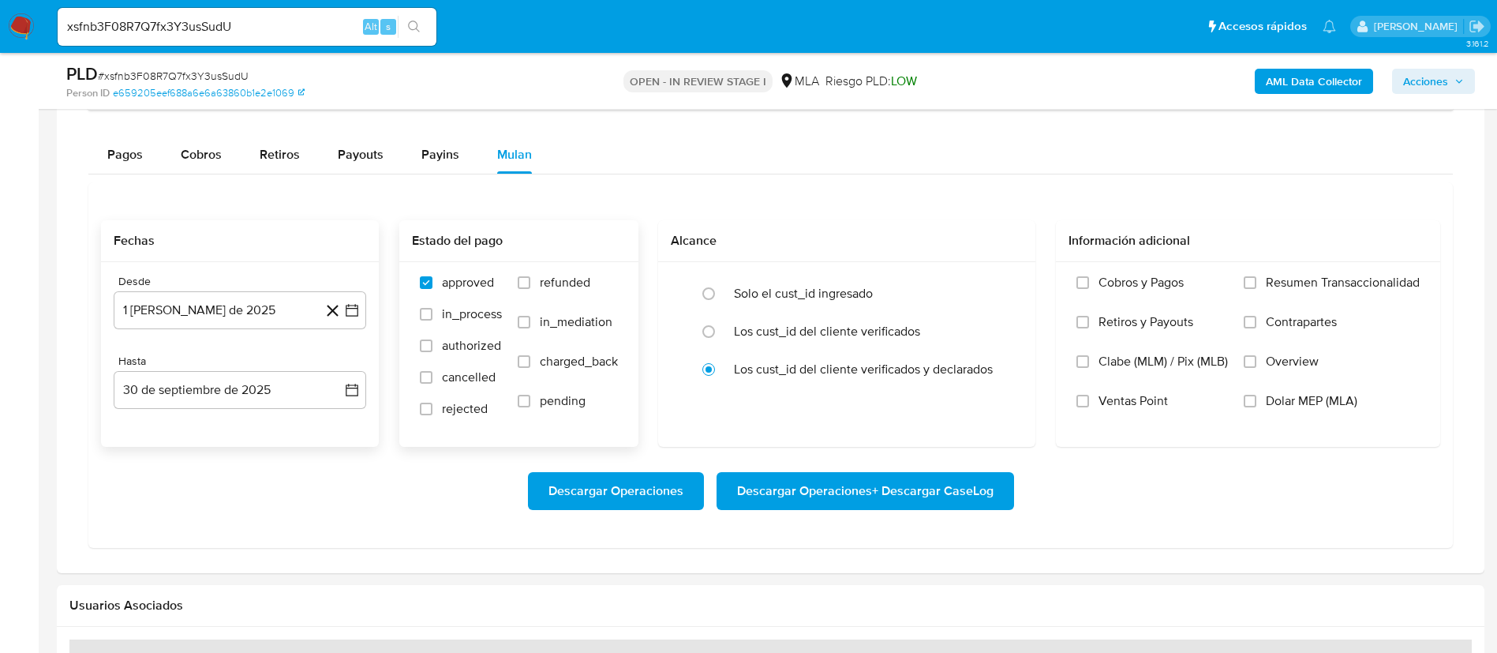
drag, startPoint x: 570, startPoint y: 287, endPoint x: 623, endPoint y: 292, distance: 53.2
click at [571, 287] on span "refunded" at bounding box center [565, 283] width 51 height 16
click at [530, 287] on input "refunded" at bounding box center [524, 282] width 13 height 13
checkbox input "true"
click at [1307, 403] on span "Dolar MEP (MLA)" at bounding box center [1312, 401] width 92 height 16
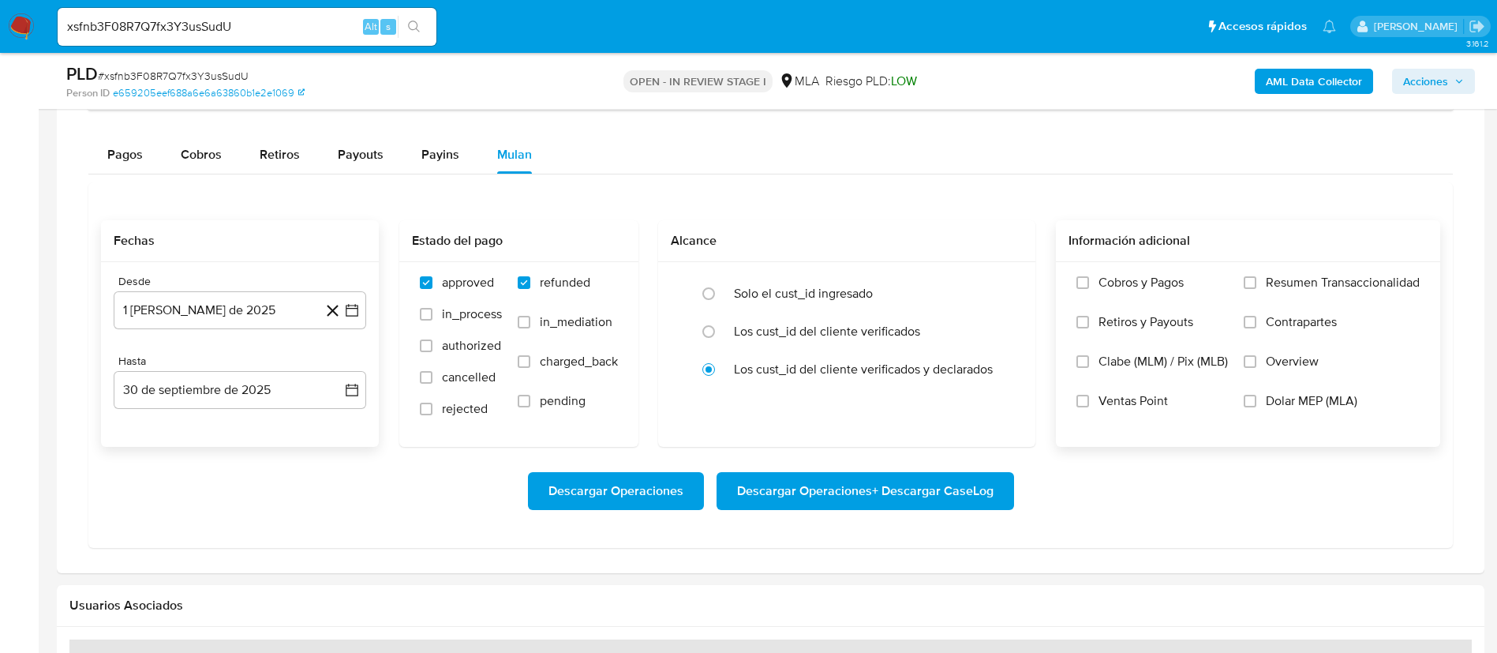
click at [1257, 403] on input "Dolar MEP (MLA)" at bounding box center [1250, 401] width 13 height 13
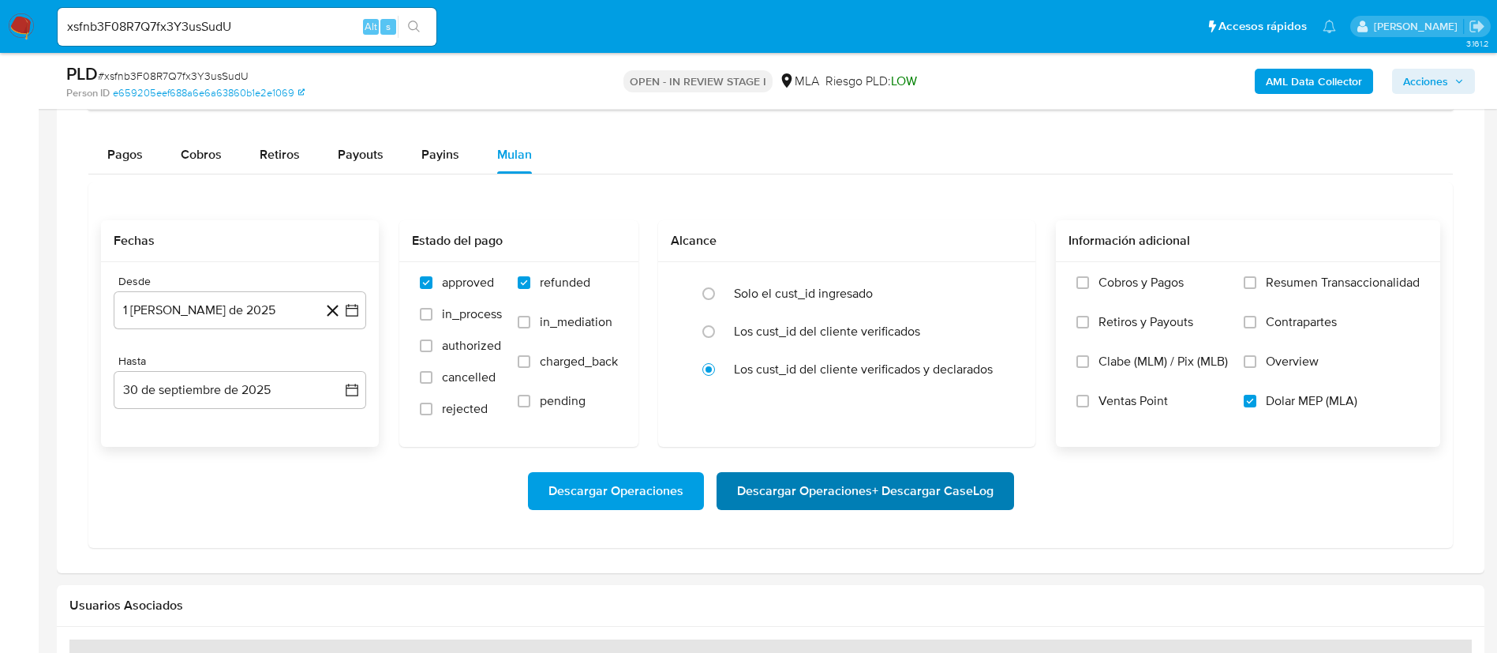
drag, startPoint x: 864, startPoint y: 523, endPoint x: 852, endPoint y: 508, distance: 18.5
click at [855, 511] on div "Descargar Operaciones Descargar Operaciones + Descargar CaseLog" at bounding box center [770, 491] width 1339 height 88
click at [852, 506] on span "Descargar Operaciones + Descargar CaseLog" at bounding box center [865, 491] width 257 height 35
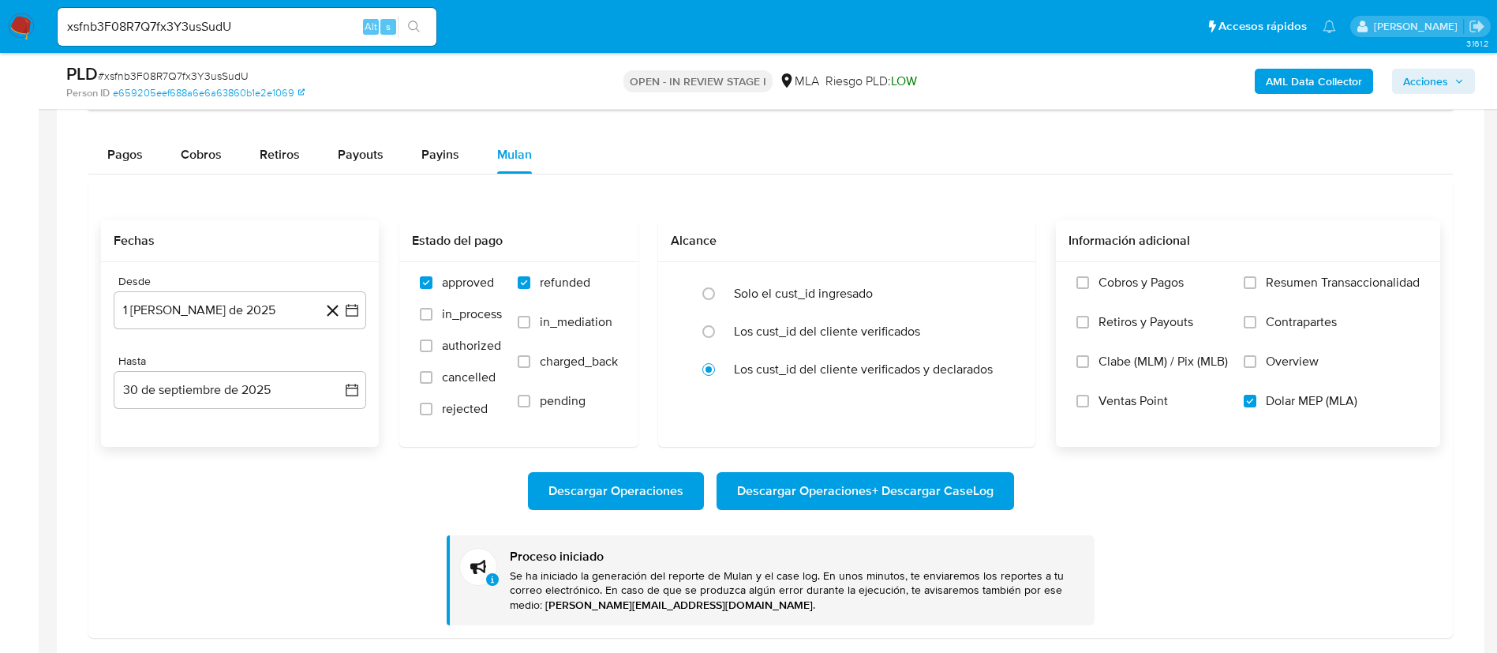
drag, startPoint x: 270, startPoint y: 48, endPoint x: 252, endPoint y: 31, distance: 25.1
click at [264, 45] on nav "Pausado Ver notificaciones xsfnb3F08R7Q7fx3Y3usSudU Alt s Accesos rápidos Presi…" at bounding box center [748, 26] width 1497 height 53
click at [251, 30] on input "xsfnb3F08R7Q7fx3Y3usSudU" at bounding box center [247, 27] width 379 height 21
paste input "A10hCteFTXKEIZsWip3f5DCw"
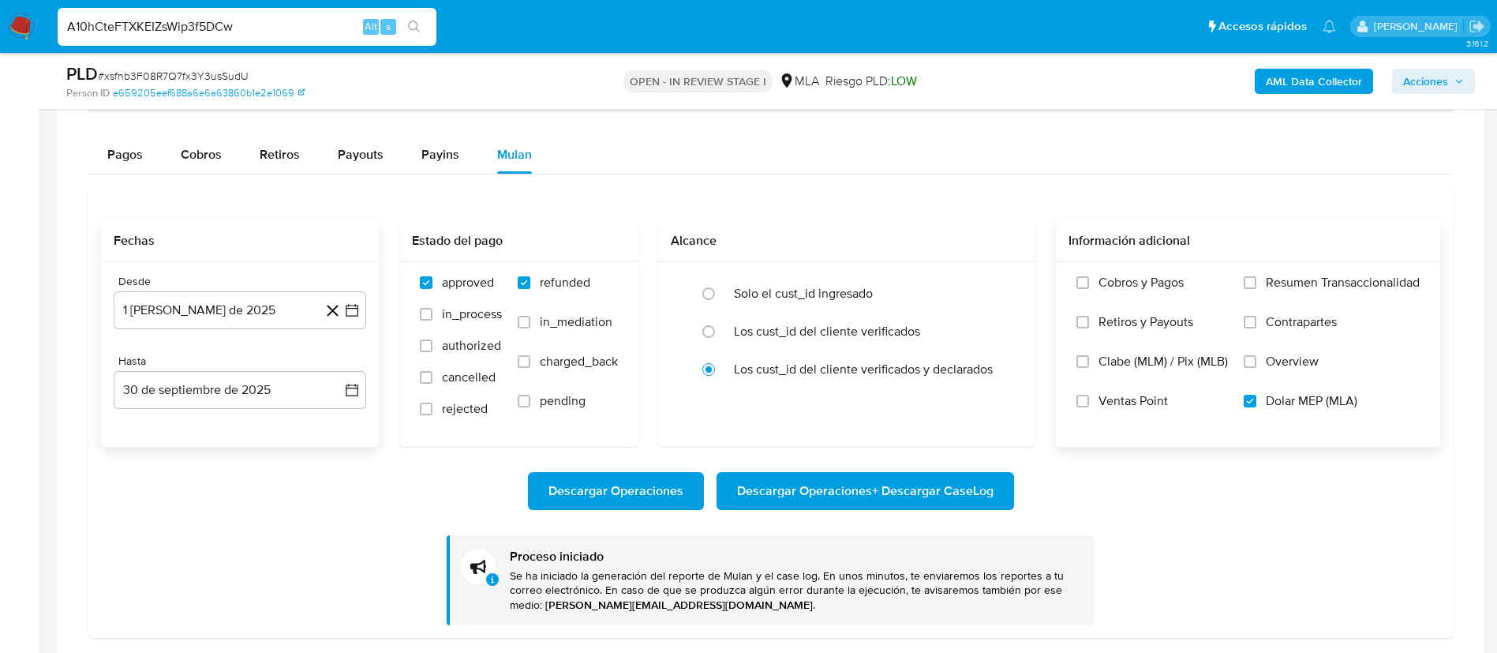
type input "A10hCteFTXKEIZsWip3f5DCw"
click at [425, 26] on button "search-icon" at bounding box center [414, 27] width 32 height 22
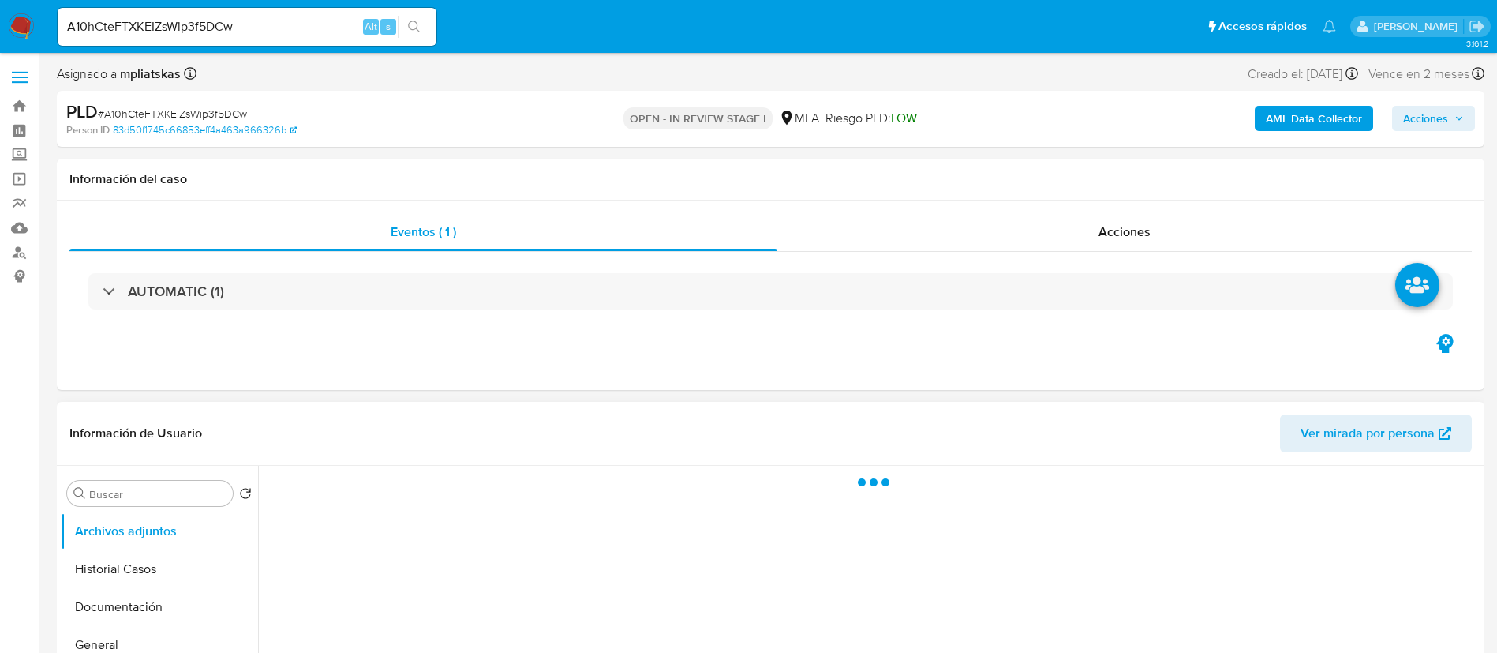
scroll to position [118, 0]
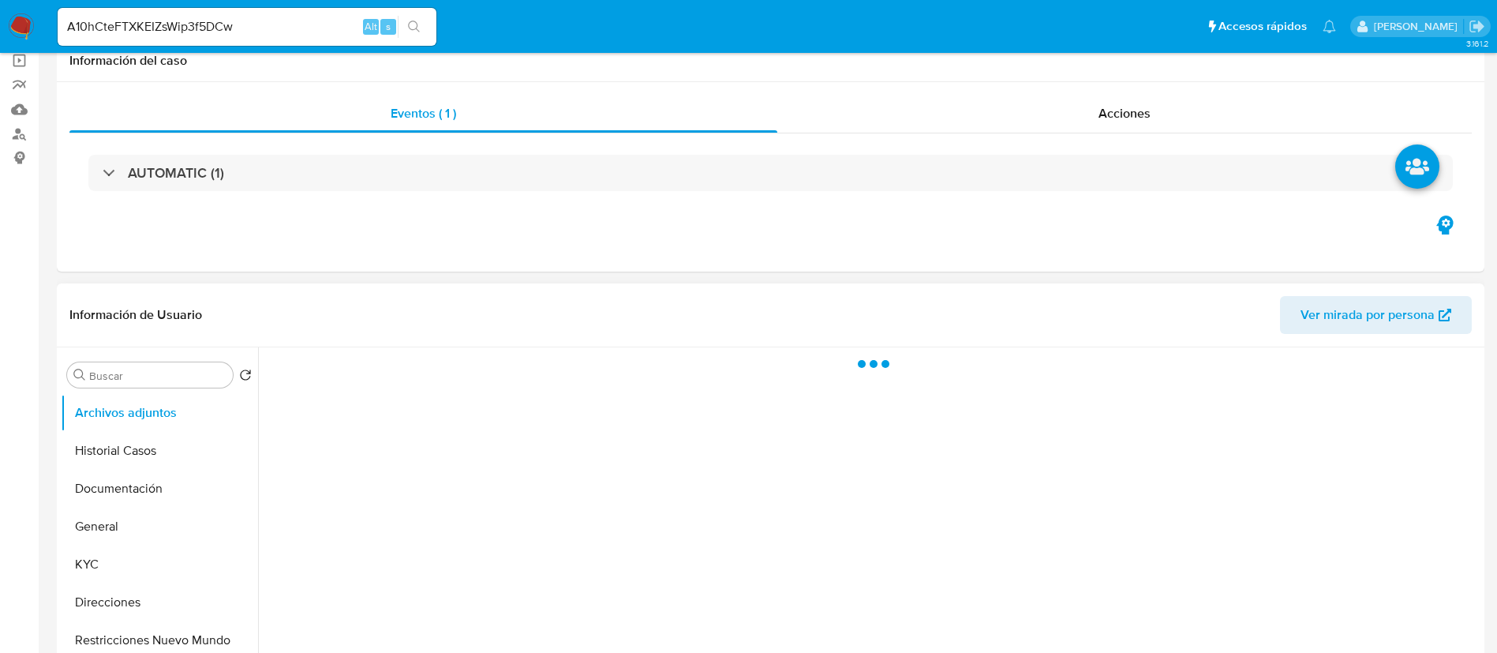
select select "10"
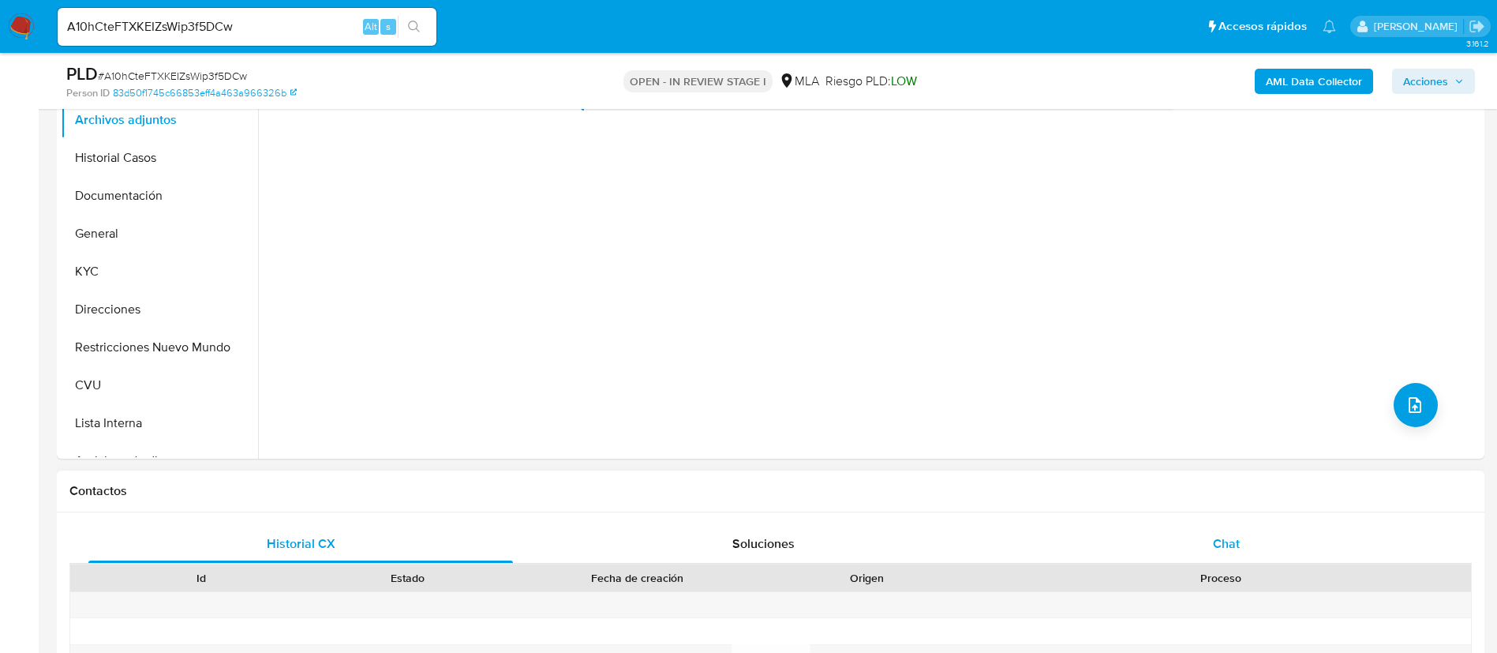
click at [1183, 542] on div "Chat" at bounding box center [1226, 544] width 425 height 38
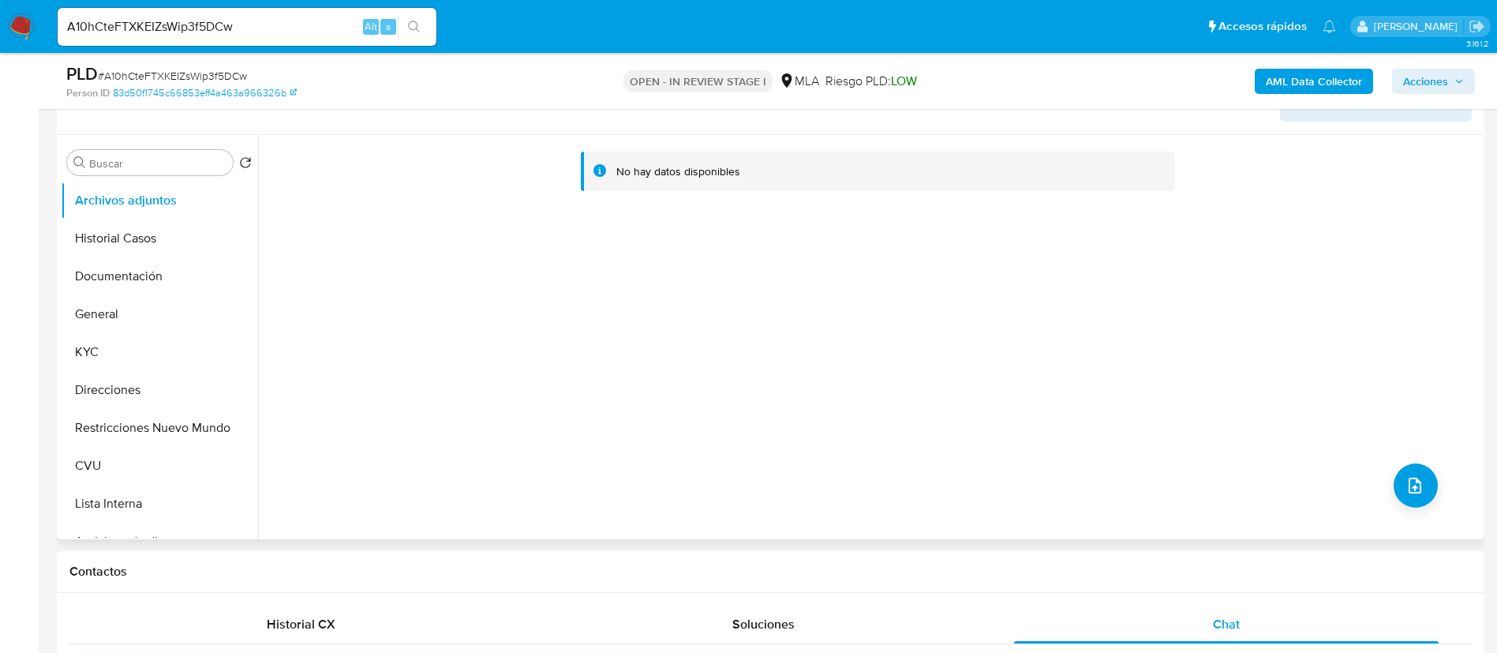
scroll to position [237, 0]
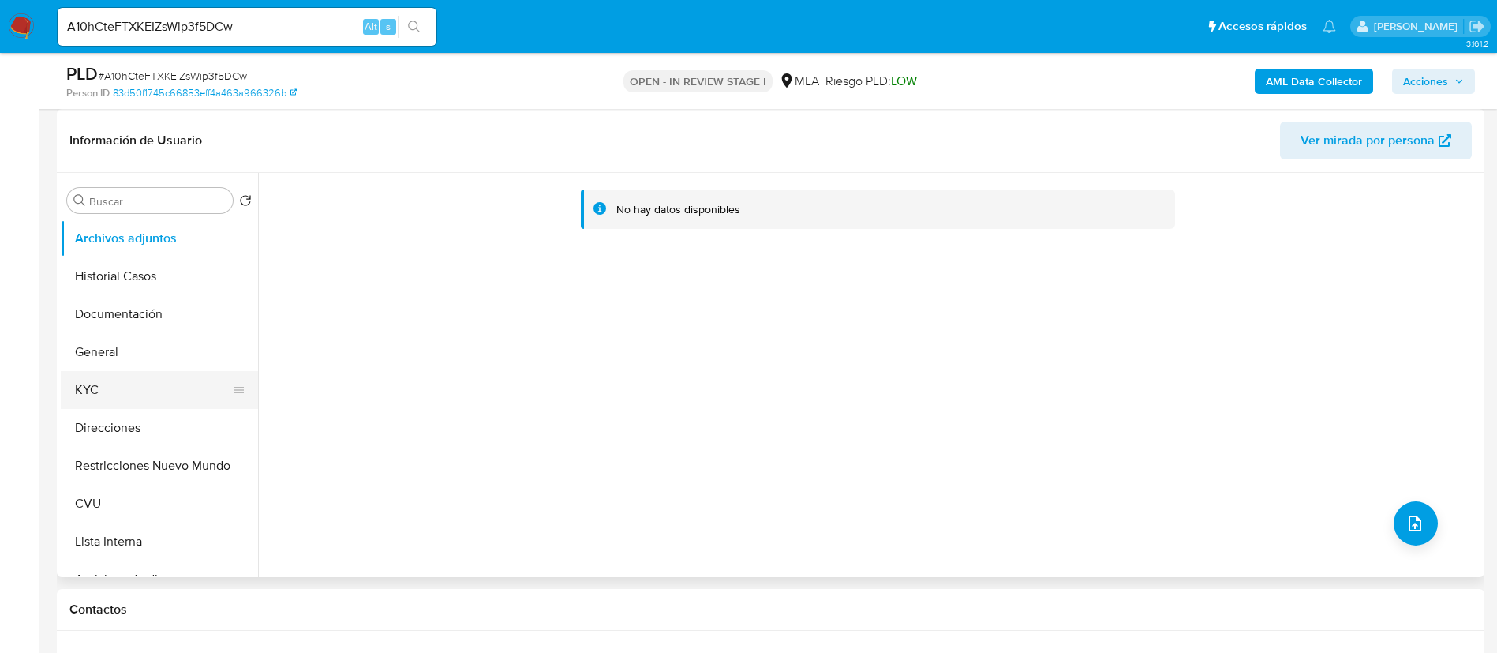
click at [135, 375] on button "KYC" at bounding box center [153, 390] width 185 height 38
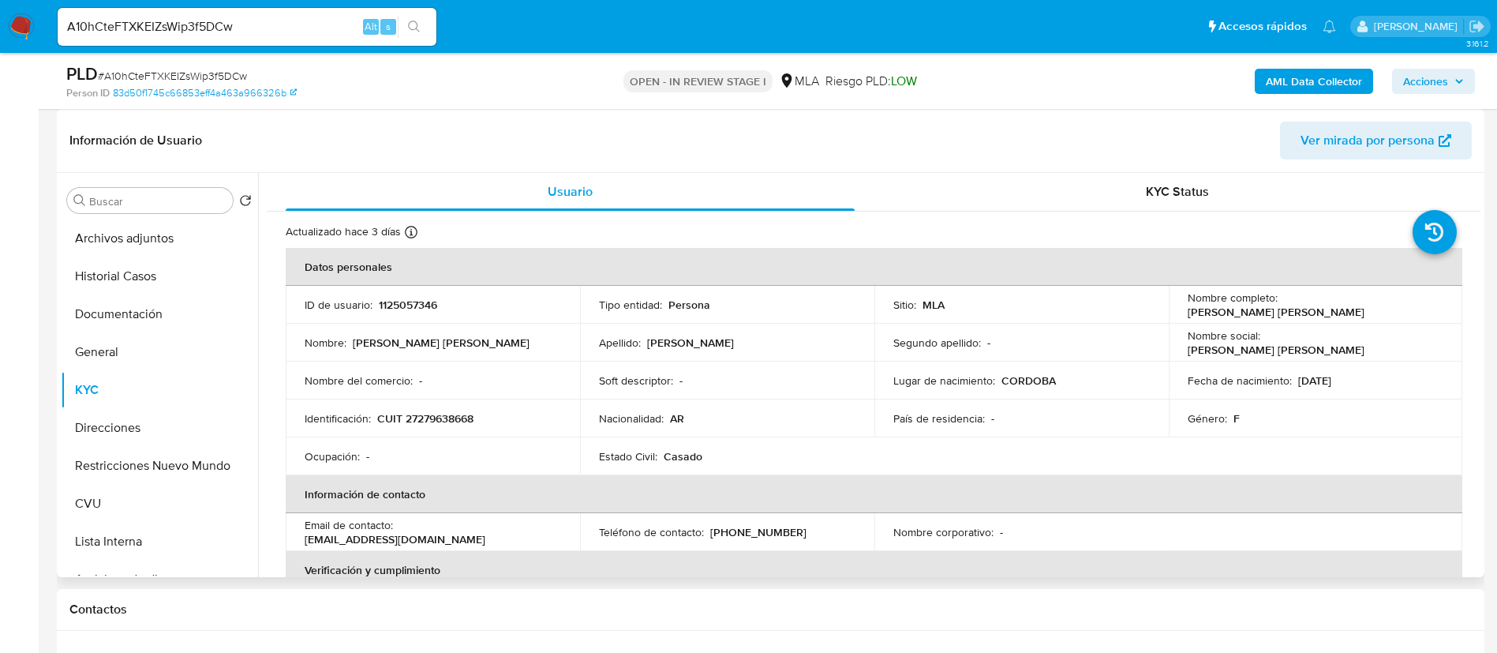
click at [412, 305] on p "1125057346" at bounding box center [408, 305] width 58 height 14
copy p "1125057346"
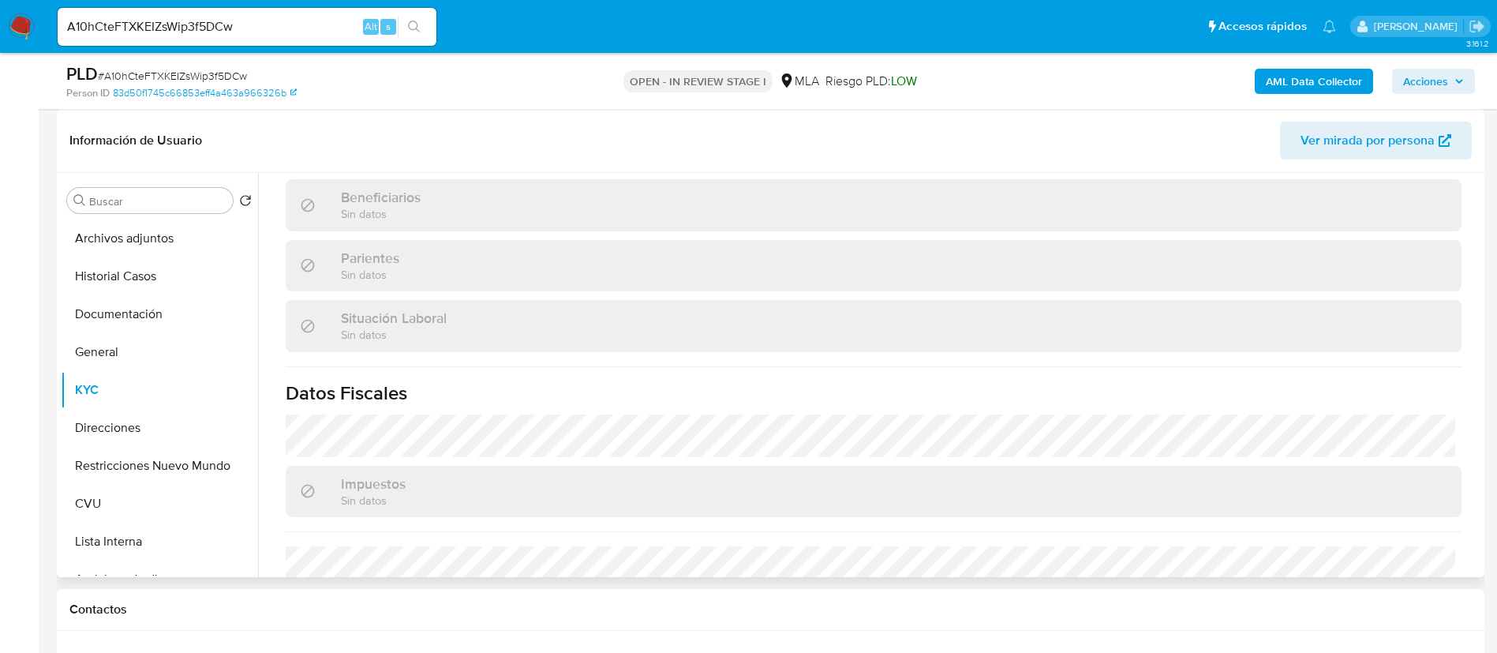
scroll to position [817, 0]
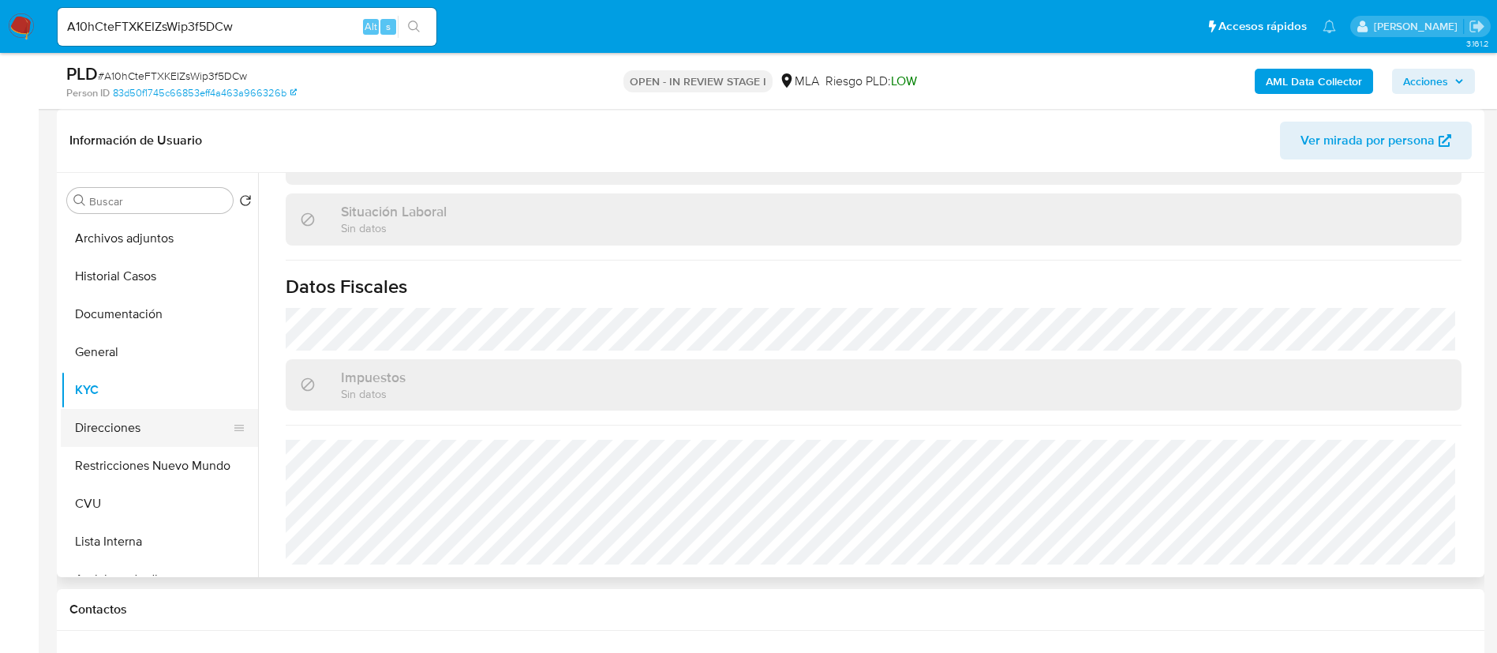
click at [143, 411] on button "Direcciones" at bounding box center [153, 428] width 185 height 38
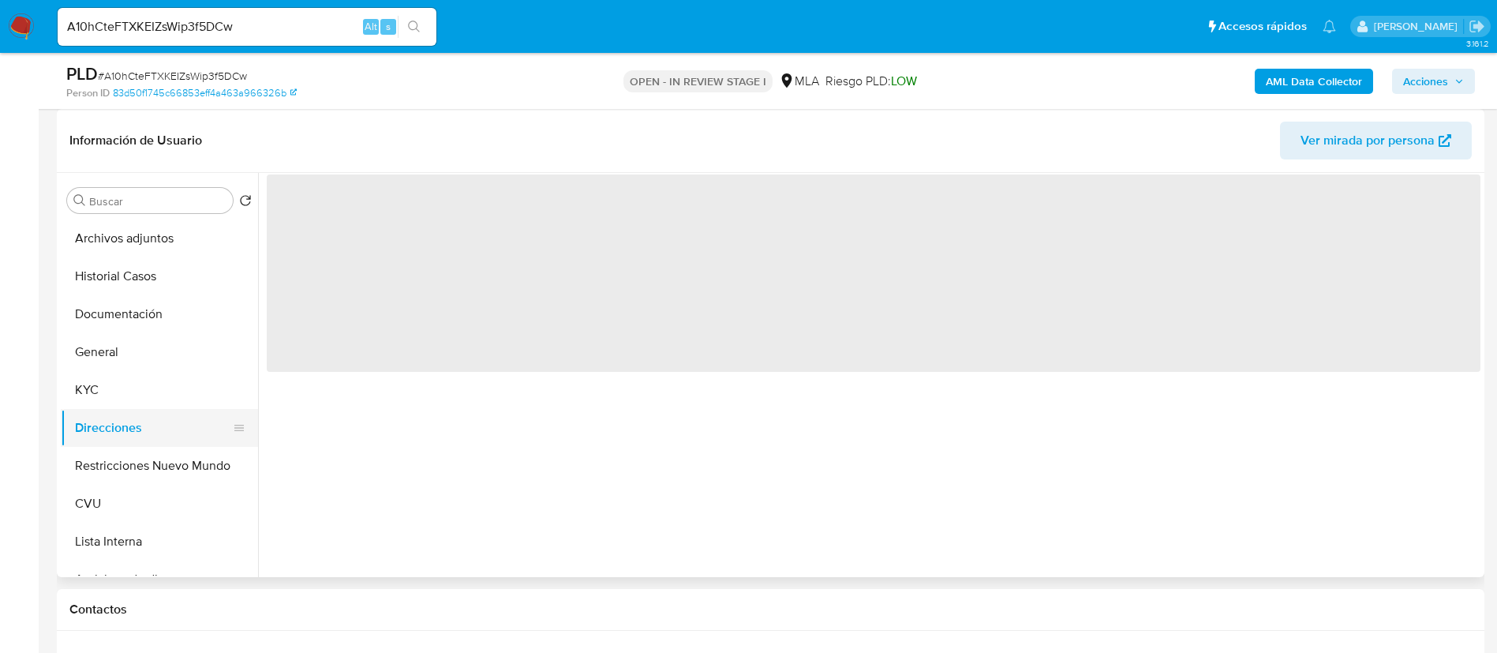
scroll to position [0, 0]
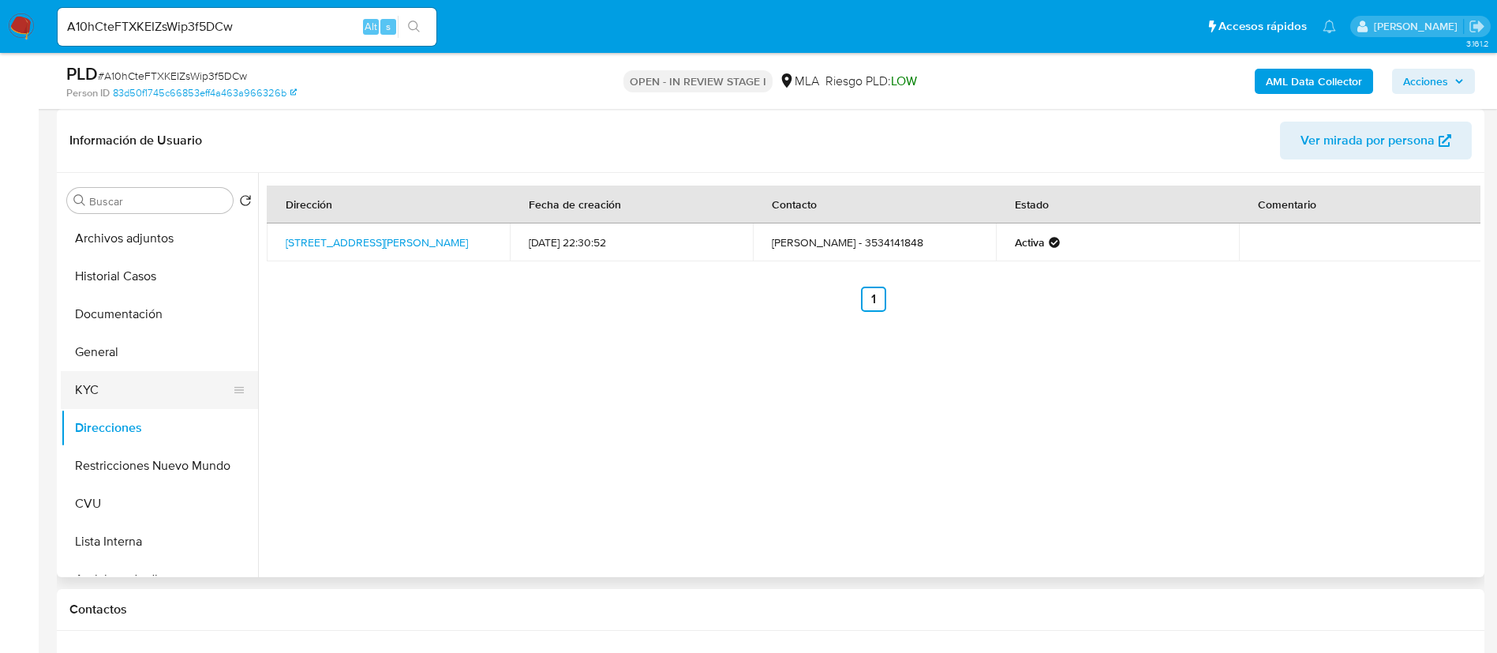
click at [105, 383] on button "KYC" at bounding box center [153, 390] width 185 height 38
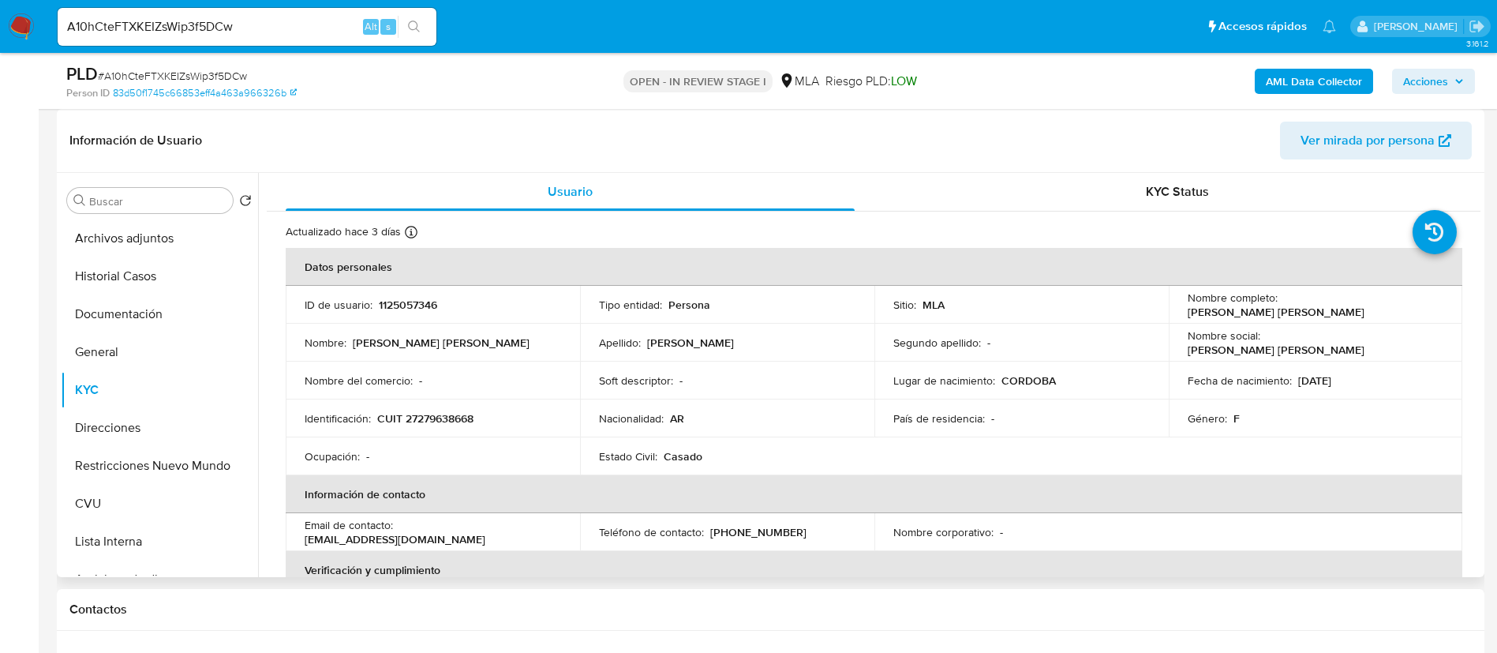
scroll to position [947, 0]
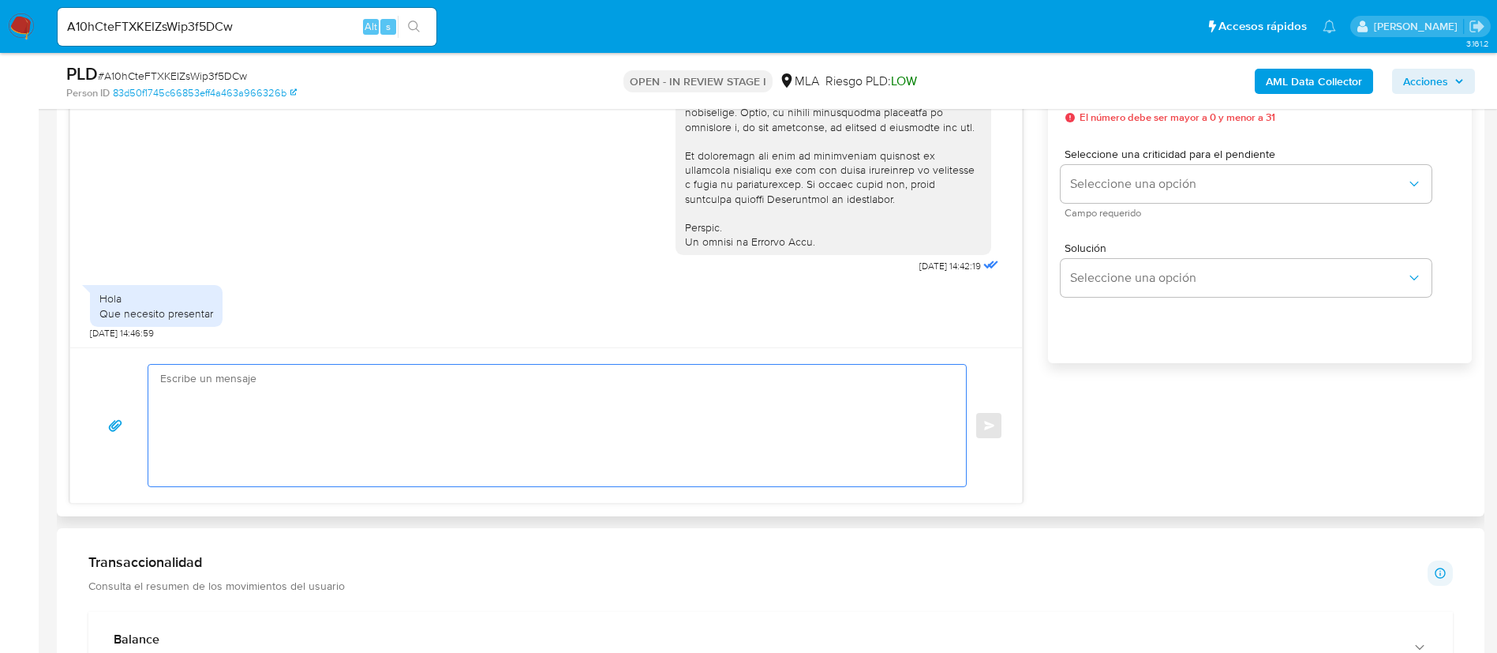
click at [669, 406] on textarea at bounding box center [553, 426] width 786 height 122
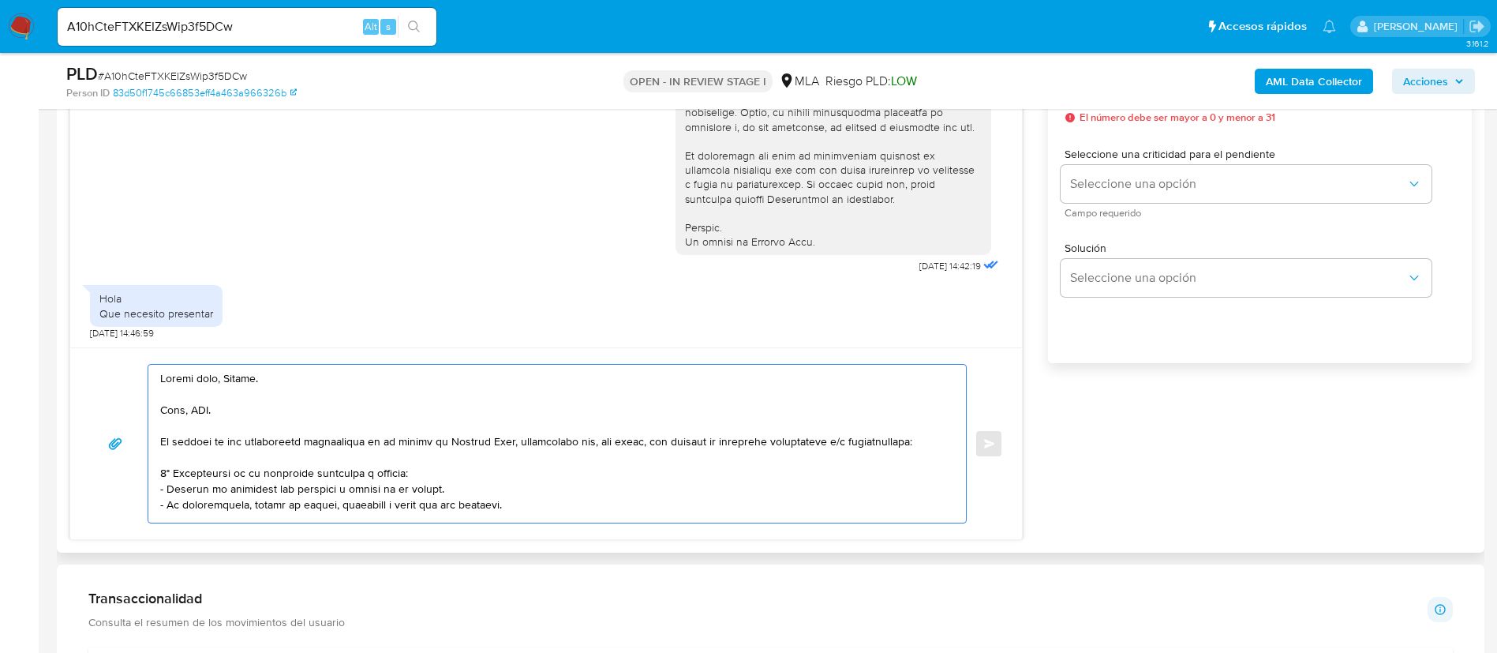
click at [172, 411] on textarea at bounding box center [553, 444] width 786 height 158
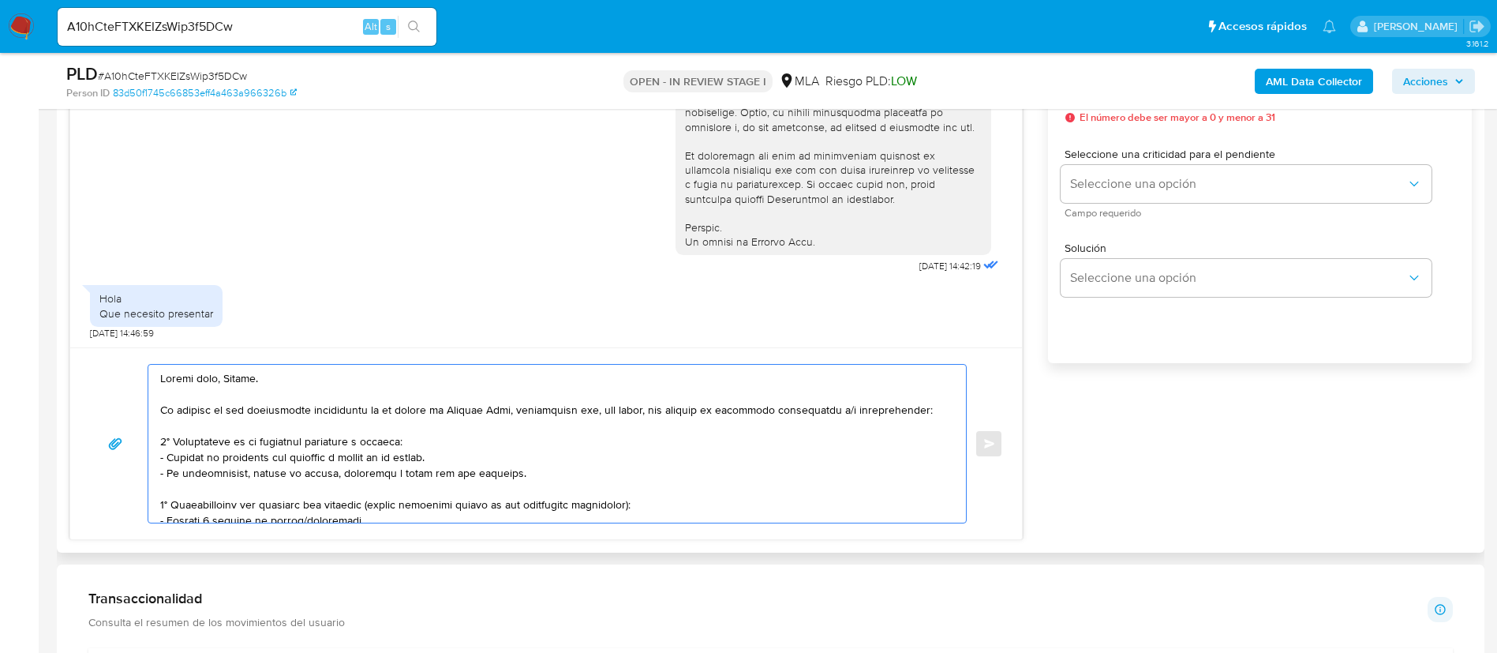
click at [205, 465] on textarea at bounding box center [553, 444] width 786 height 158
click at [206, 475] on textarea at bounding box center [553, 444] width 786 height 158
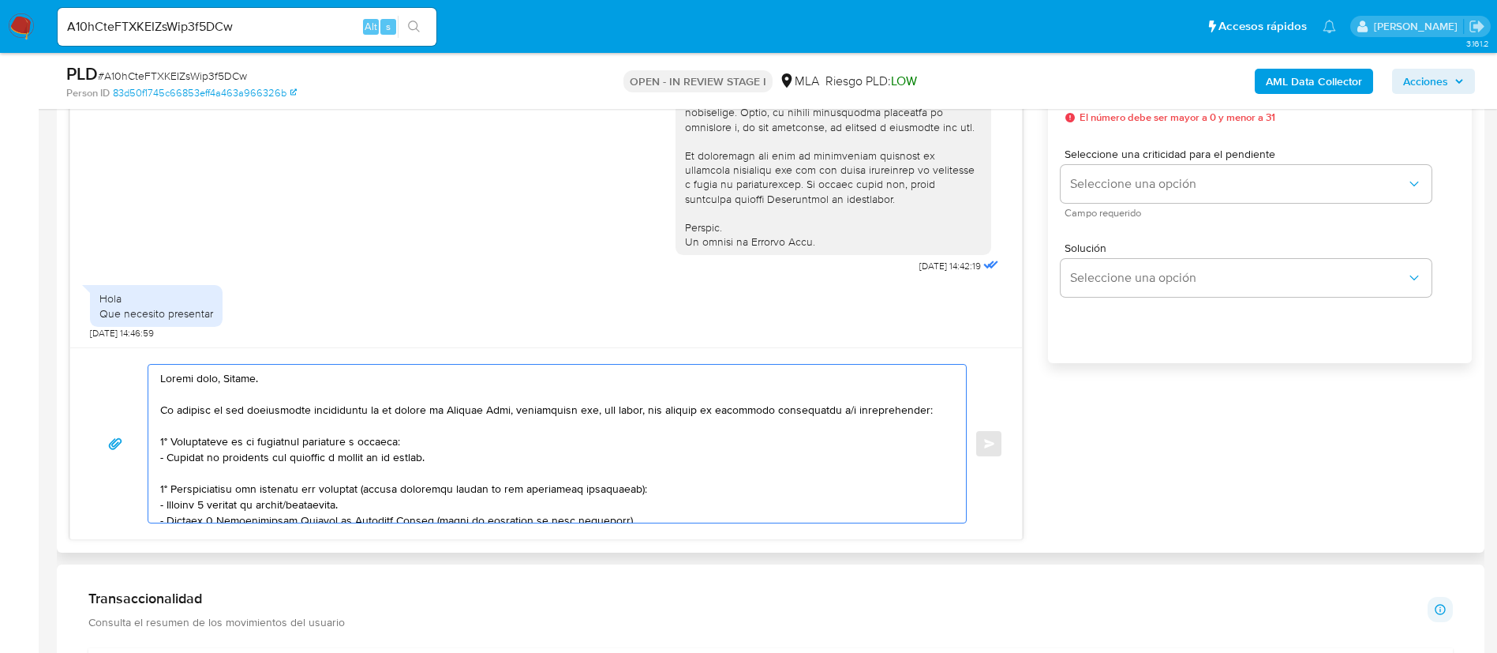
click at [332, 505] on textarea at bounding box center [553, 444] width 786 height 158
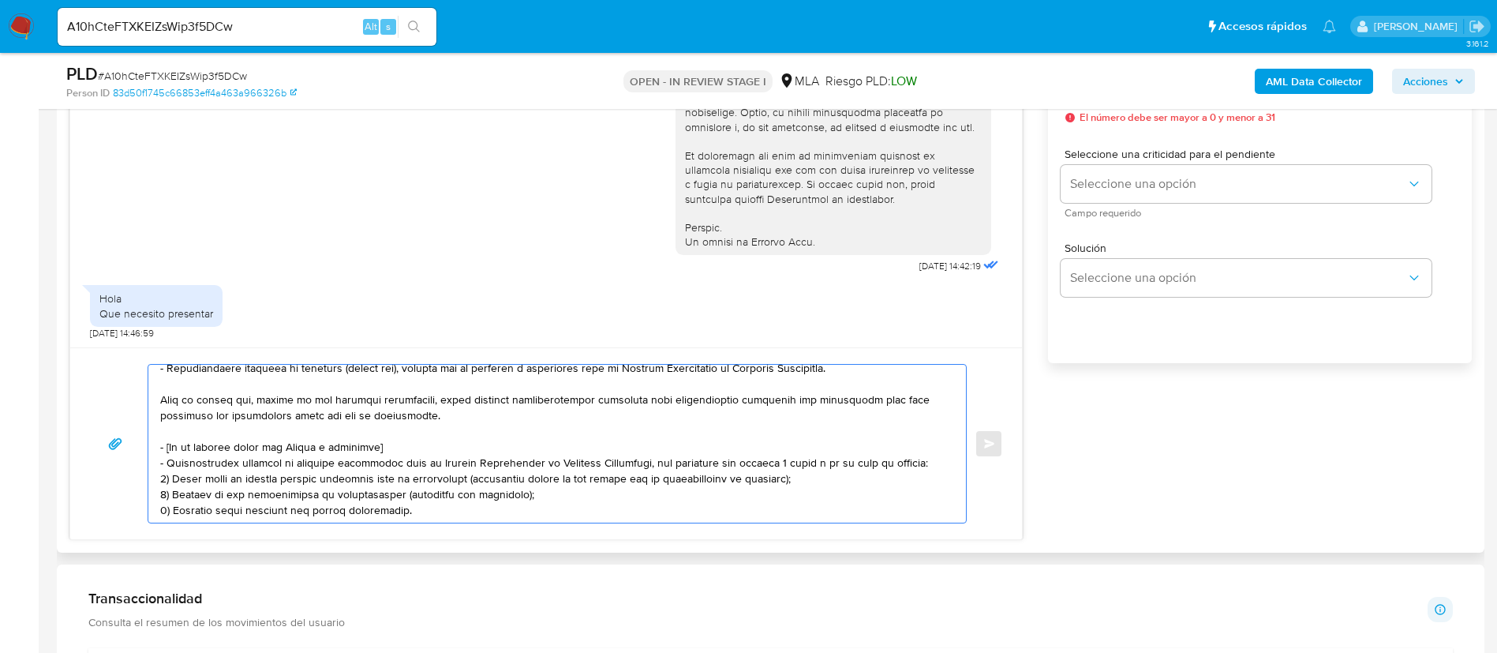
scroll to position [237, 0]
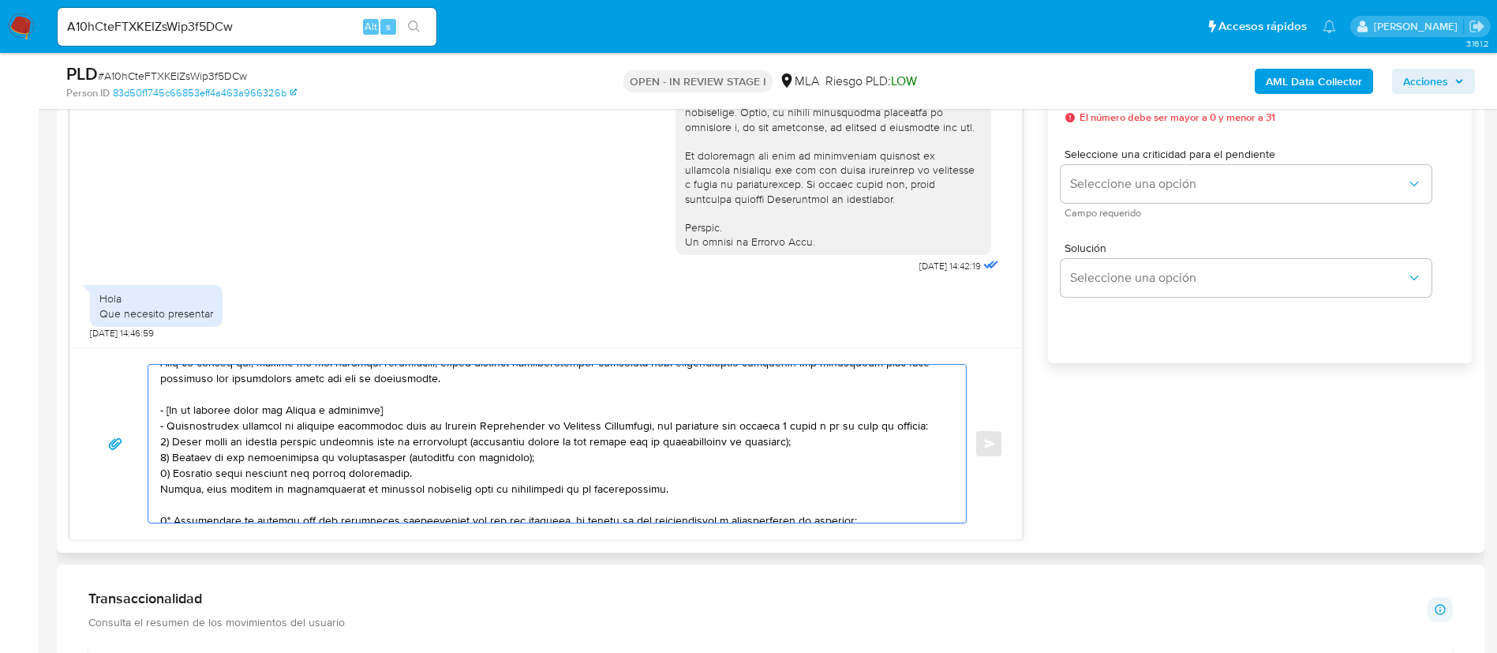
drag, startPoint x: 160, startPoint y: 410, endPoint x: 647, endPoint y: 490, distance: 493.6
click at [647, 490] on textarea at bounding box center [553, 444] width 786 height 158
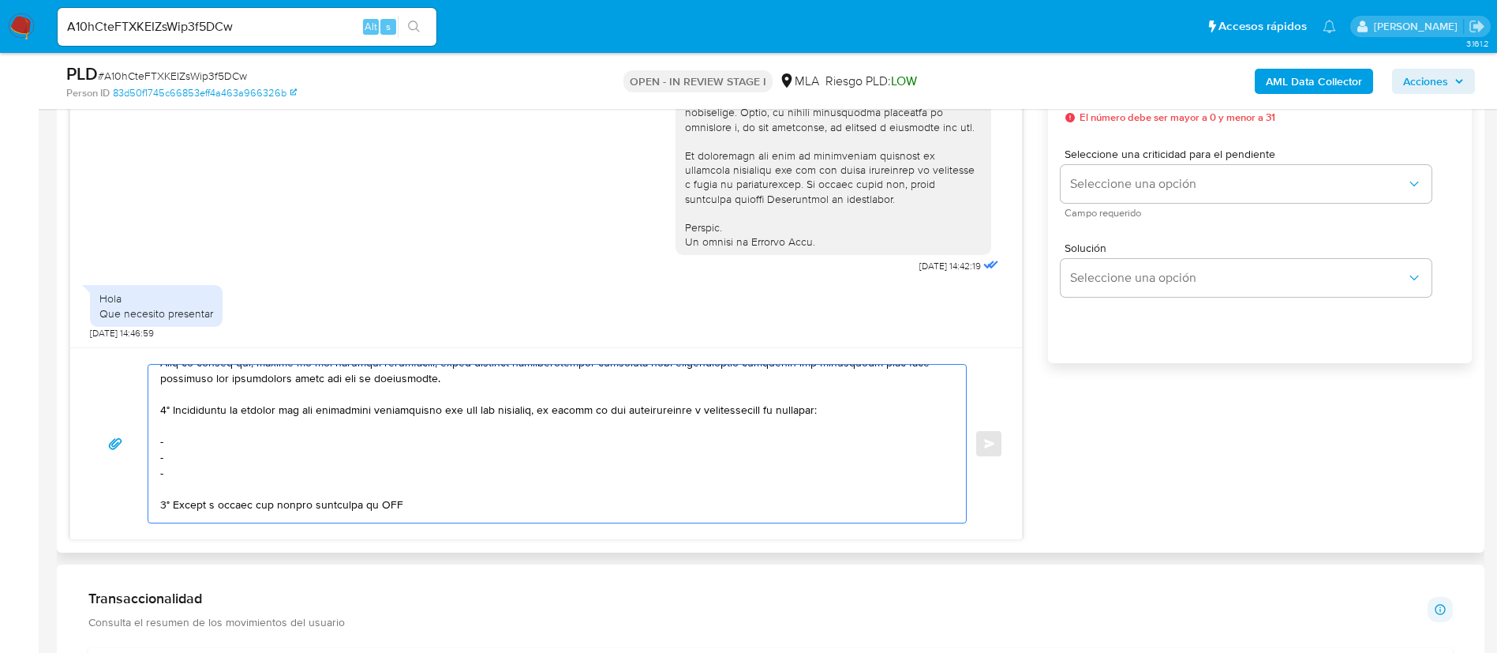
scroll to position [221, 0]
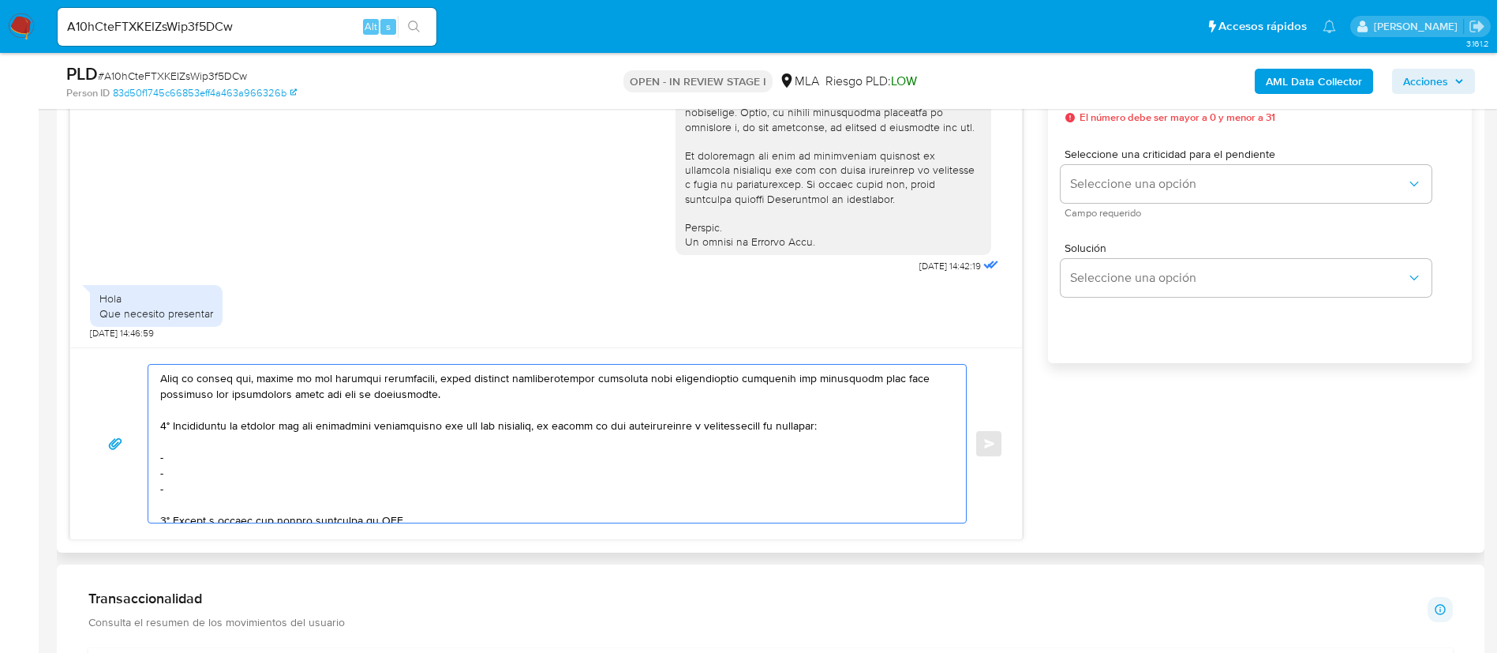
click at [236, 465] on textarea at bounding box center [553, 444] width 786 height 158
paste textarea "Federico Gonzalo Soave - CUIT 20307096553"
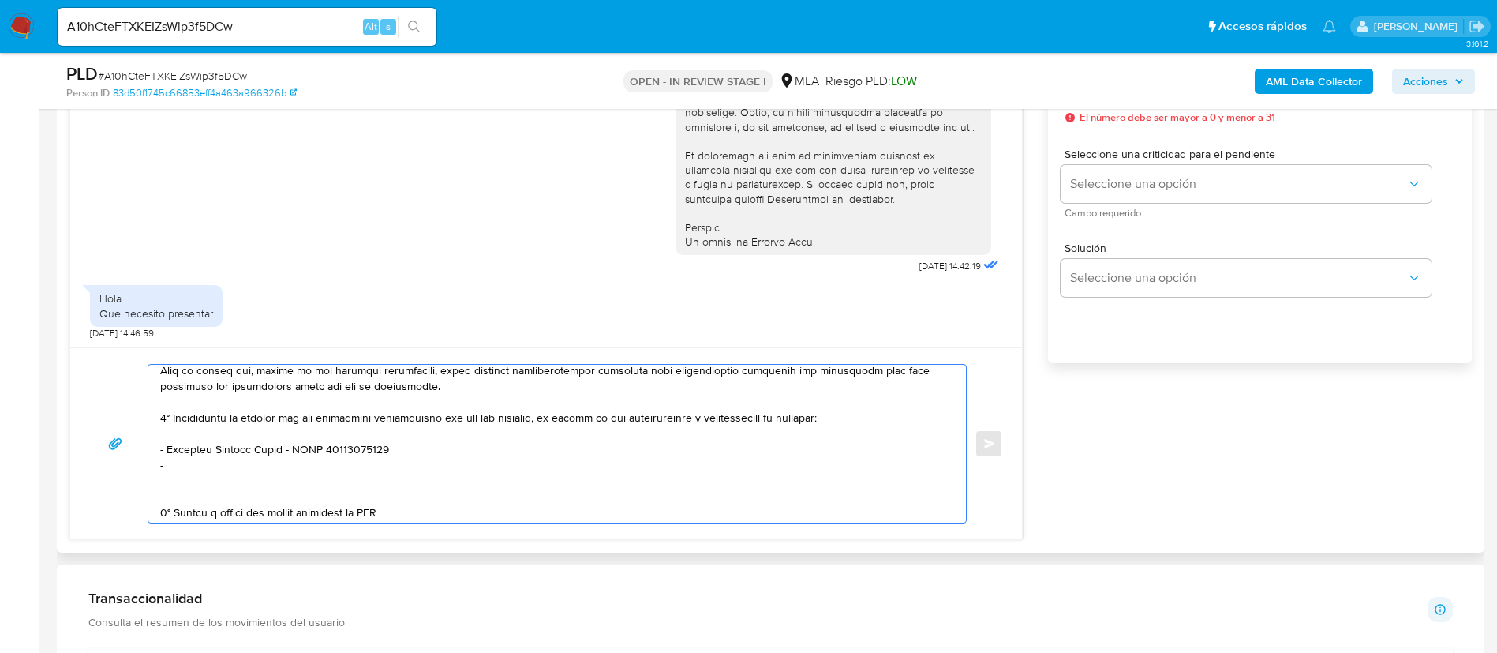
drag, startPoint x: 401, startPoint y: 516, endPoint x: 419, endPoint y: 455, distance: 63.4
click at [419, 455] on textarea at bounding box center [553, 444] width 786 height 158
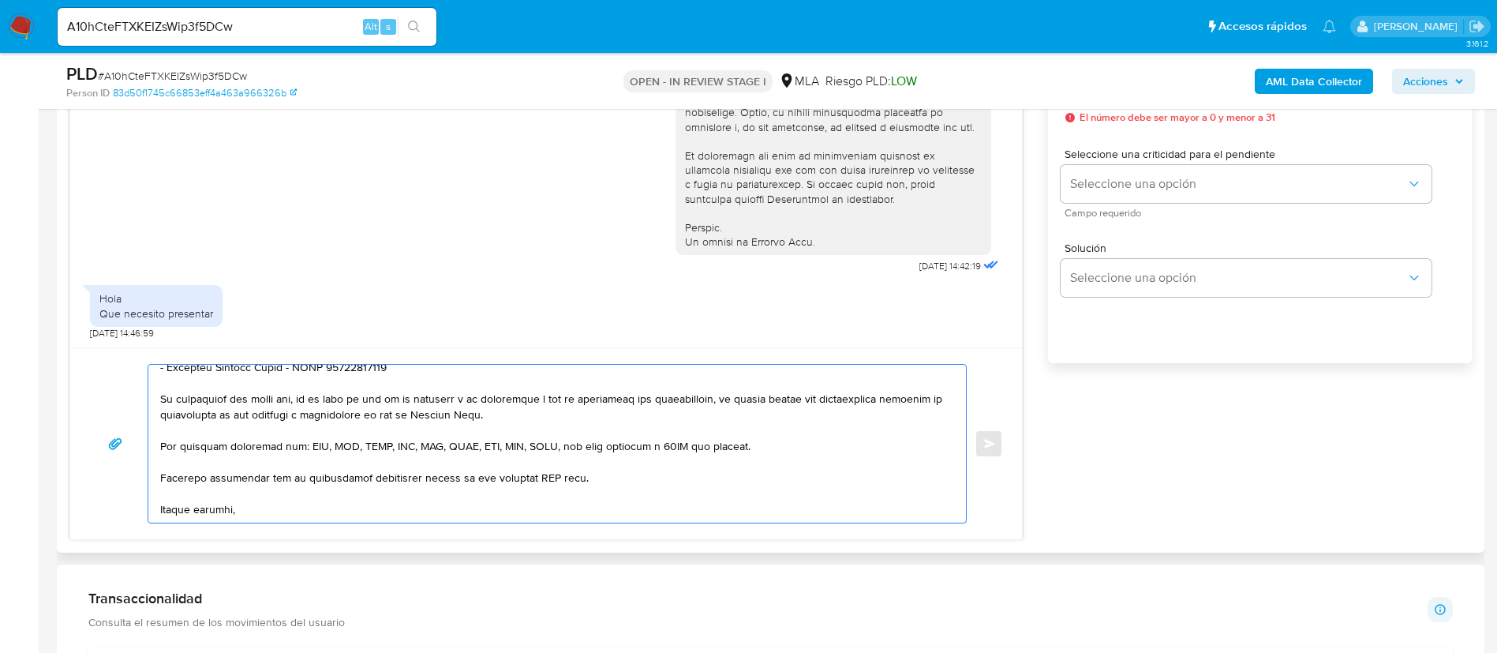
scroll to position [347, 0]
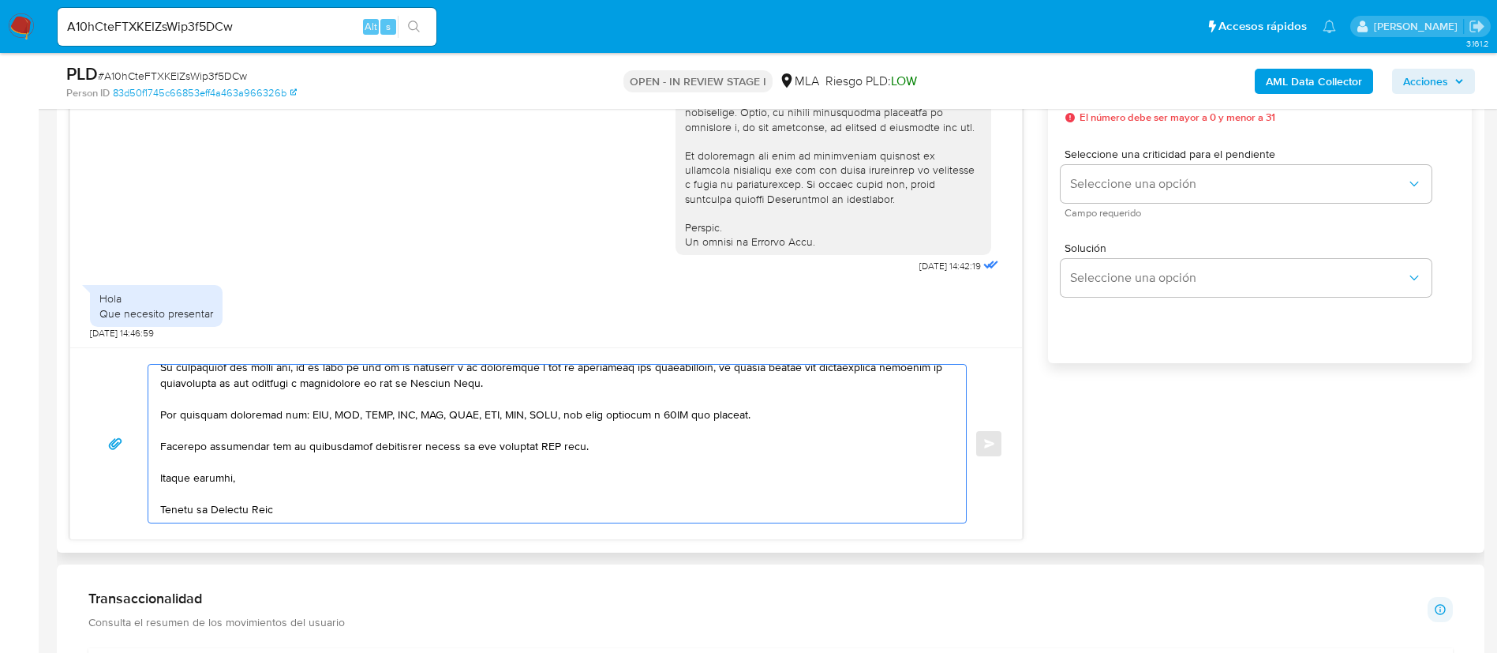
click at [545, 442] on textarea at bounding box center [553, 444] width 786 height 158
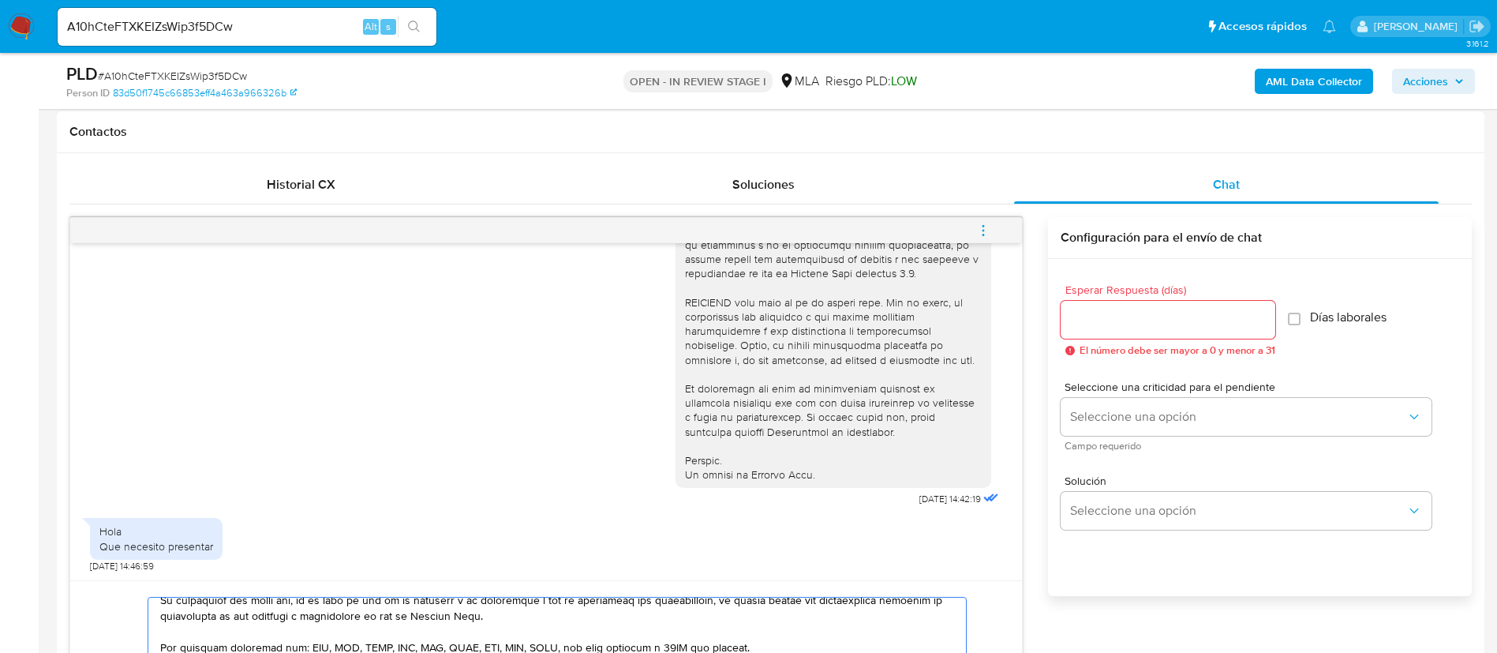
scroll to position [710, 0]
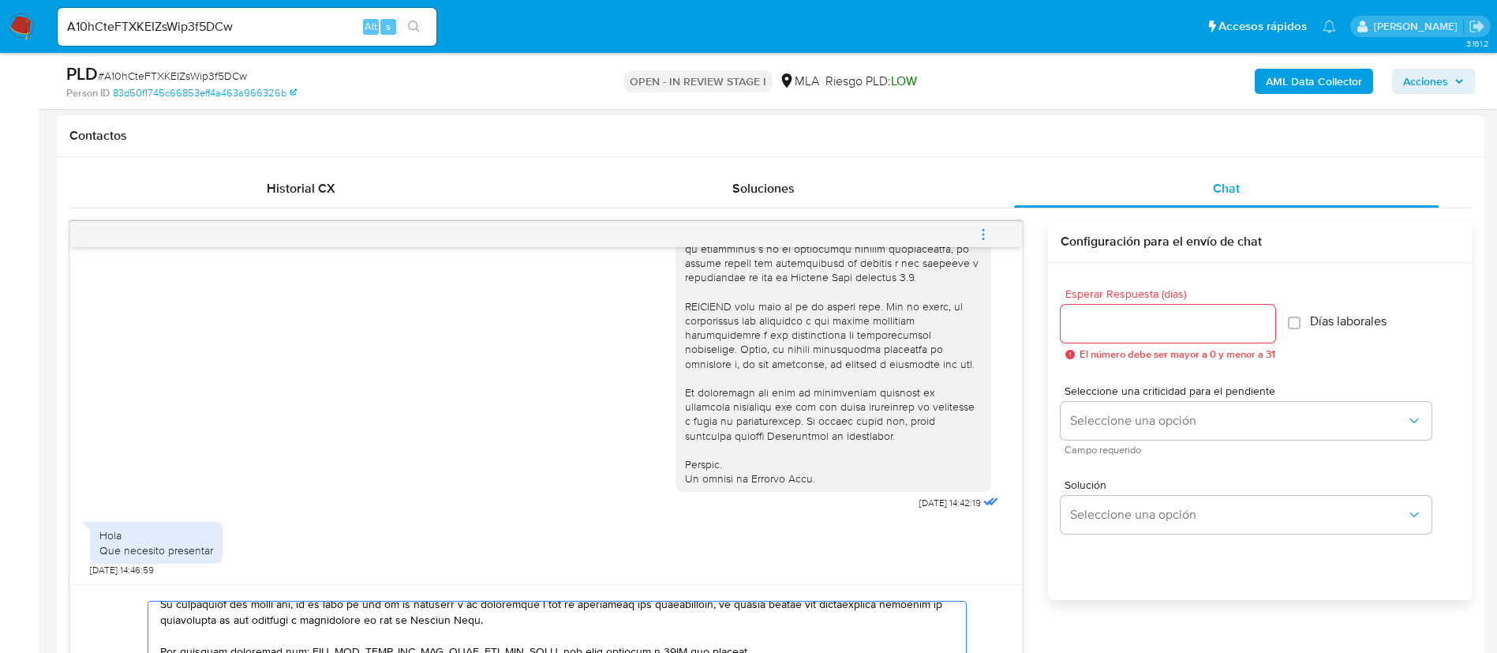
type textarea "Buenos días, Andrea. En función de las operaciones registradas en tu cuenta de …"
click at [1103, 324] on input "Esperar Respuesta (días)" at bounding box center [1168, 323] width 215 height 21
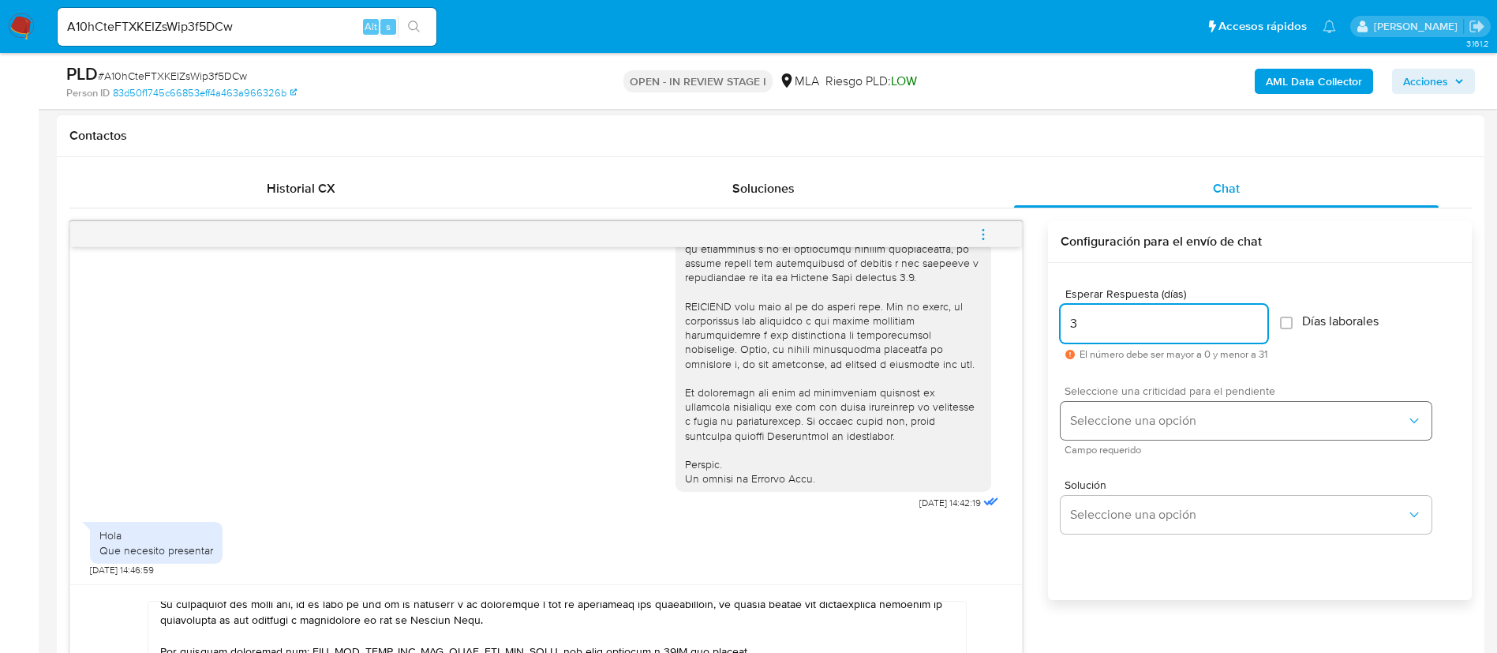
type input "3"
click at [1111, 421] on span "Seleccione una opción" at bounding box center [1238, 421] width 336 height 16
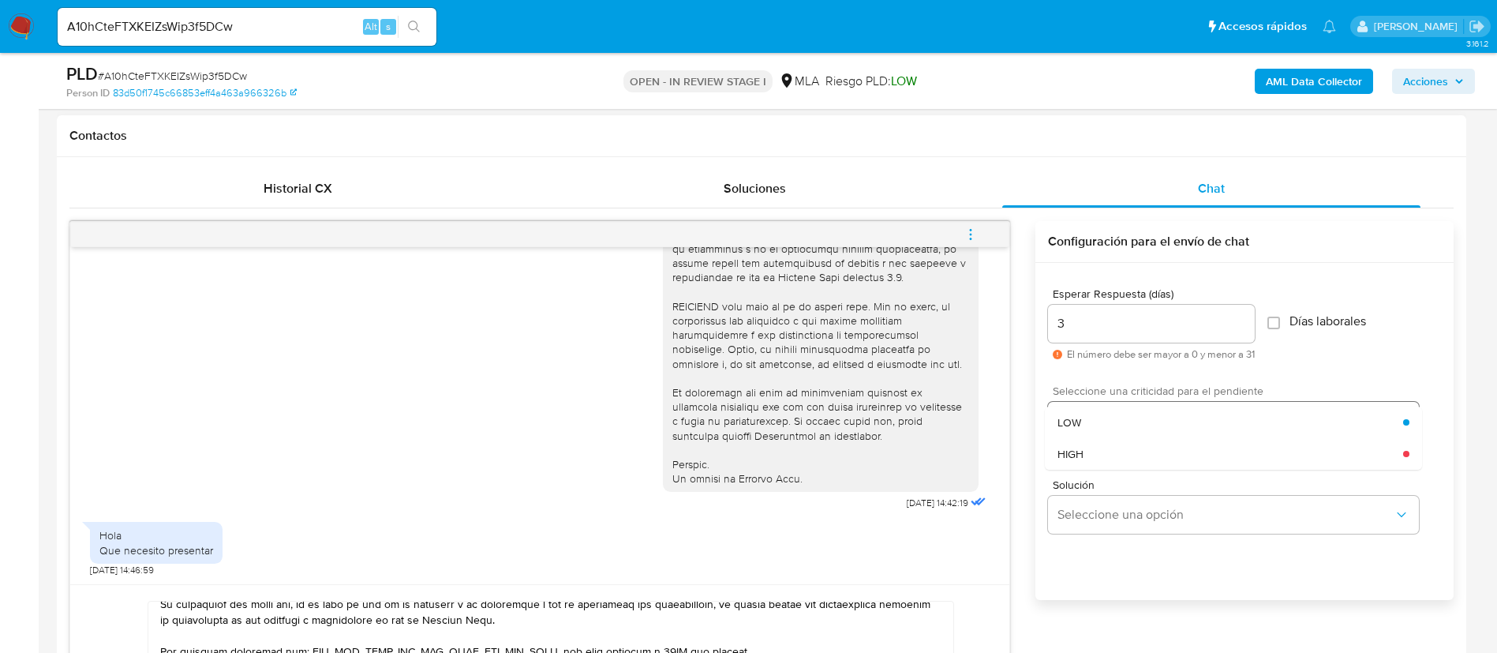
click at [1111, 420] on div "LOW" at bounding box center [1231, 422] width 346 height 32
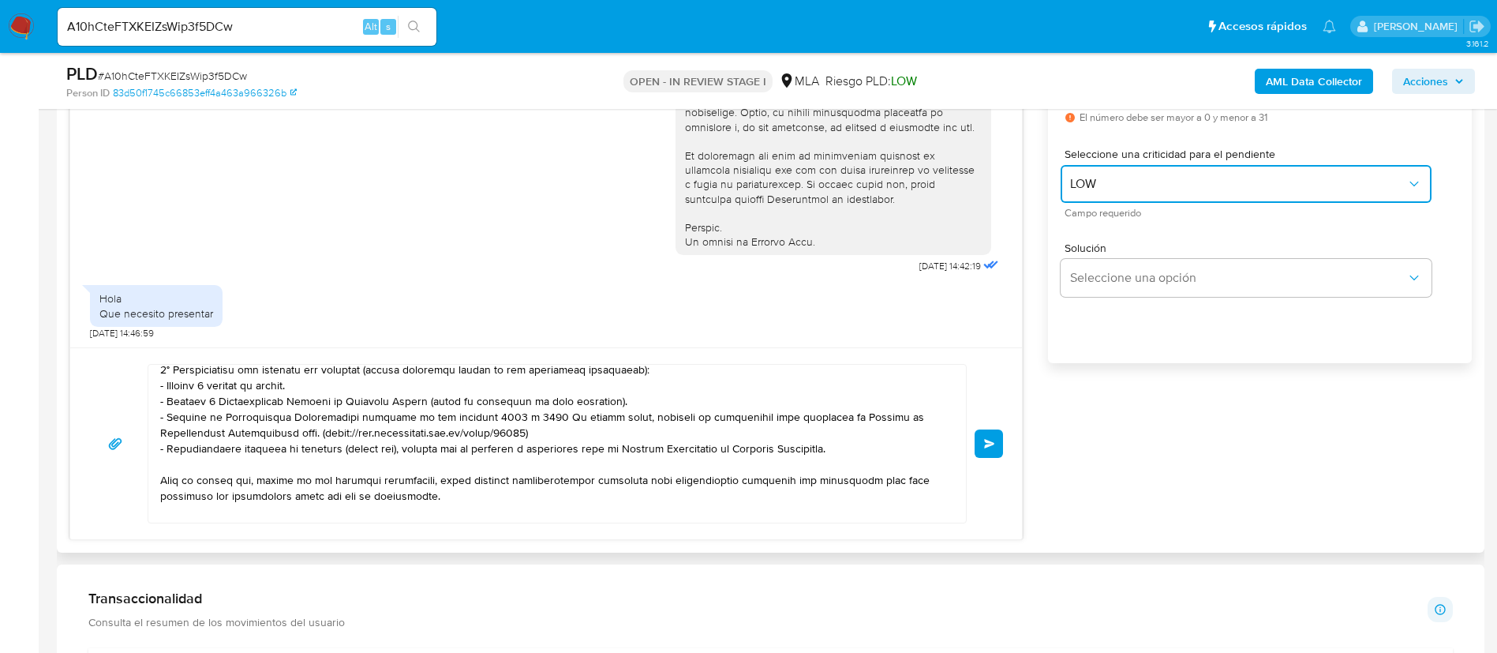
scroll to position [0, 0]
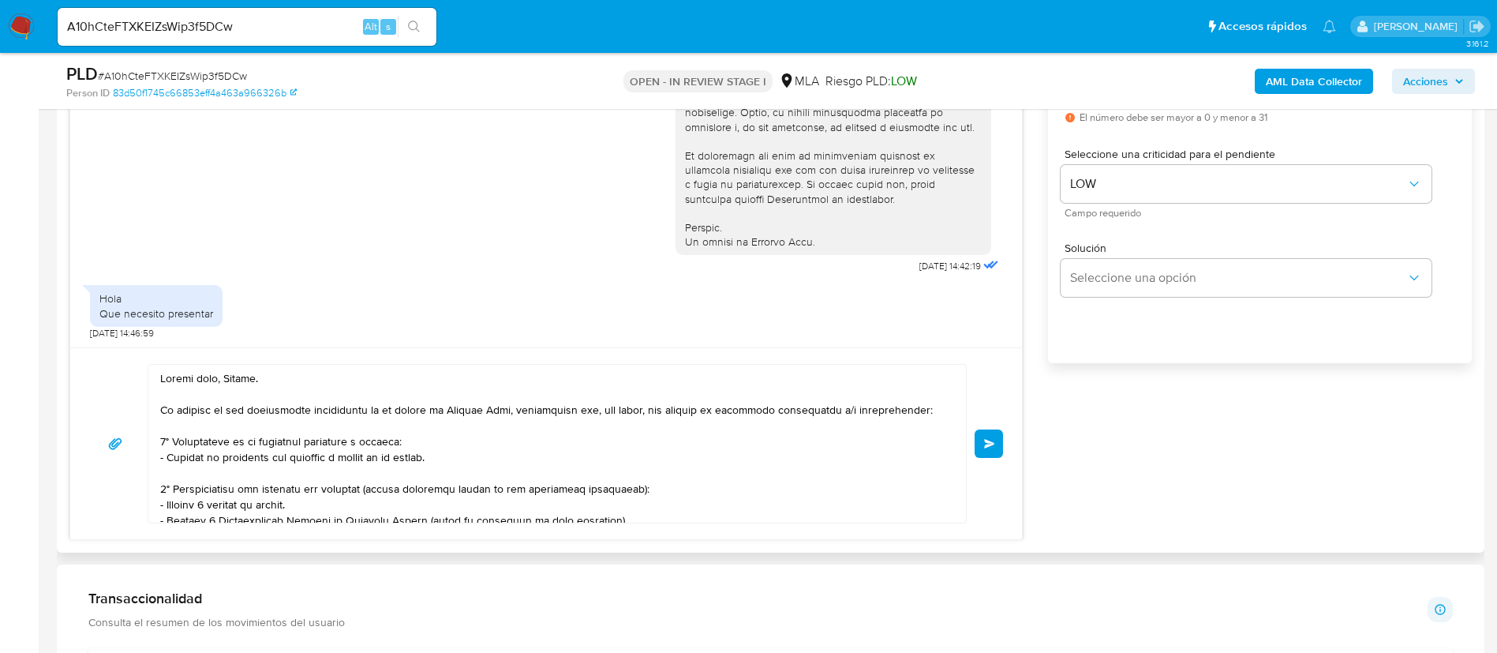
click at [992, 439] on span "Enviar" at bounding box center [989, 443] width 11 height 9
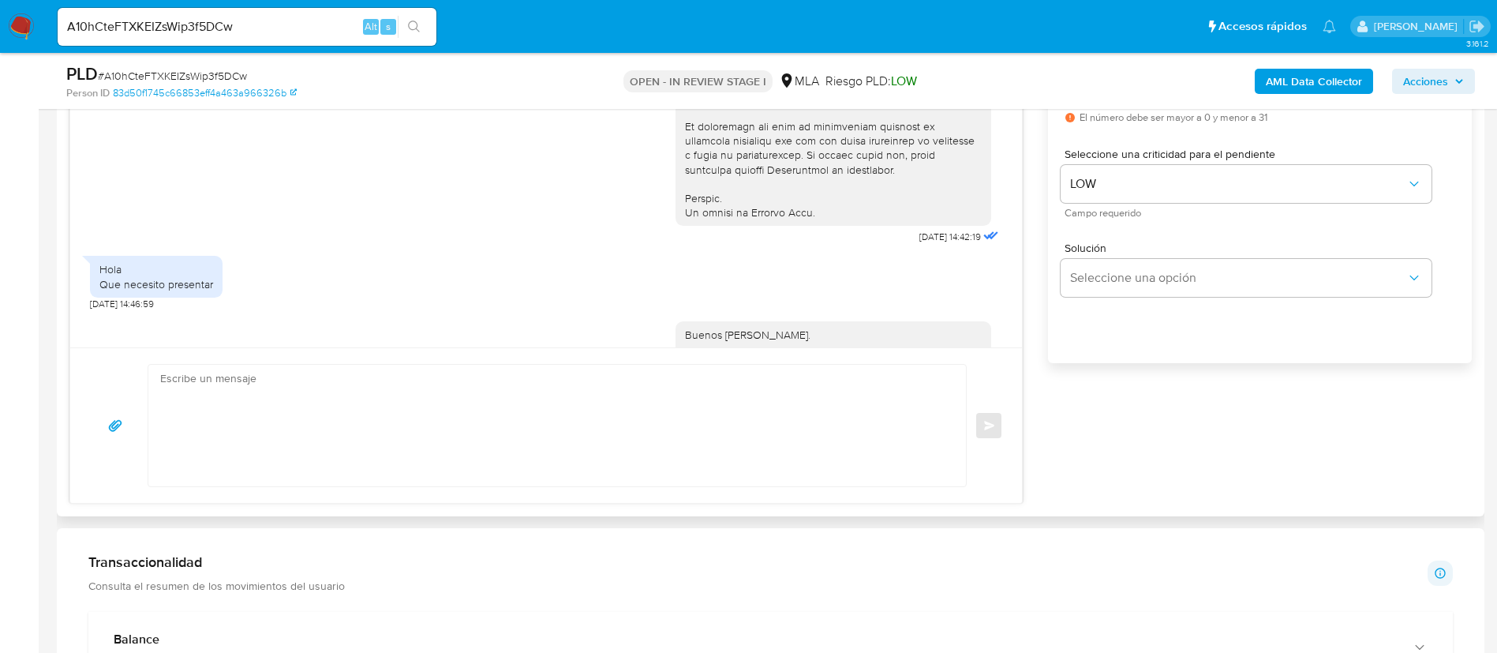
scroll to position [1369, 0]
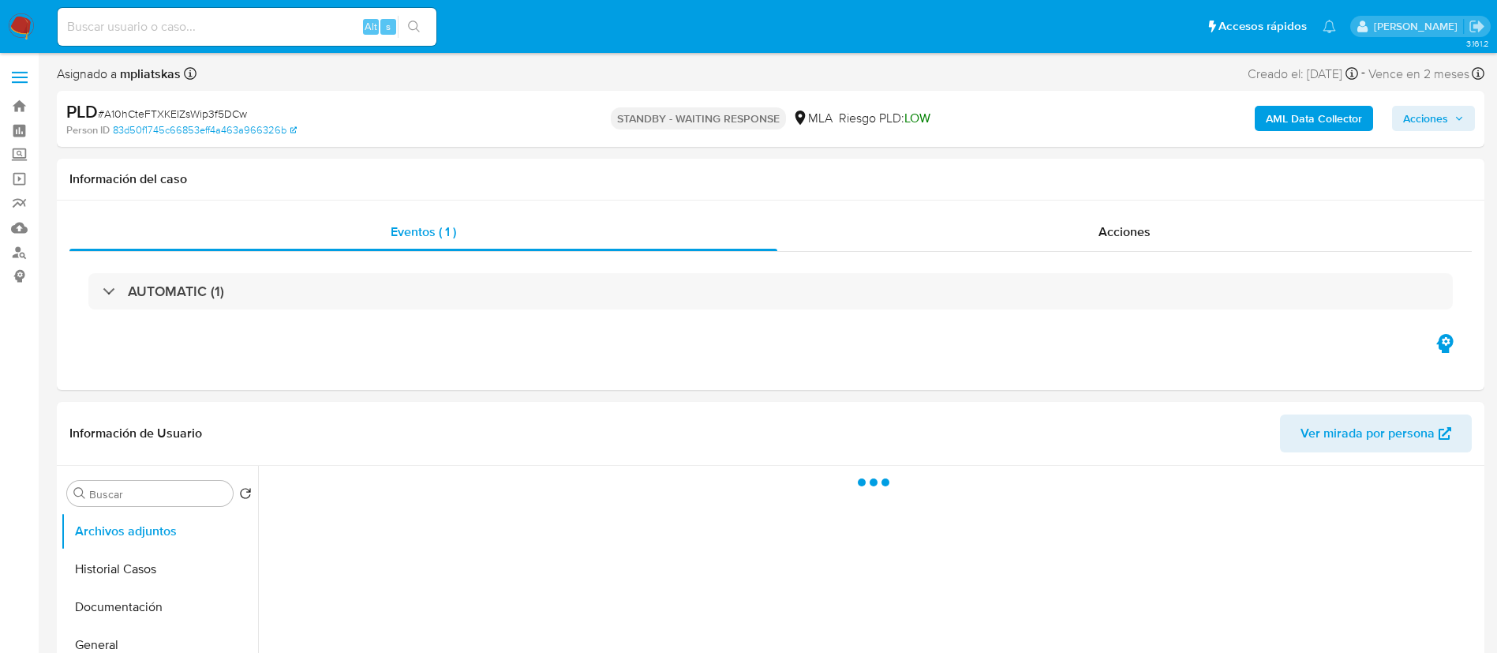
select select "10"
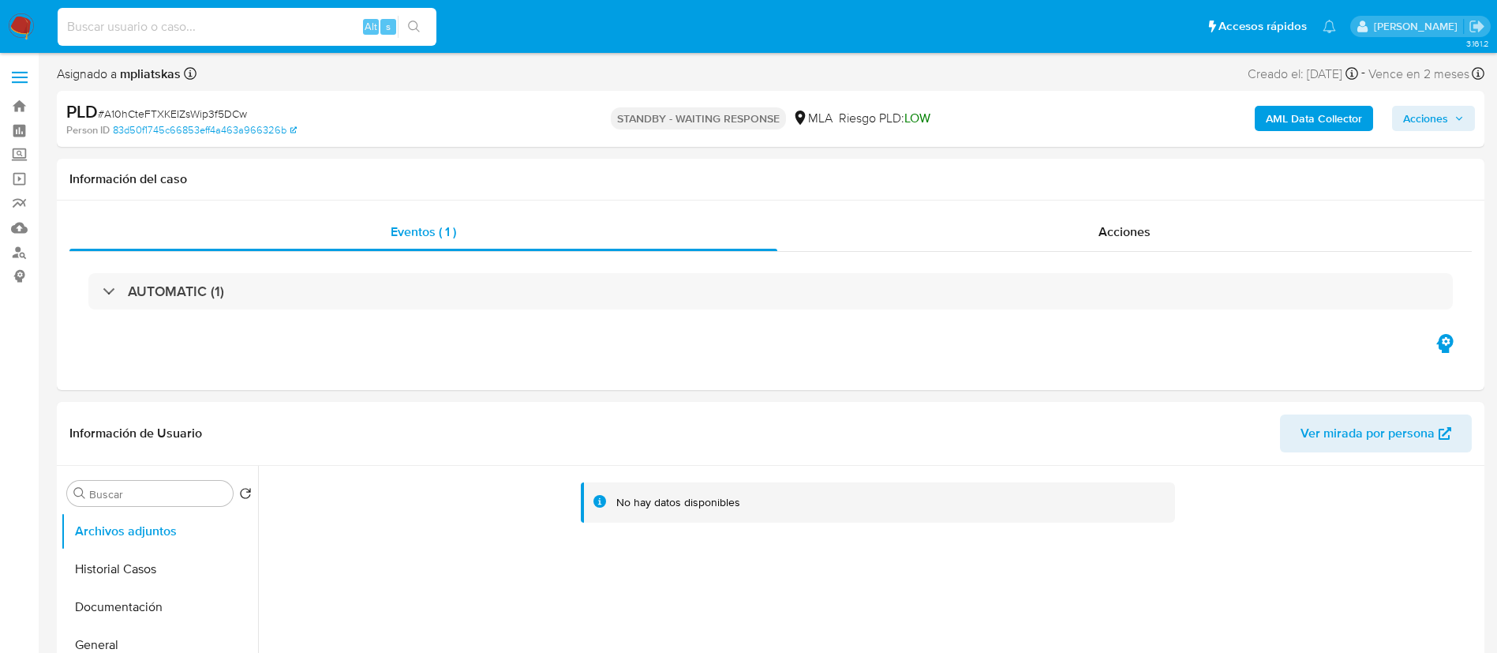
click at [342, 35] on input at bounding box center [247, 27] width 379 height 21
paste input "Xh3ouAB2lzpmvwESuzjqx5qy"
type input "Xh3ouAB2lzpmvwESuzjqx5qy"
click at [414, 39] on div "Xh3ouAB2lzpmvwESuzjqx5qy Alt s" at bounding box center [247, 27] width 379 height 38
click at [408, 25] on icon "search-icon" at bounding box center [414, 27] width 13 height 13
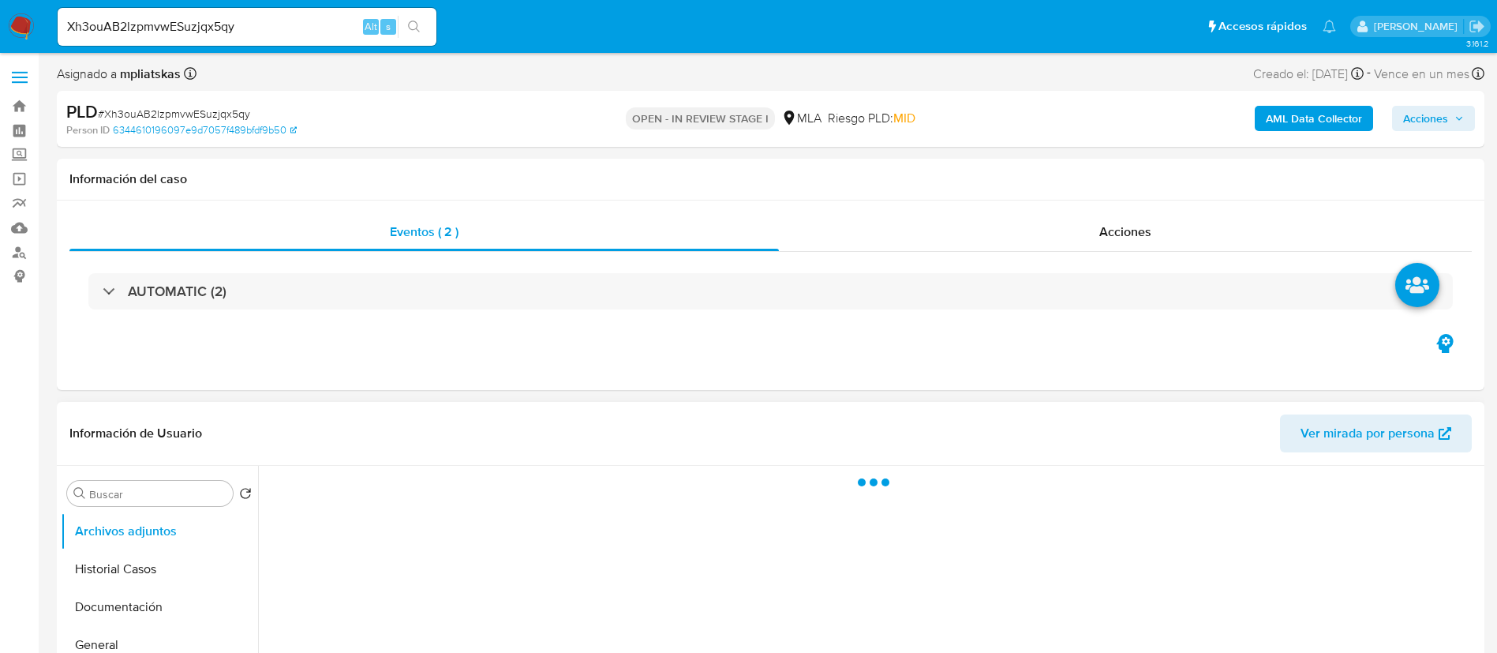
select select "10"
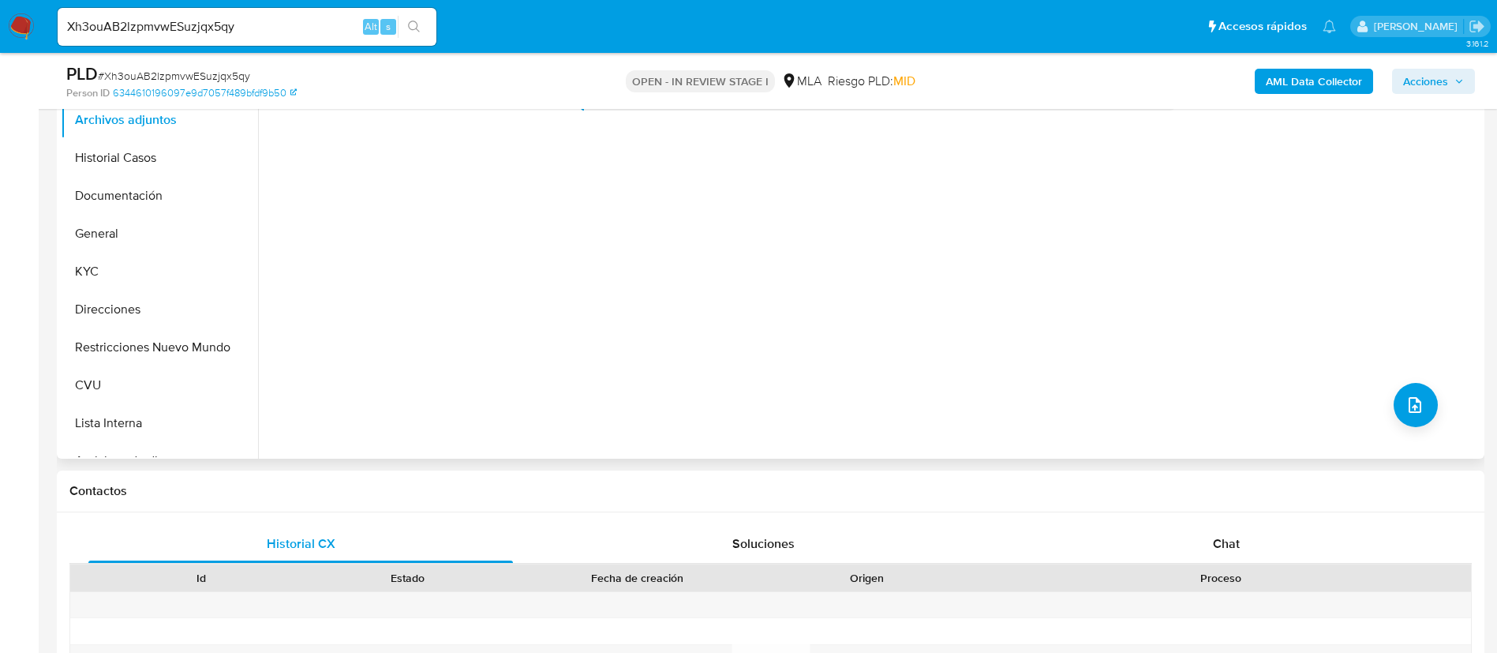
scroll to position [592, 0]
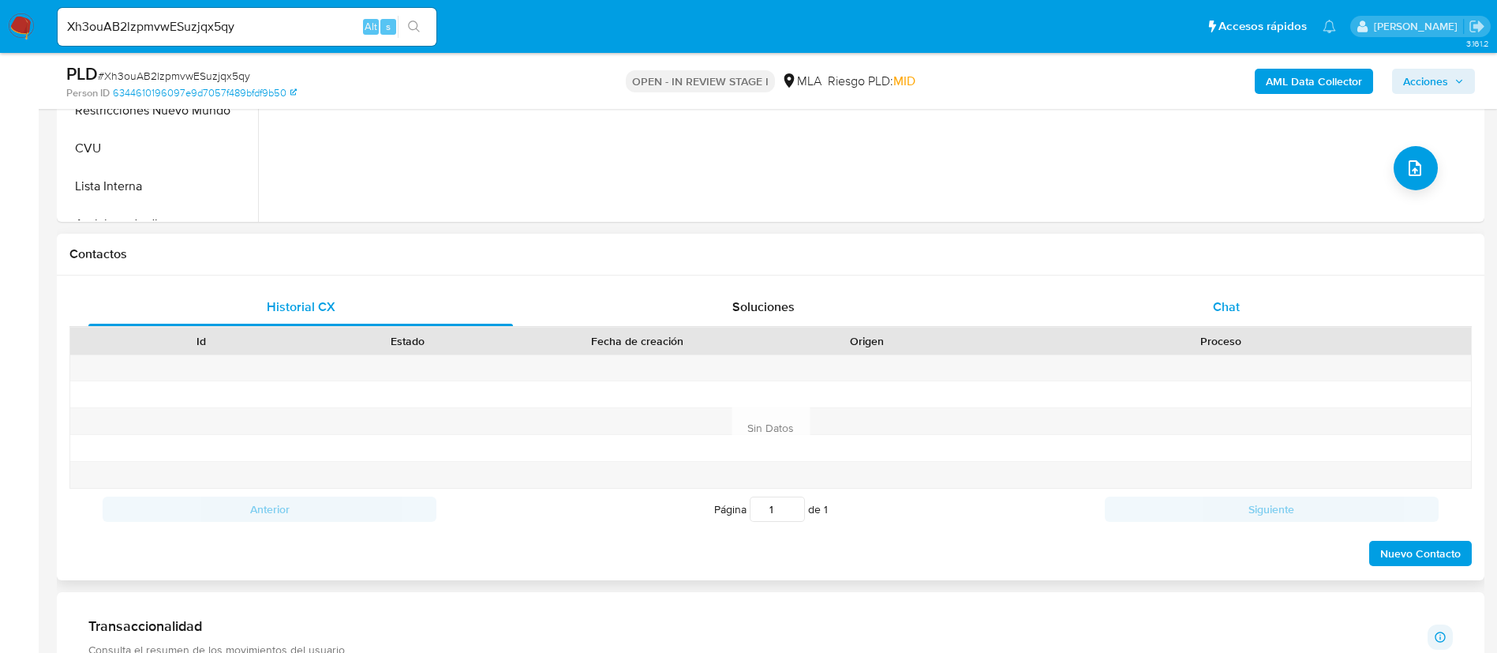
click at [1092, 301] on div "Chat" at bounding box center [1226, 307] width 425 height 38
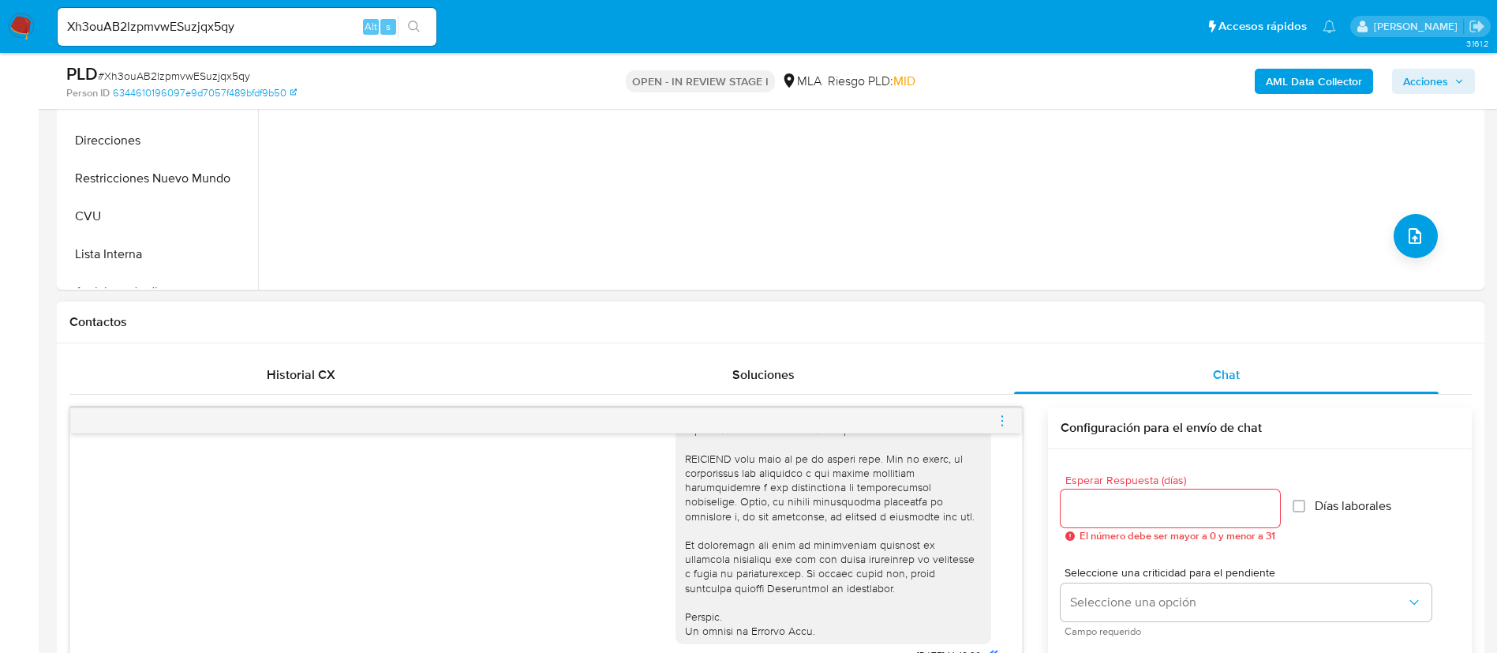
scroll to position [237, 0]
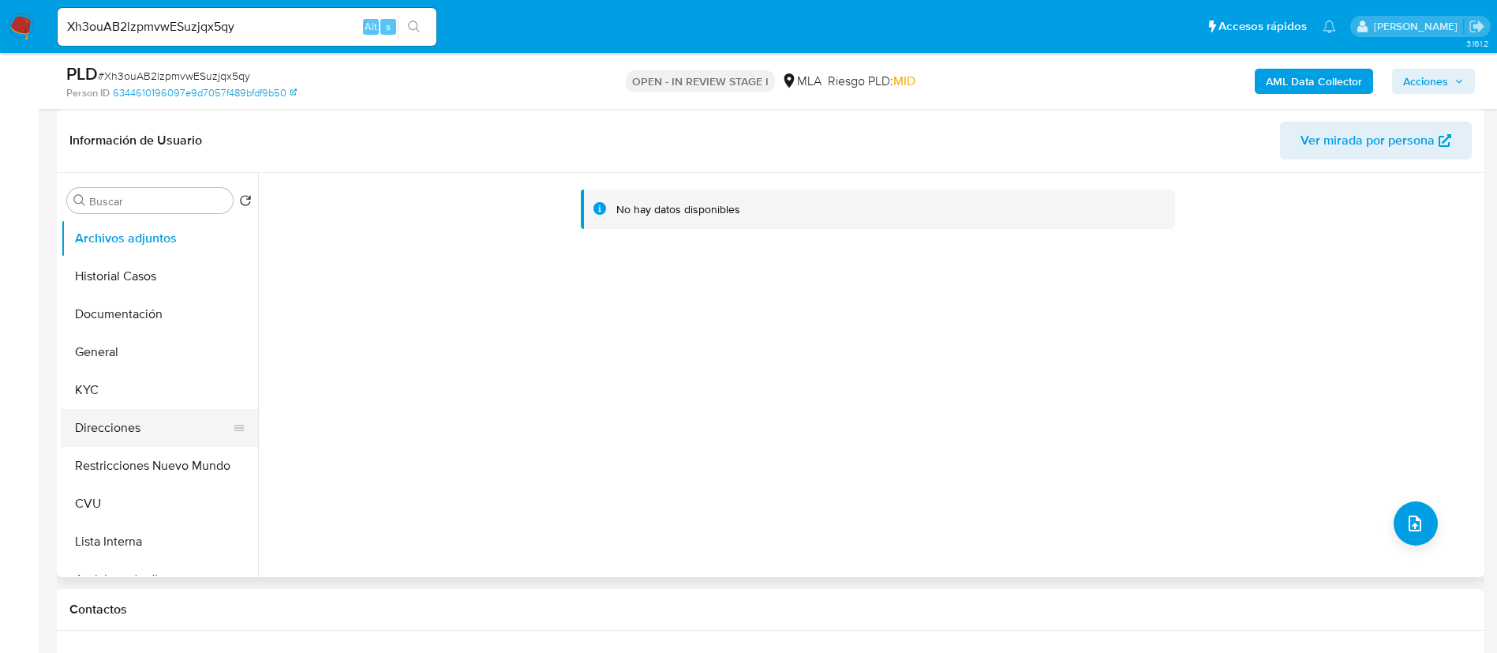
click at [159, 421] on button "Direcciones" at bounding box center [153, 428] width 185 height 38
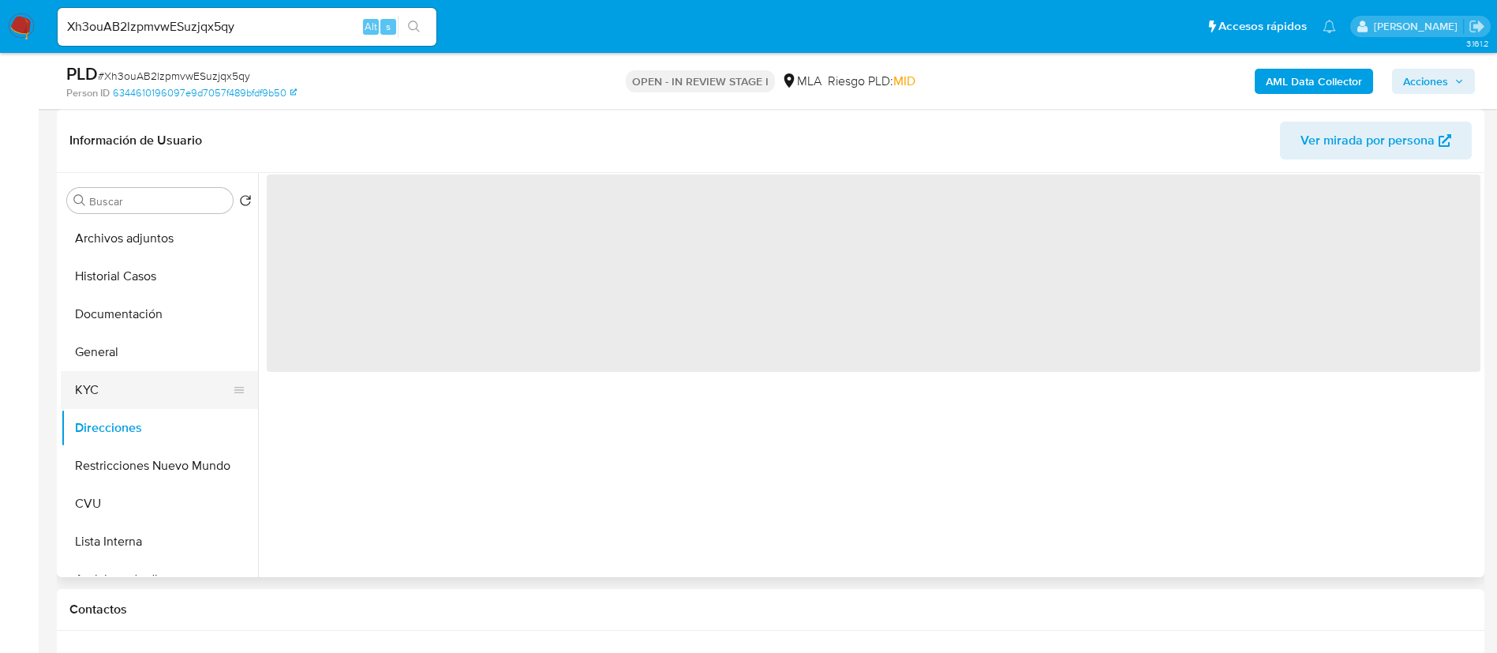
click at [145, 403] on button "KYC" at bounding box center [153, 390] width 185 height 38
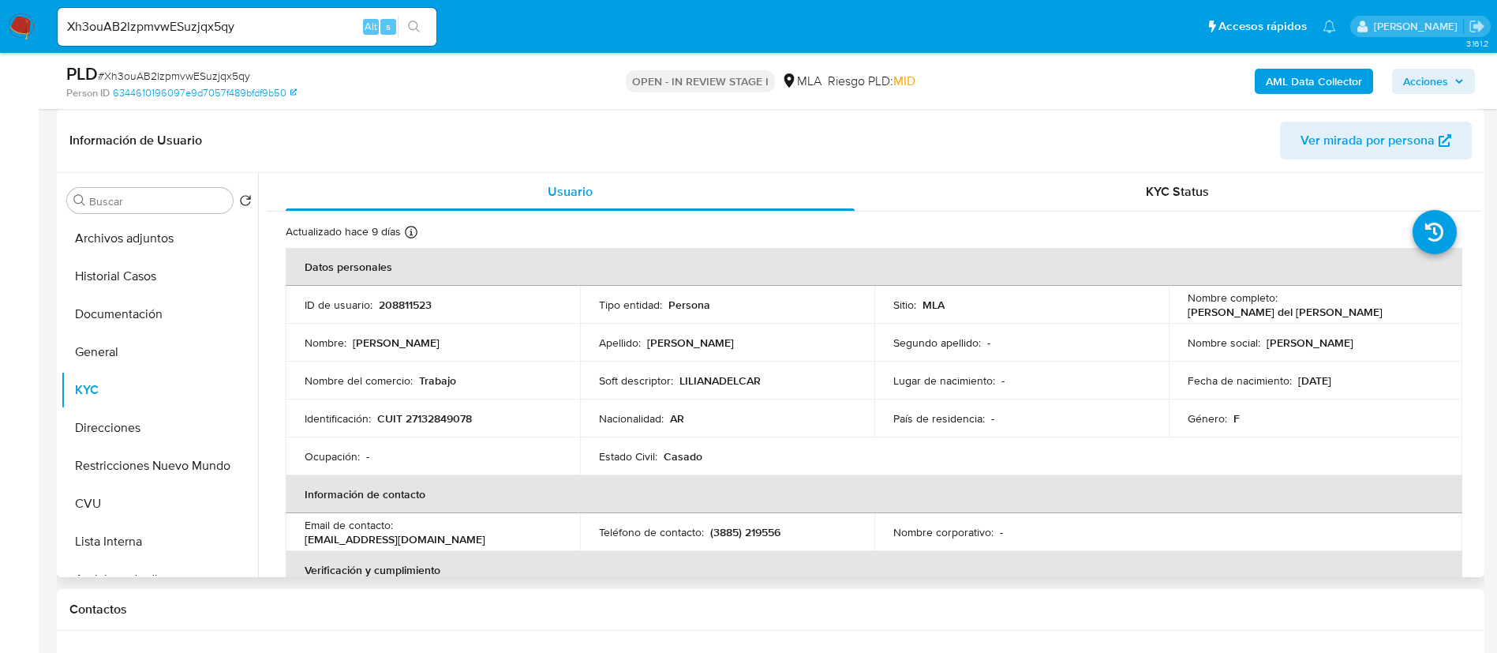
click at [406, 290] on td "ID de usuario : 208811523" at bounding box center [433, 305] width 294 height 38
copy p "208811523"
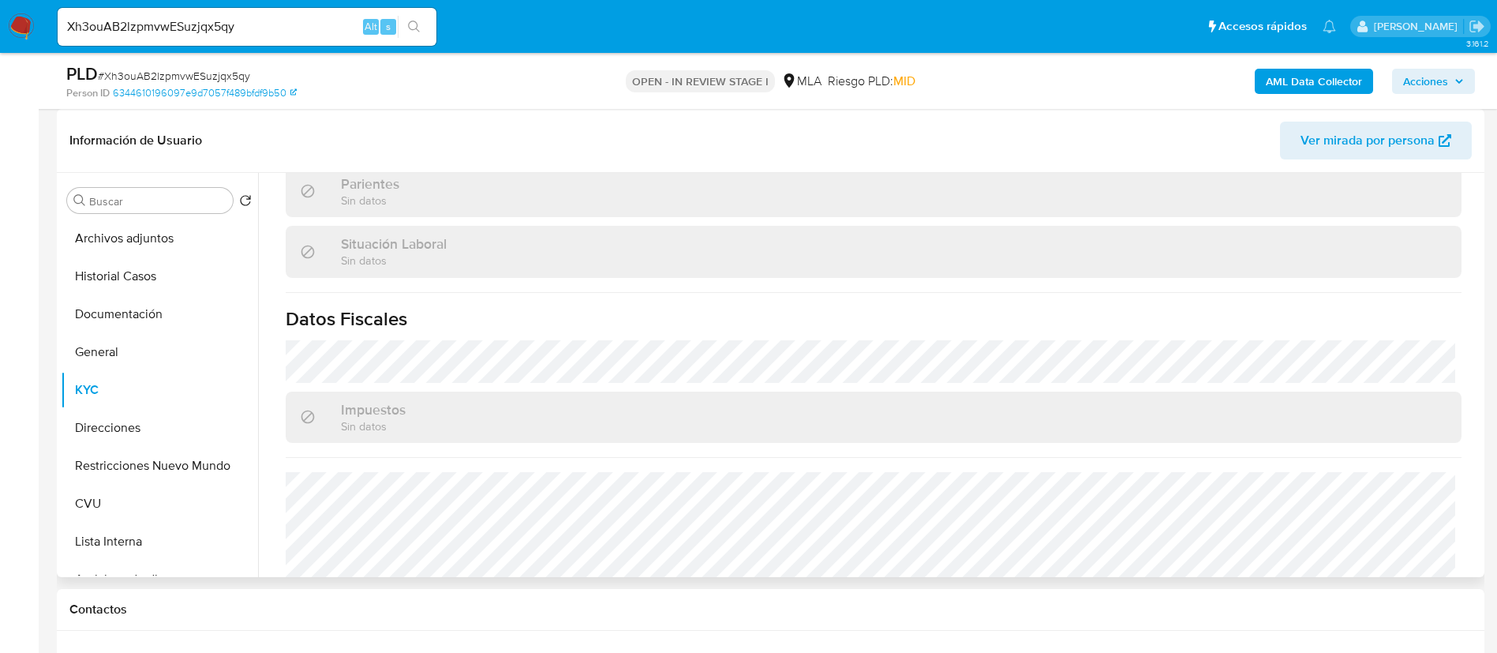
scroll to position [817, 0]
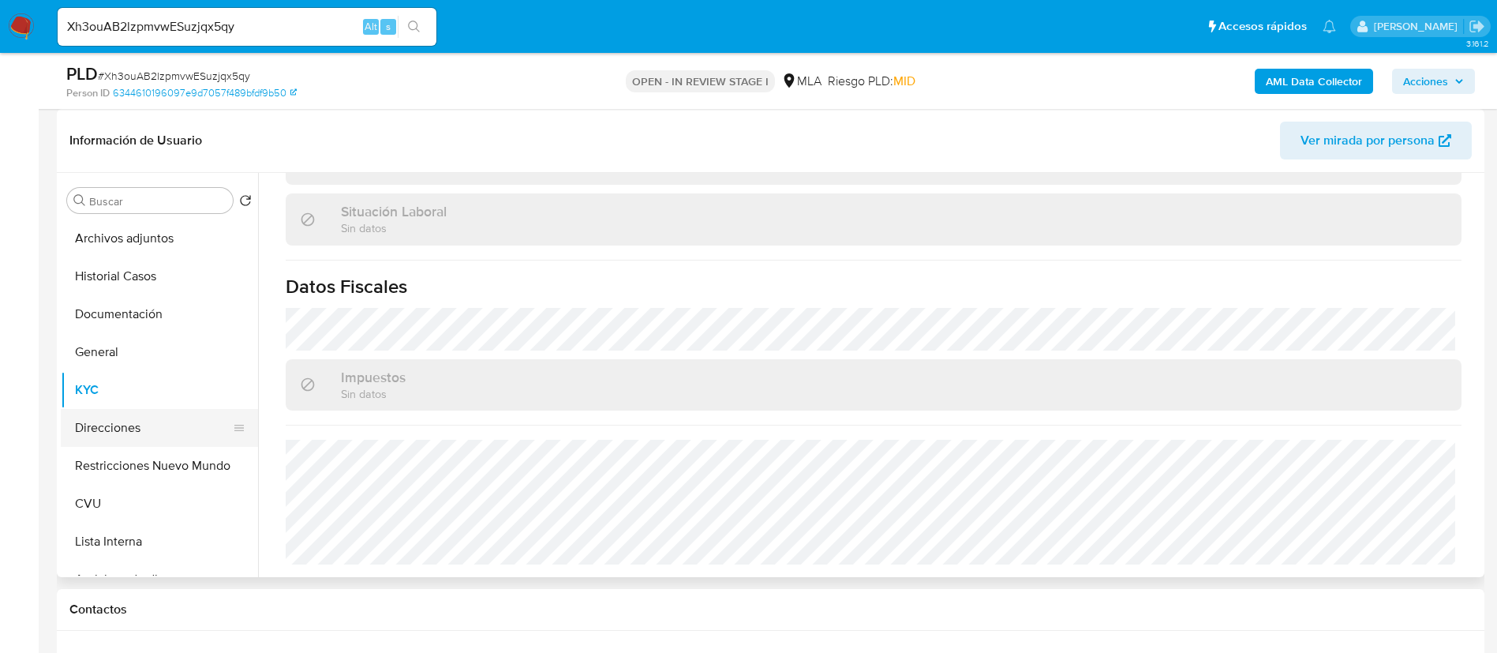
click at [155, 412] on button "Direcciones" at bounding box center [153, 428] width 185 height 38
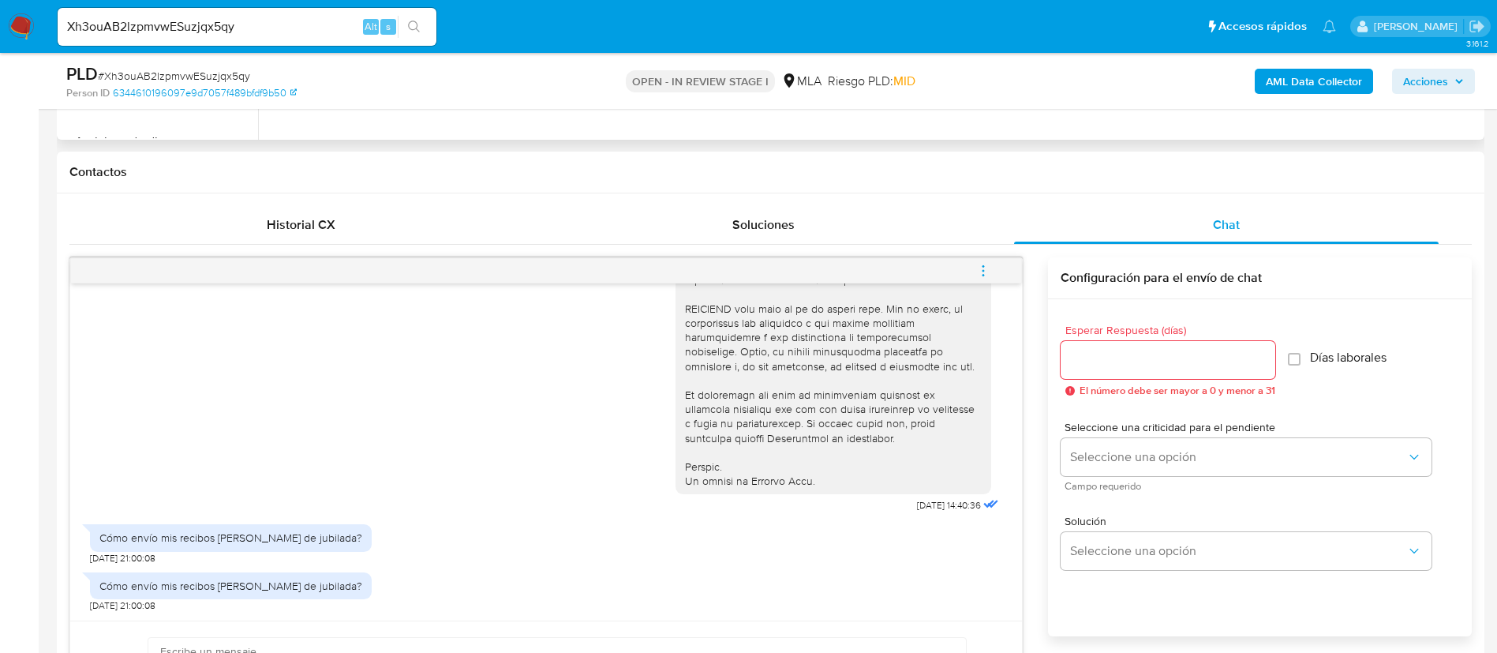
scroll to position [829, 0]
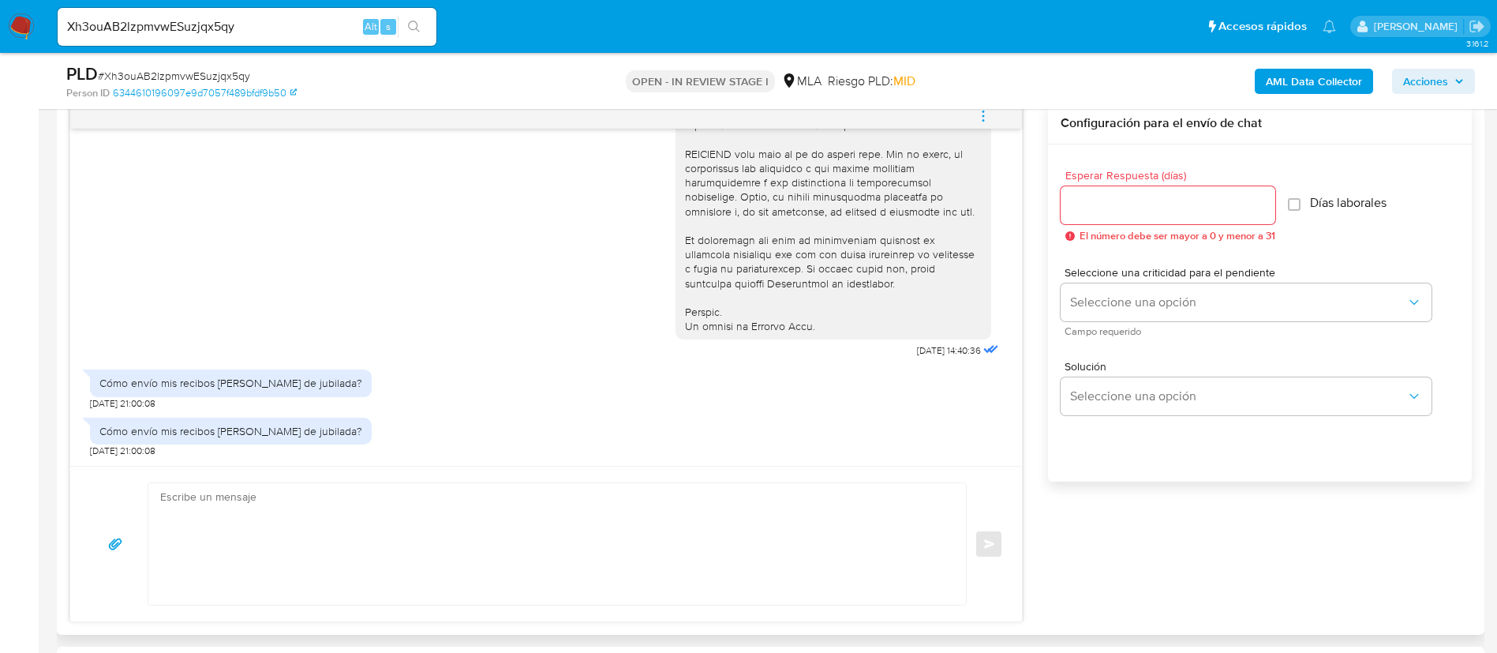
click at [717, 555] on textarea at bounding box center [553, 544] width 786 height 122
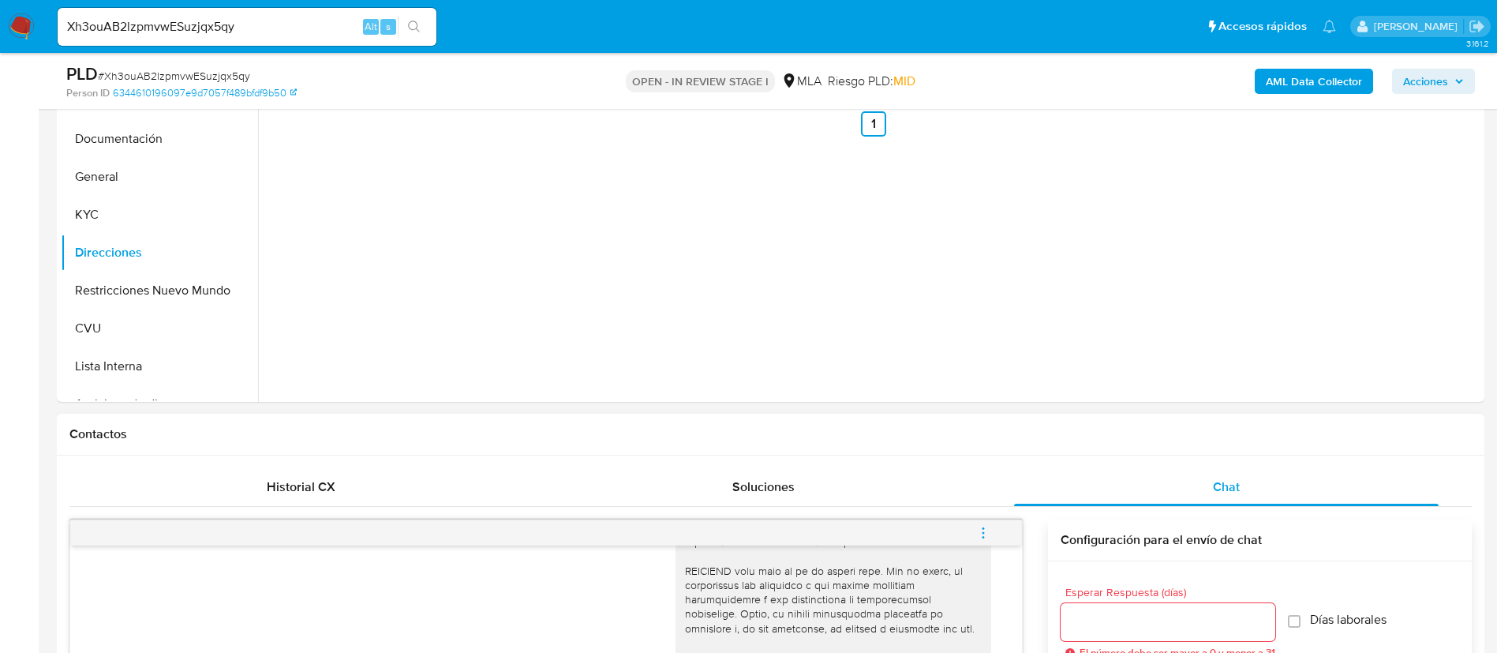
scroll to position [355, 0]
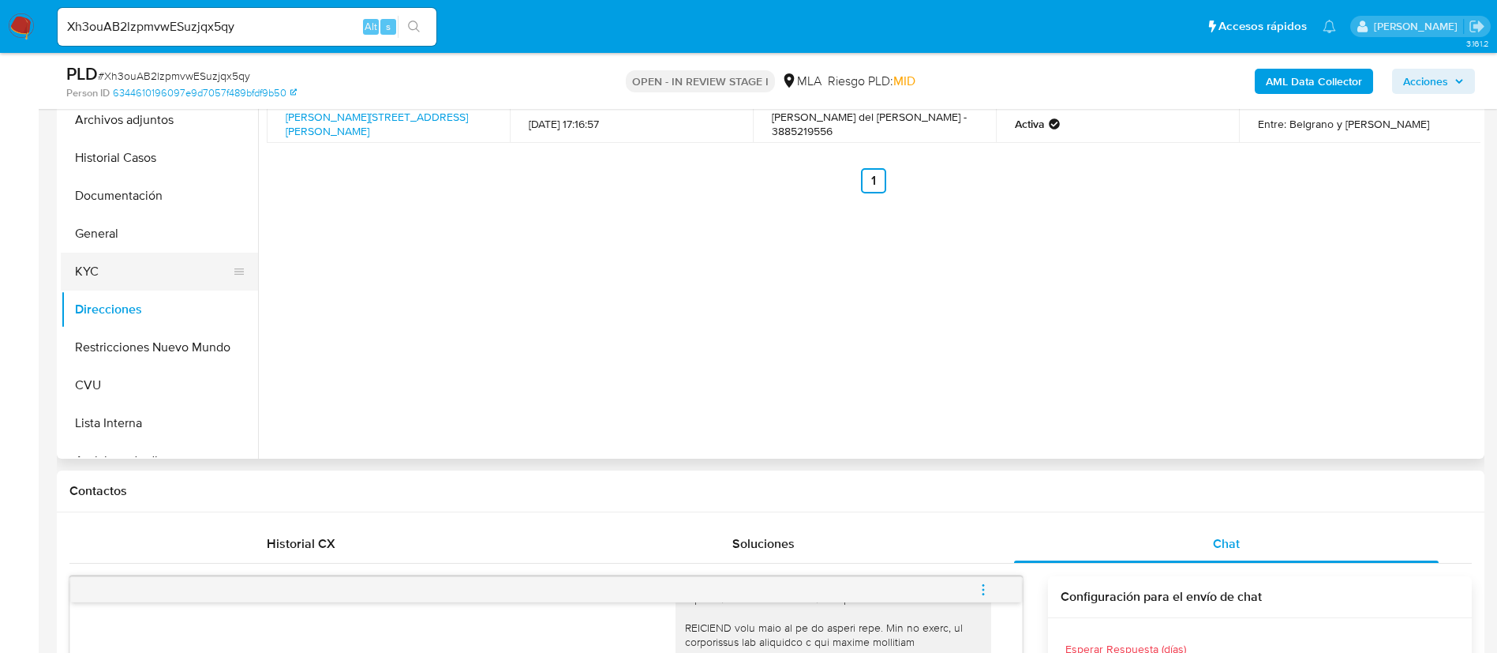
click at [143, 272] on button "KYC" at bounding box center [153, 272] width 185 height 38
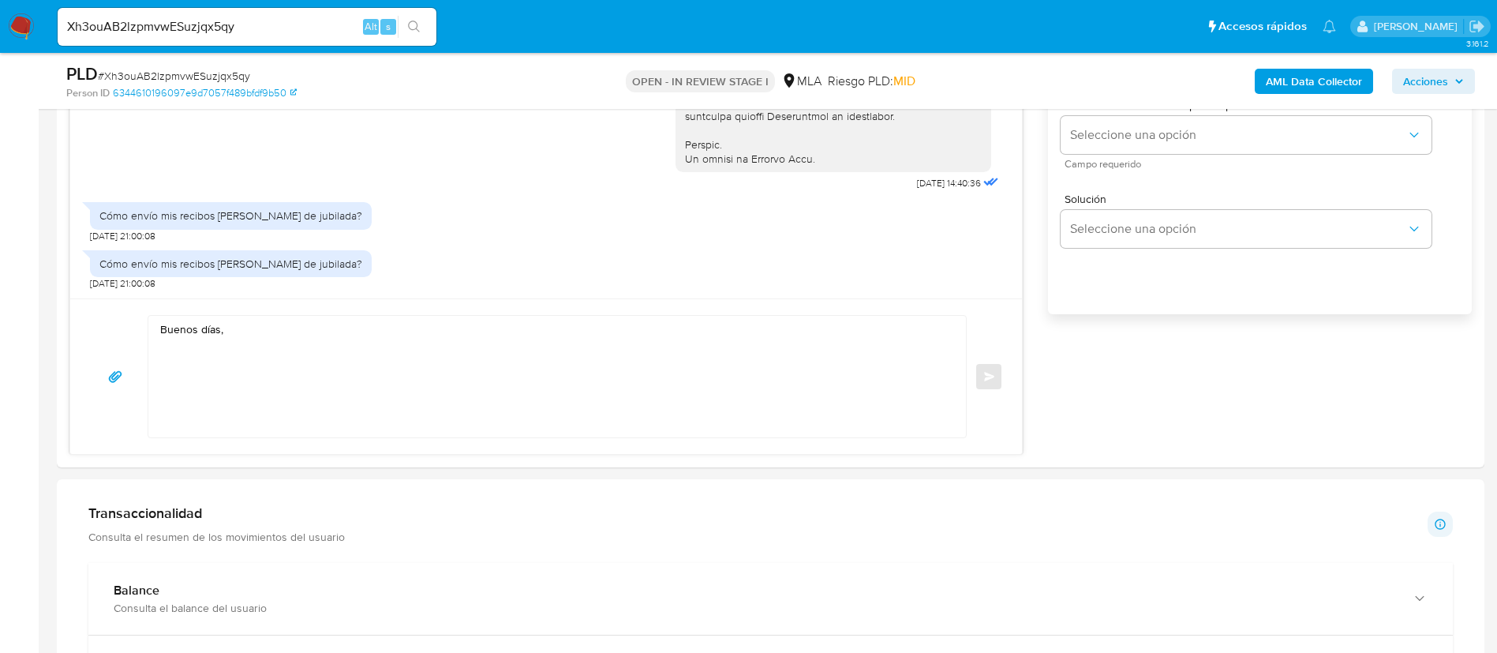
scroll to position [947, 0]
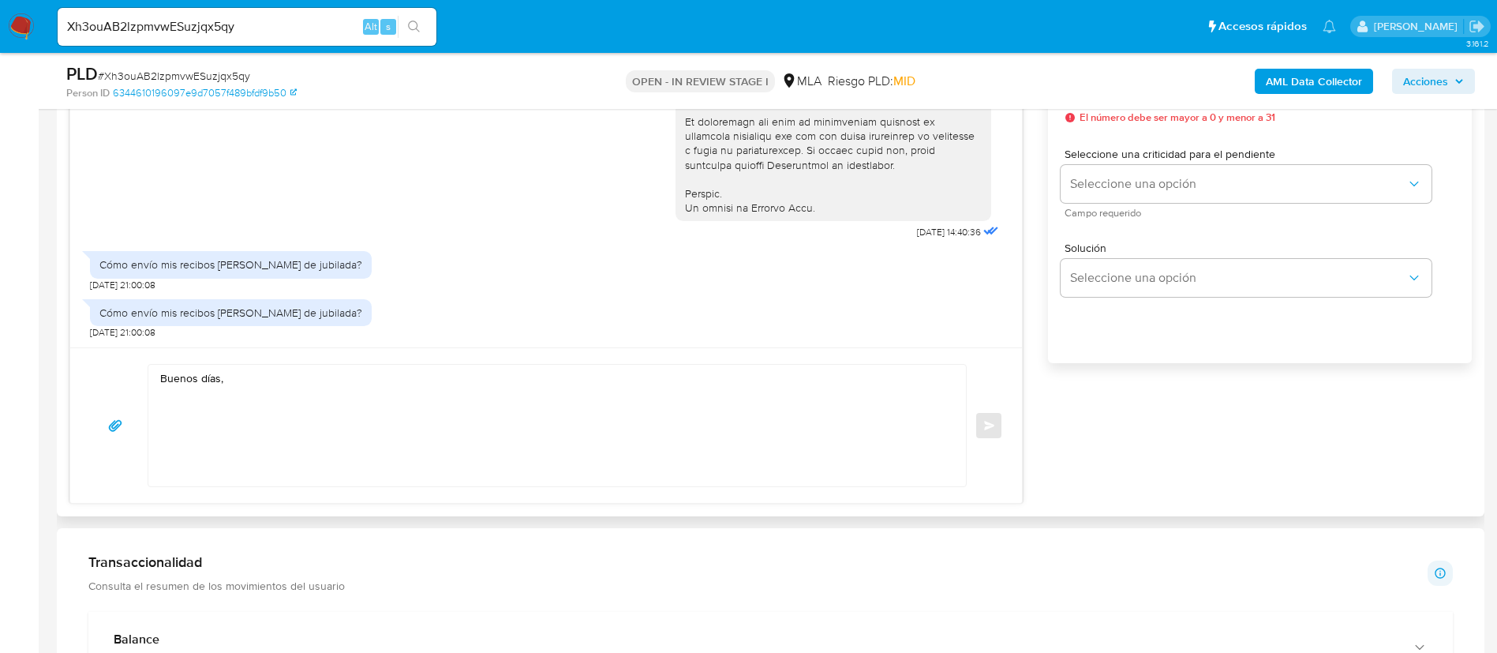
click at [467, 412] on textarea "Buenos días," at bounding box center [553, 426] width 786 height 122
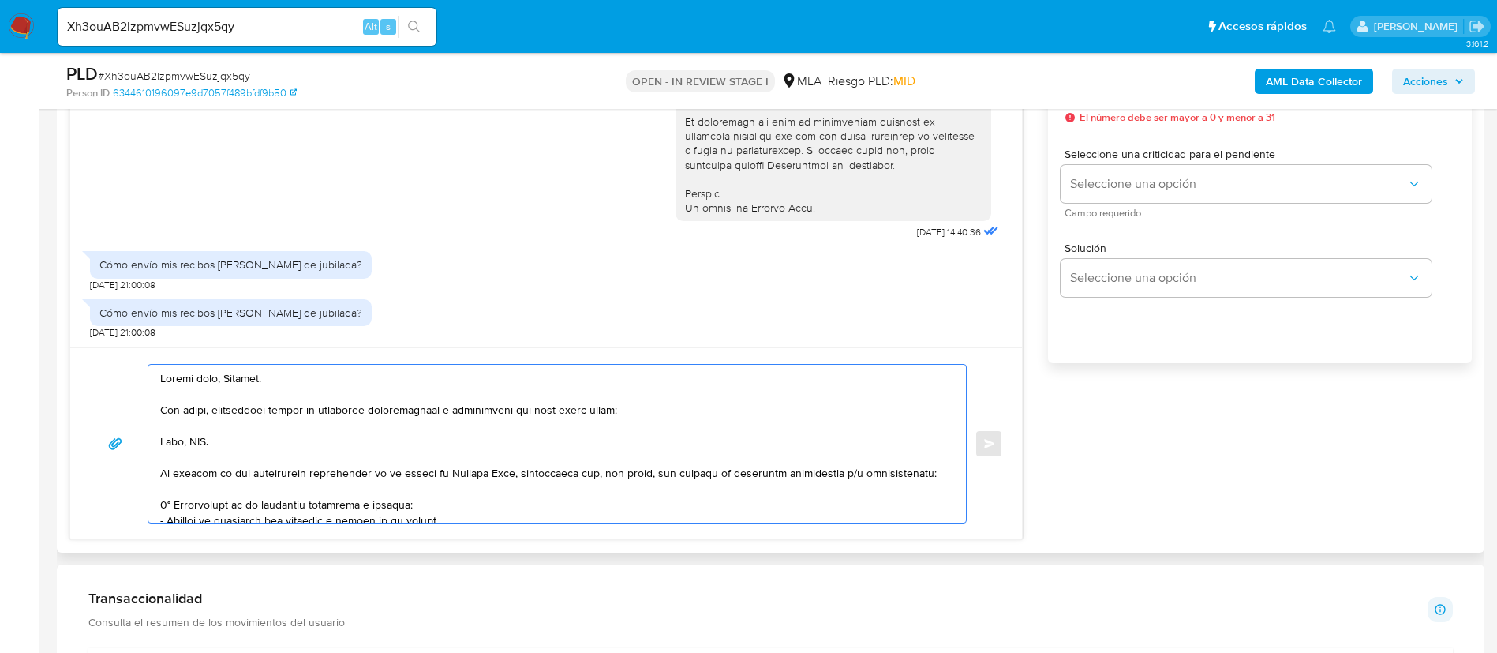
drag, startPoint x: 164, startPoint y: 437, endPoint x: 931, endPoint y: 476, distance: 767.4
click at [931, 476] on textarea at bounding box center [553, 444] width 786 height 158
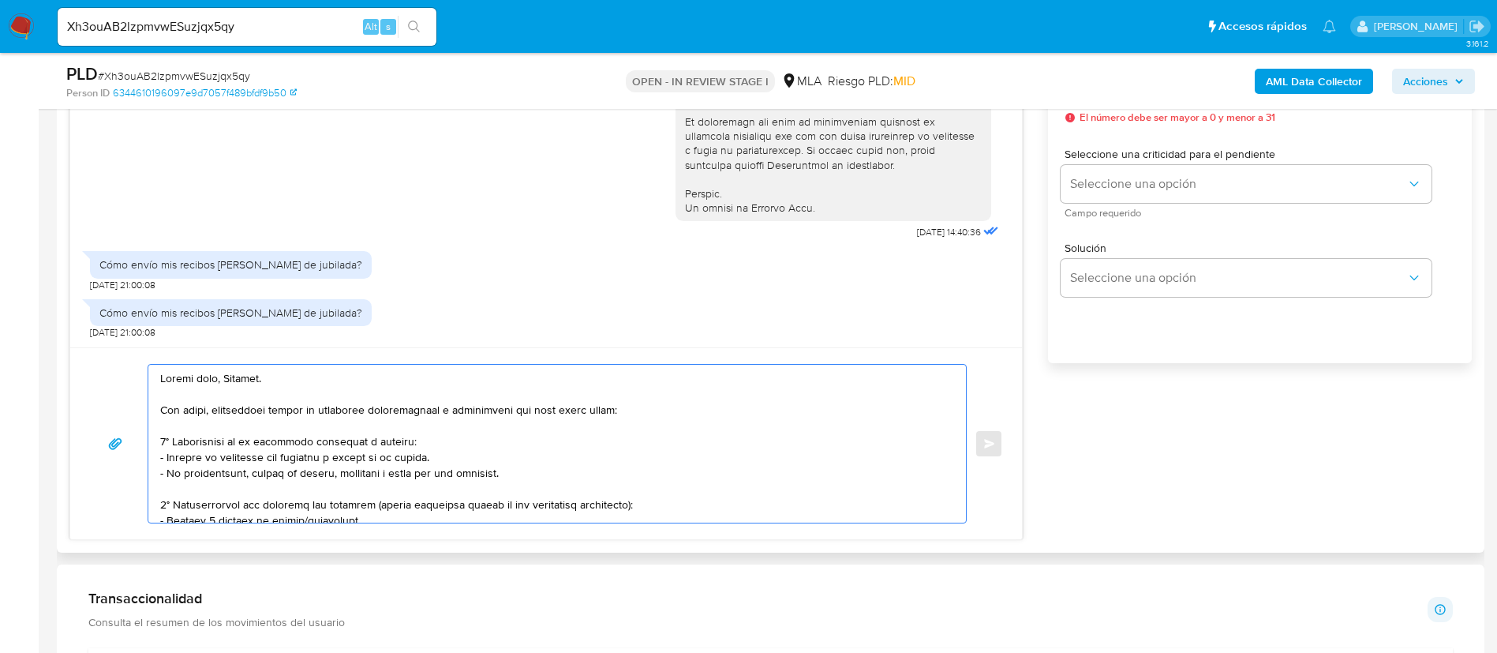
click at [395, 483] on textarea at bounding box center [553, 444] width 786 height 158
click at [395, 477] on textarea at bounding box center [553, 444] width 786 height 158
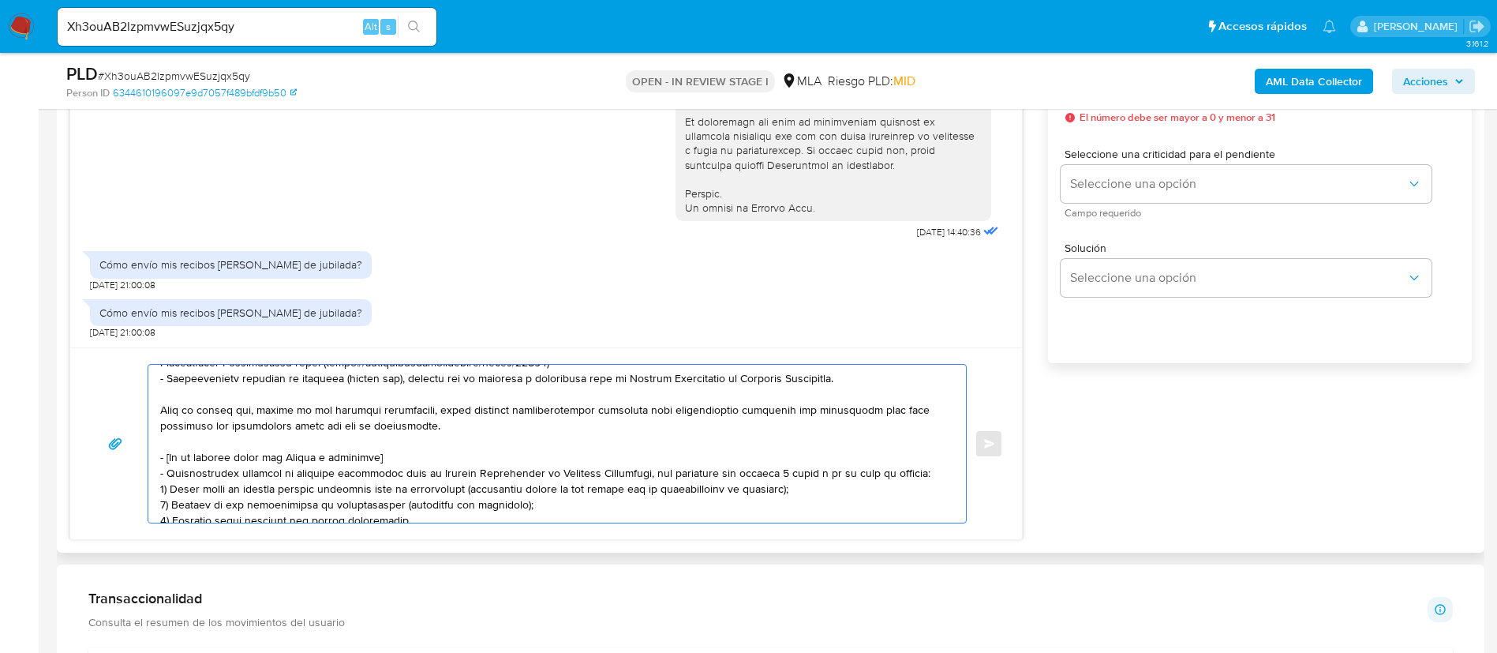
scroll to position [237, 0]
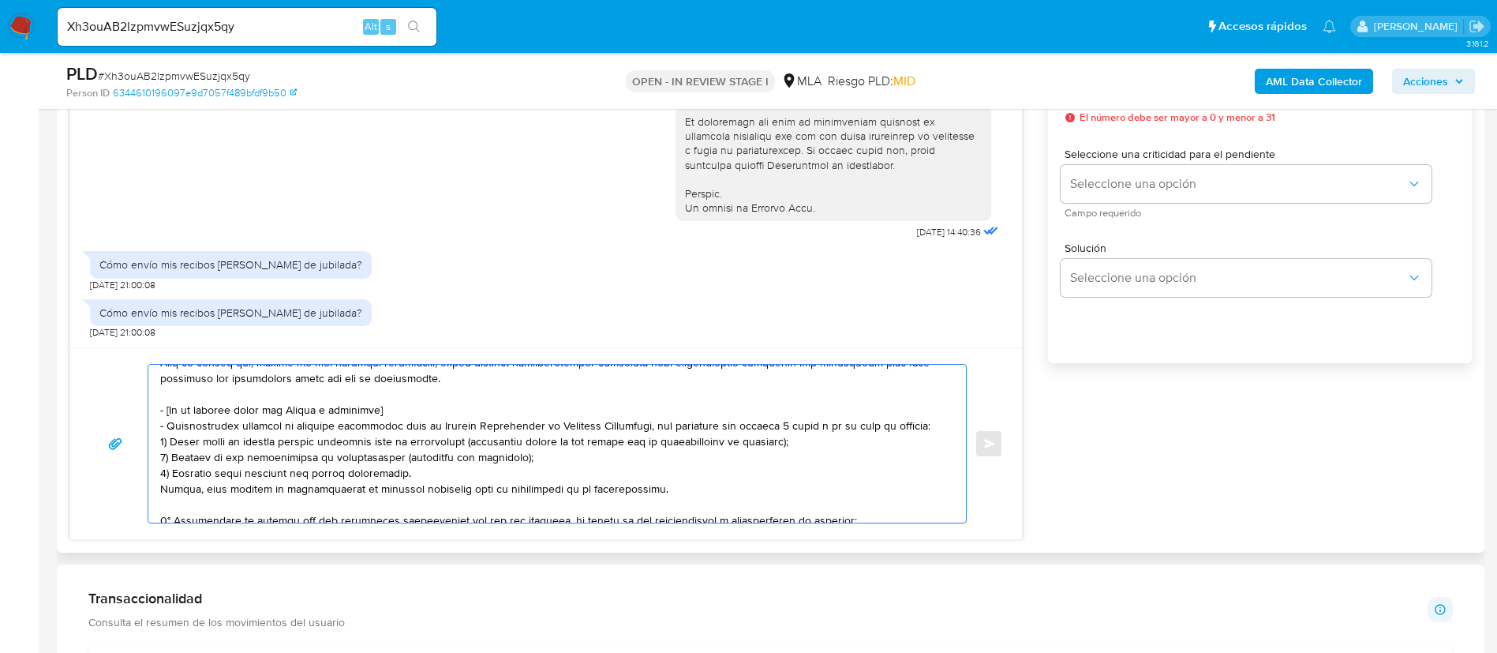
drag, startPoint x: 162, startPoint y: 406, endPoint x: 654, endPoint y: 489, distance: 499.6
click at [654, 489] on textarea at bounding box center [553, 444] width 786 height 158
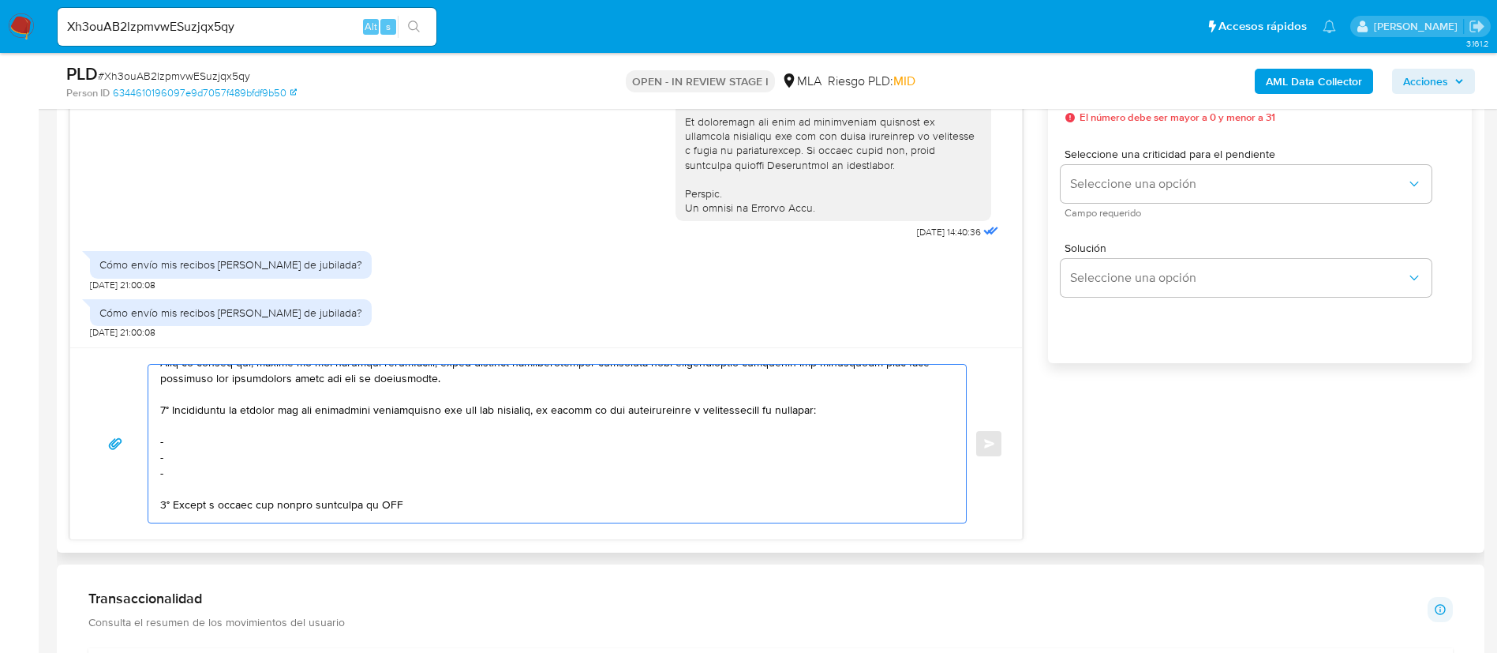
scroll to position [221, 0]
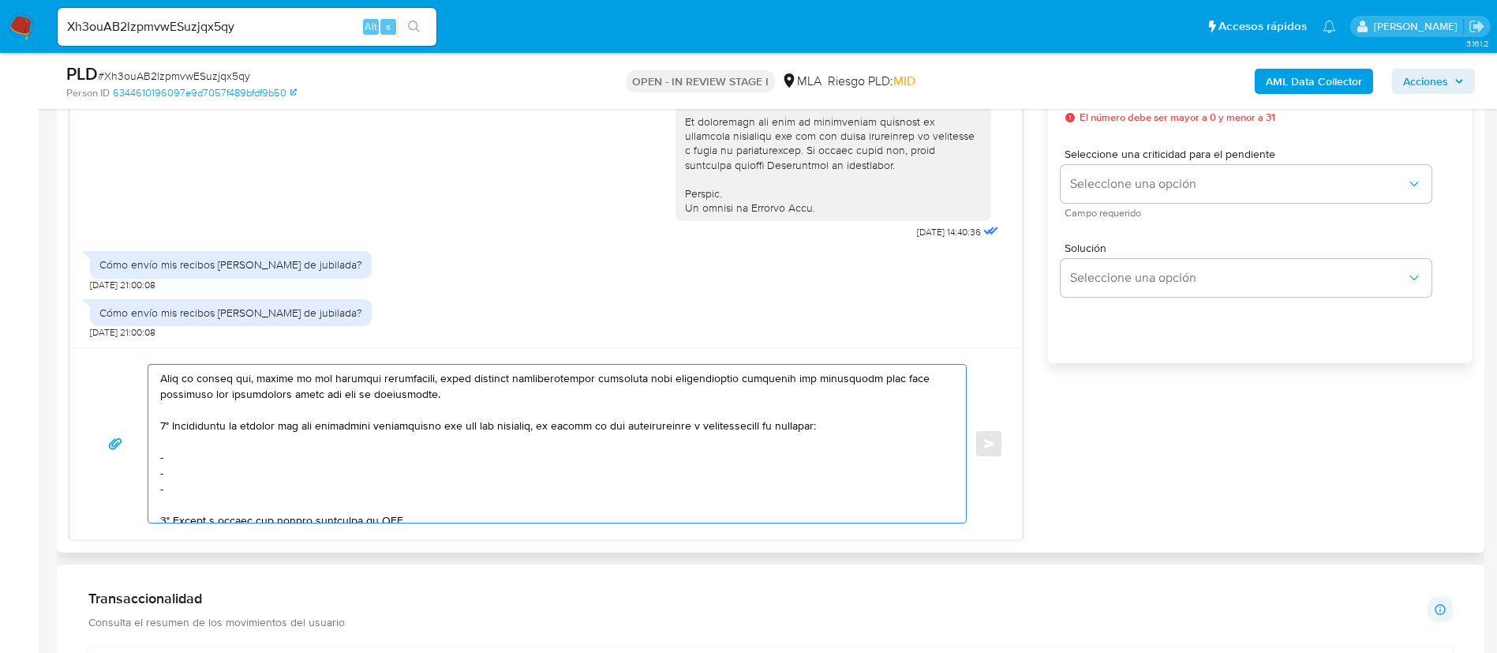
click at [253, 473] on textarea at bounding box center [553, 444] width 786 height 158
click at [248, 459] on textarea at bounding box center [553, 444] width 786 height 158
paste textarea "Goncada Sa - CUIL 30718817338"
click at [226, 479] on textarea at bounding box center [553, 444] width 786 height 158
paste textarea "Mayra Elisabet Estrella - CUIL 27366901316"
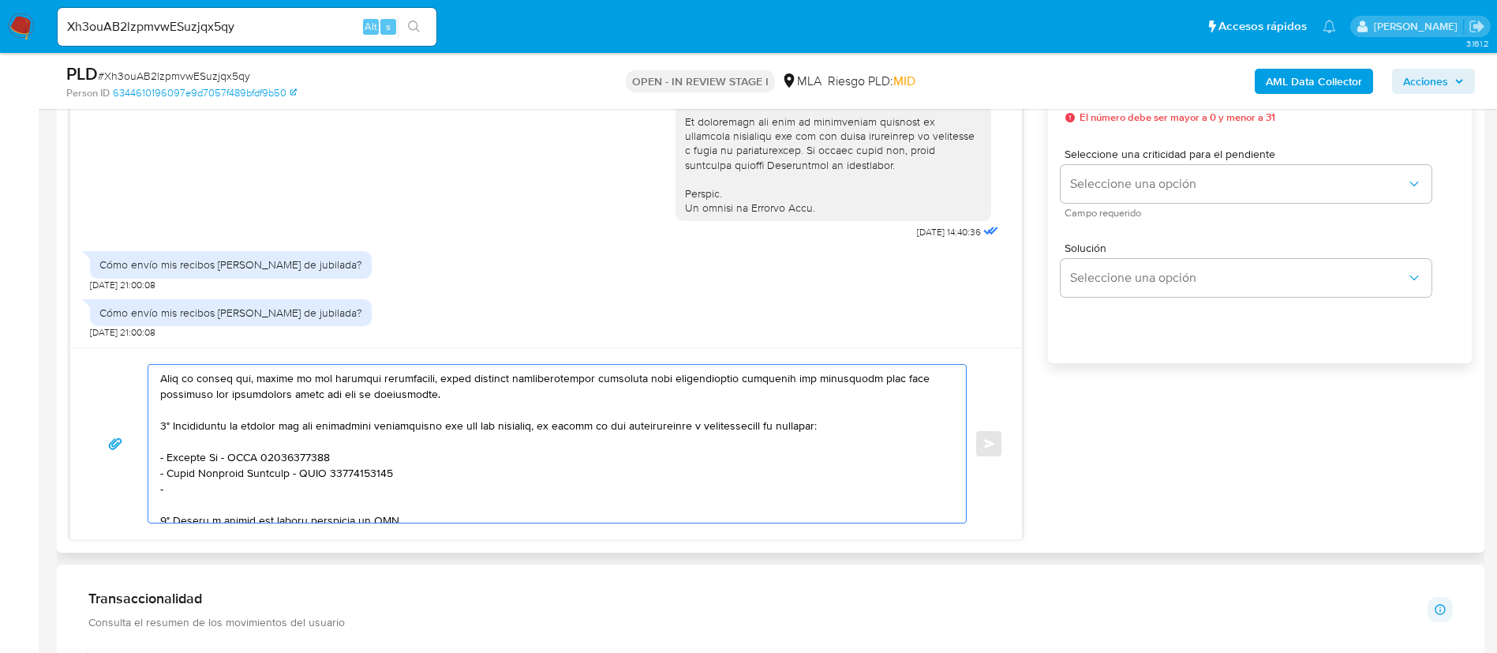
click at [275, 489] on textarea at bounding box center [553, 444] width 786 height 158
paste textarea "Lorenzetti Neyen - CUIL 27374884773"
click at [204, 497] on textarea at bounding box center [553, 444] width 786 height 158
paste textarea "Gagnant S.A.S. - CUIL 30718473450"
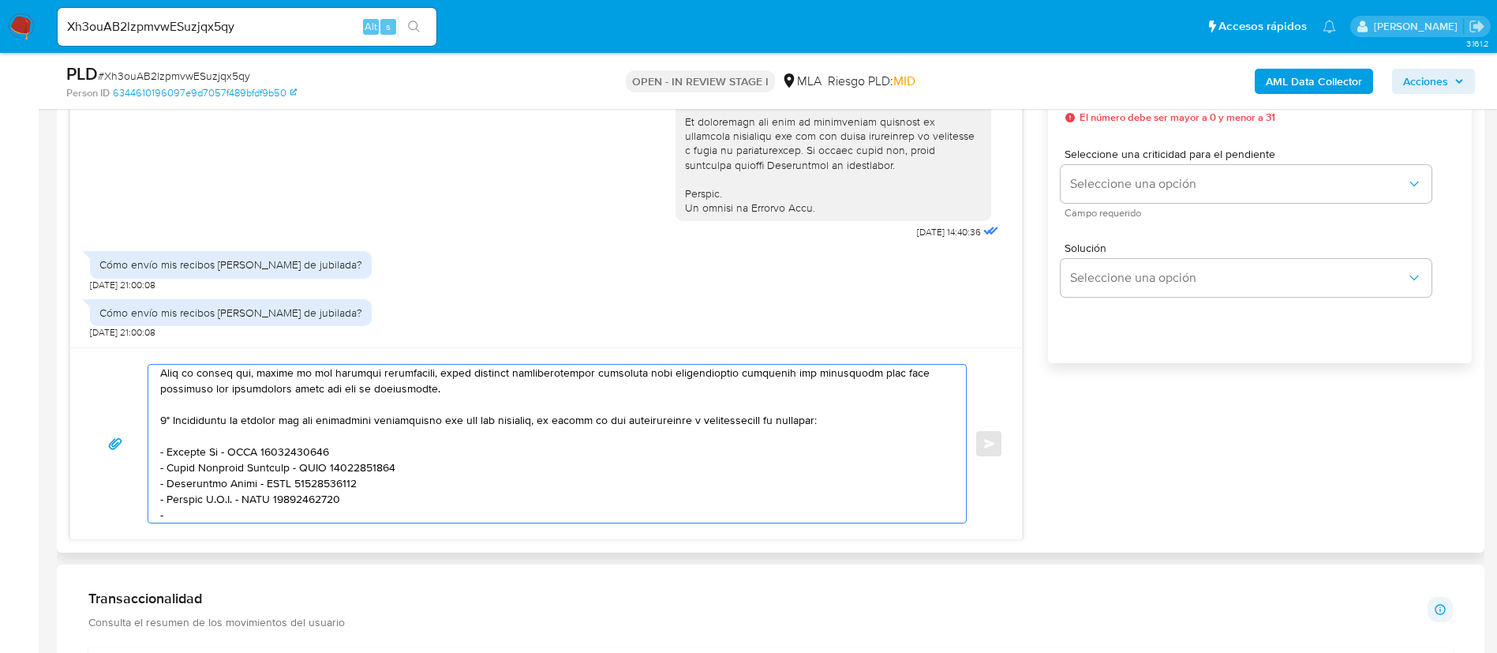
paste textarea "Esteves Rosalia Soledad - CUIT 27392099269"
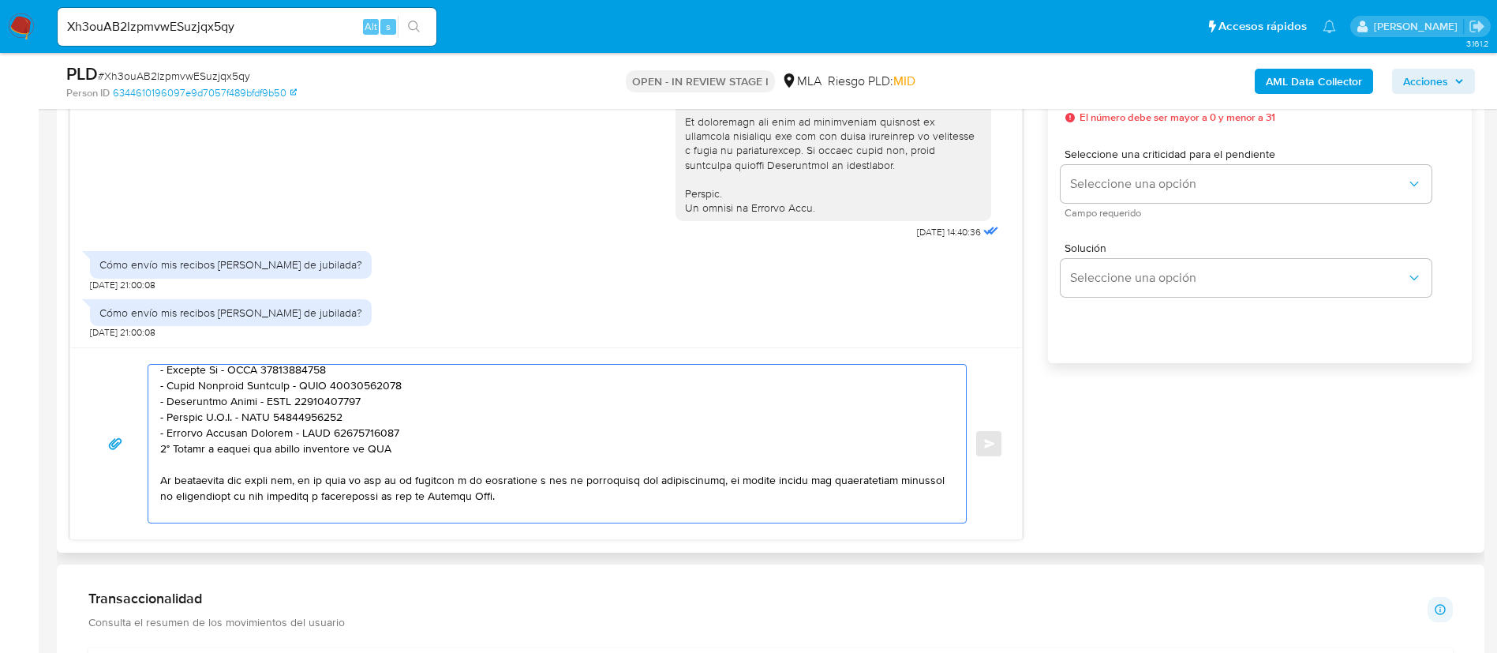
scroll to position [345, 0]
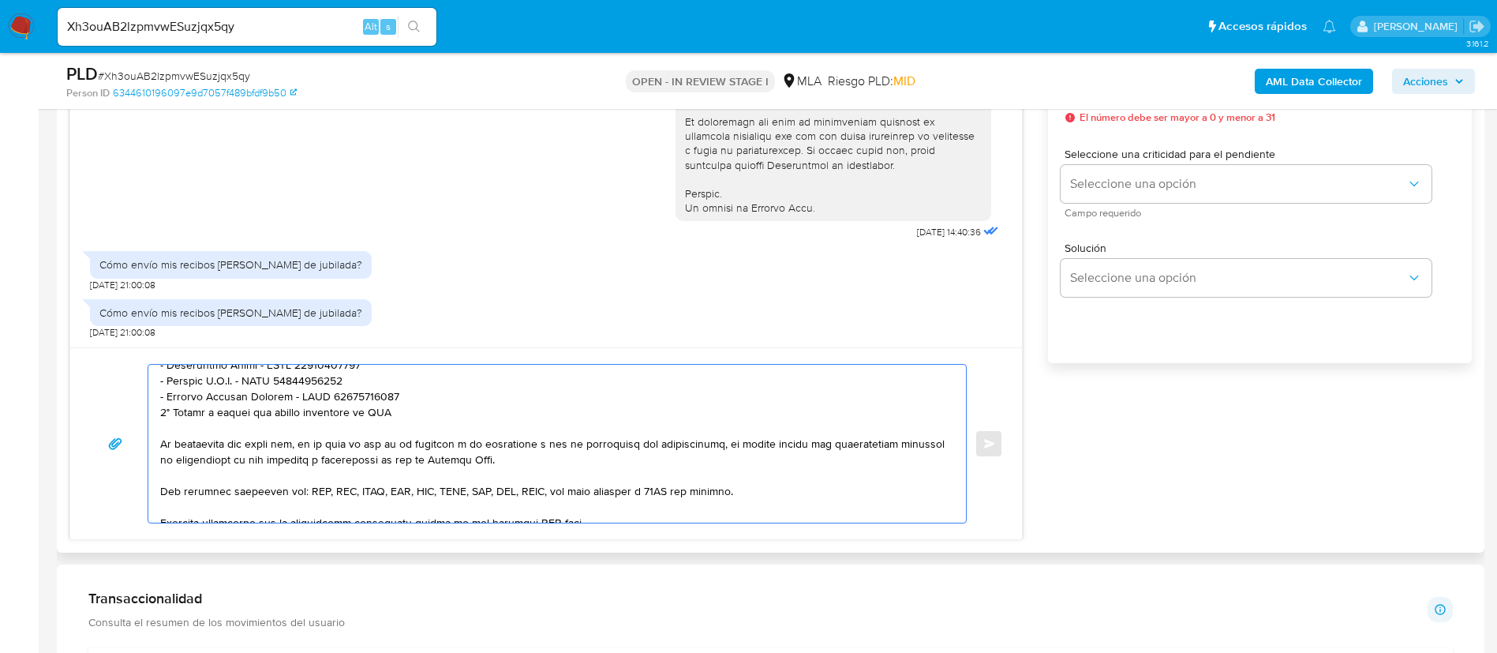
click at [361, 421] on textarea at bounding box center [553, 444] width 786 height 158
click at [355, 412] on textarea at bounding box center [553, 444] width 786 height 158
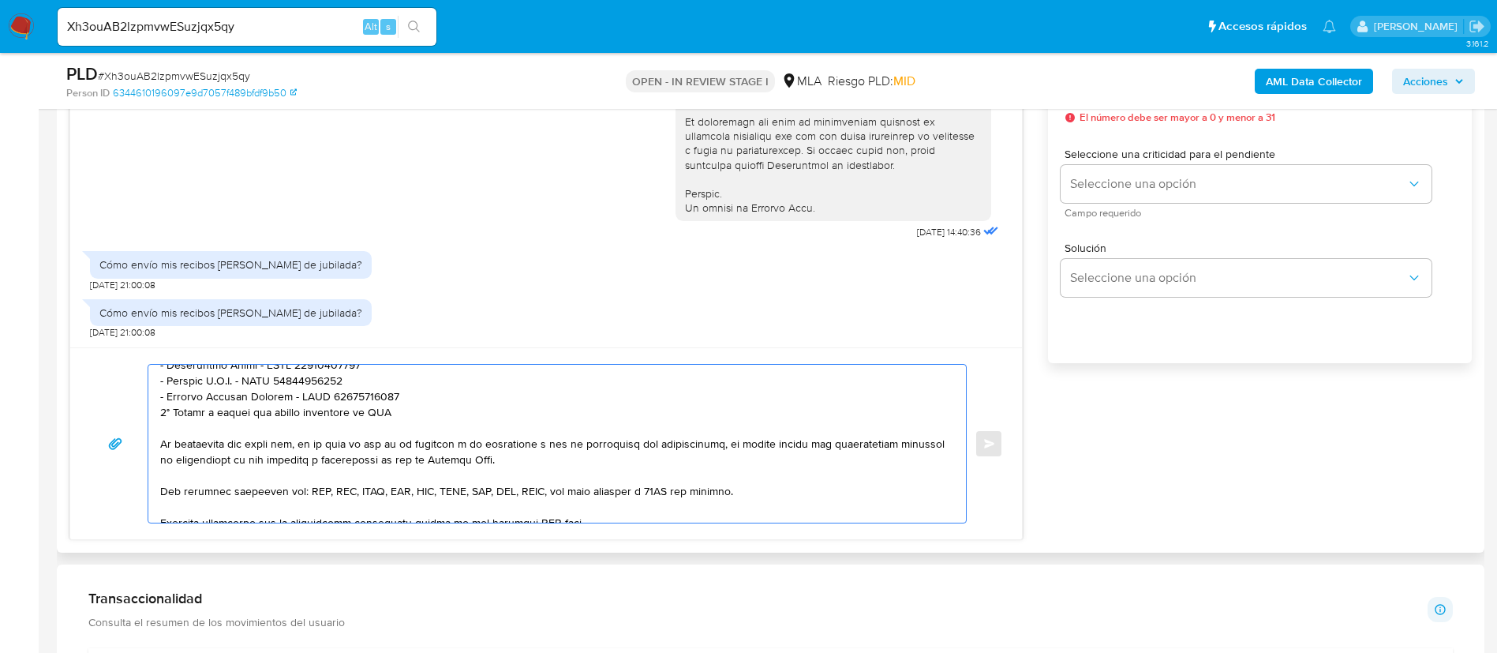
click at [355, 412] on textarea at bounding box center [553, 444] width 786 height 158
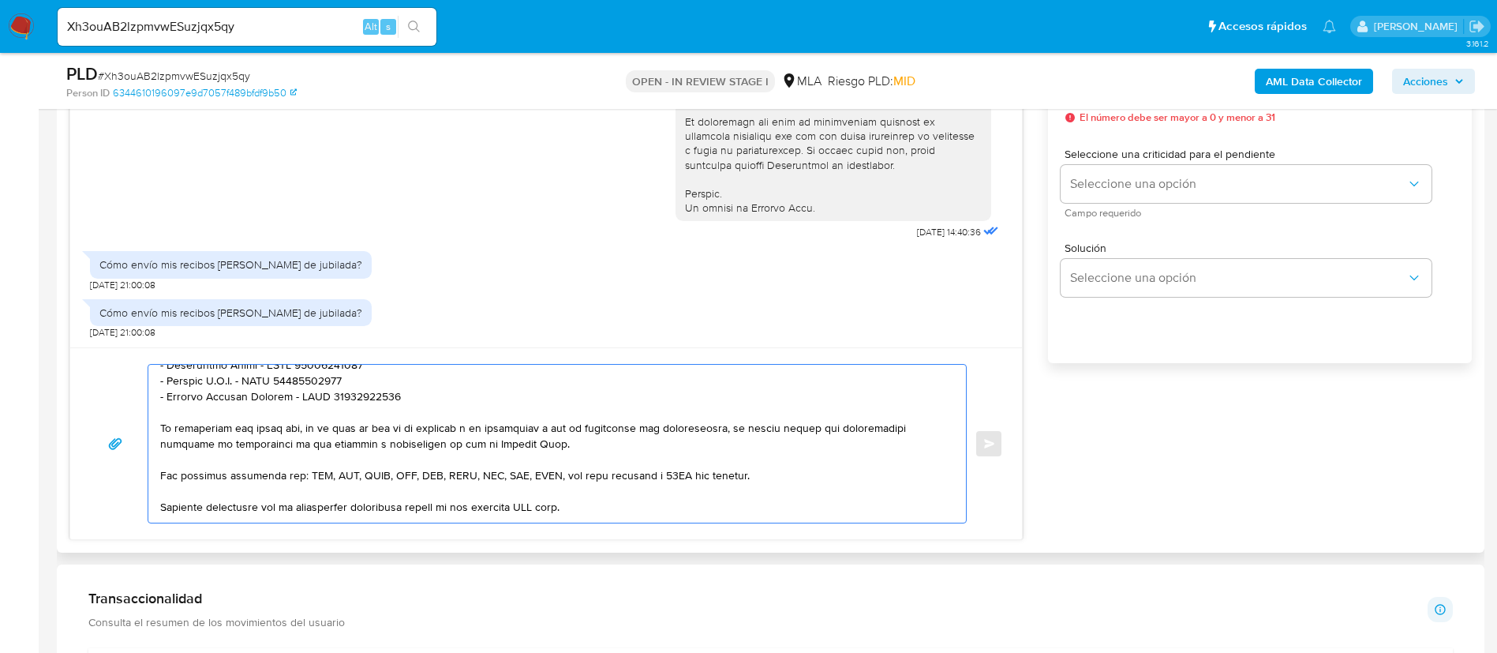
click at [544, 505] on textarea at bounding box center [553, 444] width 786 height 158
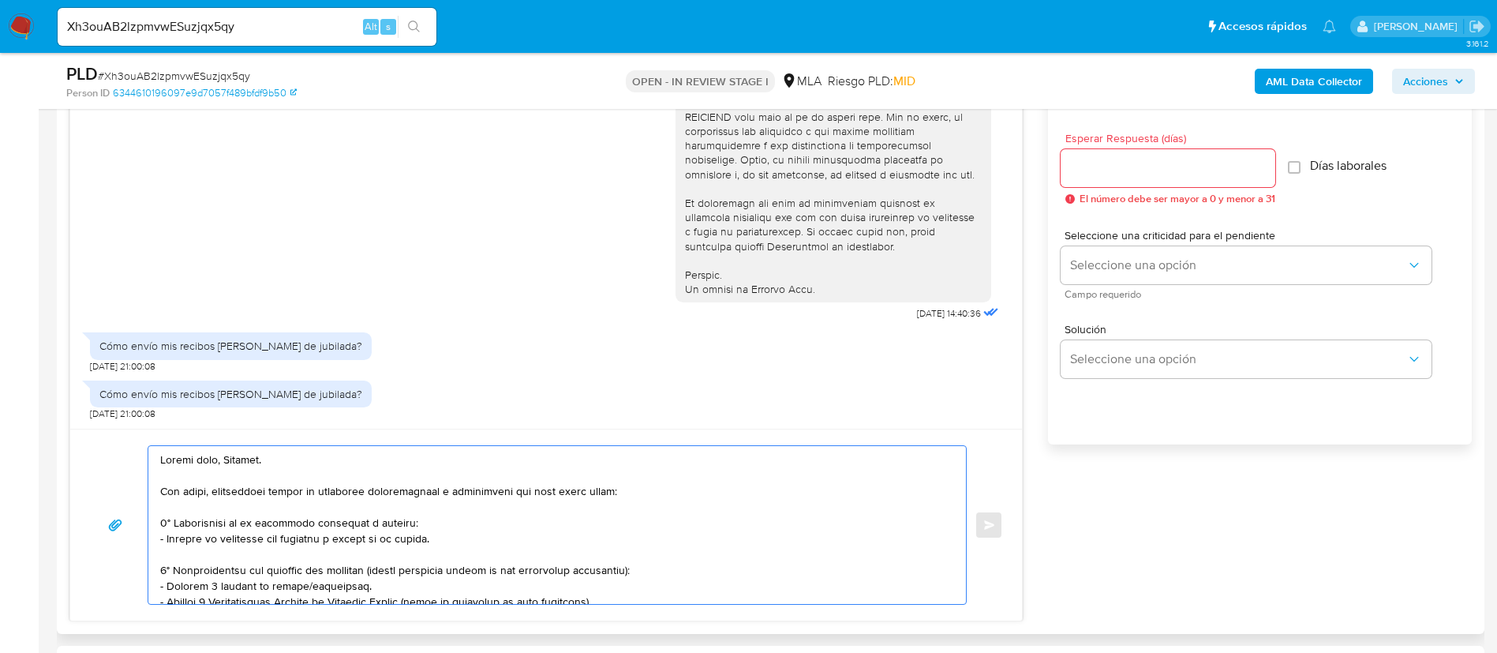
scroll to position [829, 0]
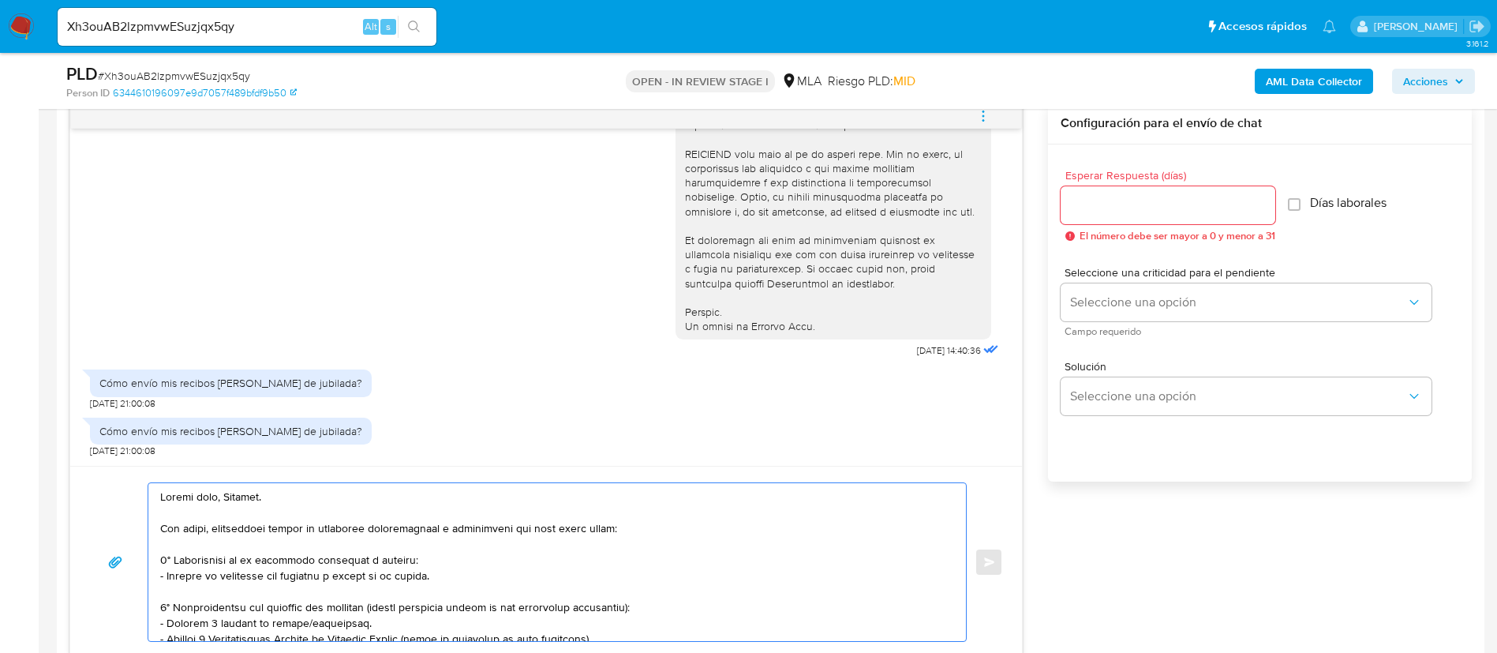
type textarea "Buenos días, Liliana. Por favor, solicitamos enviar la siguiente documentación …"
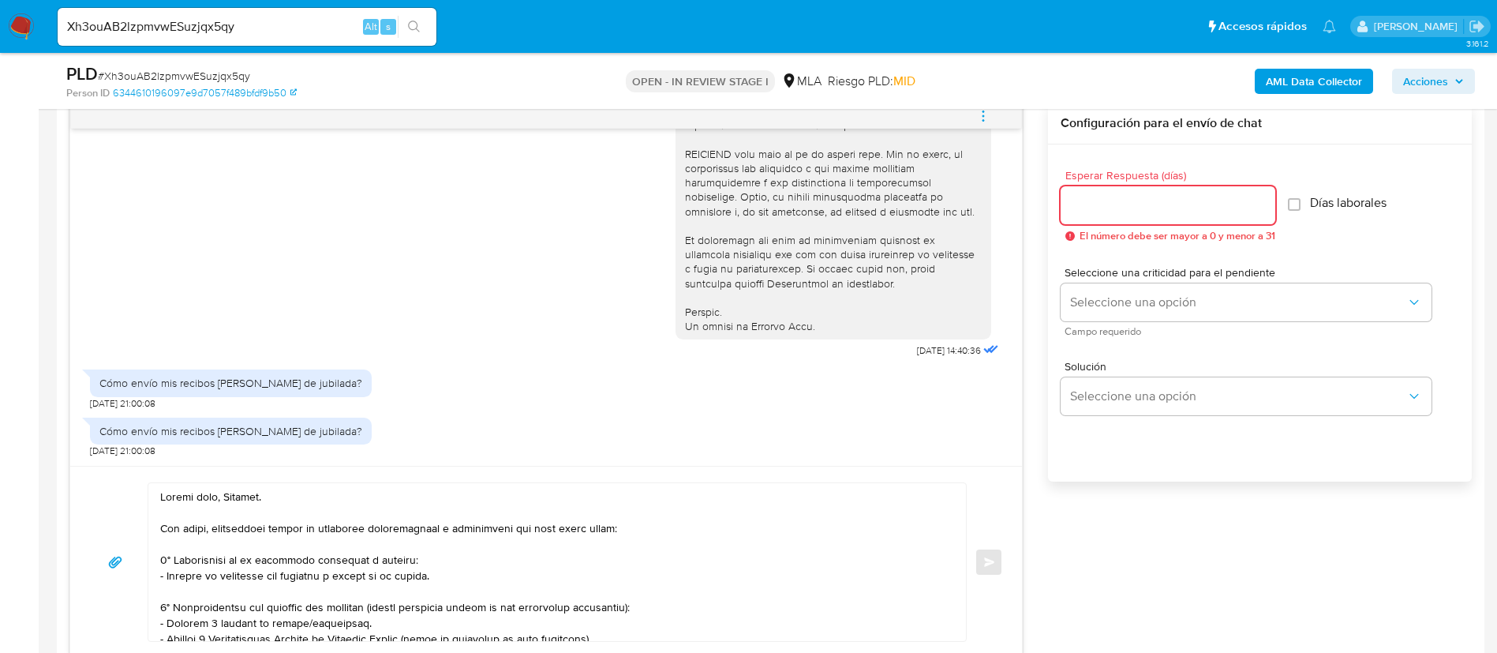
click at [1104, 203] on input "Esperar Respuesta (días)" at bounding box center [1168, 205] width 215 height 21
type input "3"
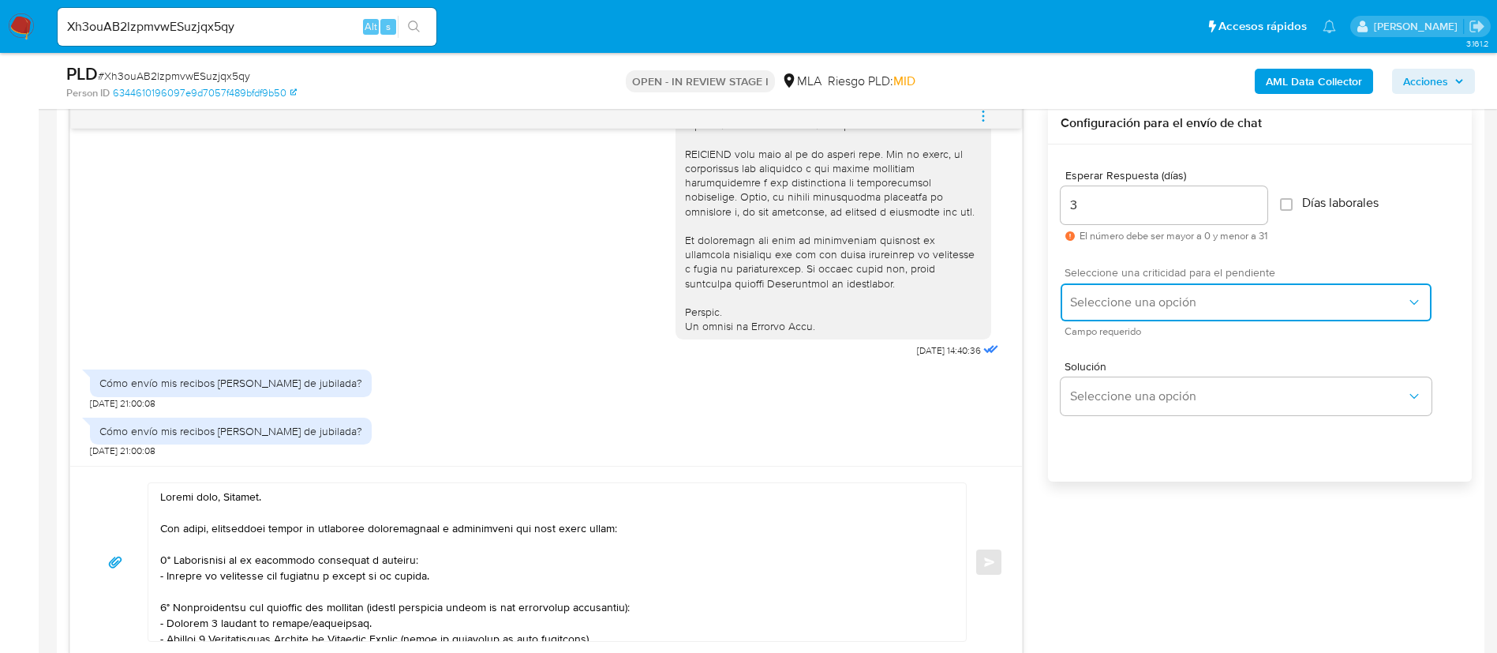
click at [1122, 298] on span "Seleccione una opción" at bounding box center [1238, 302] width 336 height 16
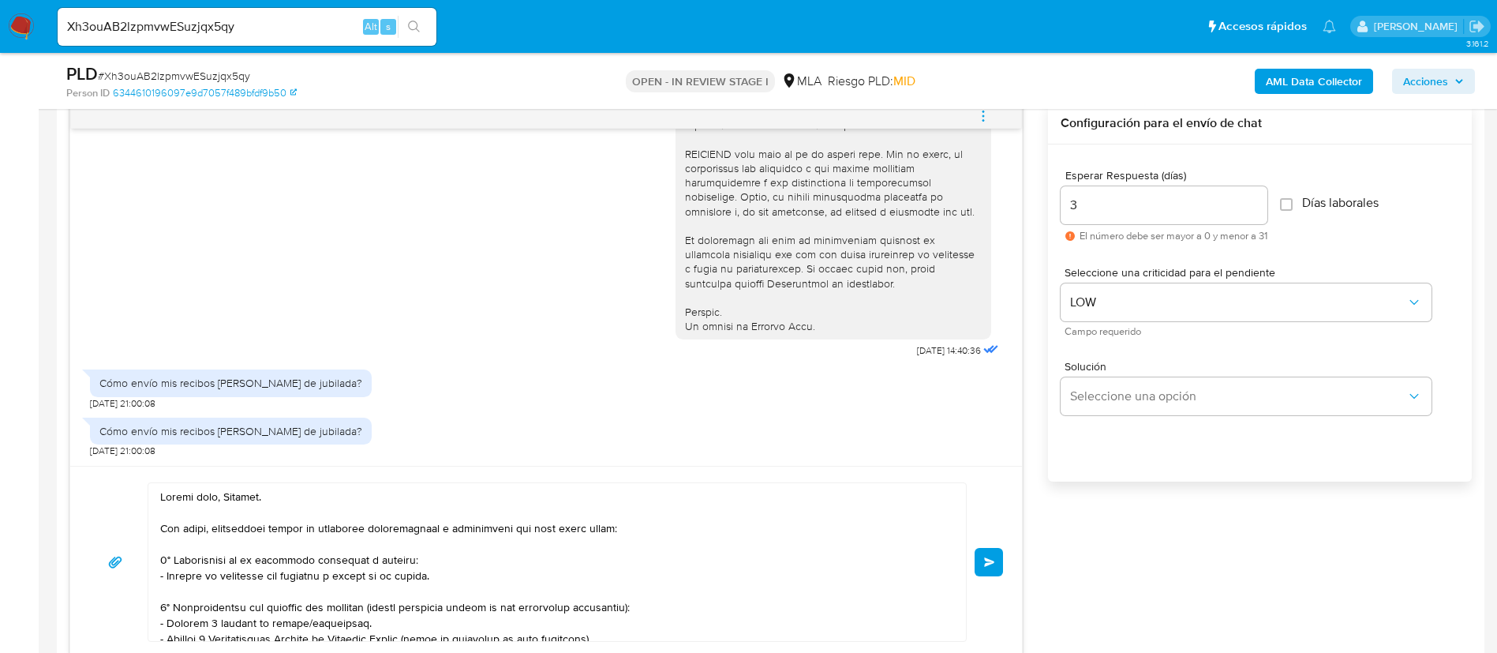
click at [999, 561] on button "Enviar" at bounding box center [989, 562] width 28 height 28
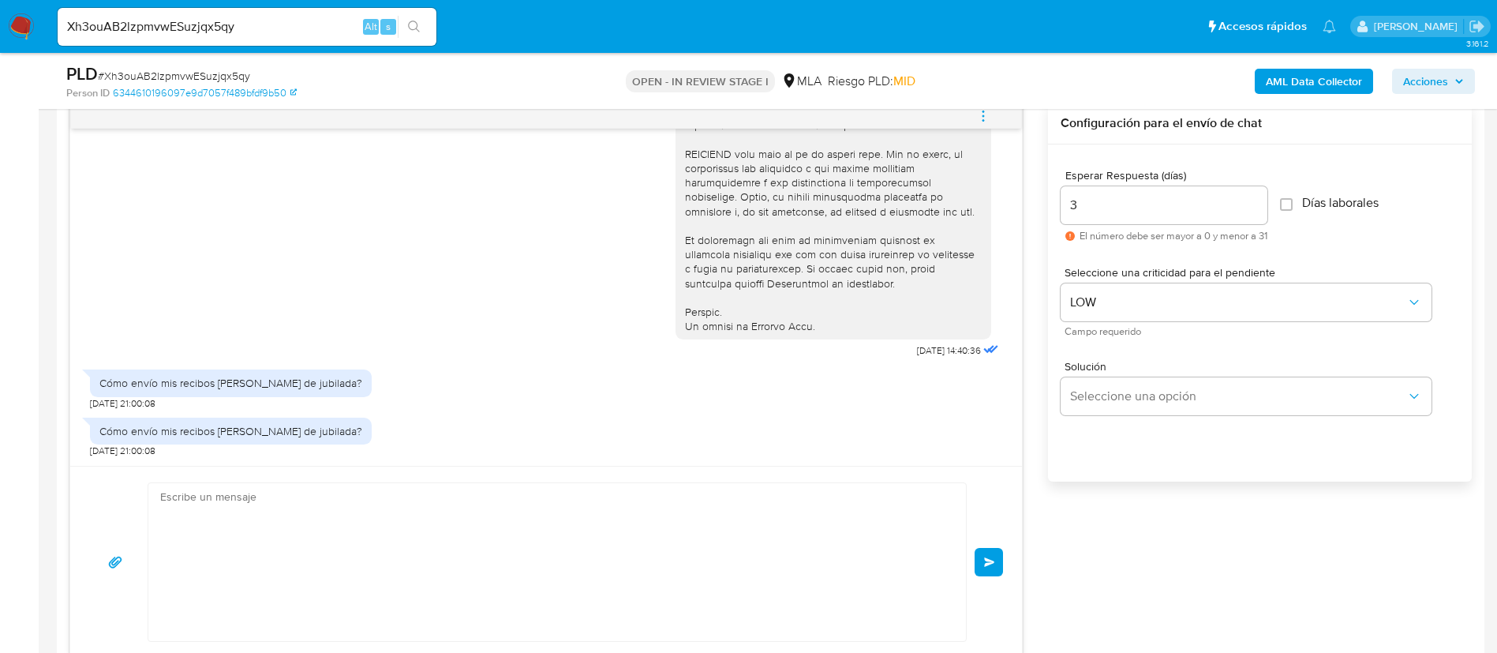
scroll to position [1445, 0]
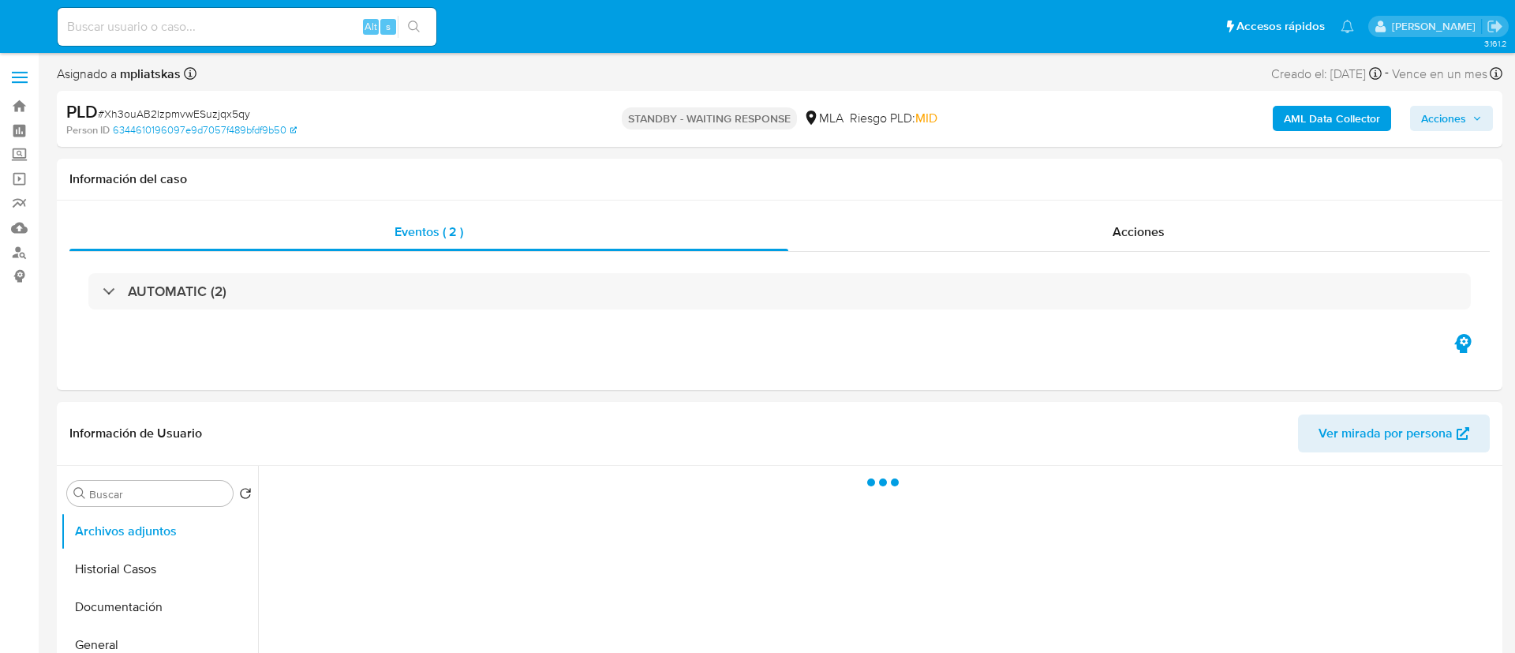
select select "10"
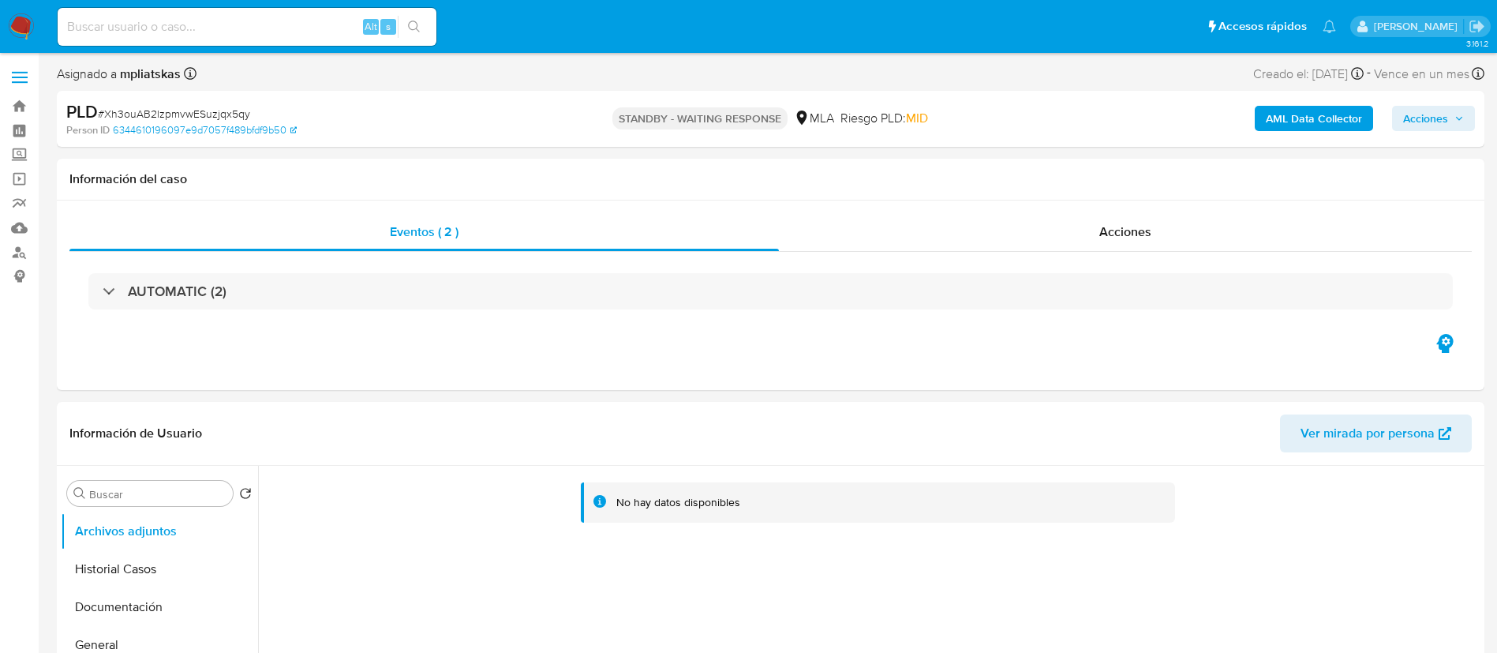
click at [302, 26] on input at bounding box center [247, 27] width 379 height 21
paste input "Pq72jxuVGYkmvSXRq18L7Phb"
type input "Pq72jxuVGYkmvSXRq18L7Phb"
click at [413, 38] on div "Pq72jxuVGYkmvSXRq18L7Phb Alt s" at bounding box center [247, 27] width 379 height 38
click at [406, 26] on button "search-icon" at bounding box center [414, 27] width 32 height 22
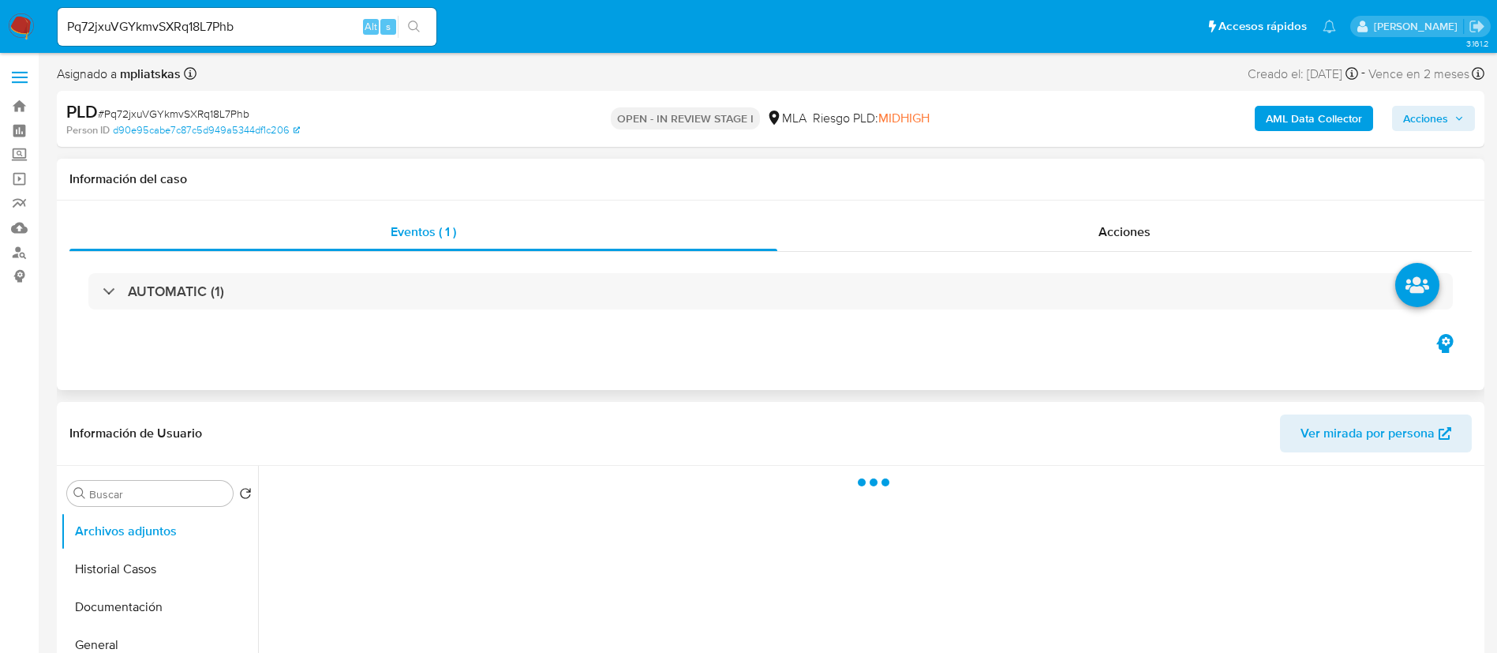
select select "10"
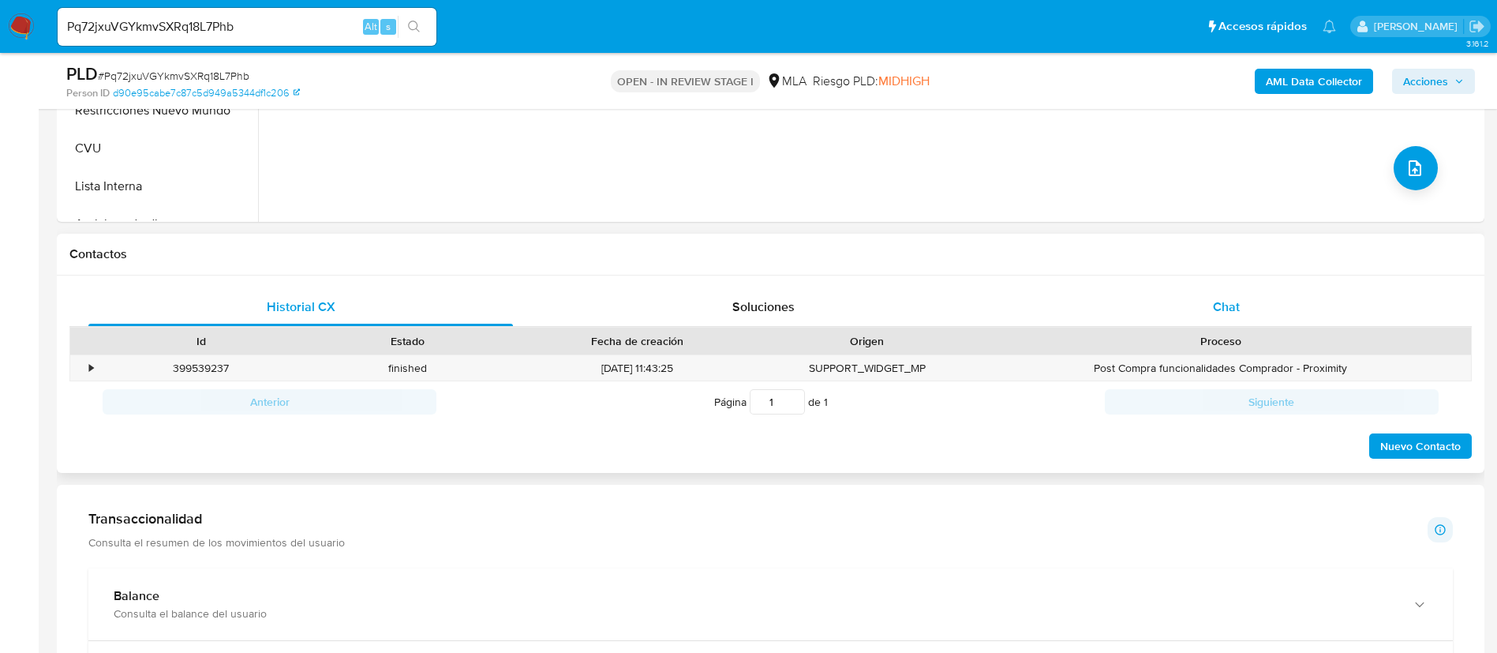
click at [1070, 295] on div "Chat" at bounding box center [1226, 307] width 425 height 38
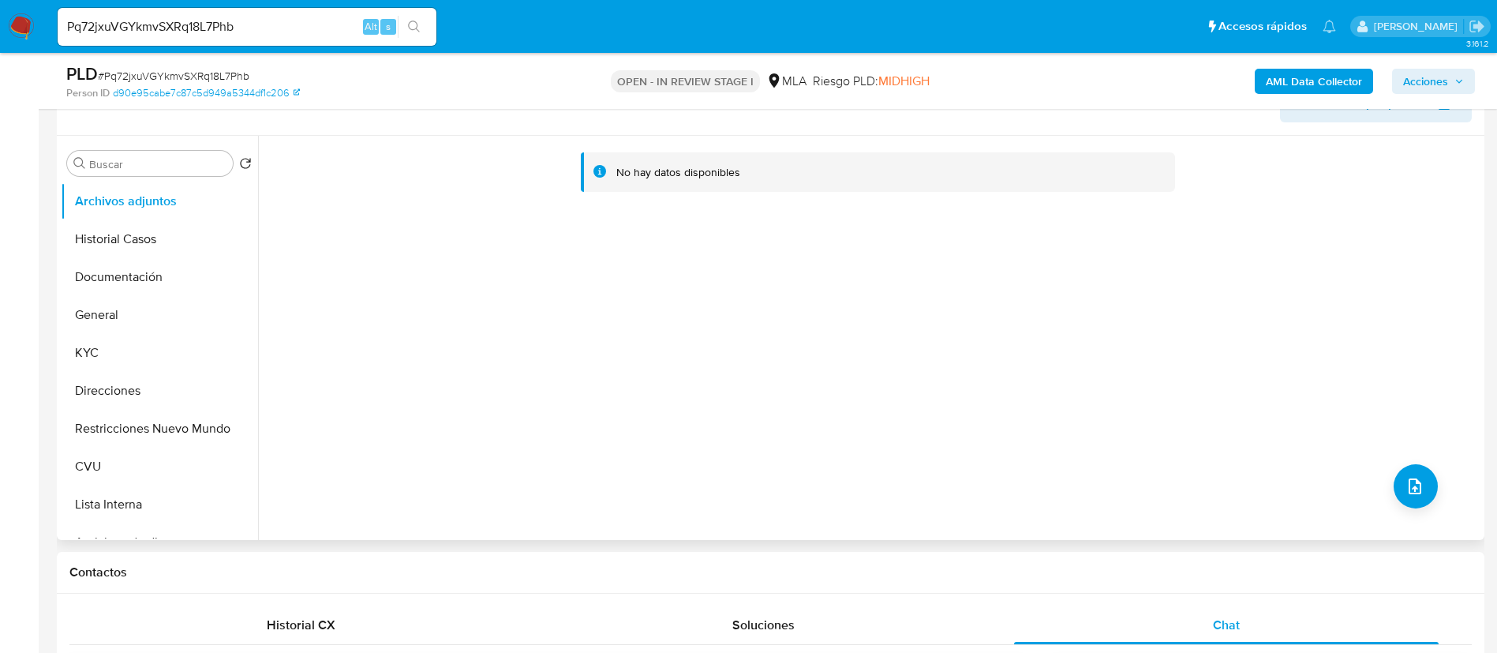
scroll to position [237, 0]
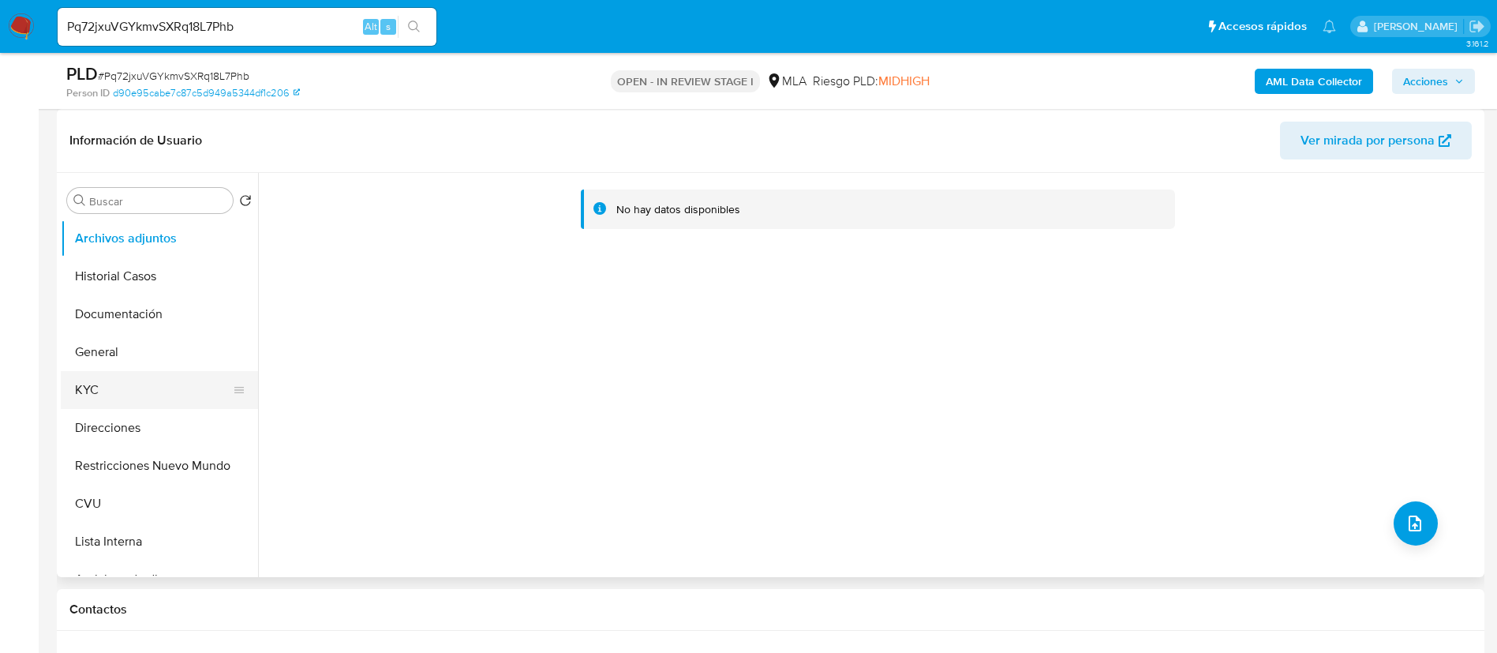
click at [136, 394] on button "KYC" at bounding box center [153, 390] width 185 height 38
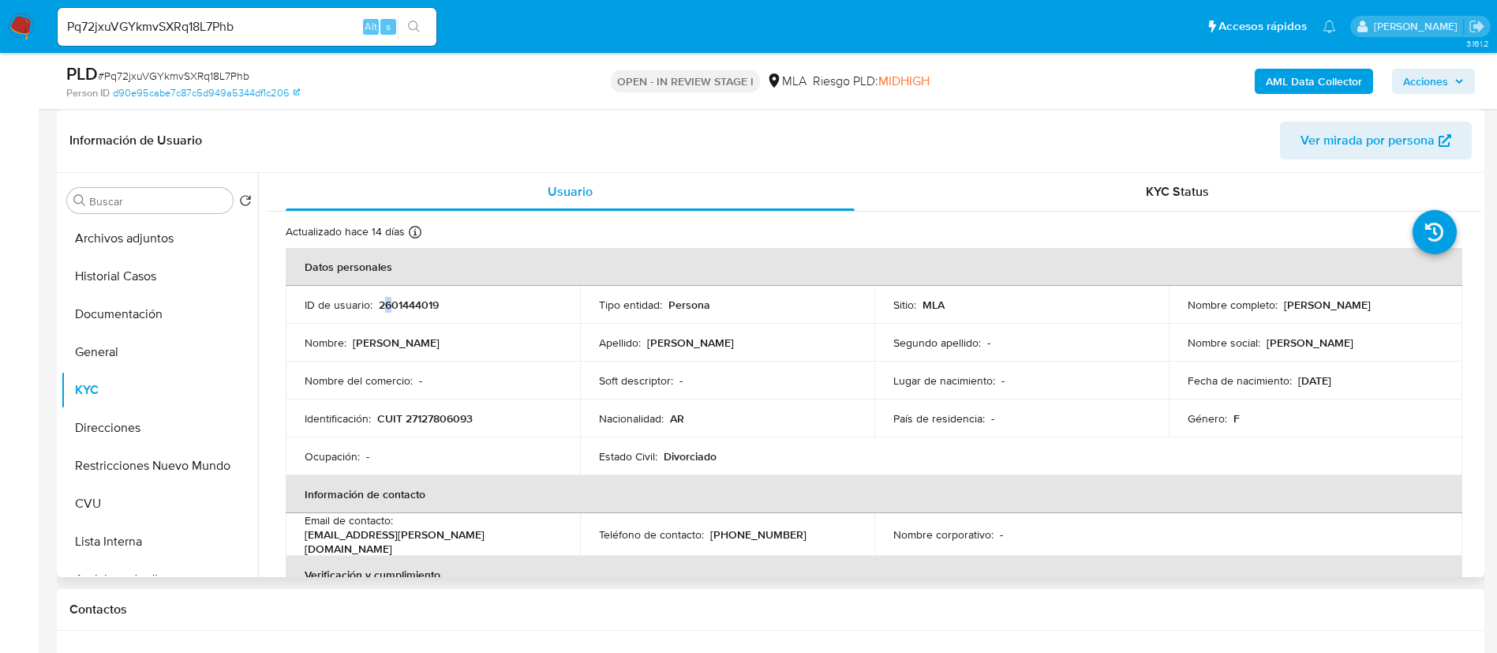
click at [388, 306] on p "2601444019" at bounding box center [409, 305] width 60 height 14
click at [390, 308] on p "2601444019" at bounding box center [409, 305] width 60 height 14
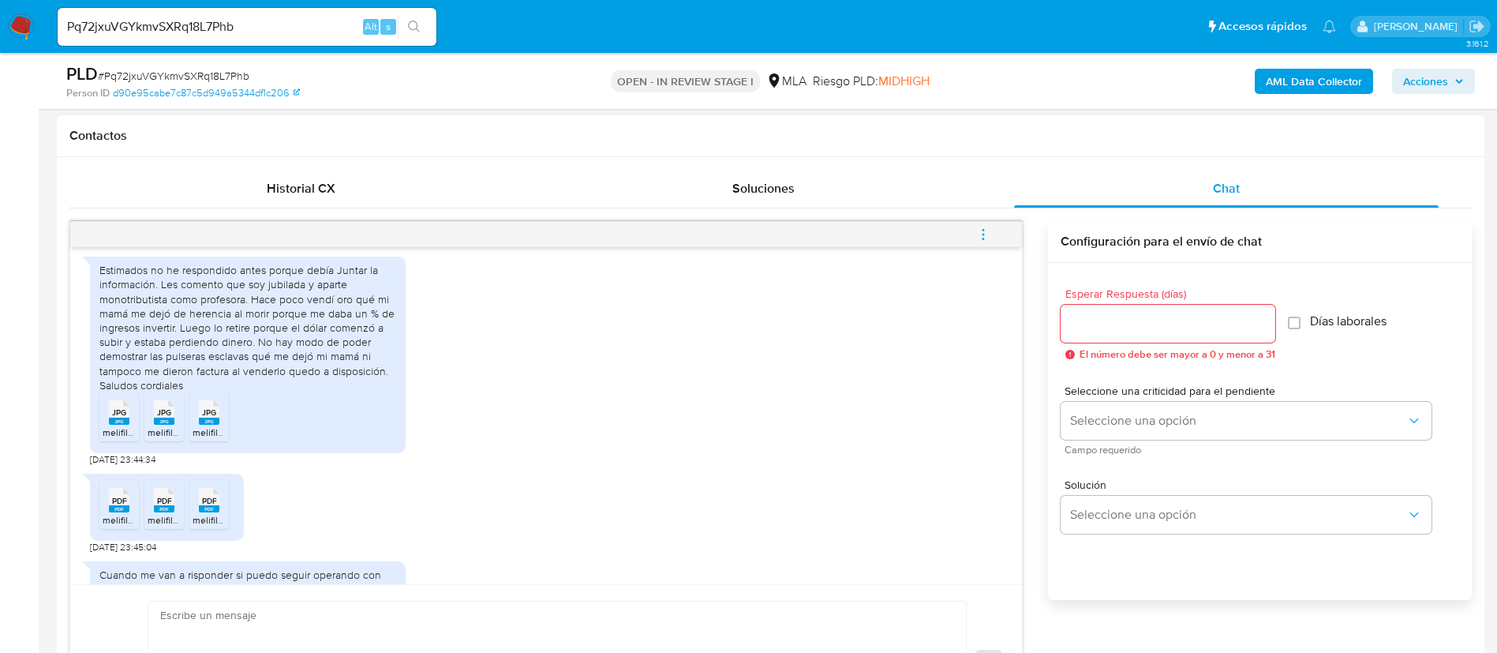
scroll to position [1152, 0]
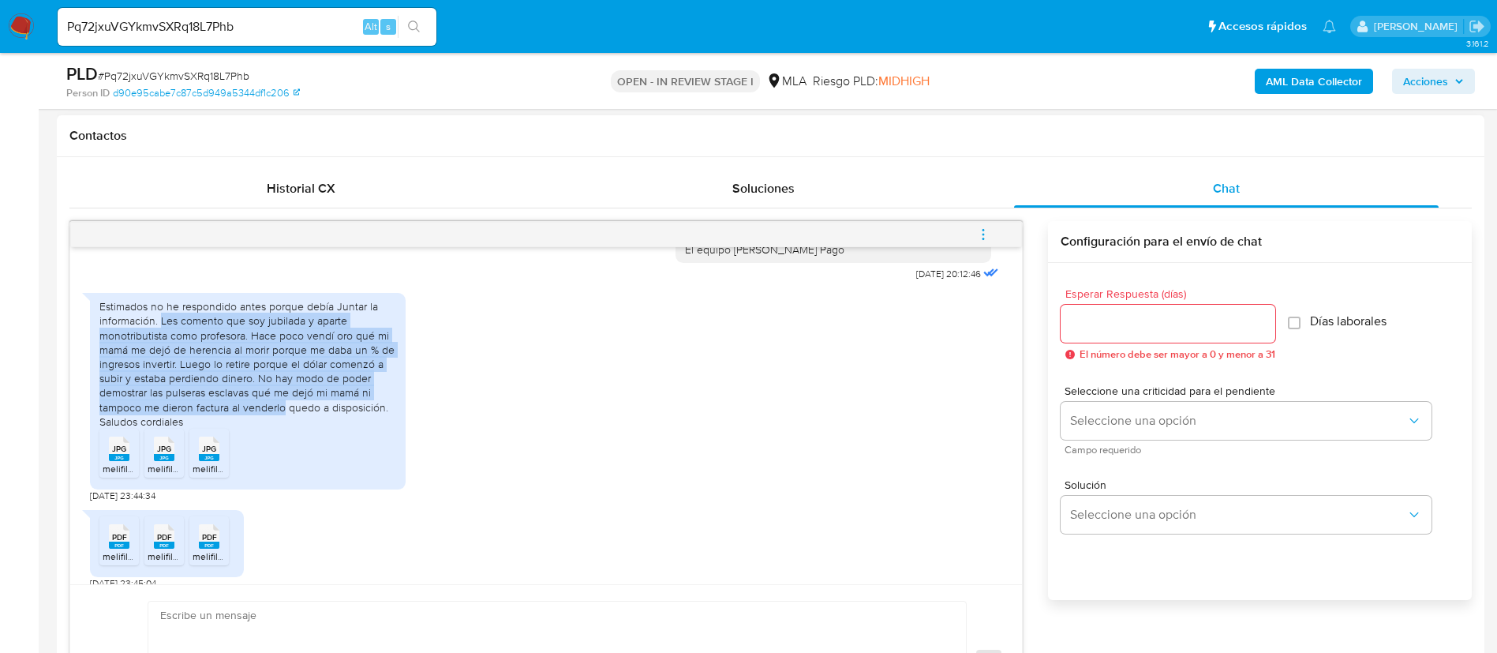
drag, startPoint x: 159, startPoint y: 361, endPoint x: 283, endPoint y: 447, distance: 150.2
click at [283, 429] on div "Estimados no he respondido antes porque debía Juntar la información. Les coment…" at bounding box center [247, 363] width 297 height 129
copy div "Les comento que soy jubilada y aparte monotributista como profesora. Hace poco …"
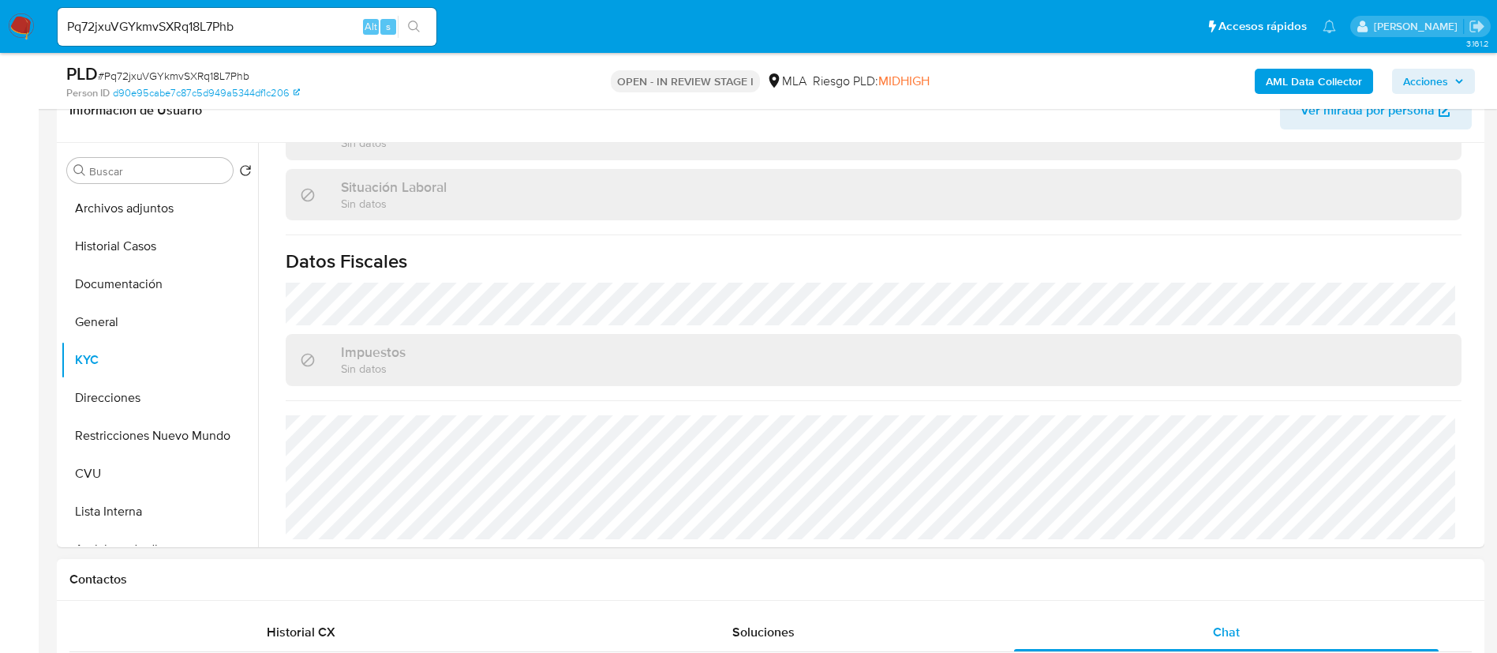
scroll to position [237, 0]
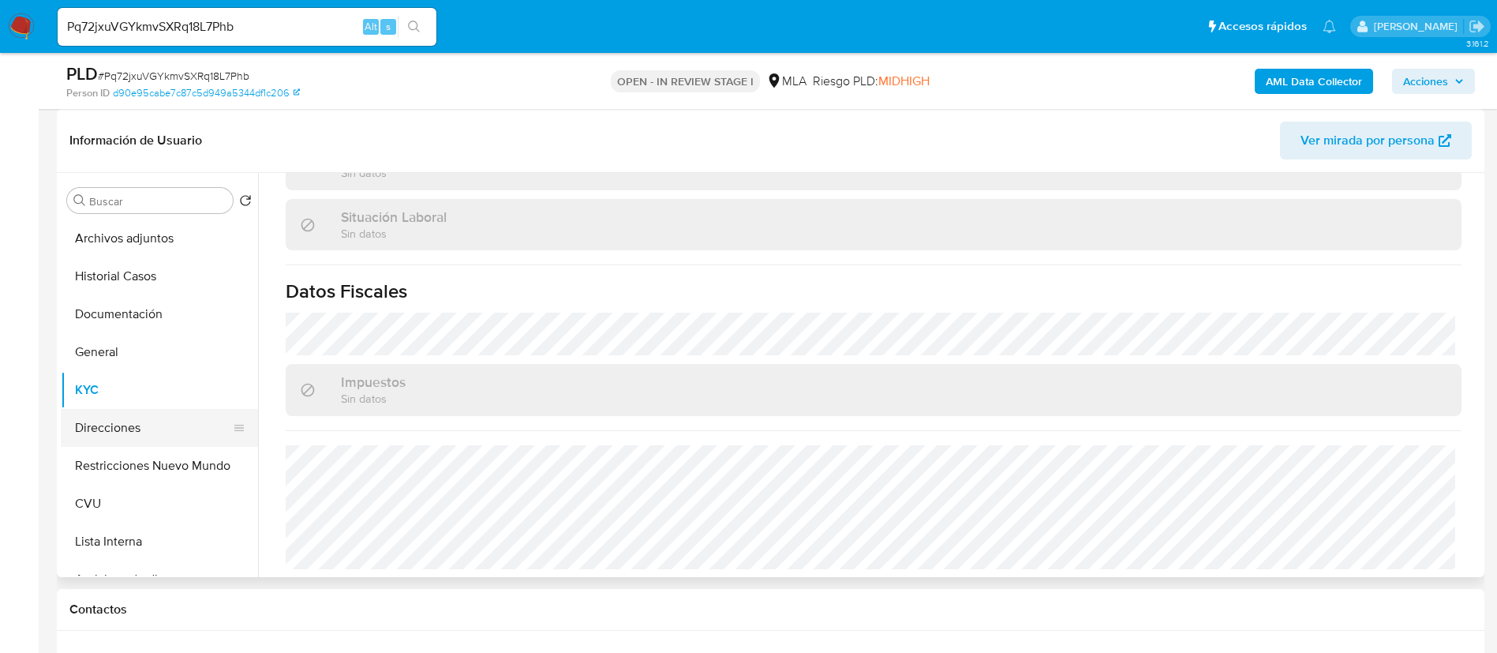
click at [133, 422] on button "Direcciones" at bounding box center [153, 428] width 185 height 38
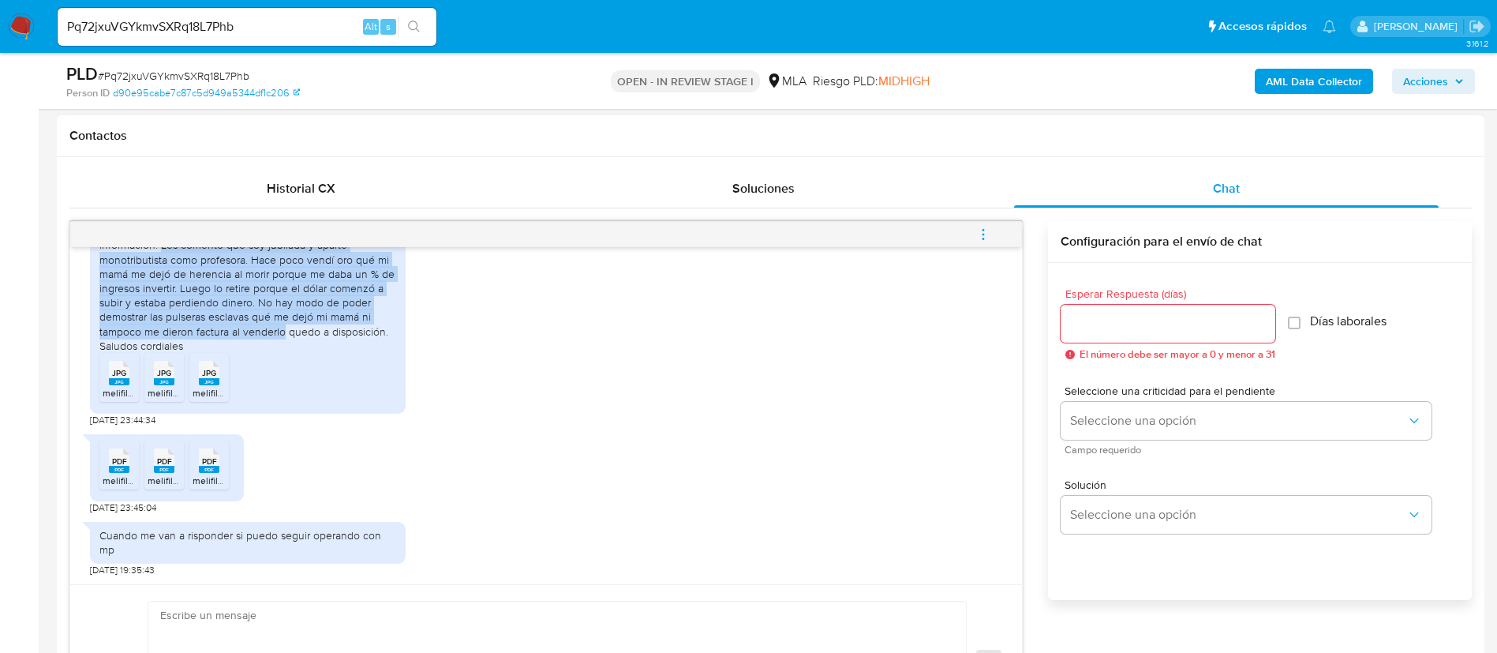
scroll to position [1271, 0]
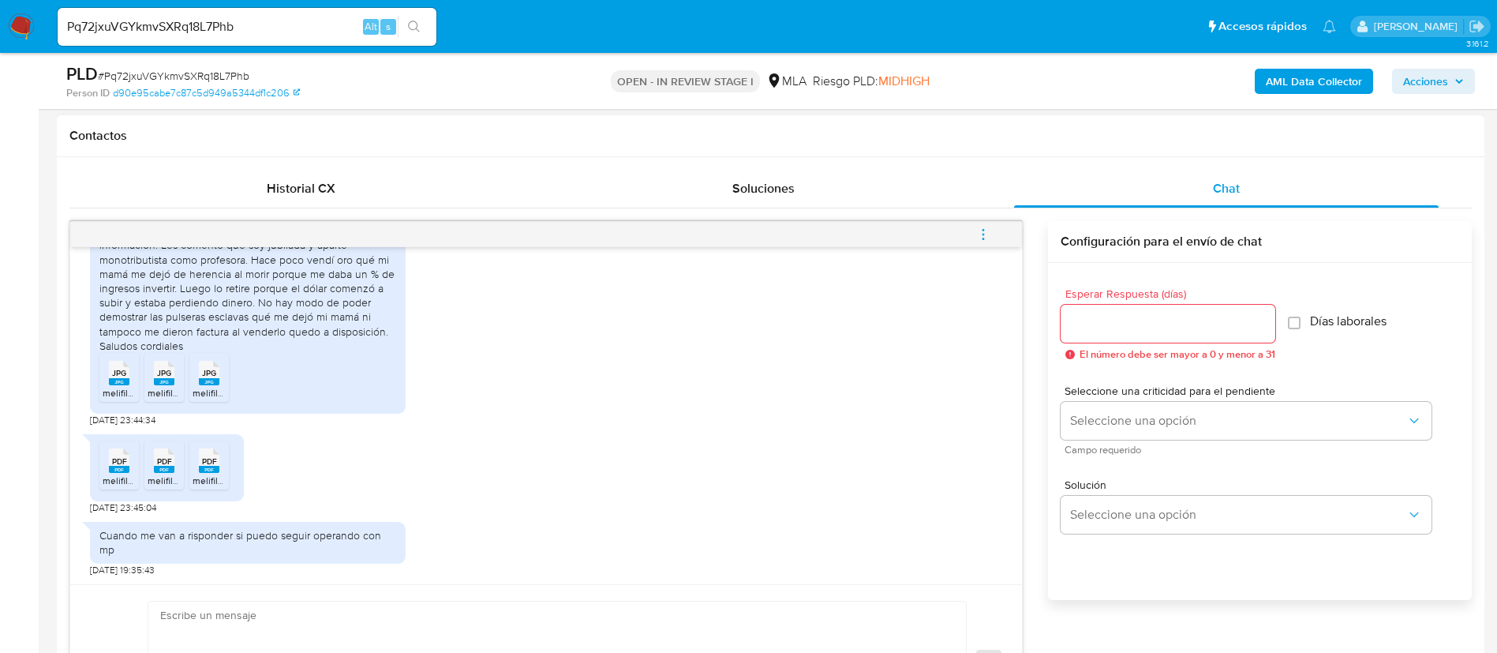
click at [113, 387] on span "melifile4894584858922105191.jpg" at bounding box center [175, 392] width 144 height 13
click at [161, 394] on span "melifile6215054749550736663.jpg" at bounding box center [222, 392] width 148 height 13
click at [208, 388] on span "melifile7771846866700774756.jpg" at bounding box center [265, 392] width 144 height 13
click at [119, 479] on span "melifile223304832001475694.pdf" at bounding box center [174, 480] width 143 height 13
drag, startPoint x: 185, startPoint y: 463, endPoint x: 194, endPoint y: 463, distance: 9.5
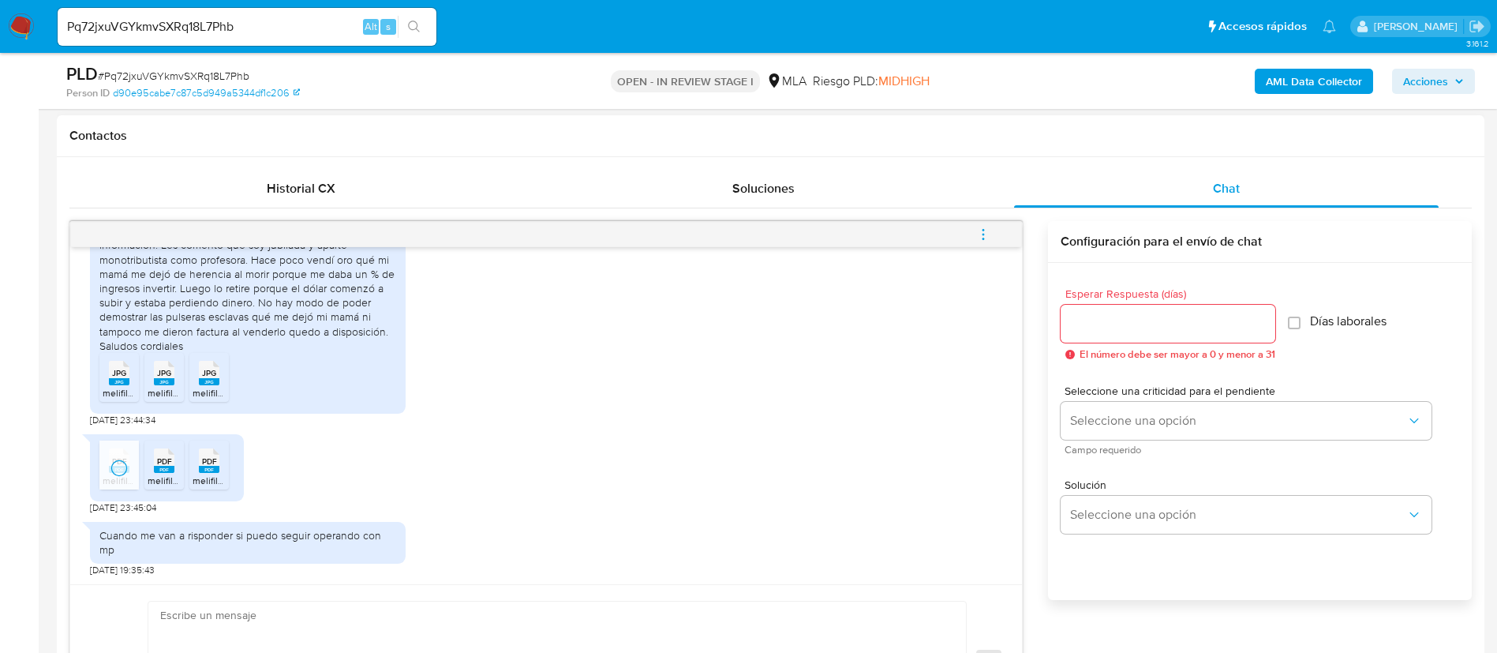
click at [185, 463] on ul "PDF PDF melifile223304832001475694.pdf PDF PDF melifile6315495945053502591.pdf …" at bounding box center [166, 467] width 135 height 54
drag, startPoint x: 171, startPoint y: 464, endPoint x: 209, endPoint y: 459, distance: 38.3
click at [171, 464] on span "PDF" at bounding box center [164, 461] width 15 height 10
click at [216, 458] on span "PDF" at bounding box center [209, 461] width 15 height 10
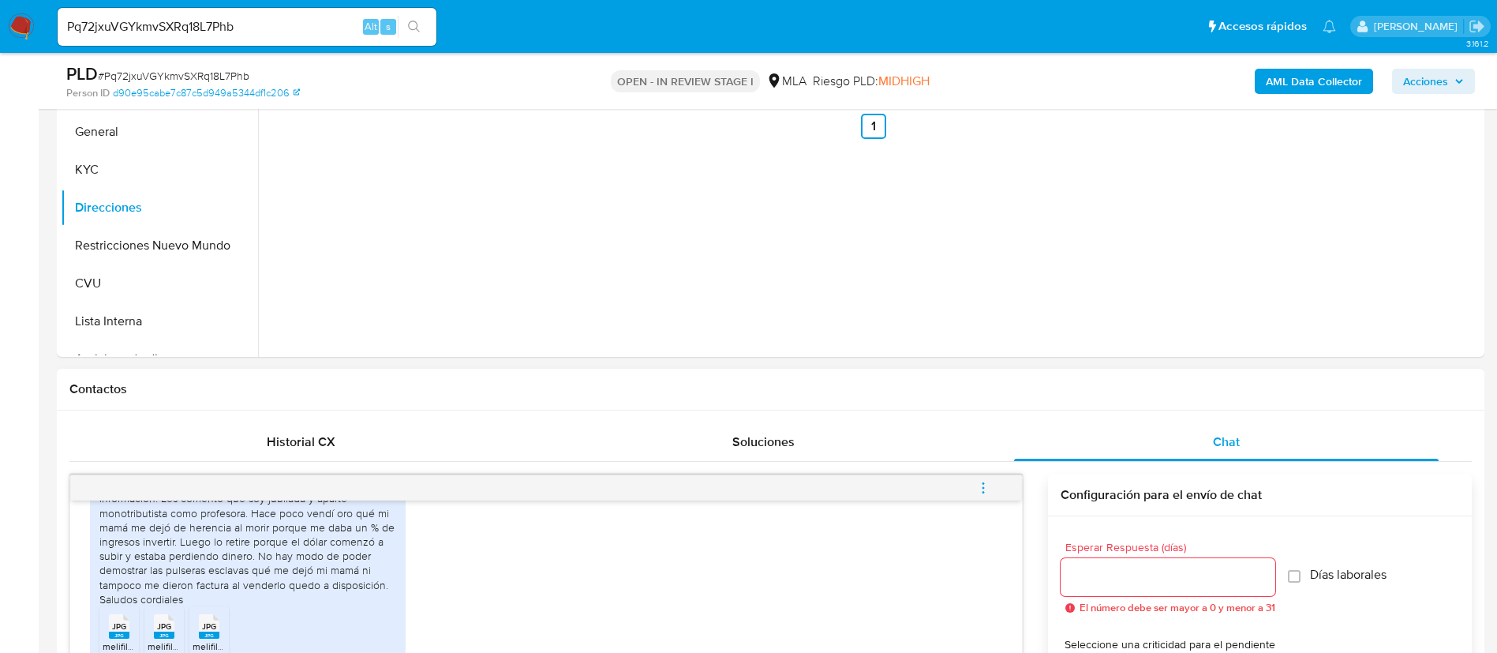
scroll to position [355, 0]
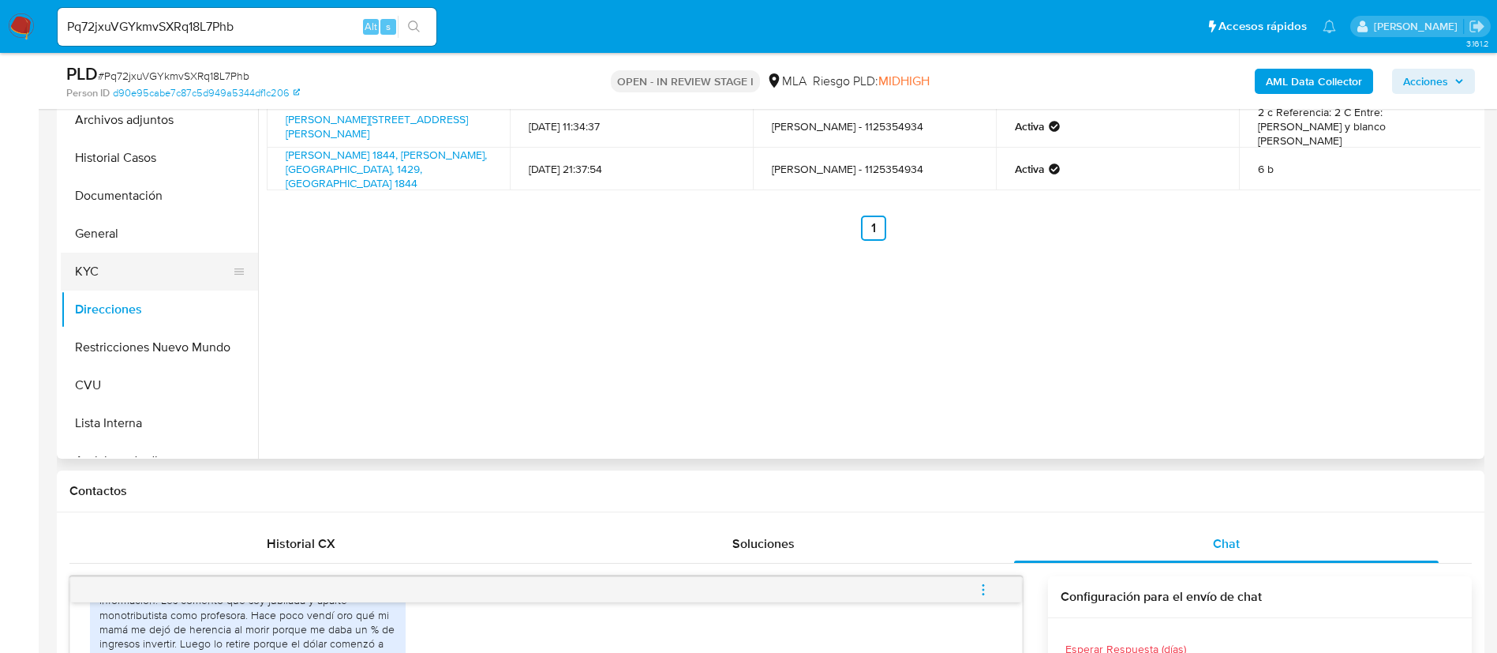
click at [166, 260] on button "KYC" at bounding box center [153, 272] width 185 height 38
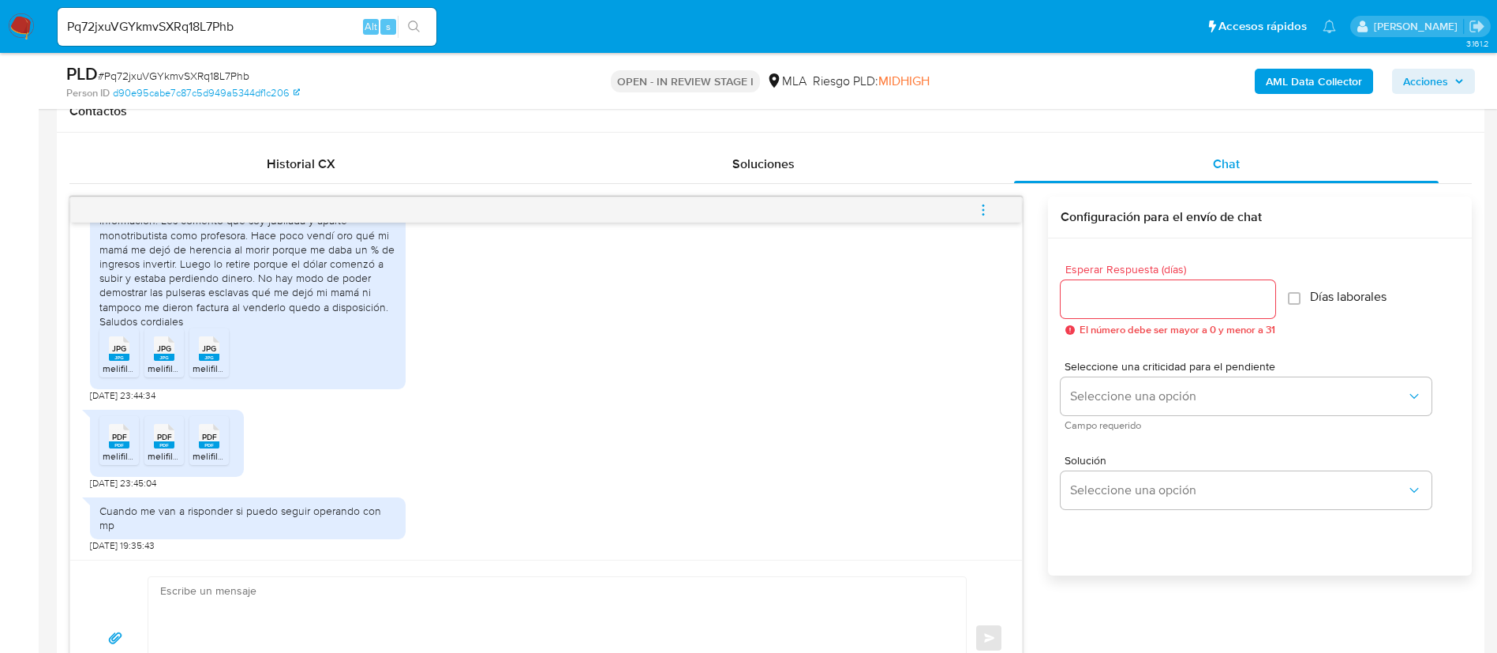
scroll to position [829, 0]
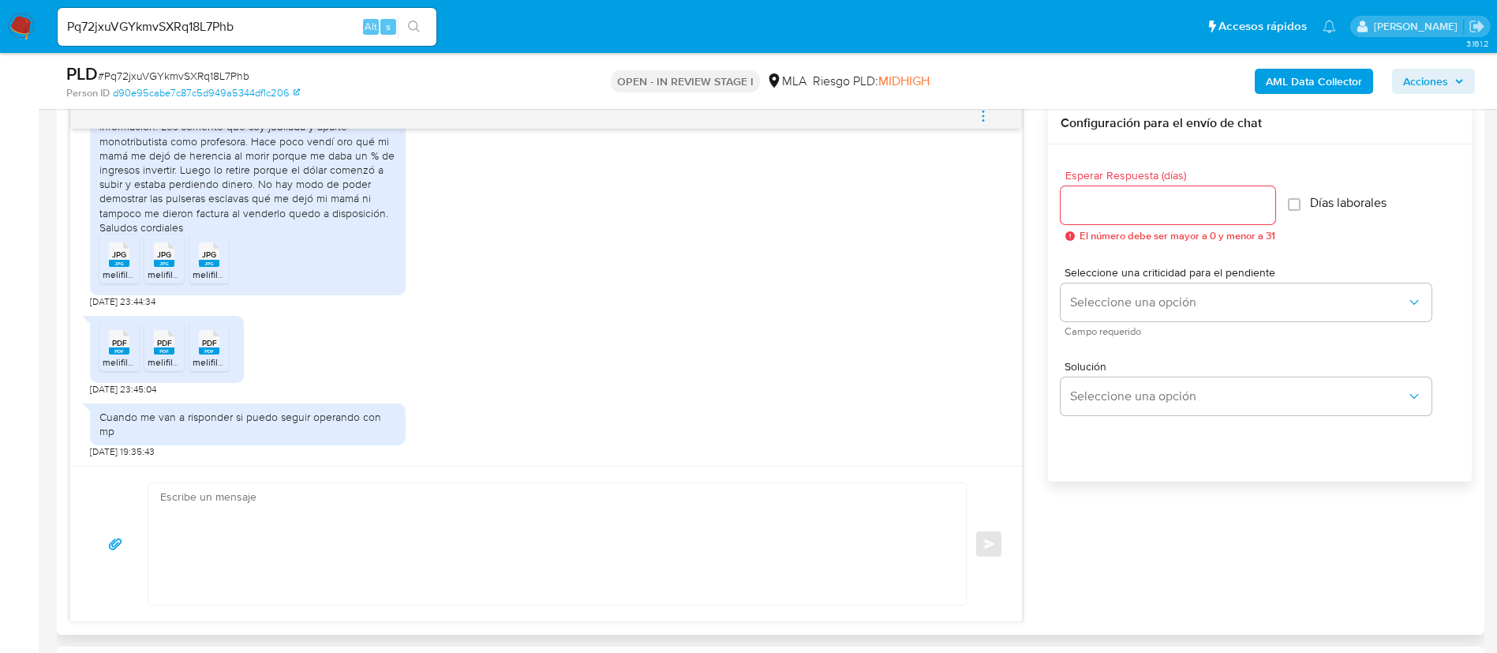
click at [566, 499] on textarea at bounding box center [553, 544] width 786 height 122
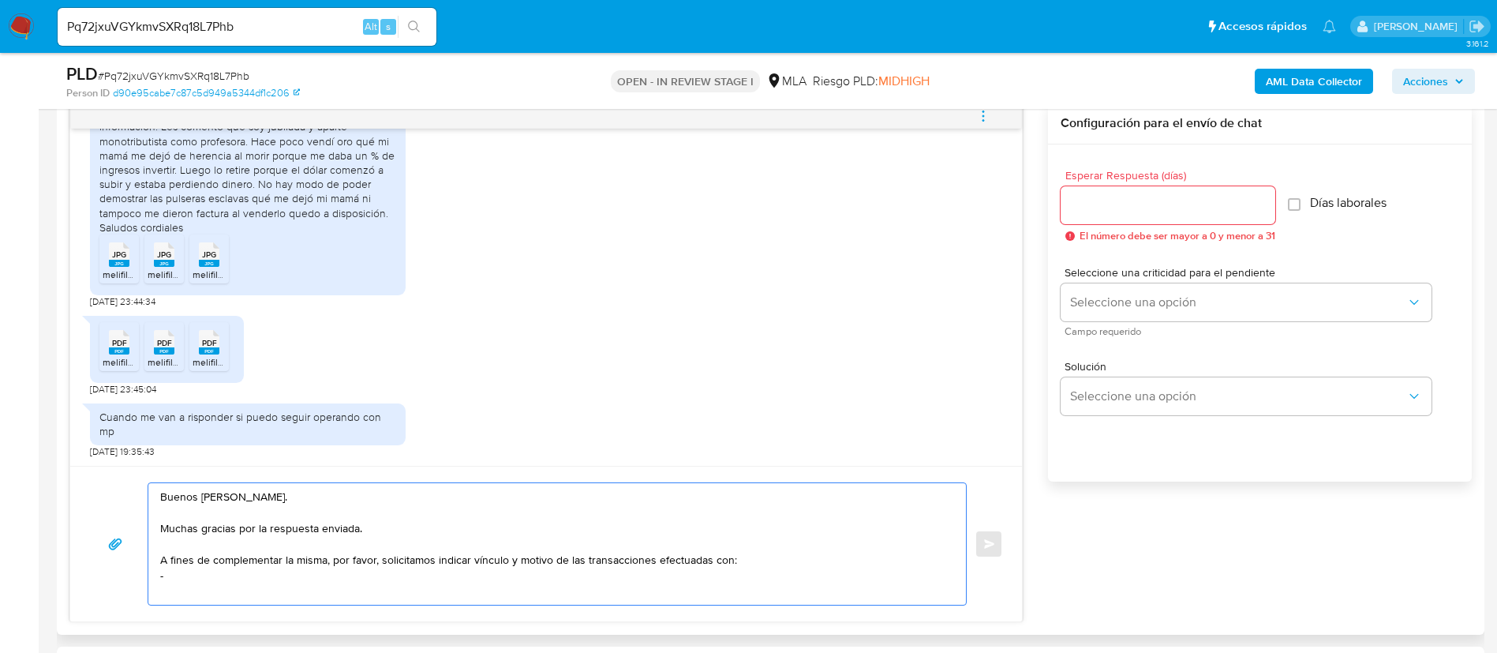
paste textarea "[PERSON_NAME] - CUIT 20335340664"
paste textarea "hon [PERSON_NAME] - CUIL 20959819778"
click at [168, 593] on textarea "Buenos [PERSON_NAME]. Muchas gracias por la respuesta enviada. A fines de compl…" at bounding box center [553, 544] width 786 height 122
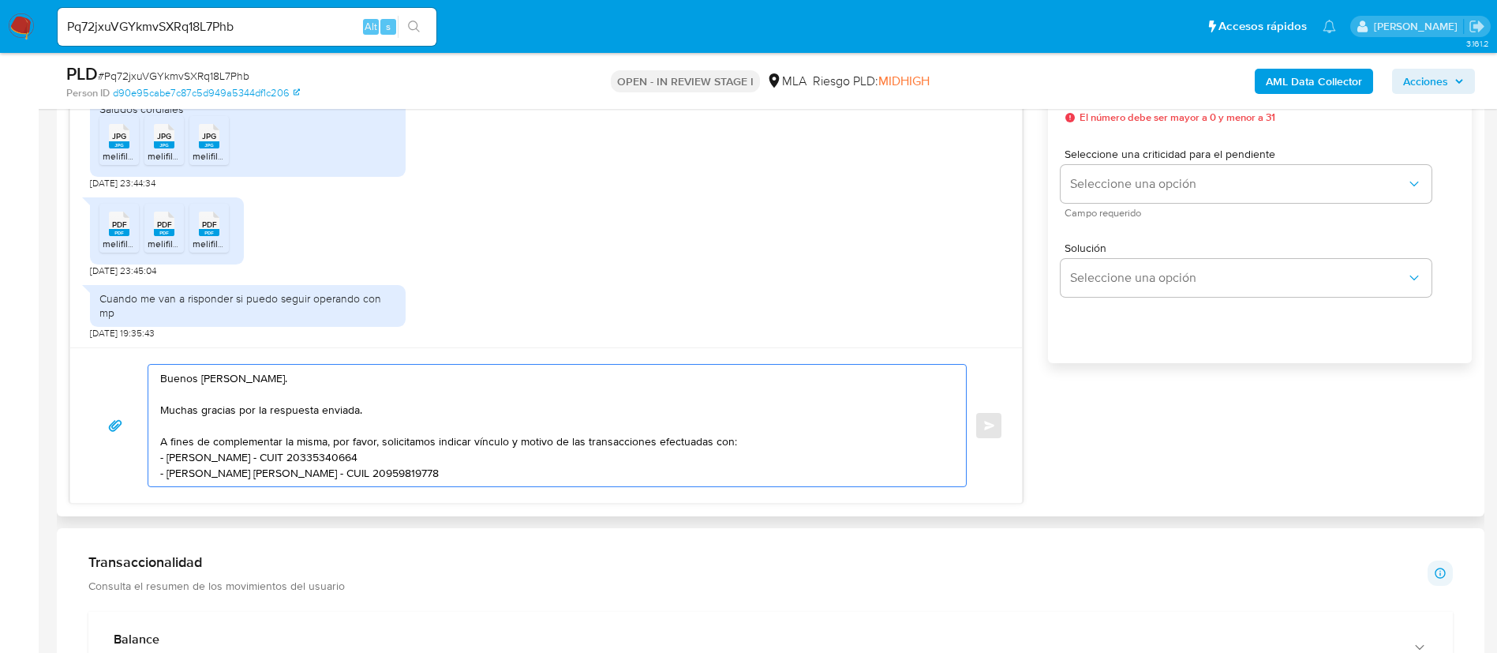
click at [442, 463] on textarea "Buenos [PERSON_NAME]. Muchas gracias por la respuesta enviada. A fines de compl…" at bounding box center [553, 426] width 786 height 122
click at [471, 489] on div "Buenos [PERSON_NAME]. Muchas gracias por la respuesta enviada. A fines de compl…" at bounding box center [546, 424] width 952 height 155
click at [459, 478] on textarea "Buenos [PERSON_NAME]. Muchas gracias por la respuesta enviada. A fines de compl…" at bounding box center [553, 426] width 786 height 122
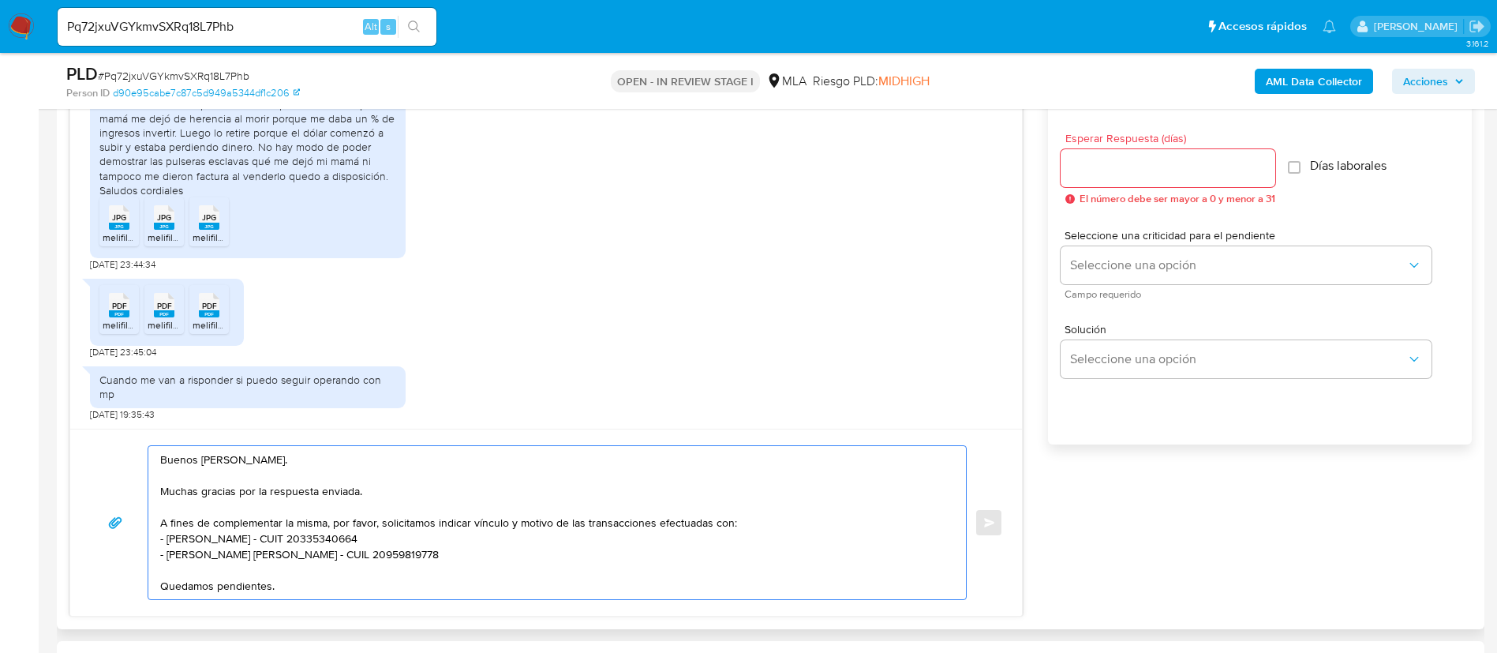
scroll to position [829, 0]
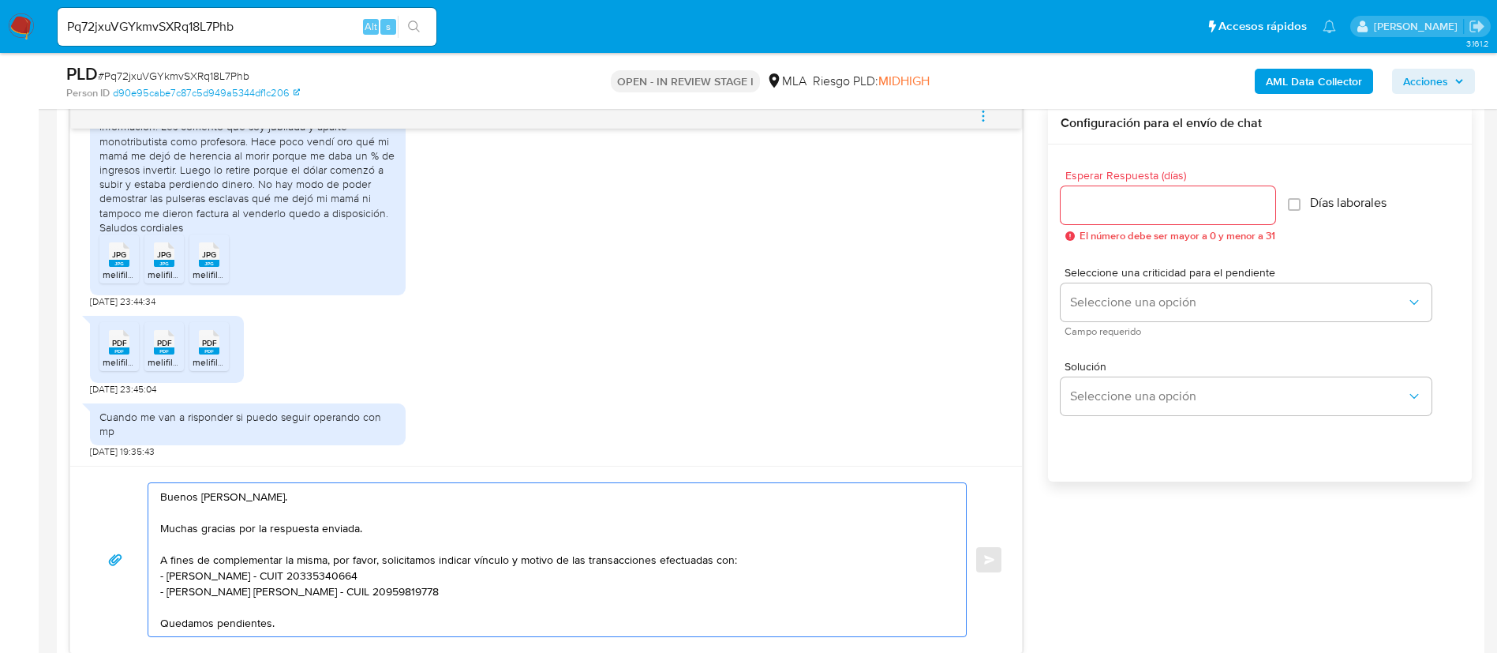
type textarea "Buenos [PERSON_NAME]. Muchas gracias por la respuesta enviada. A fines de compl…"
click at [1186, 215] on div at bounding box center [1168, 205] width 215 height 38
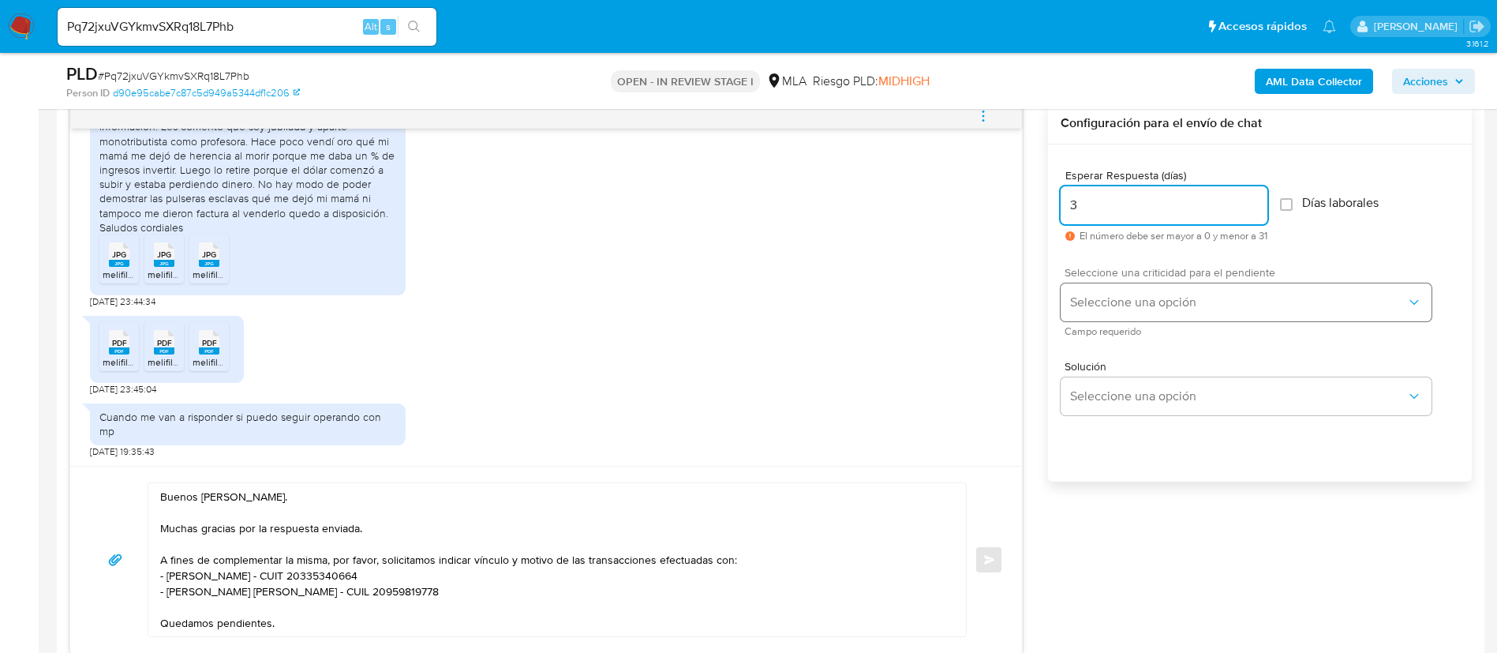
type input "3"
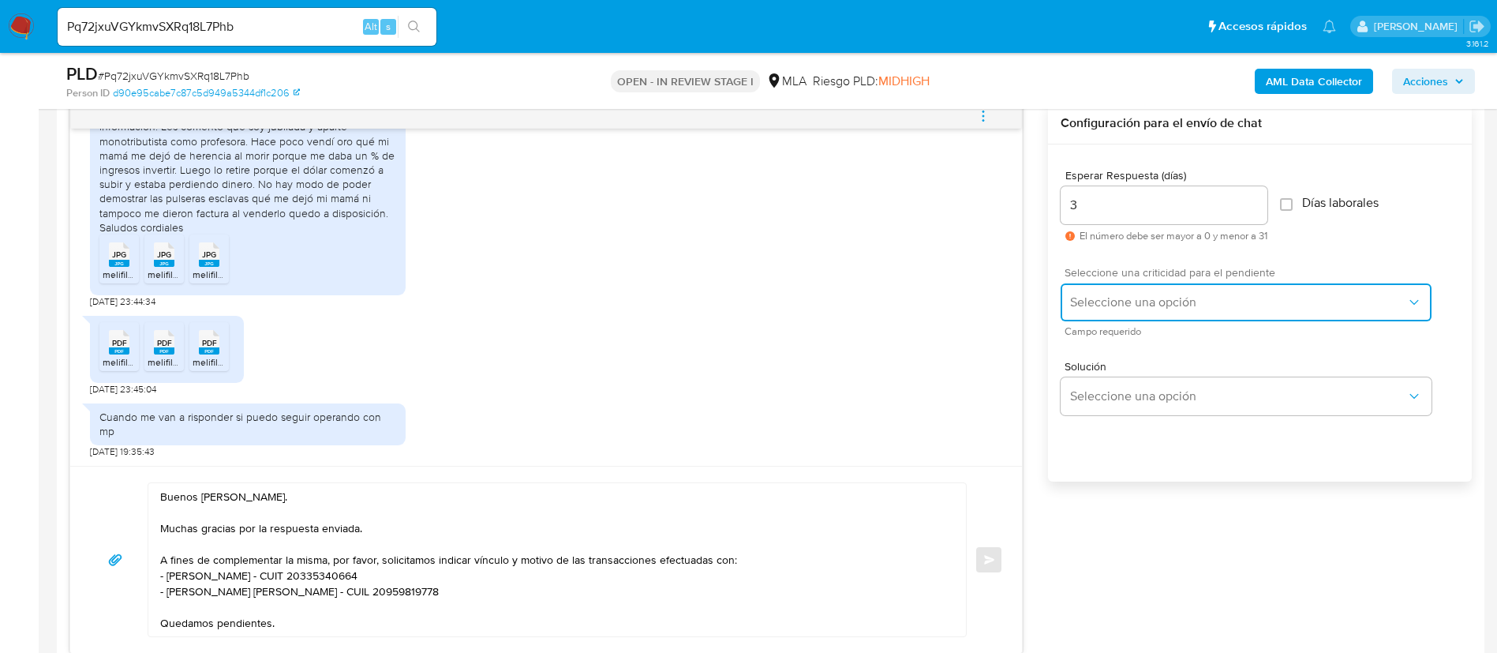
click at [1171, 285] on button "Seleccione una opción" at bounding box center [1246, 302] width 371 height 38
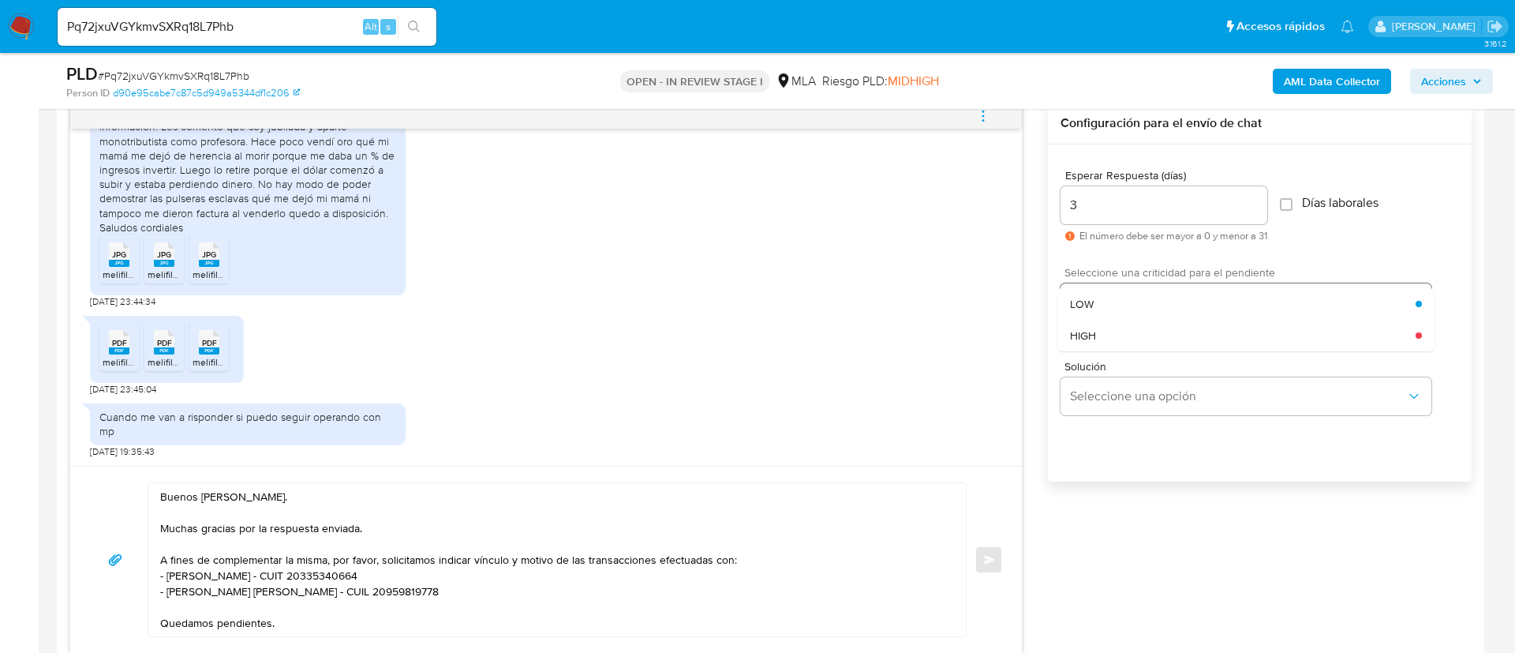
click at [1163, 301] on div "LOW" at bounding box center [1243, 304] width 346 height 32
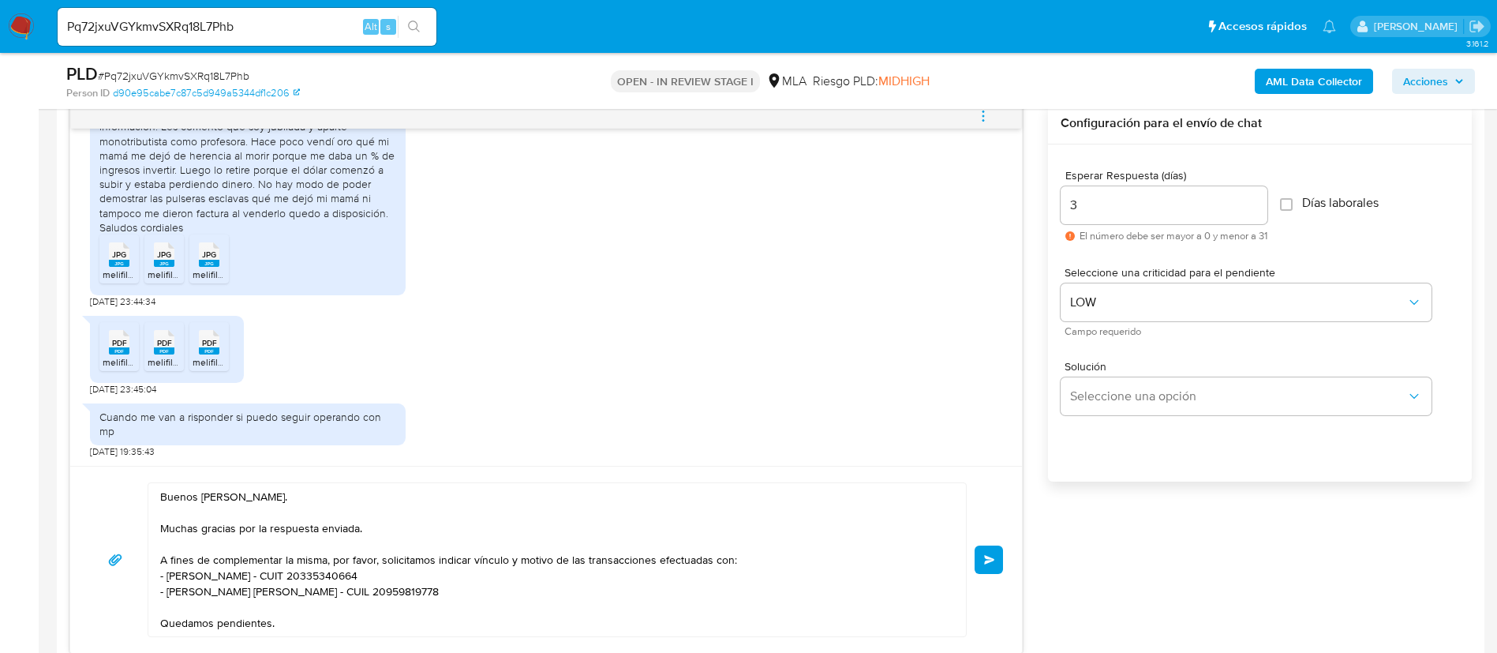
click at [993, 561] on span "Enviar" at bounding box center [989, 559] width 11 height 9
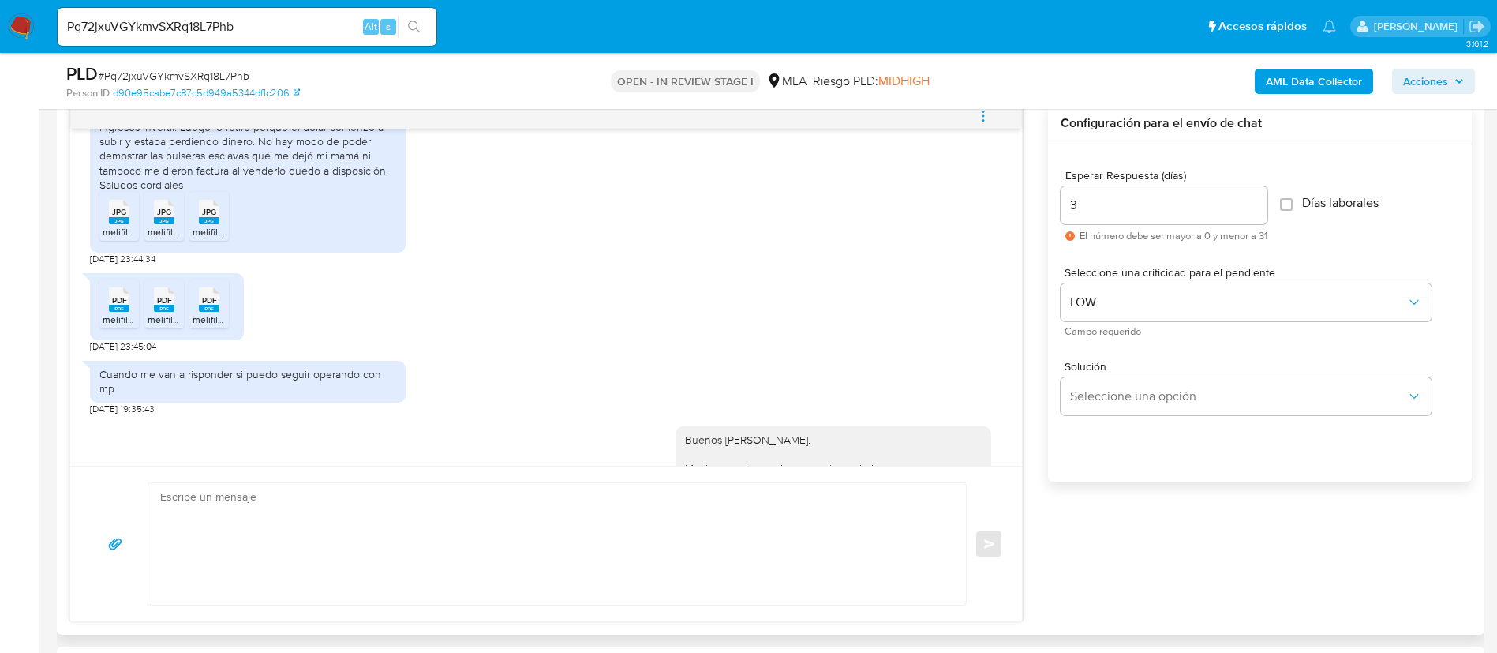
scroll to position [1461, 0]
